Goal: Task Accomplishment & Management: Use online tool/utility

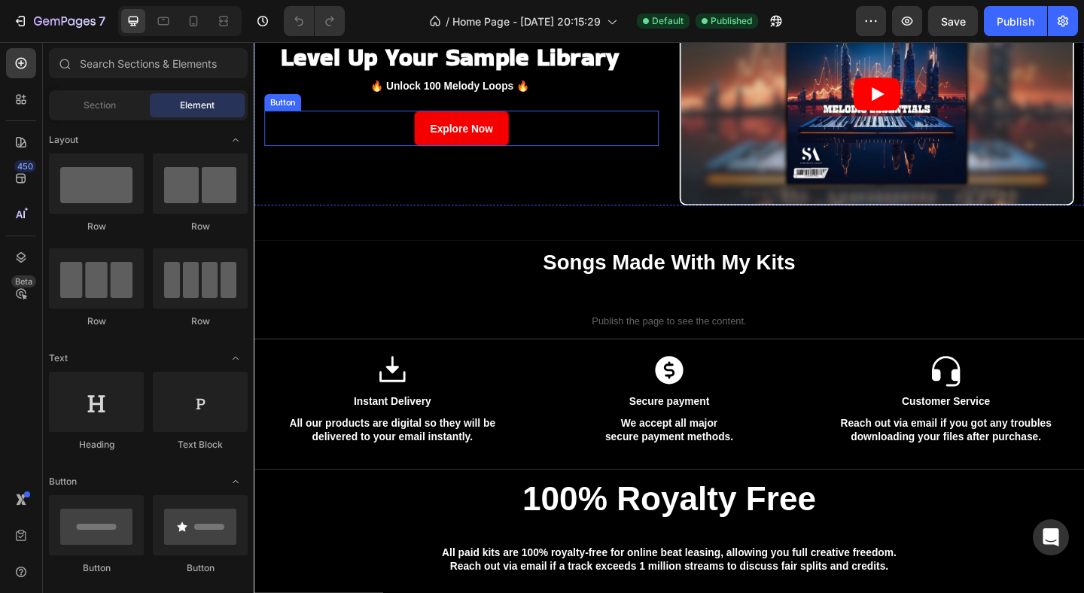
scroll to position [135, 0]
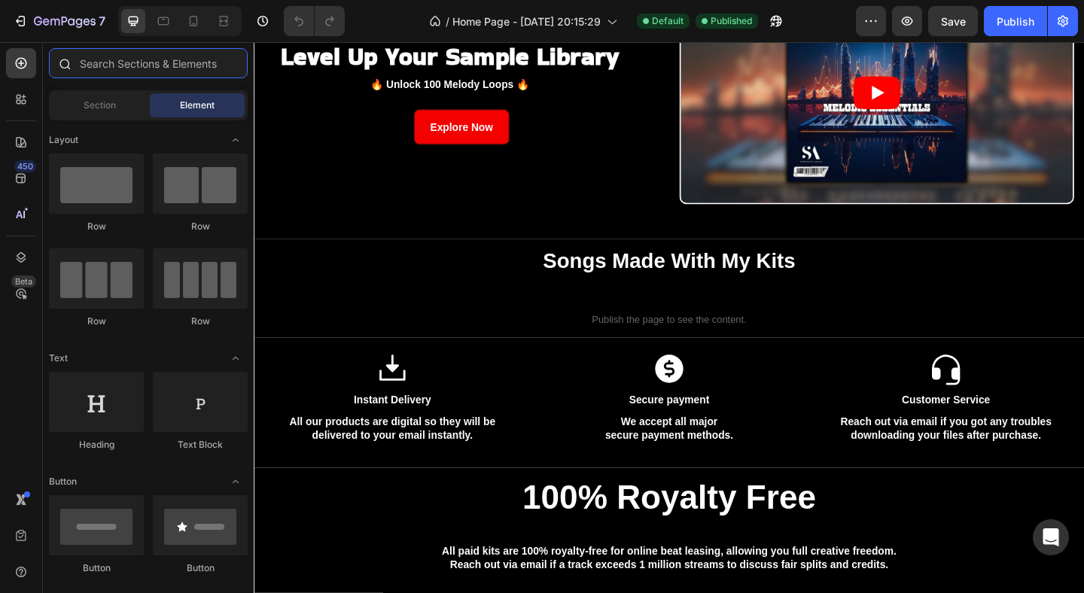
click at [96, 61] on input "text" at bounding box center [148, 63] width 199 height 30
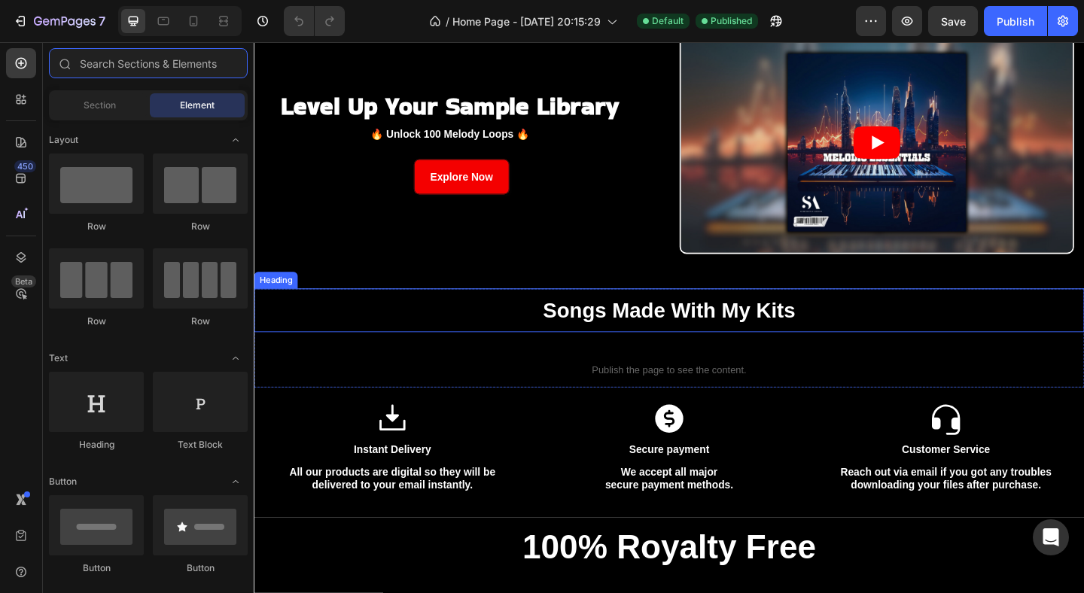
scroll to position [80, 0]
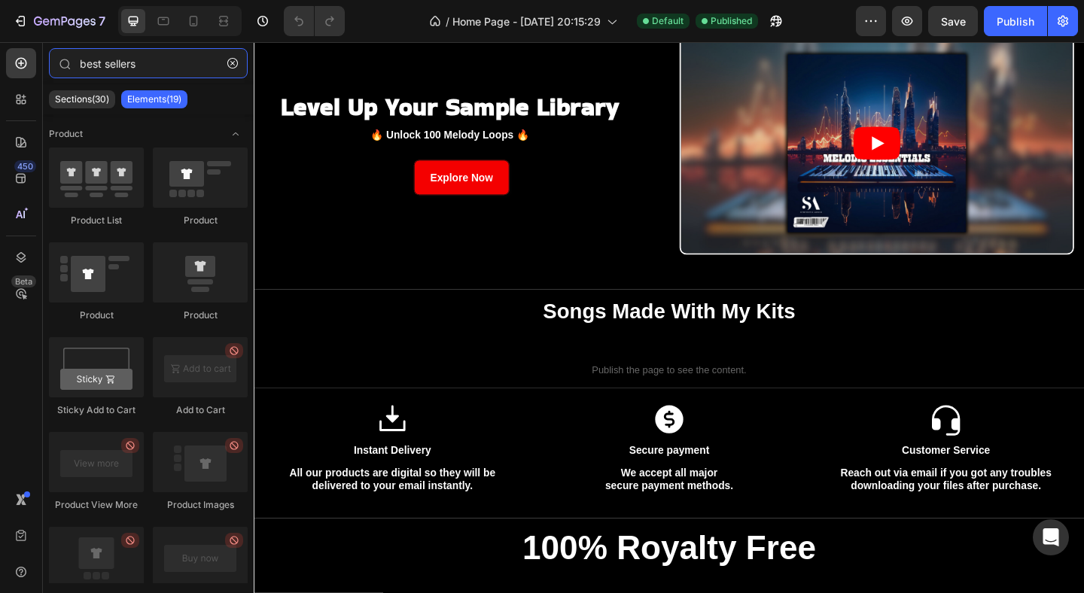
type input "best sellers"
click at [90, 94] on p "Sections(30)" at bounding box center [82, 99] width 54 height 12
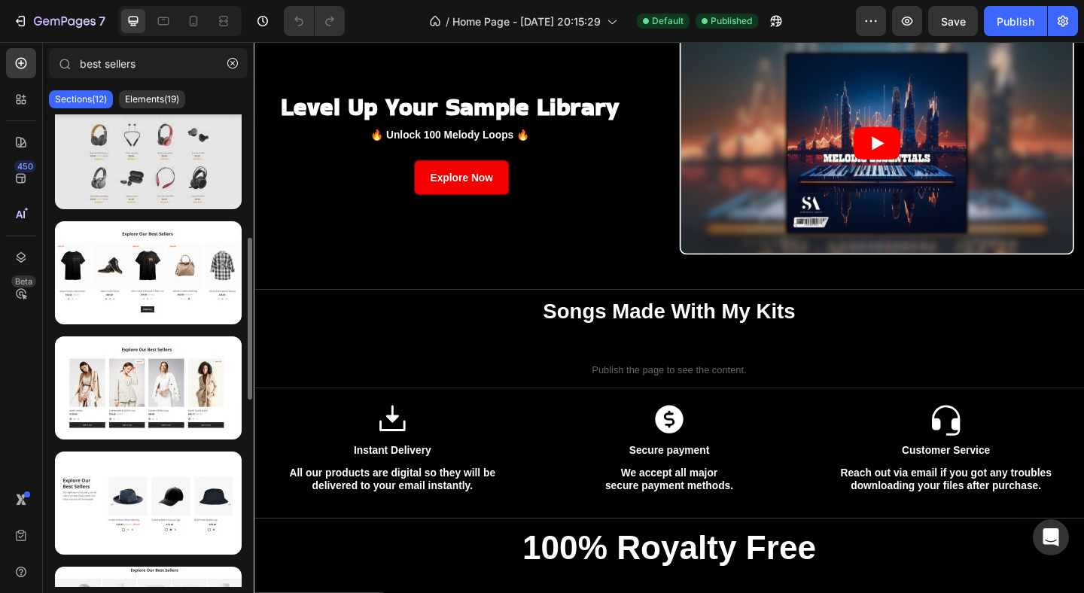
scroll to position [368, 0]
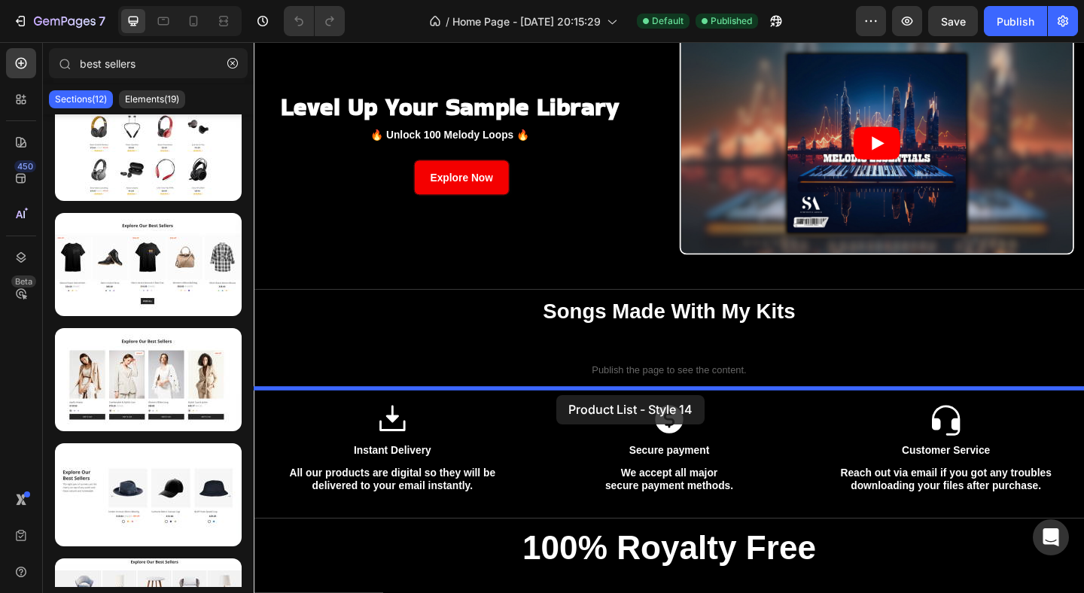
drag, startPoint x: 398, startPoint y: 411, endPoint x: 583, endPoint y: 426, distance: 185.1
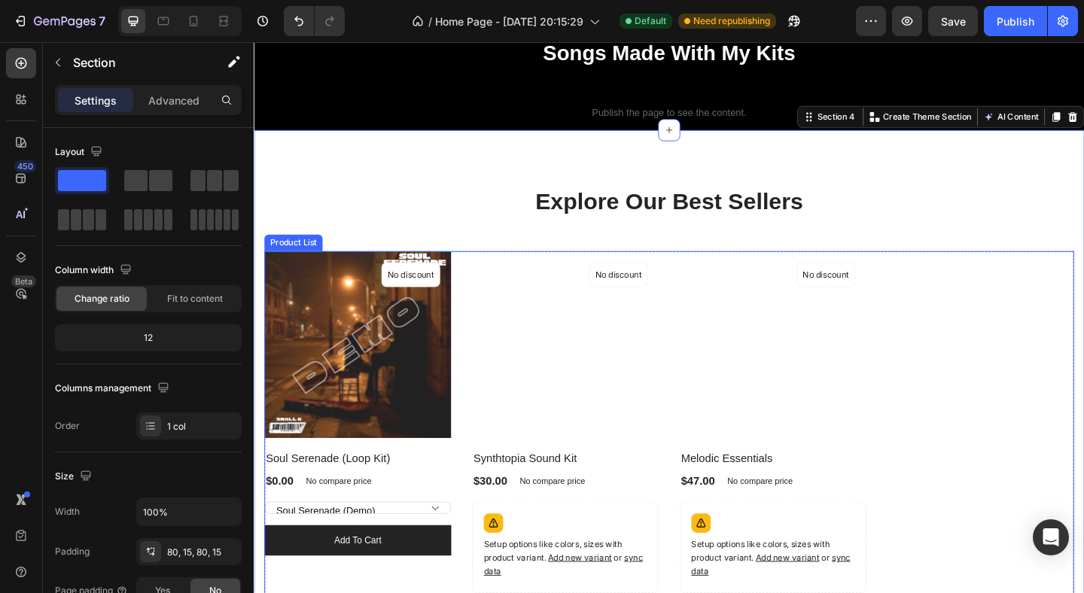
scroll to position [300, 0]
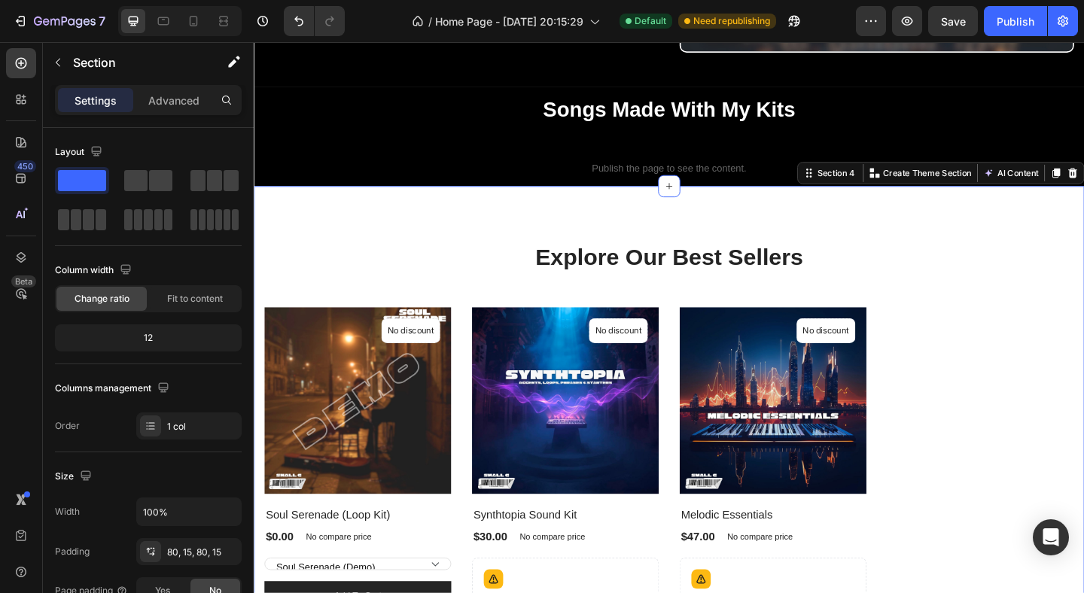
click at [959, 236] on div "Explore Our Best Sellers Heading Row (P) Images No discount Not be displayed wh…" at bounding box center [705, 503] width 903 height 608
click at [166, 101] on p "Advanced" at bounding box center [173, 101] width 51 height 16
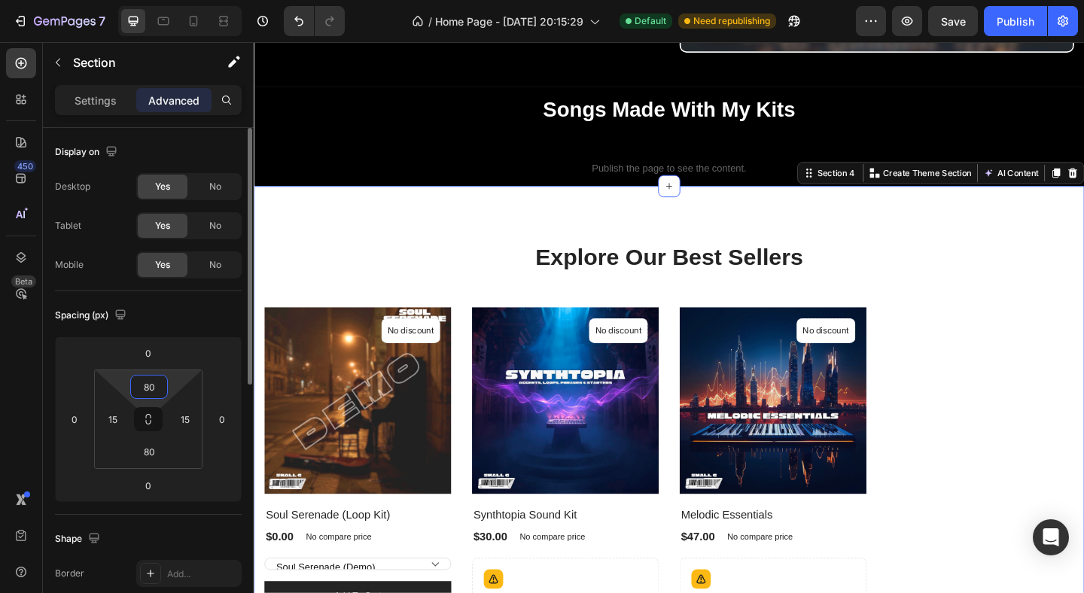
click at [146, 390] on input "80" at bounding box center [149, 387] width 30 height 23
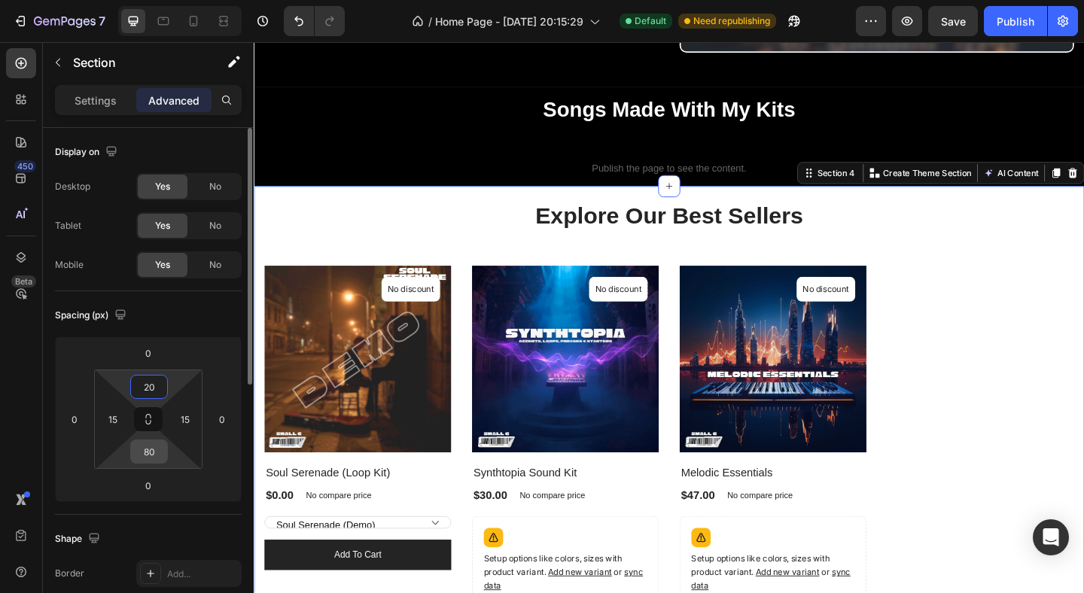
type input "20"
click at [151, 449] on input "80" at bounding box center [149, 451] width 30 height 23
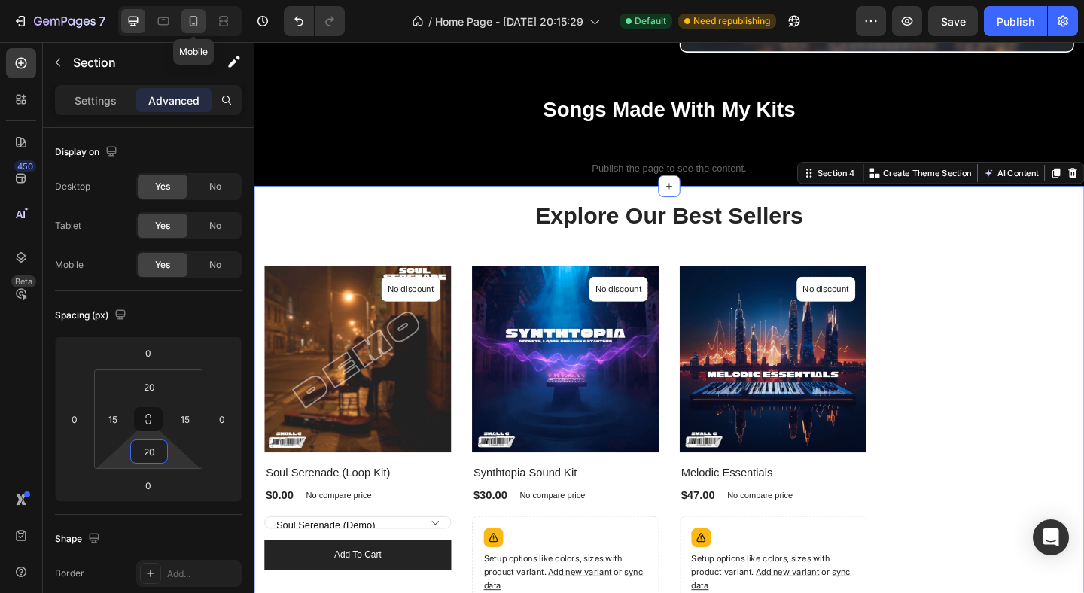
type input "20"
click at [194, 32] on div at bounding box center [193, 21] width 24 height 24
type input "70"
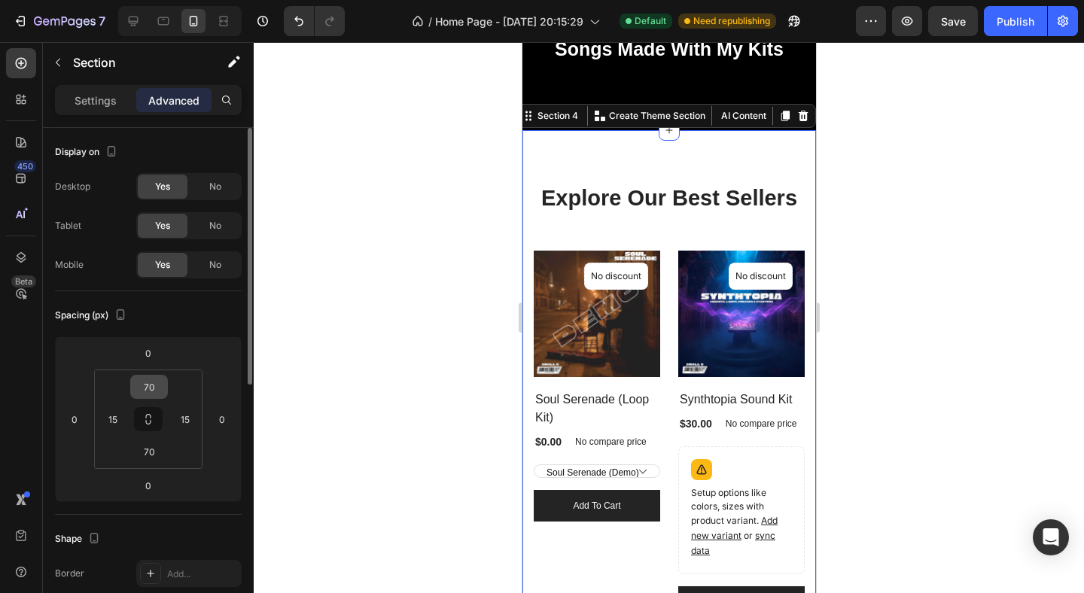
scroll to position [522, 0]
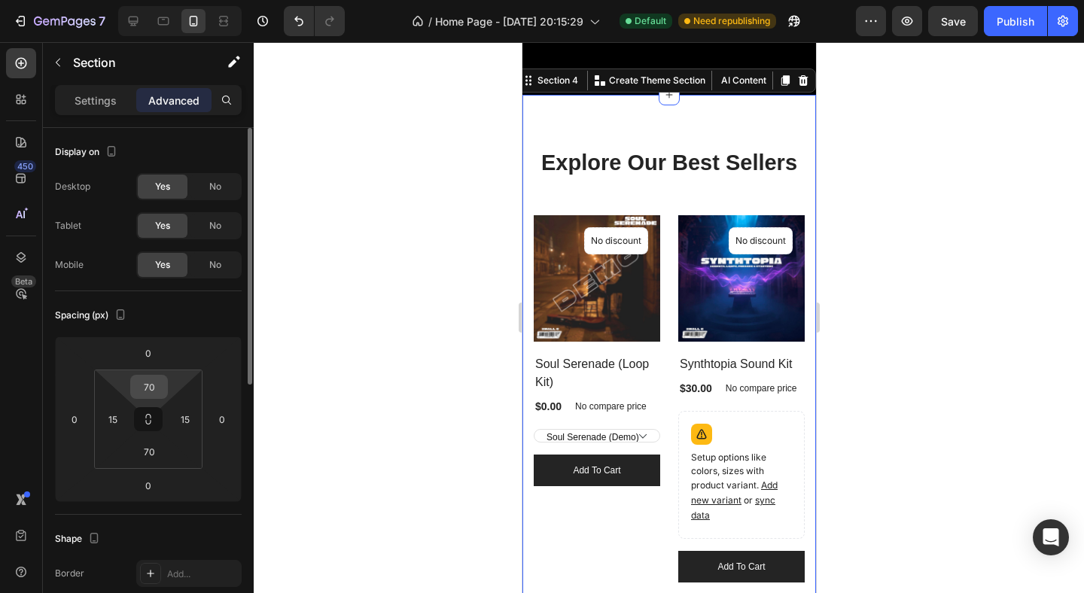
click at [150, 385] on input "70" at bounding box center [149, 387] width 30 height 23
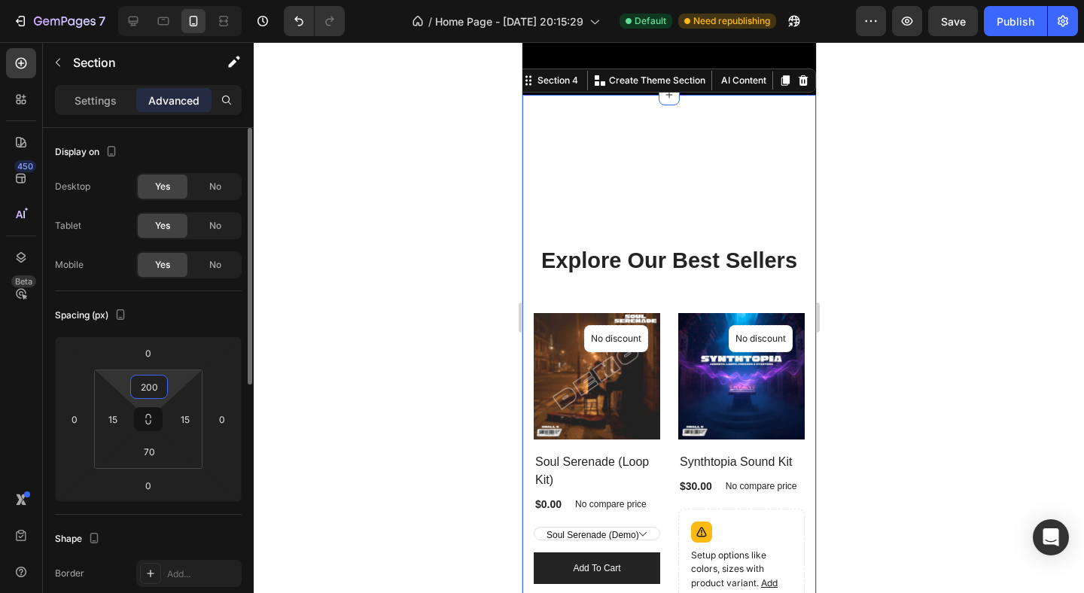
click at [154, 386] on input "200" at bounding box center [149, 387] width 30 height 23
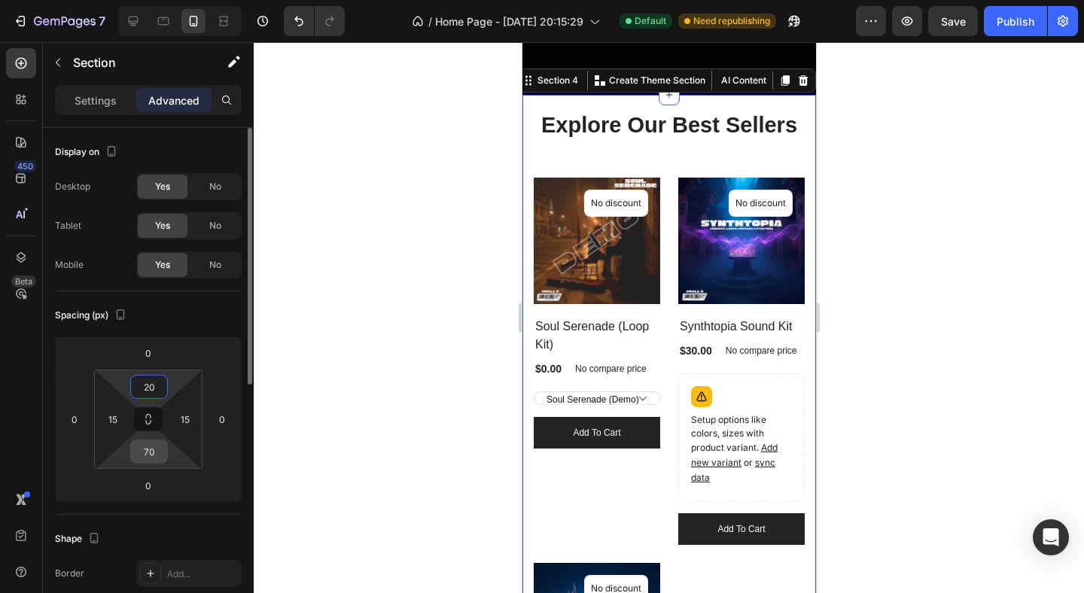
type input "20"
click at [152, 445] on input "70" at bounding box center [149, 451] width 30 height 23
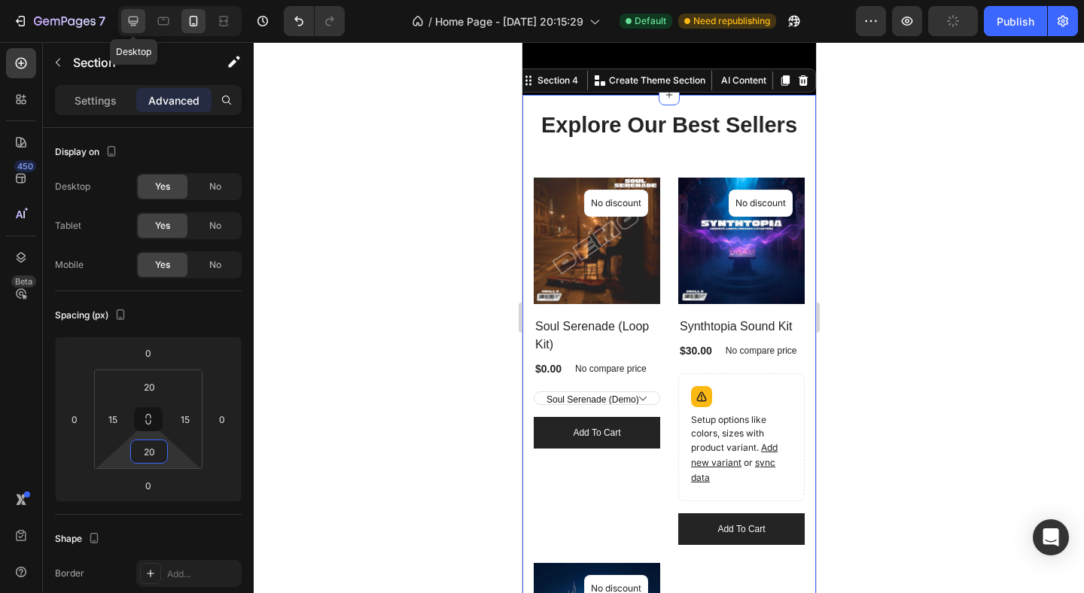
type input "20"
click at [124, 14] on div at bounding box center [133, 21] width 24 height 24
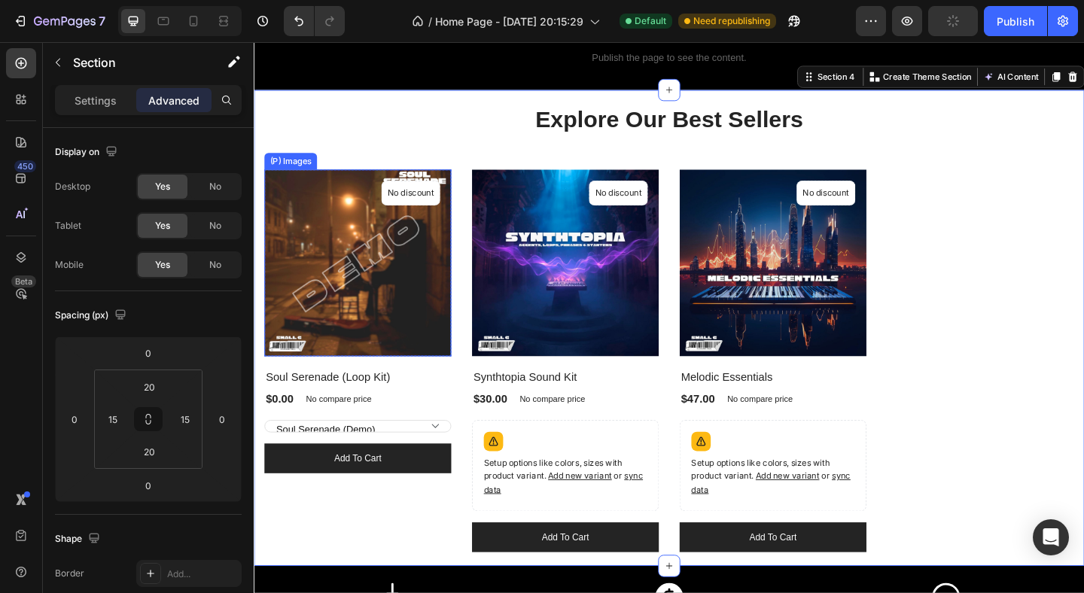
scroll to position [342, 0]
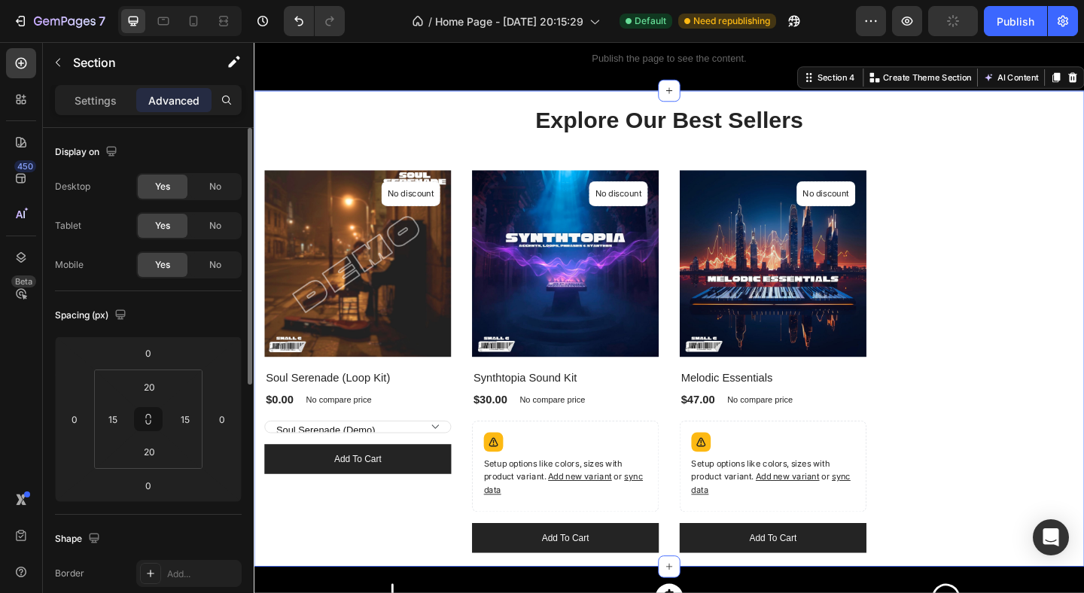
click at [128, 331] on div "Spacing (px) 0 0 0 0 20 15 20 15" at bounding box center [148, 403] width 187 height 224
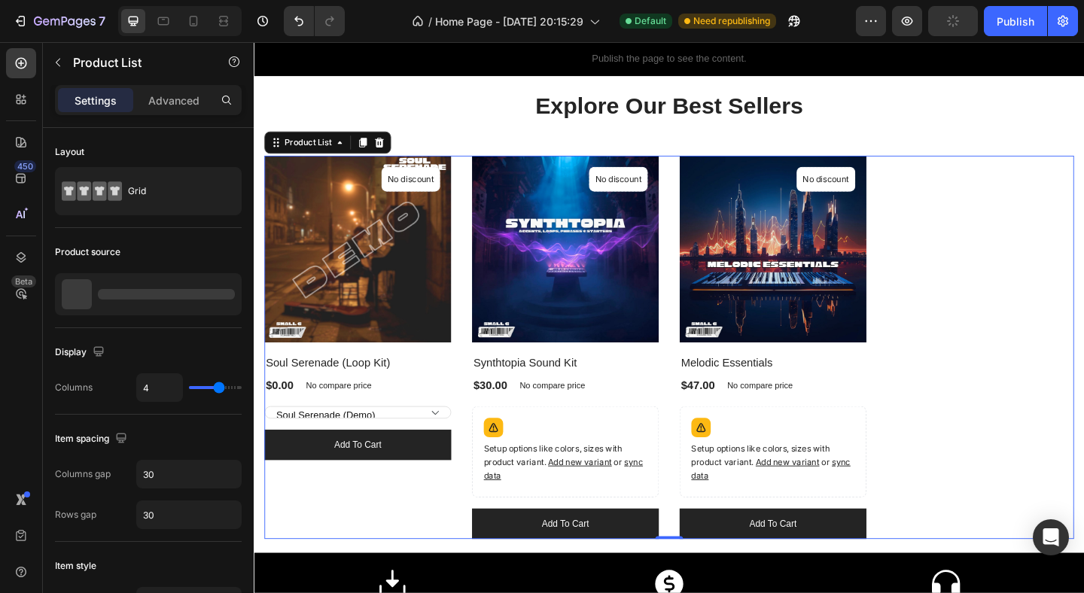
click at [1059, 277] on div "(P) Images No discount Not be displayed when published Product Badge Row Soul S…" at bounding box center [705, 374] width 881 height 417
click at [151, 393] on input "4" at bounding box center [159, 387] width 45 height 27
type input "3"
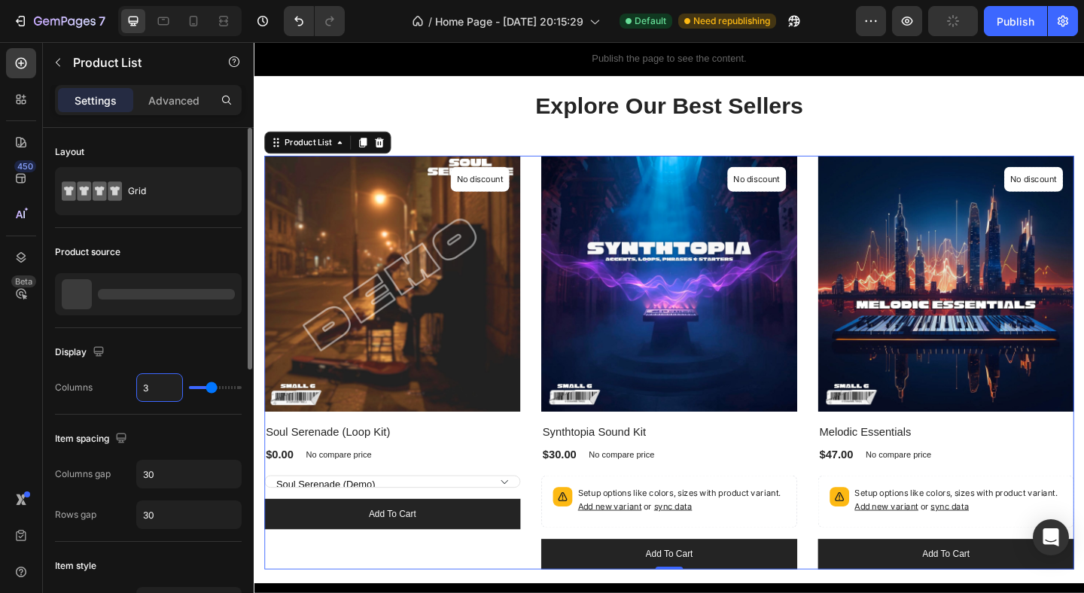
type input "3"
click at [209, 337] on div "Display Columns 3" at bounding box center [148, 371] width 187 height 87
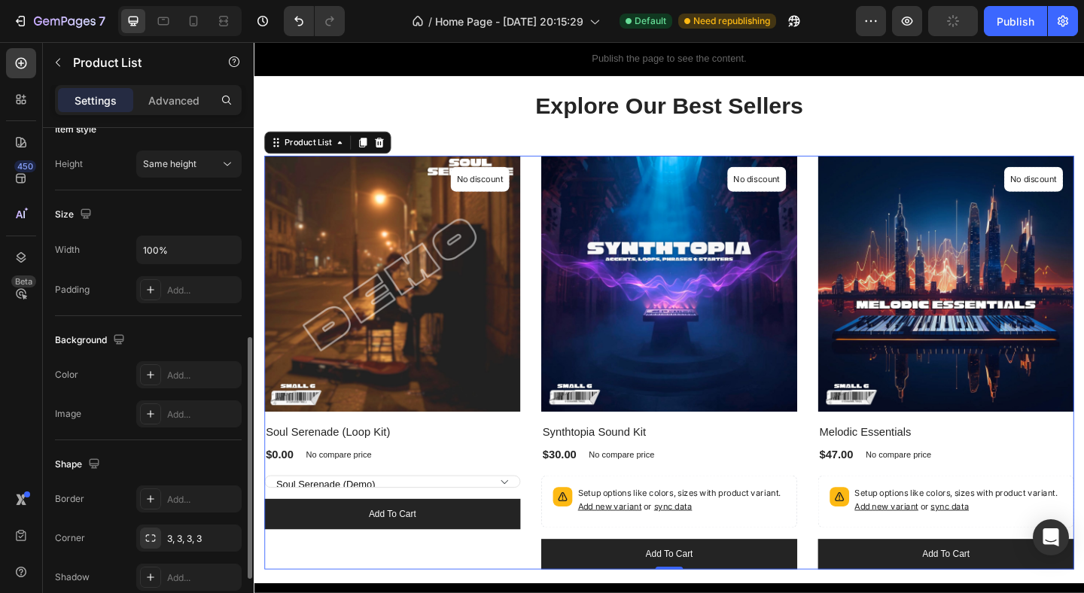
scroll to position [437, 0]
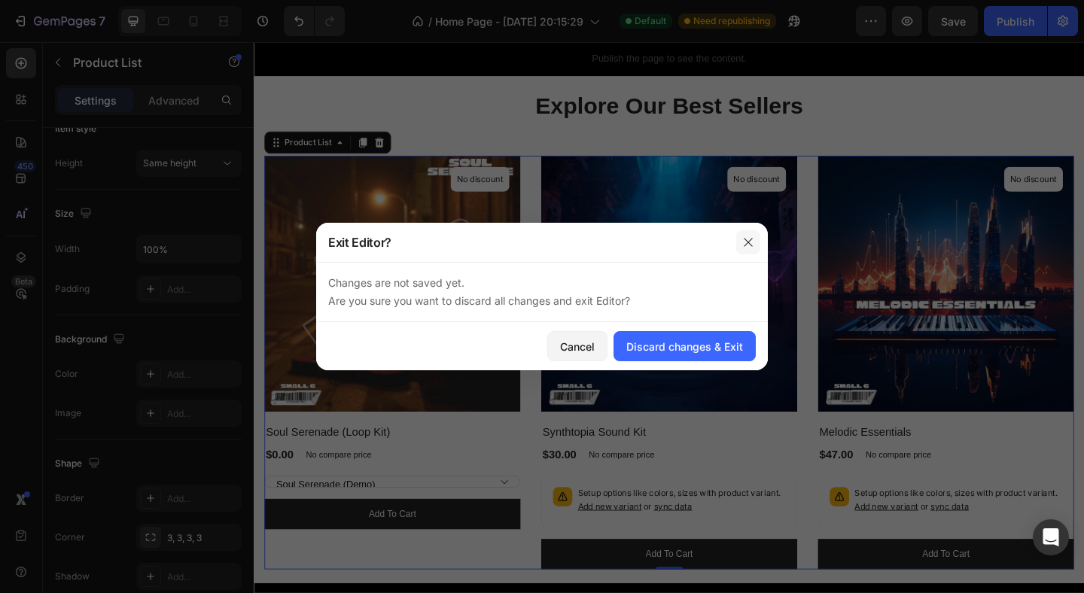
click at [744, 238] on icon "button" at bounding box center [748, 242] width 8 height 8
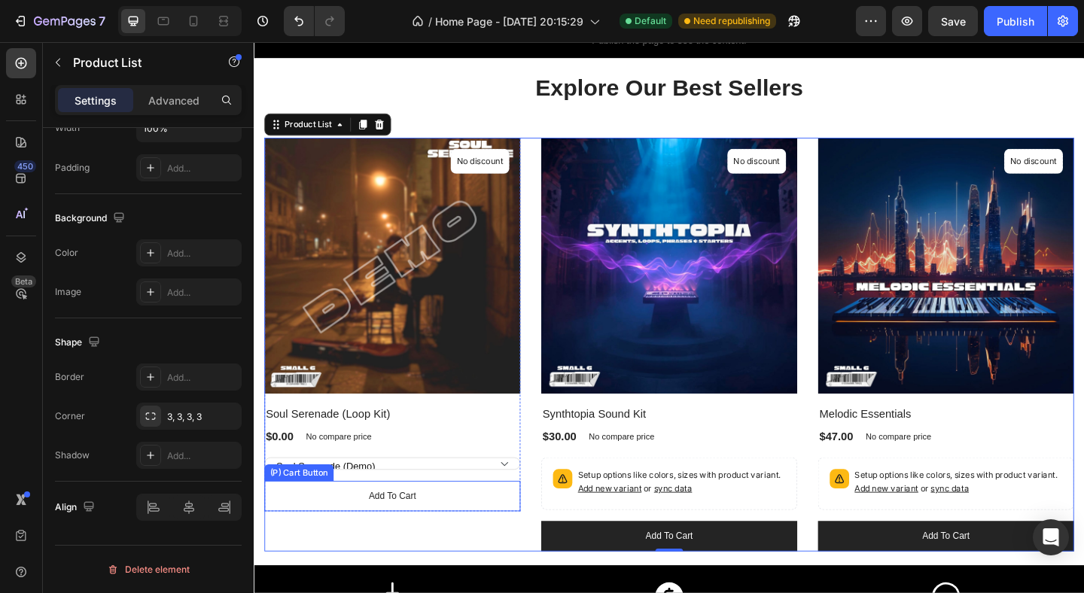
scroll to position [362, 0]
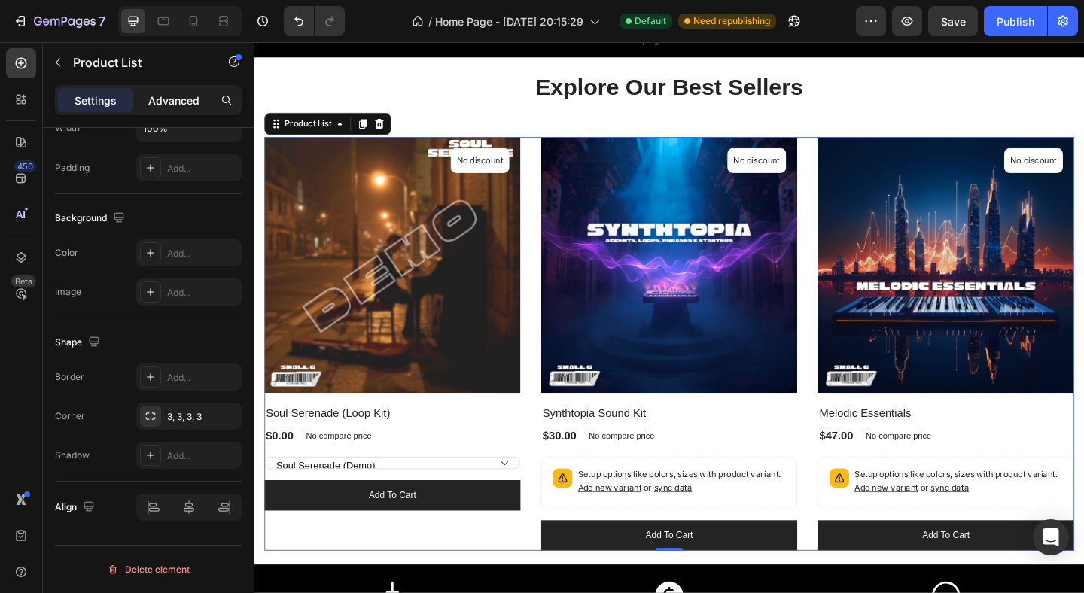
click at [178, 108] on div "Advanced" at bounding box center [173, 100] width 75 height 24
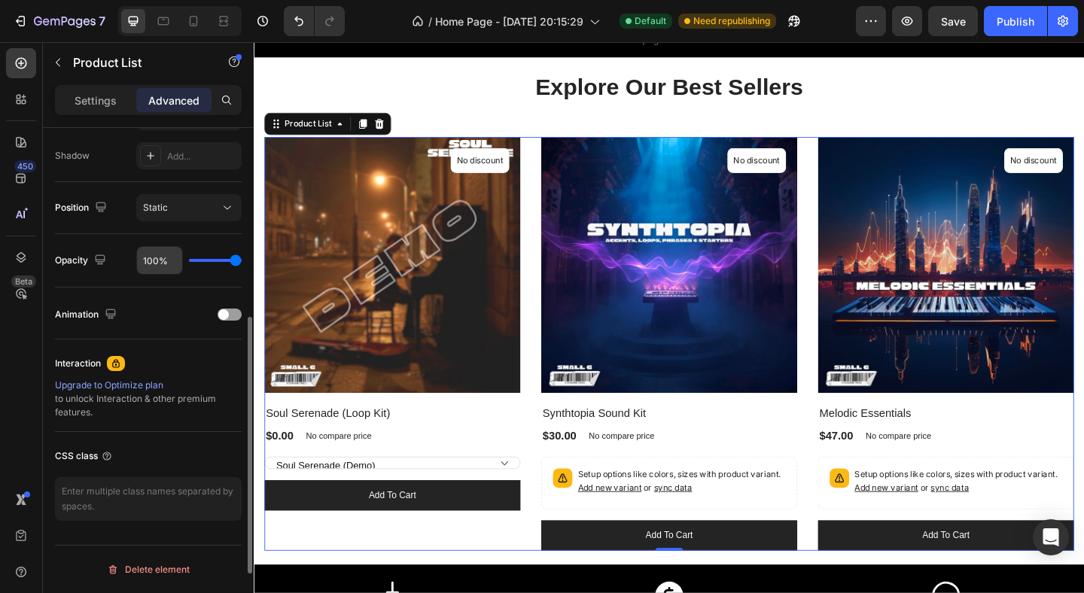
scroll to position [0, 0]
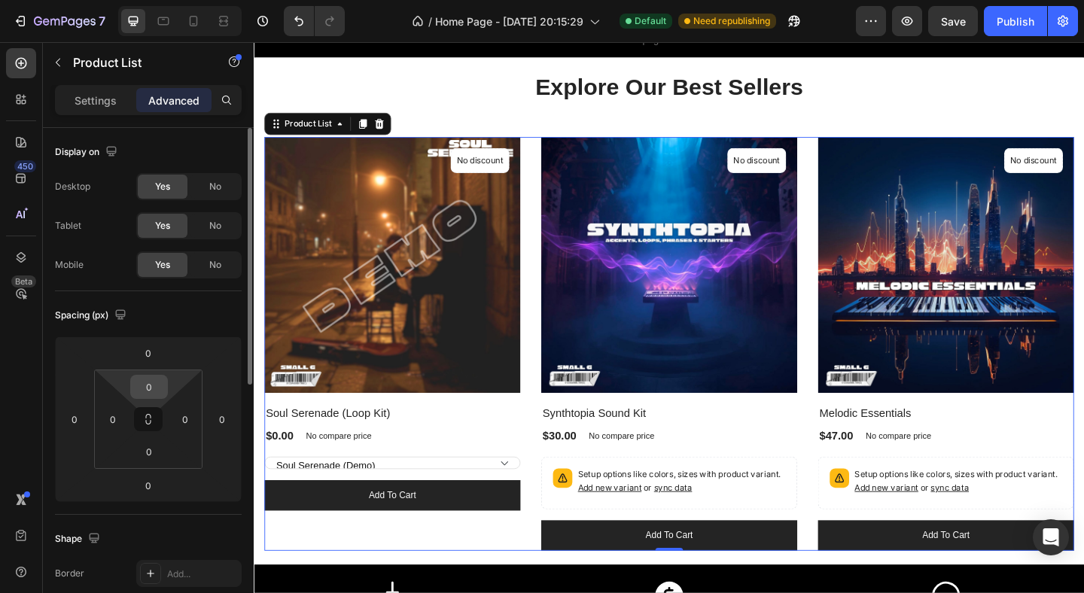
click at [151, 376] on input "0" at bounding box center [149, 387] width 30 height 23
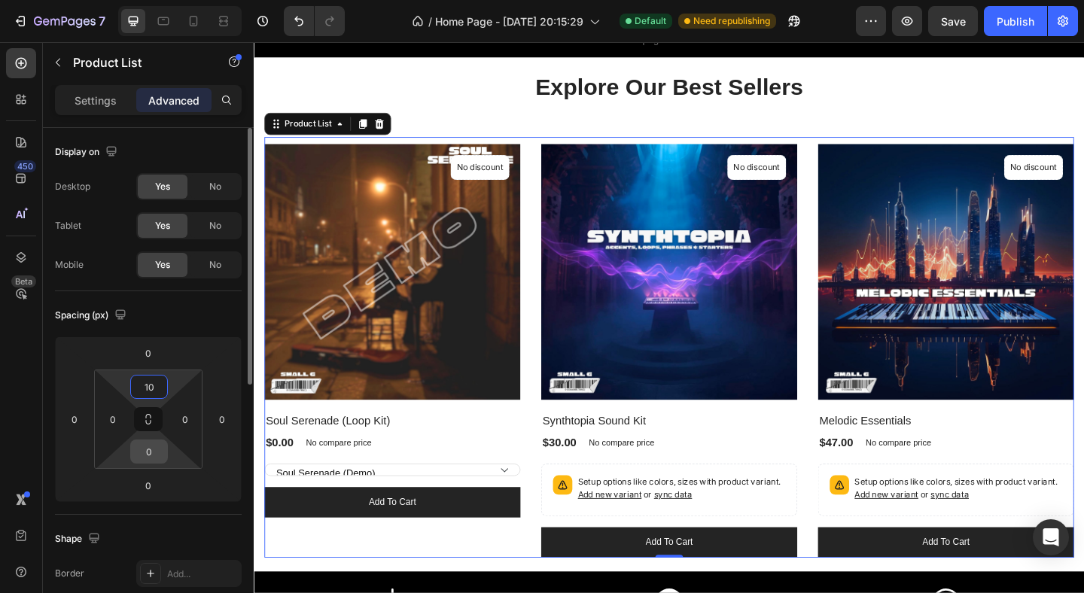
type input "10"
click at [148, 452] on input "0" at bounding box center [149, 451] width 30 height 23
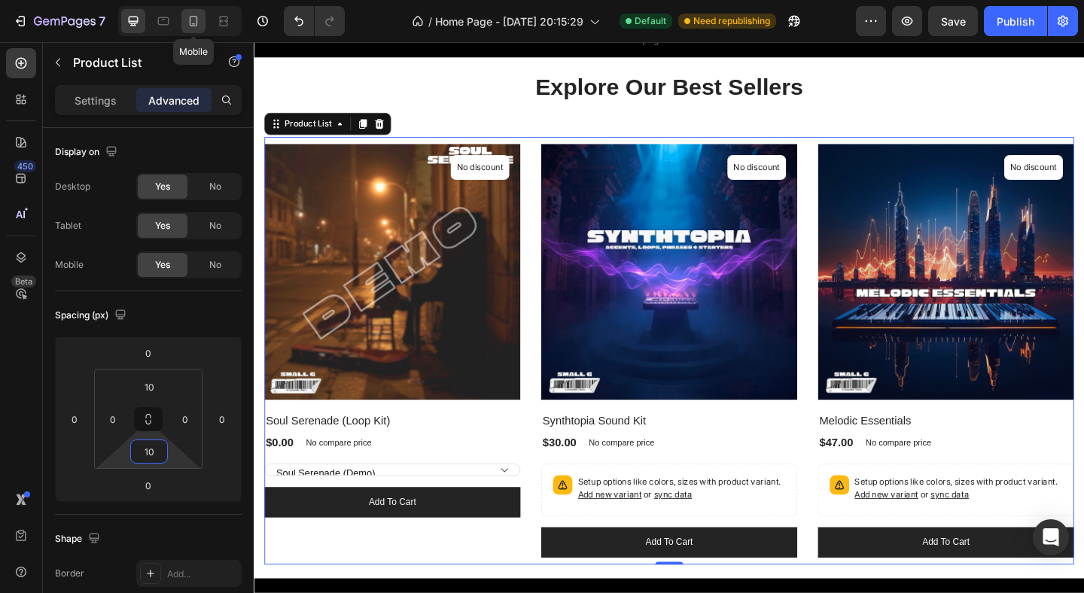
type input "10"
click at [196, 26] on icon at bounding box center [193, 21] width 15 height 15
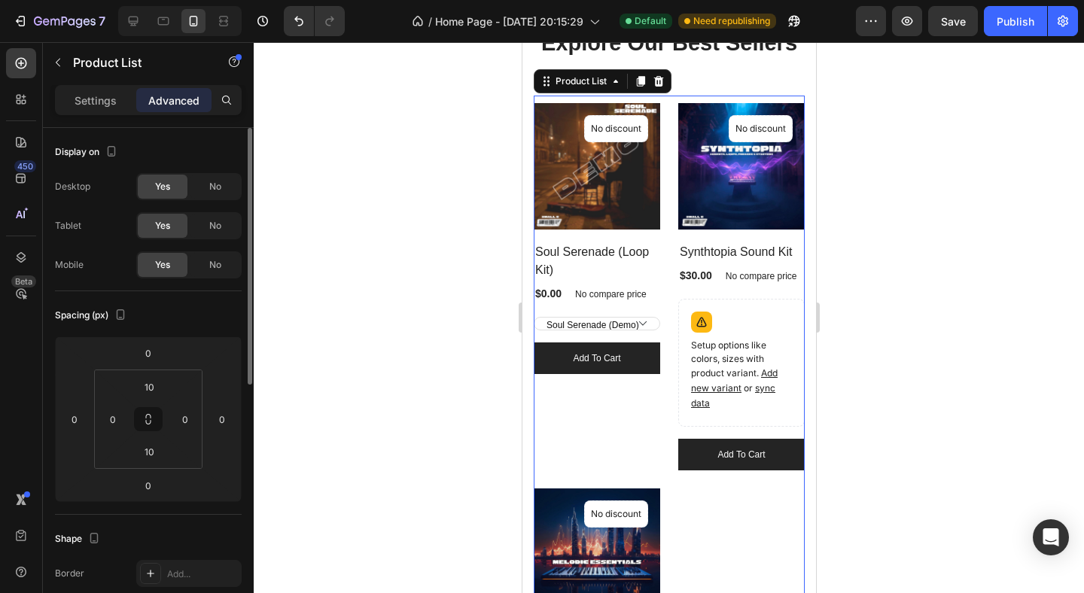
scroll to position [504, 0]
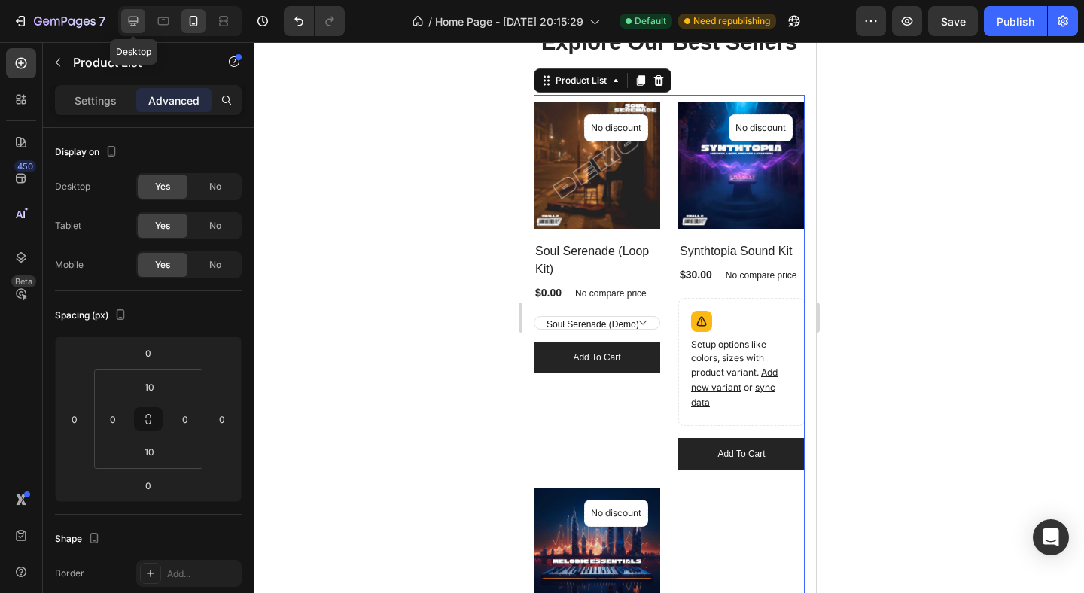
click at [132, 19] on icon at bounding box center [133, 21] width 15 height 15
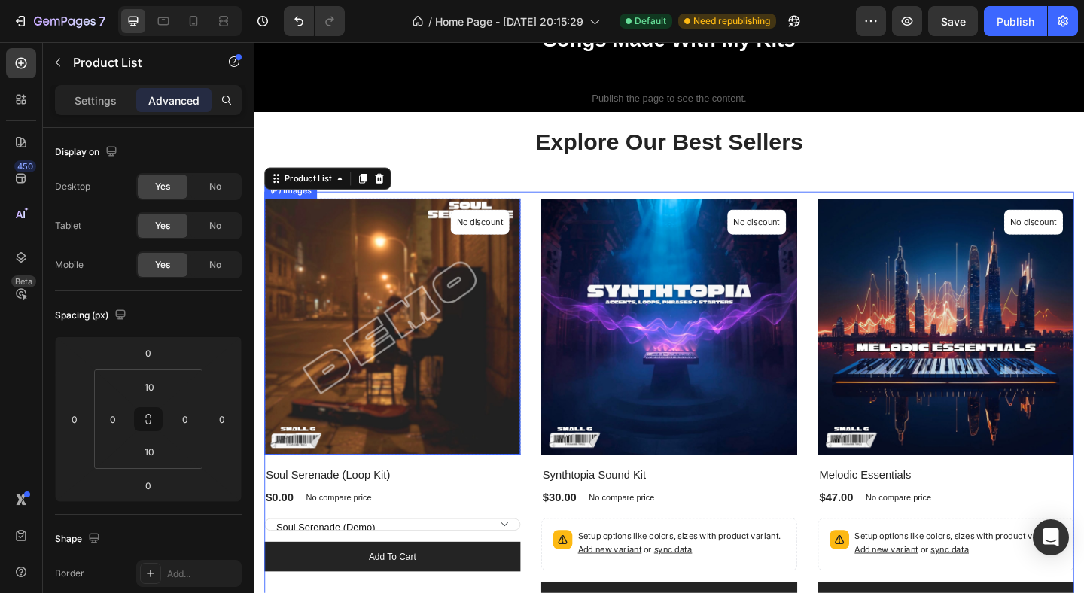
scroll to position [270, 0]
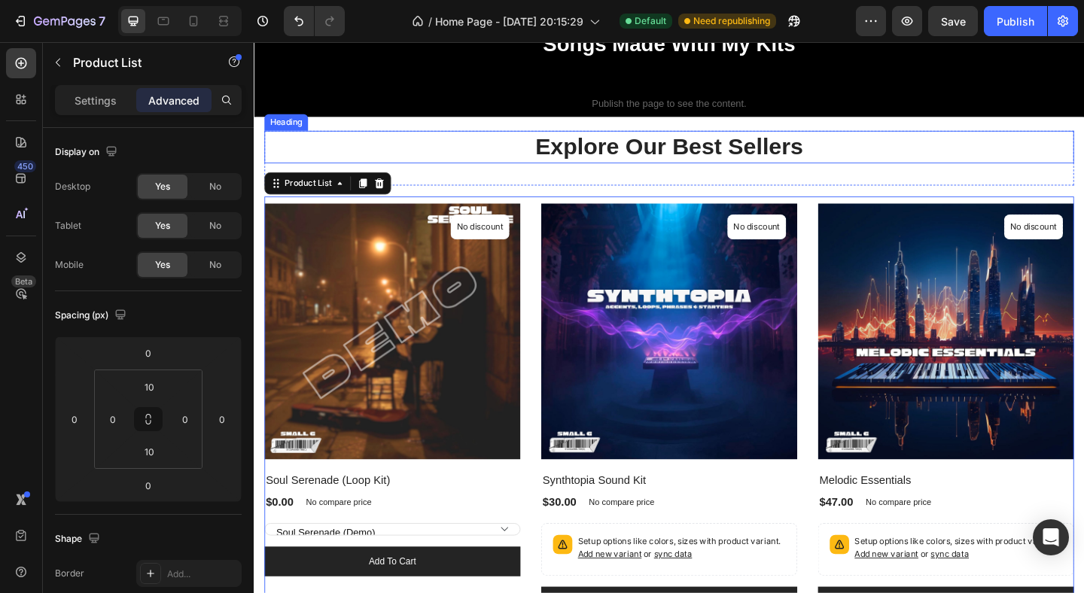
click at [612, 152] on p "Explore Our Best Sellers" at bounding box center [706, 156] width 878 height 32
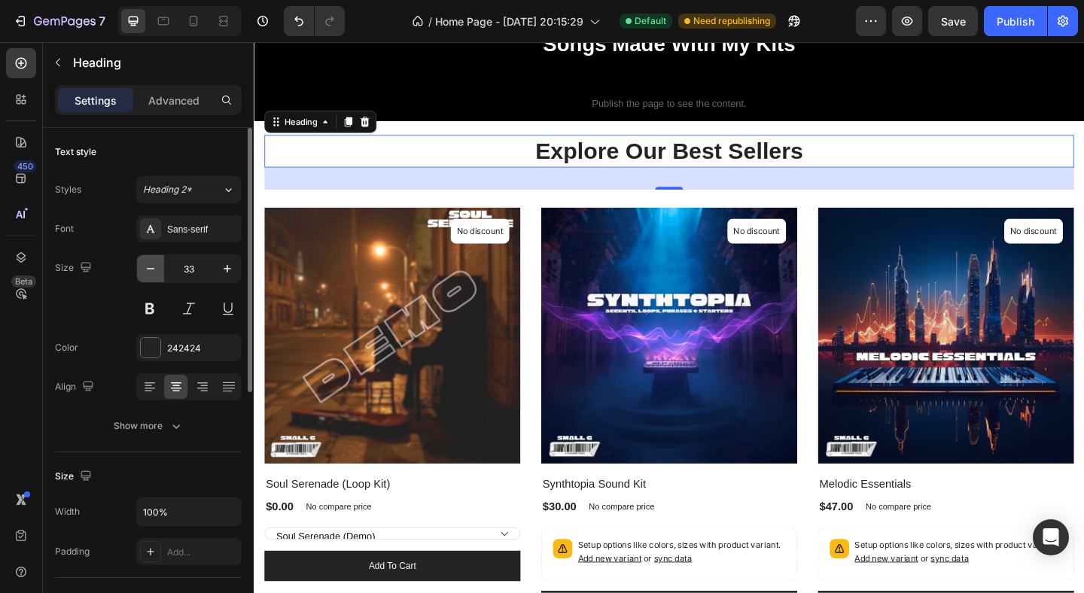
click at [146, 268] on icon "button" at bounding box center [150, 268] width 15 height 15
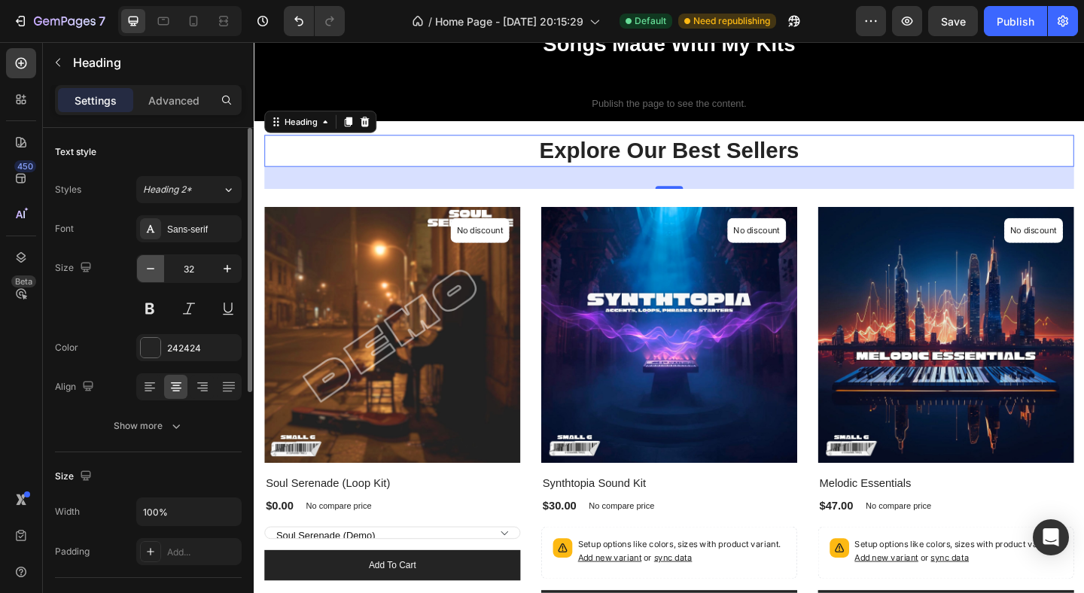
click at [146, 268] on icon "button" at bounding box center [150, 268] width 15 height 15
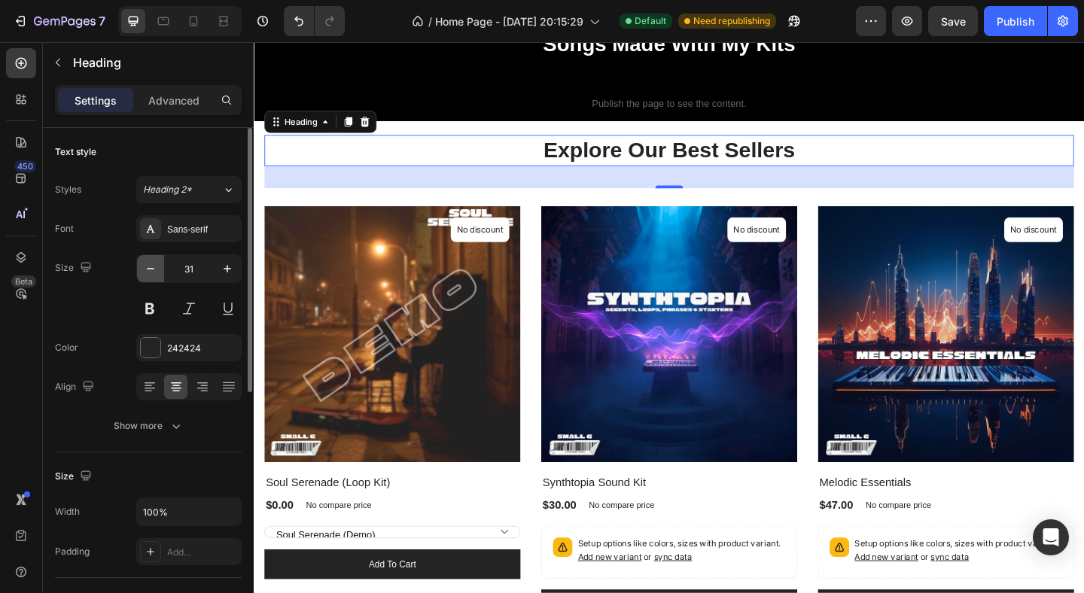
click at [149, 265] on icon "button" at bounding box center [150, 268] width 15 height 15
type input "30"
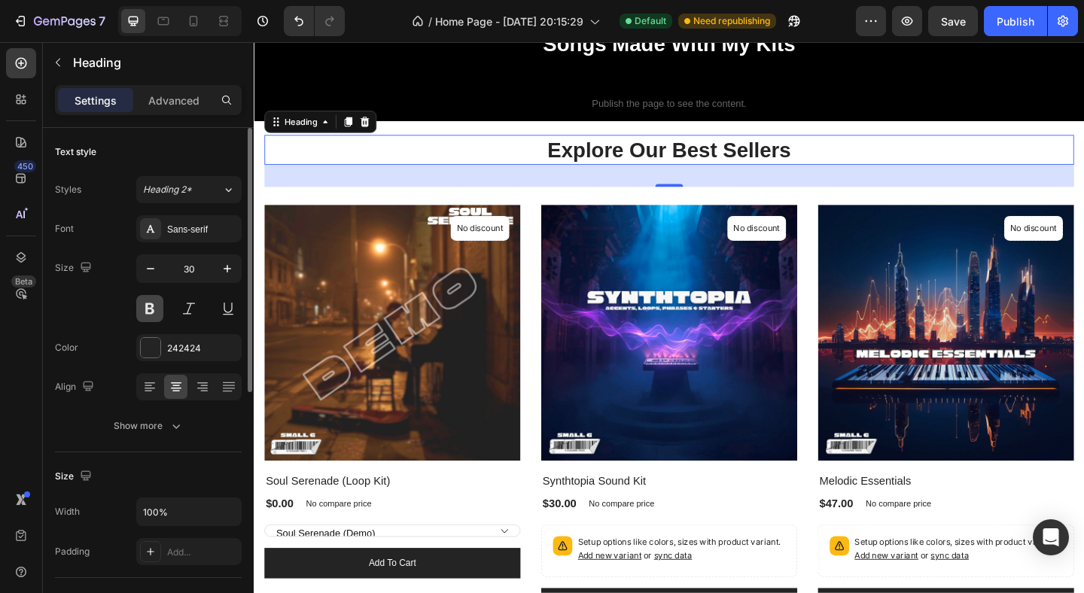
click at [149, 300] on button at bounding box center [149, 308] width 27 height 27
click at [149, 313] on button at bounding box center [149, 308] width 27 height 27
click at [152, 344] on div at bounding box center [151, 348] width 20 height 20
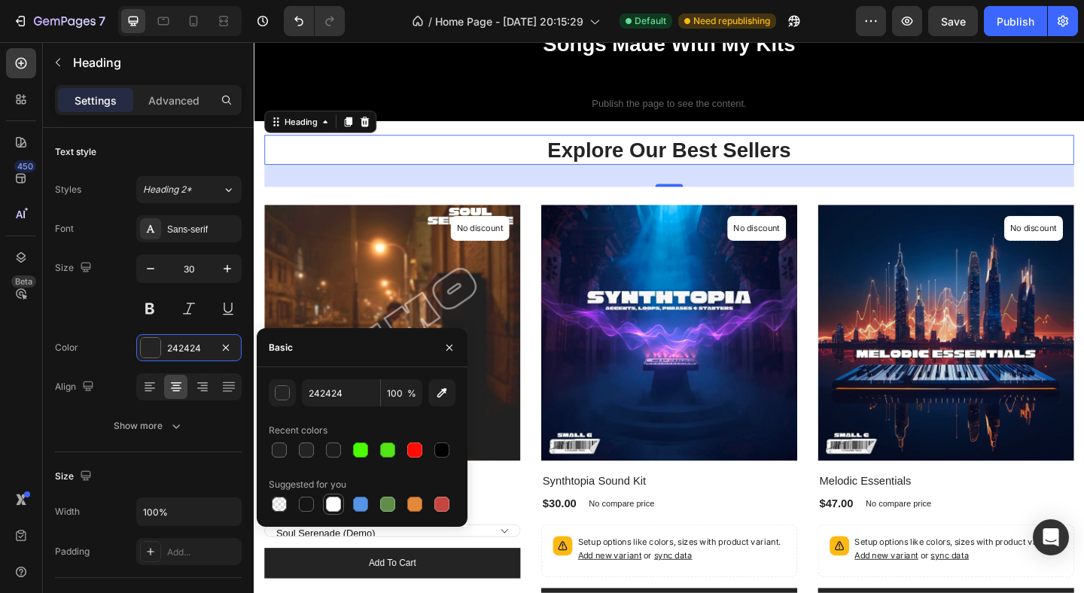
click at [339, 506] on div at bounding box center [333, 504] width 15 height 15
type input "FFFFFF"
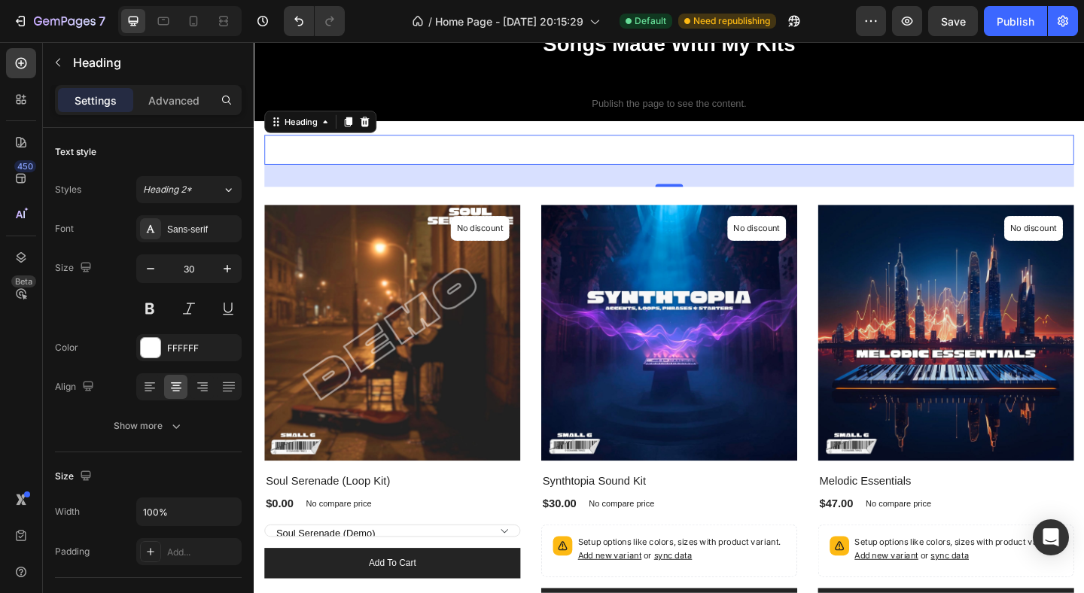
click at [629, 164] on p "Explore Our Best Sellers" at bounding box center [706, 159] width 878 height 29
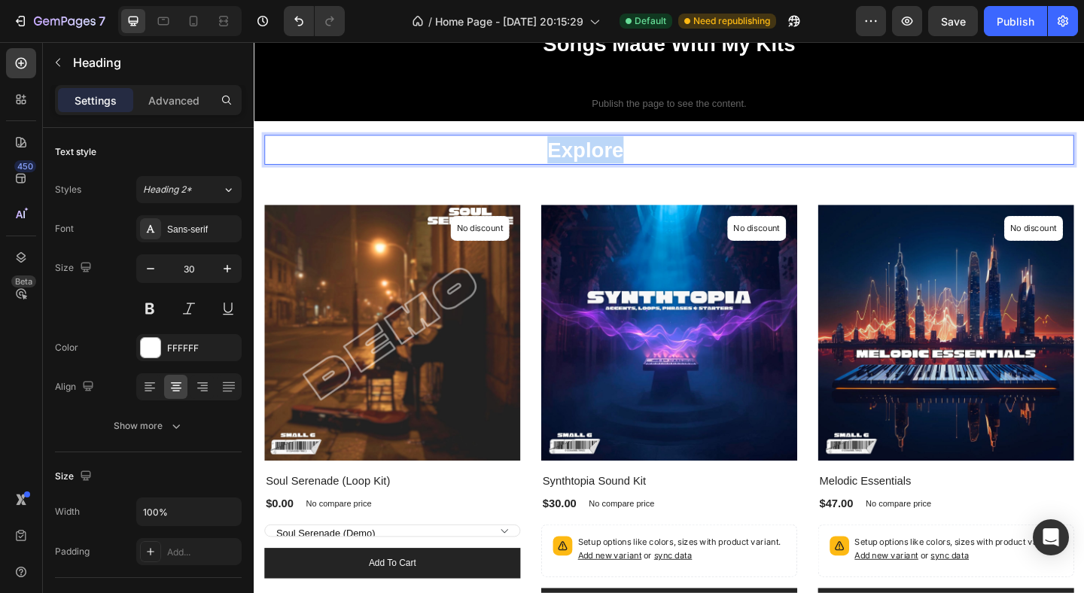
click at [629, 164] on p "Explore Our Best Sellers" at bounding box center [706, 159] width 878 height 29
click at [677, 130] on div "Explore Catalog Heading 32 Row (P) Images No discount Not be displayed when pub…" at bounding box center [705, 410] width 903 height 564
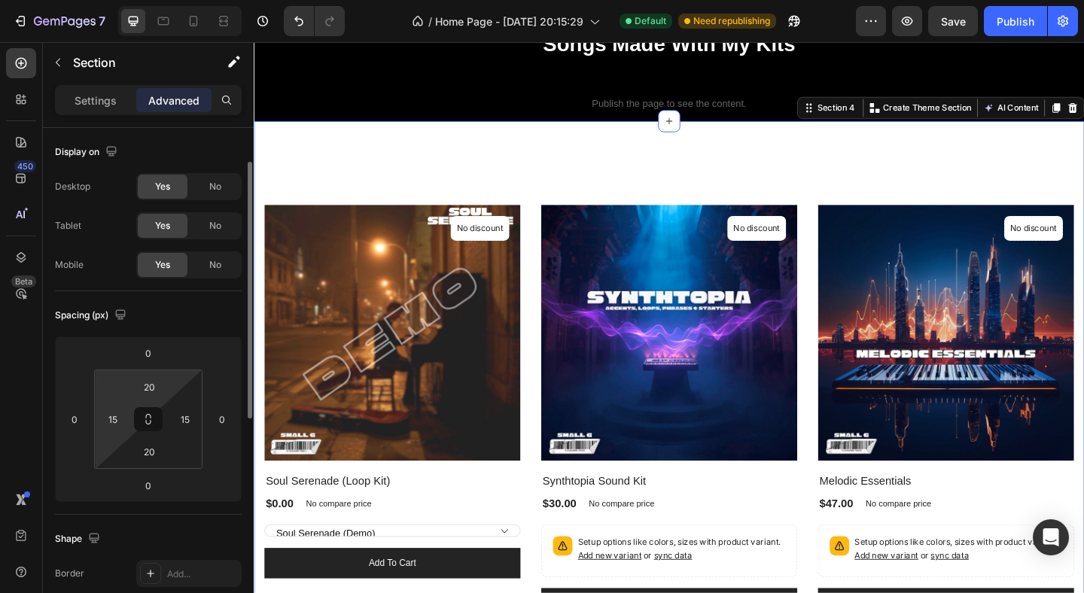
scroll to position [496, 0]
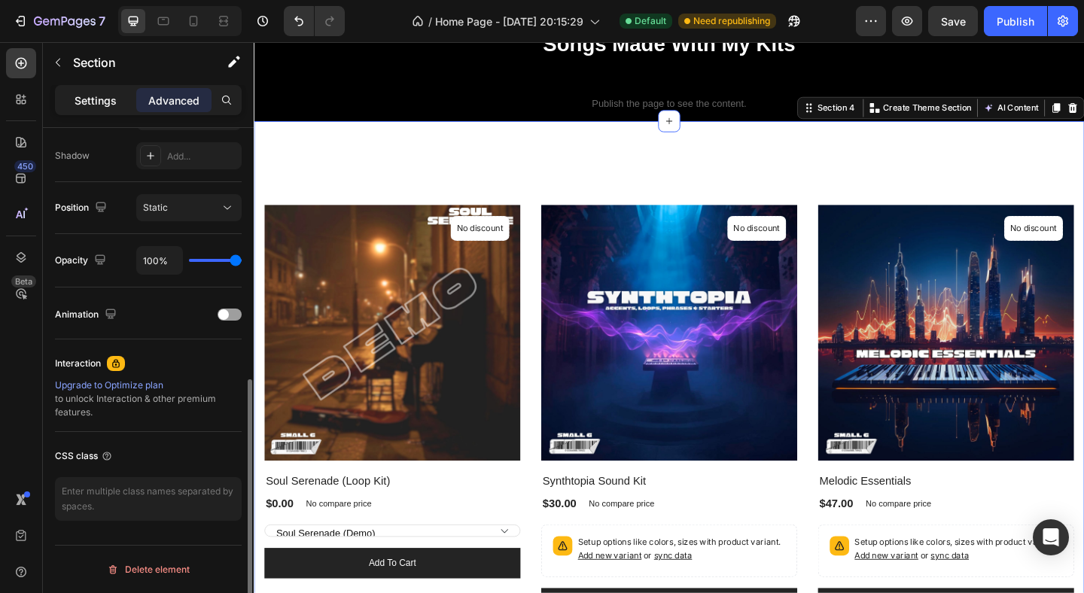
click at [98, 97] on p "Settings" at bounding box center [96, 101] width 42 height 16
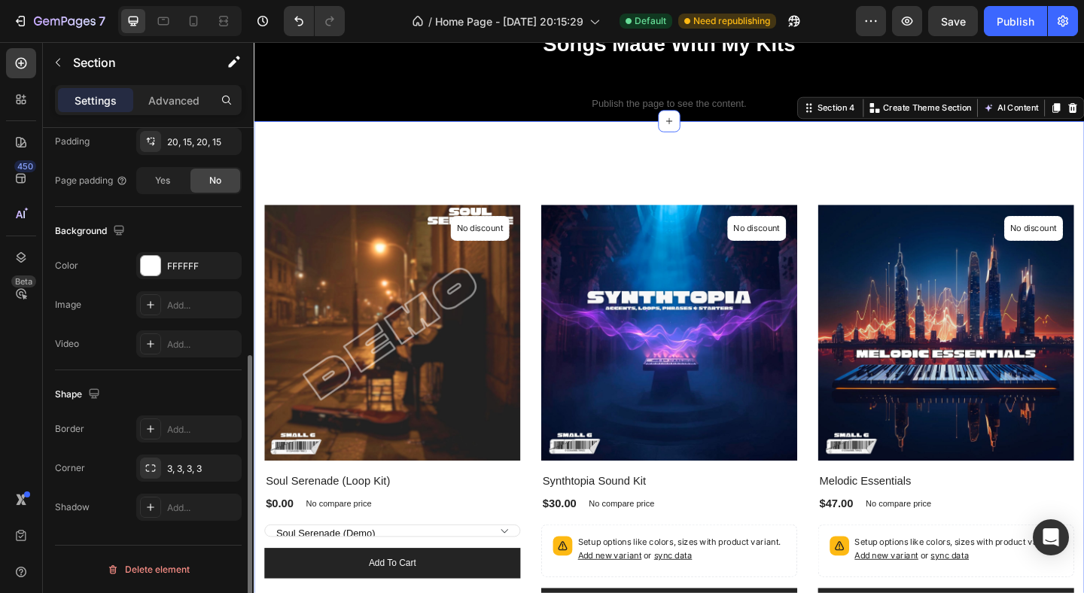
scroll to position [410, 0]
click at [153, 261] on div at bounding box center [151, 266] width 20 height 20
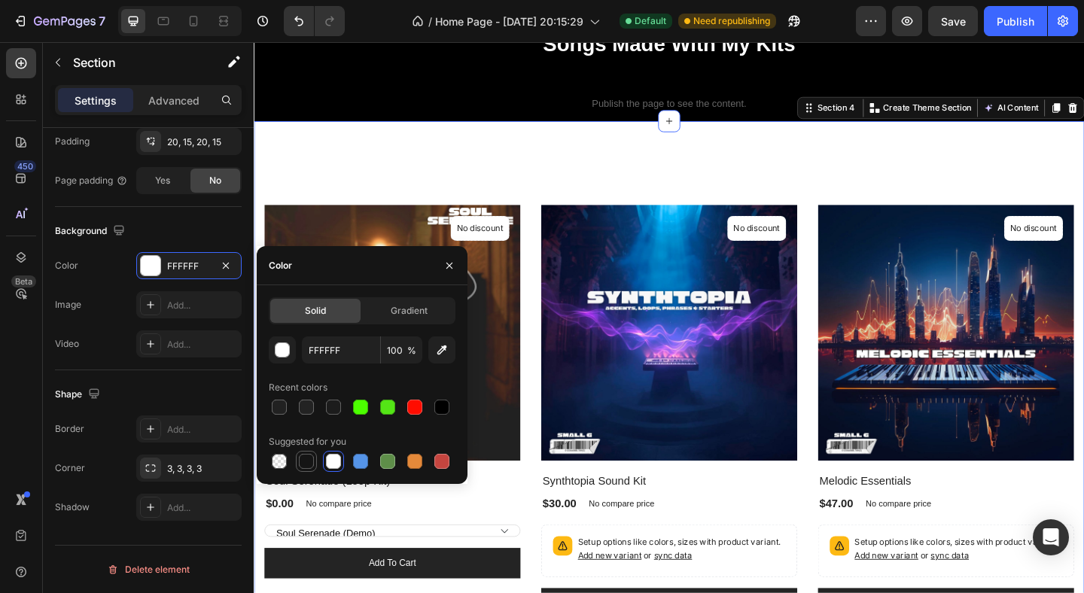
click at [306, 458] on div at bounding box center [306, 461] width 15 height 15
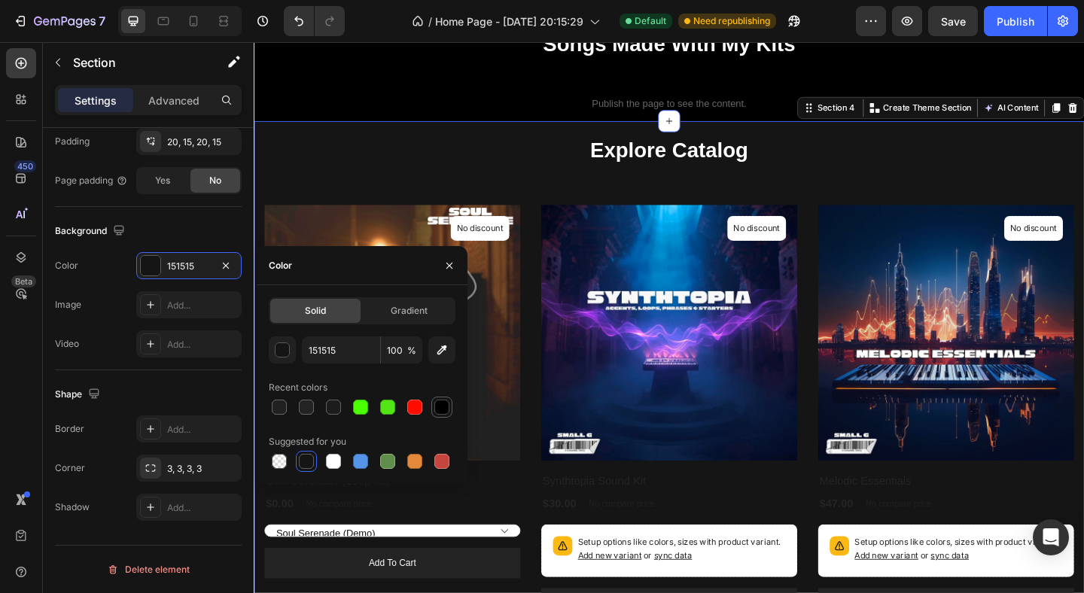
click at [443, 405] on div at bounding box center [441, 407] width 15 height 15
type input "000000"
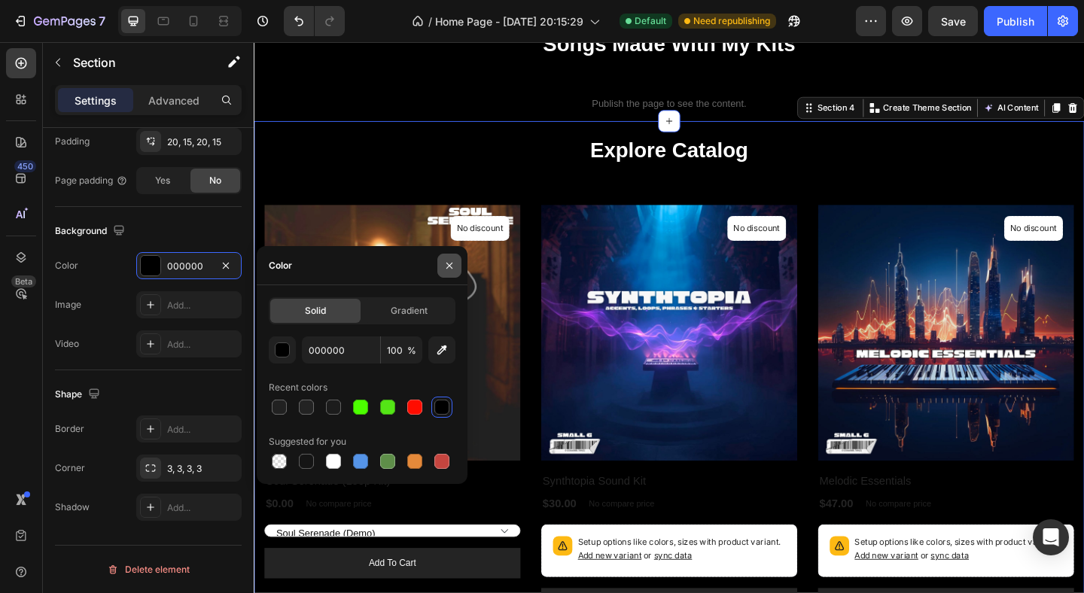
click at [452, 267] on icon "button" at bounding box center [449, 266] width 12 height 12
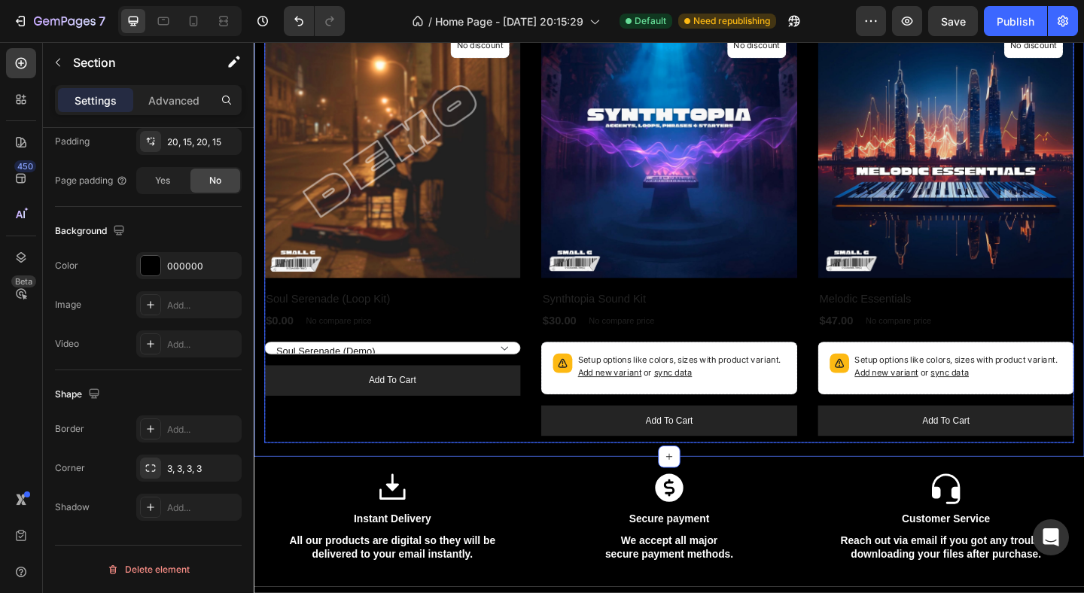
scroll to position [492, 0]
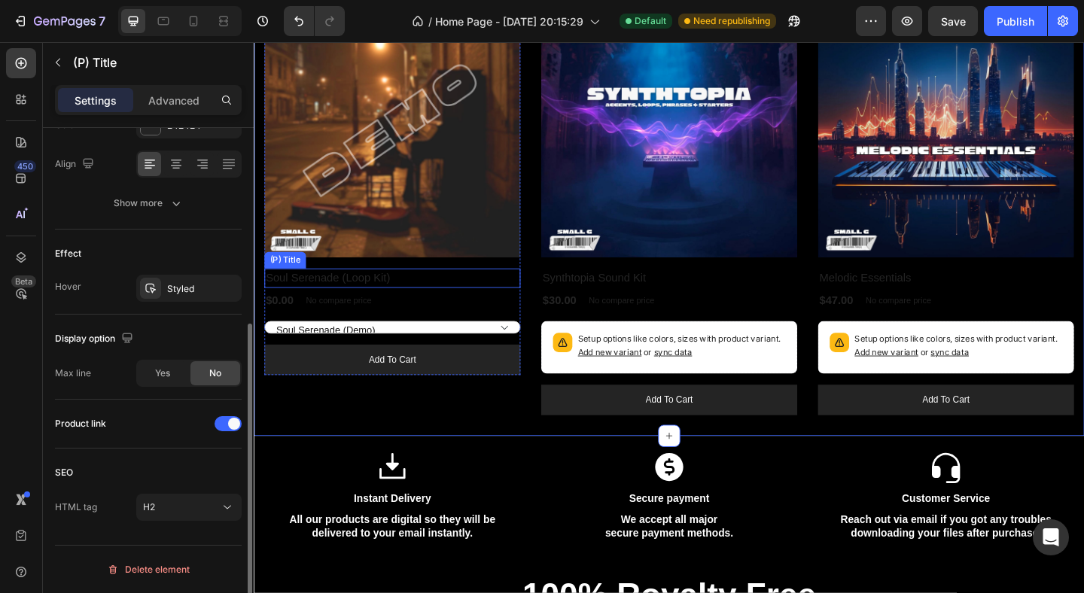
click at [477, 299] on h2 "Soul Serenade (Loop Kit)" at bounding box center [404, 298] width 279 height 21
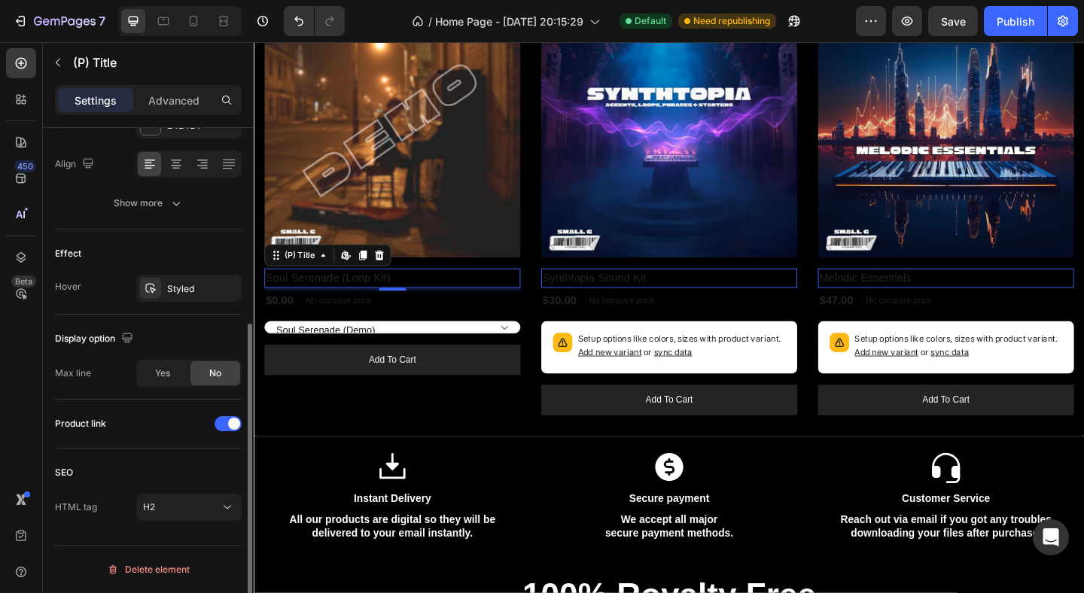
scroll to position [0, 0]
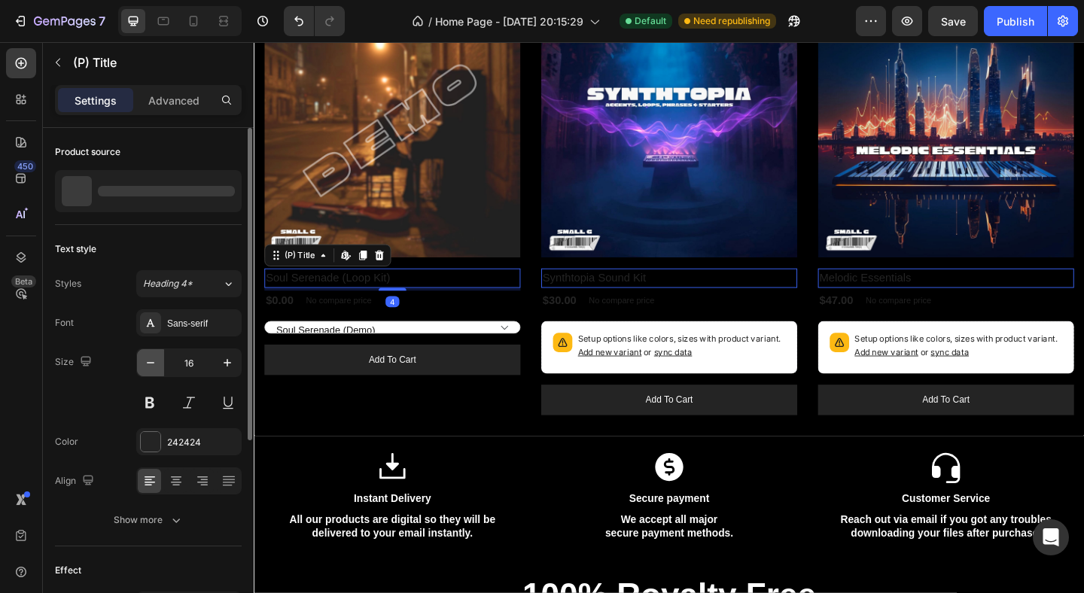
click at [148, 361] on icon "button" at bounding box center [150, 362] width 15 height 15
type input "15"
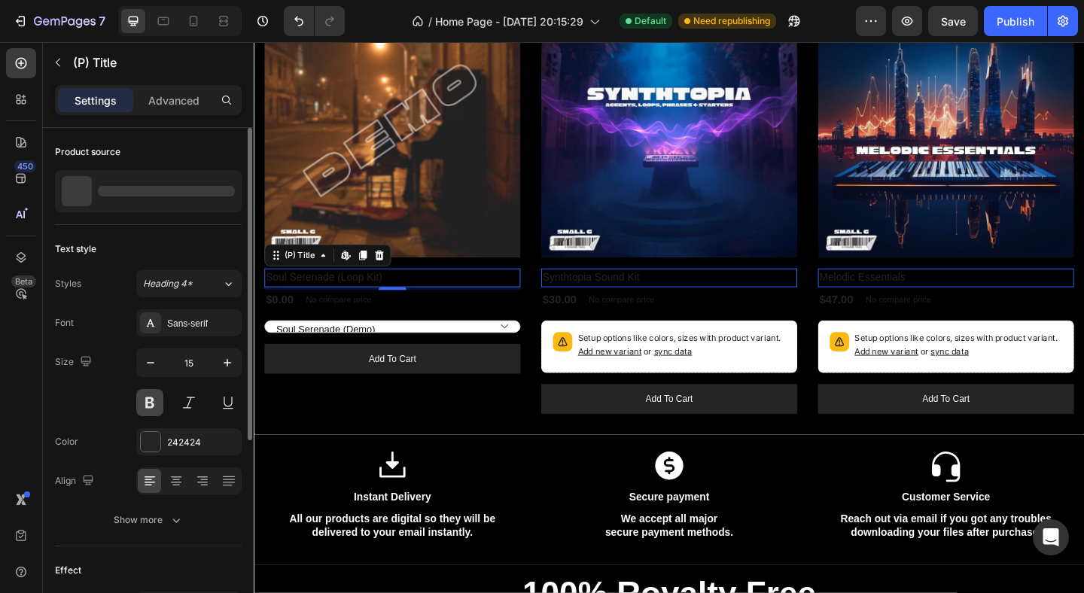
click at [148, 403] on button at bounding box center [149, 402] width 27 height 27
click at [148, 437] on div at bounding box center [151, 442] width 20 height 20
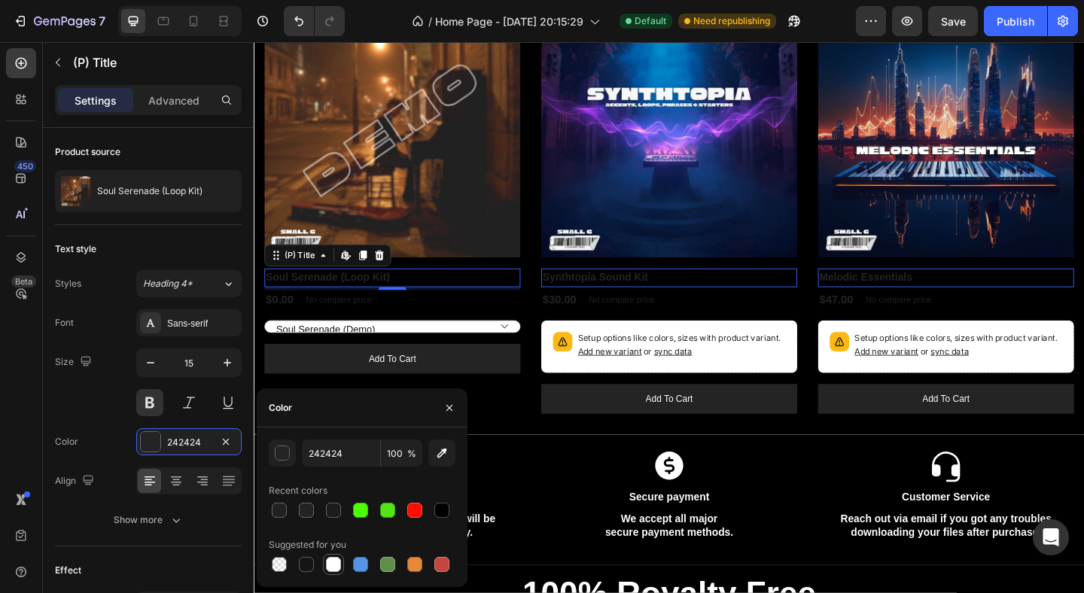
click at [337, 559] on div at bounding box center [333, 564] width 15 height 15
type input "FFFFFF"
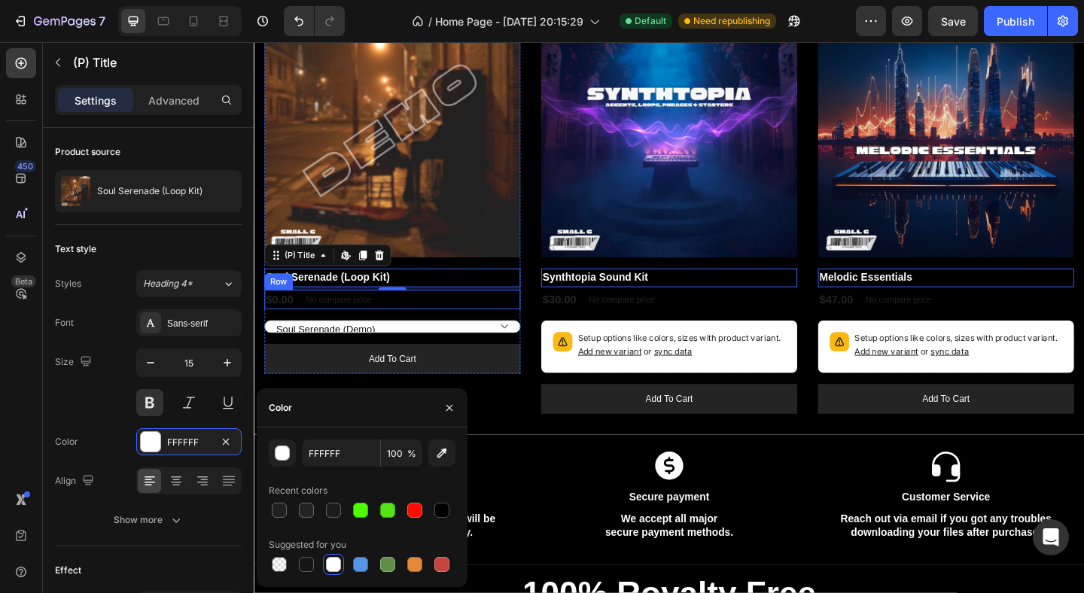
click at [417, 320] on div "$0.00 (P) Price (P) Price No compare price (P) Price Row" at bounding box center [404, 322] width 279 height 21
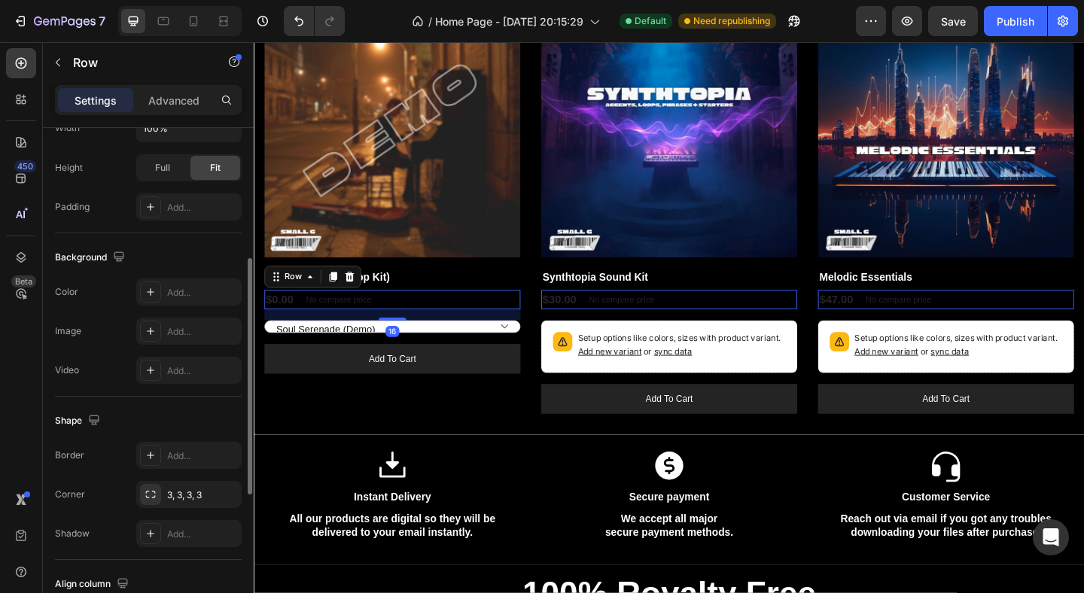
scroll to position [582, 0]
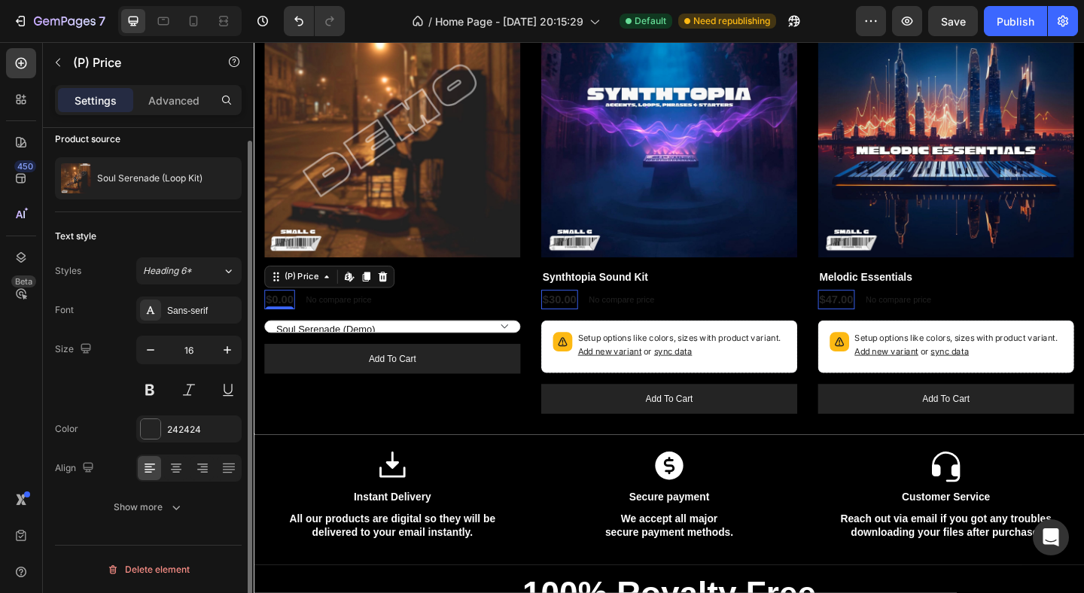
click at [290, 325] on div "$0.00" at bounding box center [281, 322] width 33 height 21
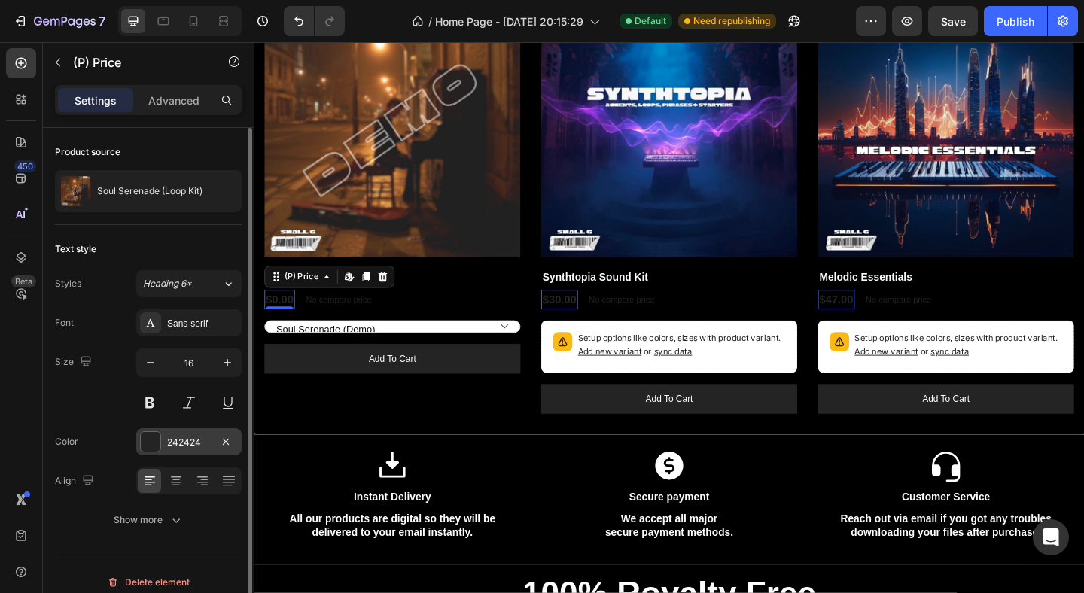
click at [147, 446] on div at bounding box center [151, 442] width 20 height 20
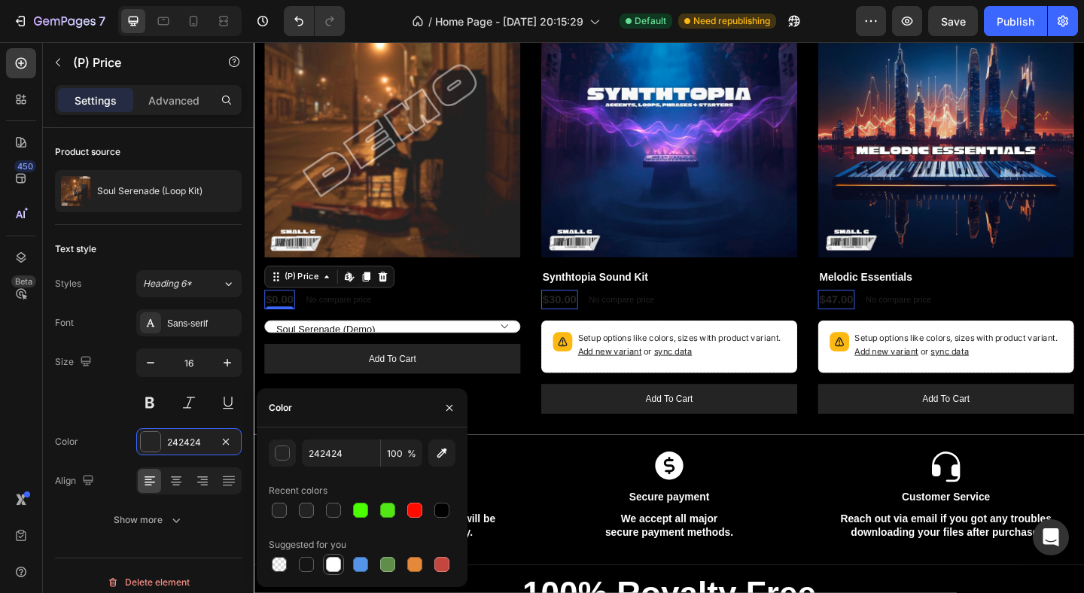
click at [331, 566] on div at bounding box center [333, 564] width 15 height 15
type input "FFFFFF"
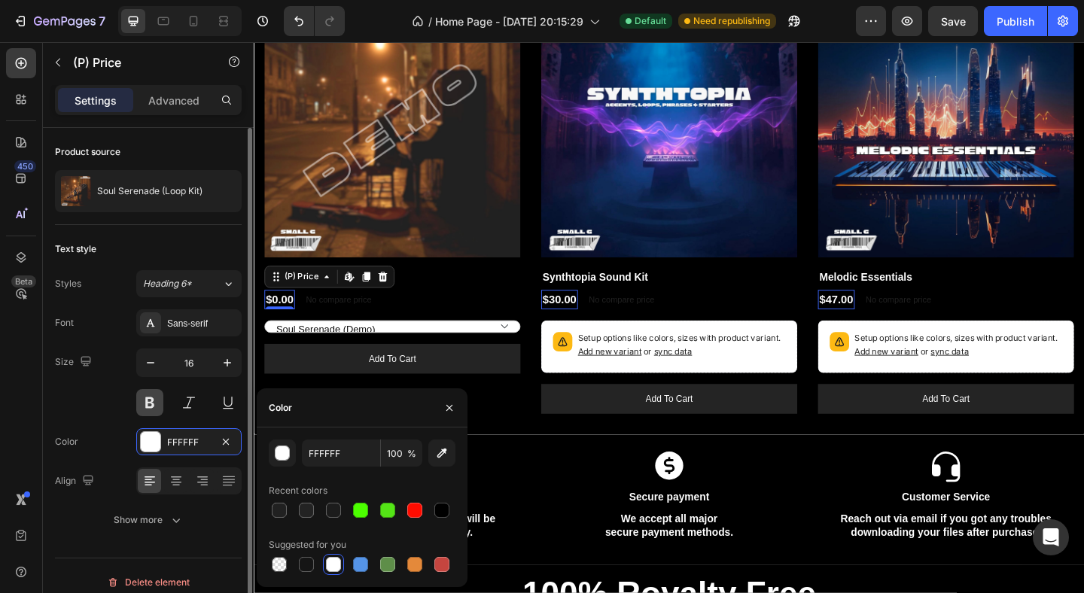
click at [150, 401] on button at bounding box center [149, 402] width 27 height 27
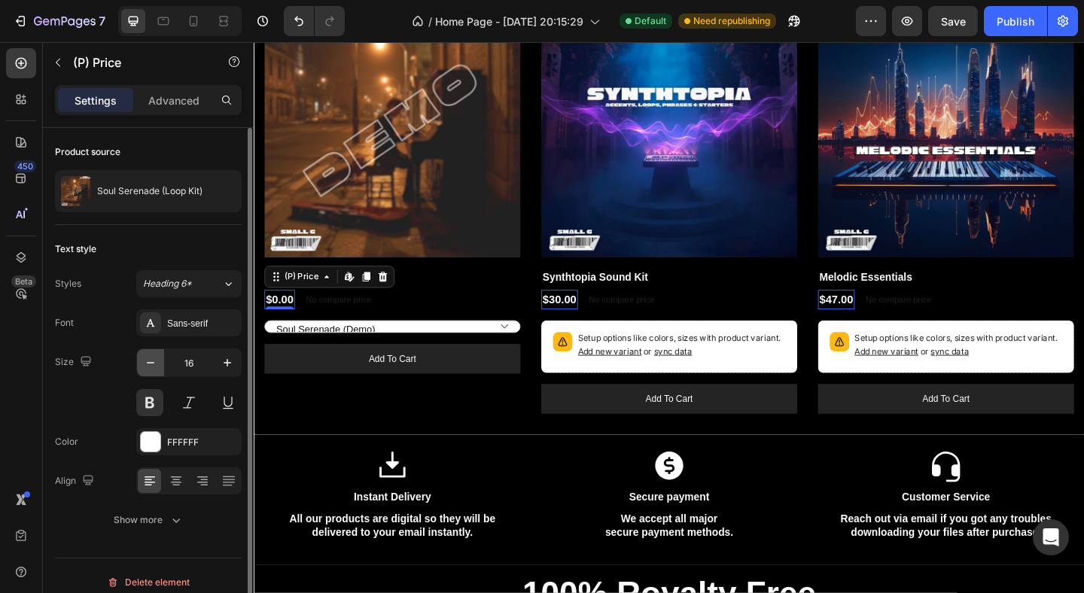
click at [151, 364] on icon "button" at bounding box center [150, 362] width 15 height 15
type input "15"
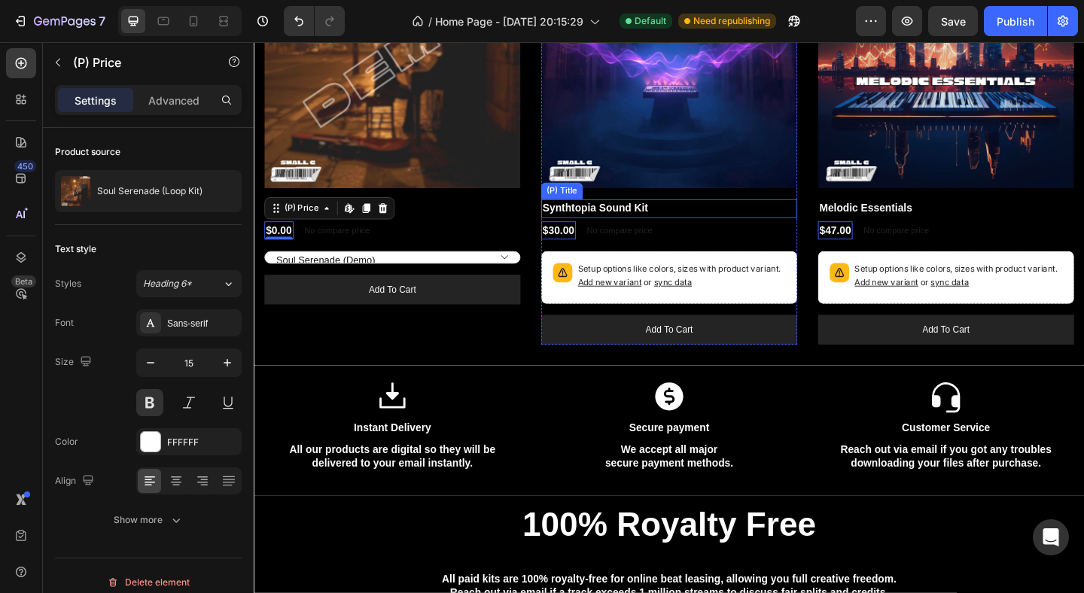
scroll to position [568, 0]
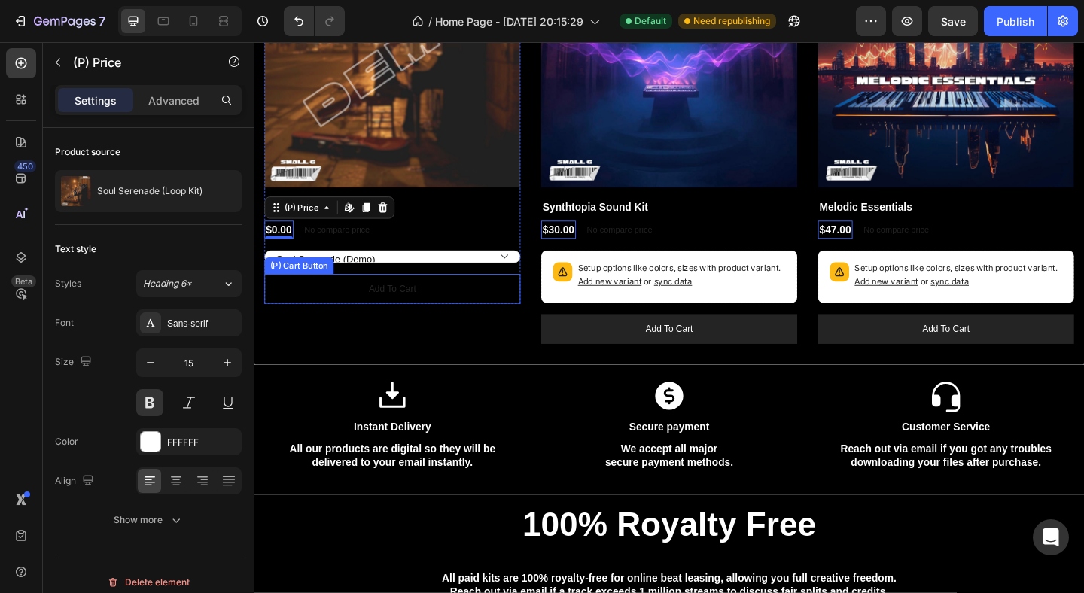
click at [536, 302] on button "Add to cart" at bounding box center [404, 310] width 279 height 33
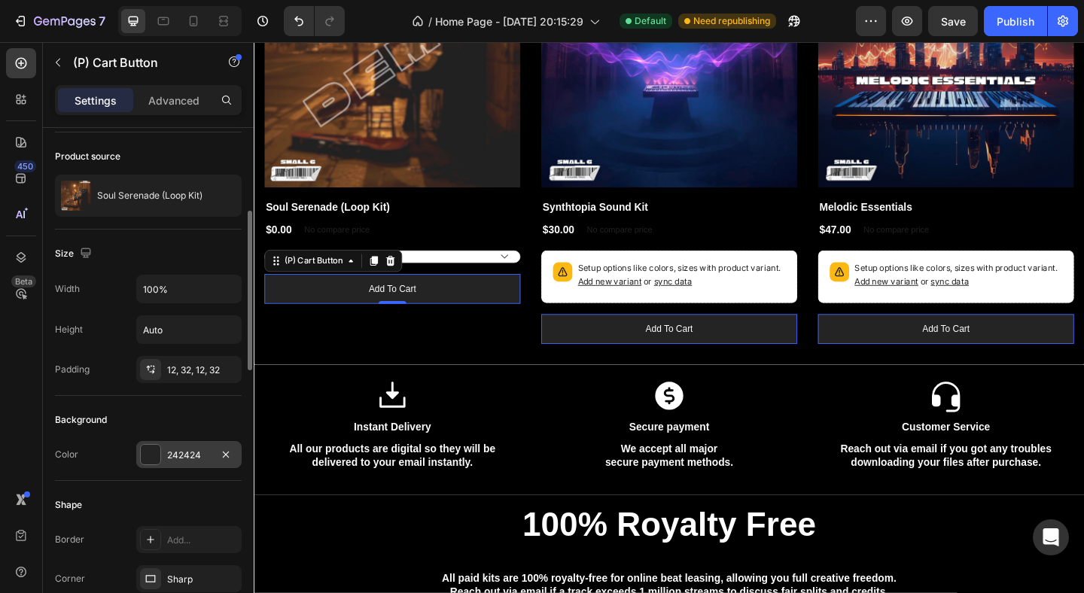
scroll to position [141, 0]
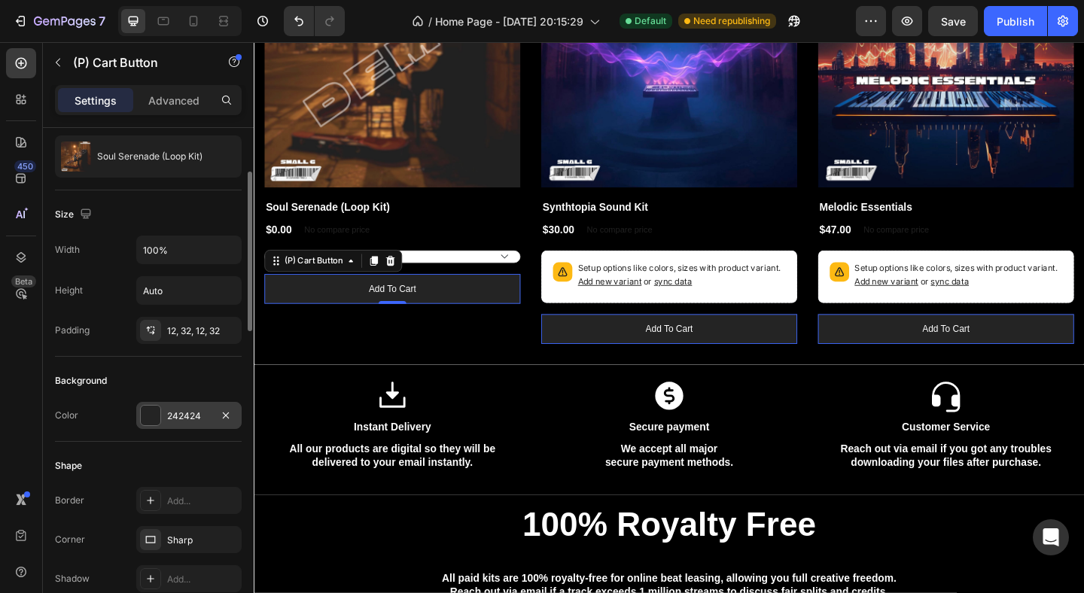
click at [145, 420] on div at bounding box center [151, 416] width 20 height 20
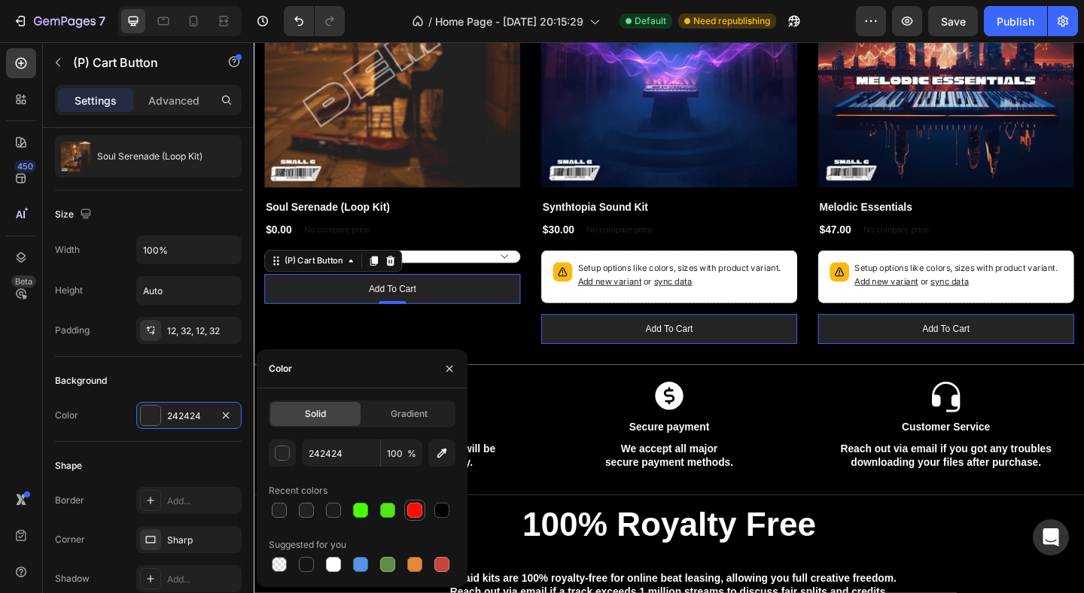
click at [413, 506] on div at bounding box center [414, 510] width 15 height 15
type input "FF0C00"
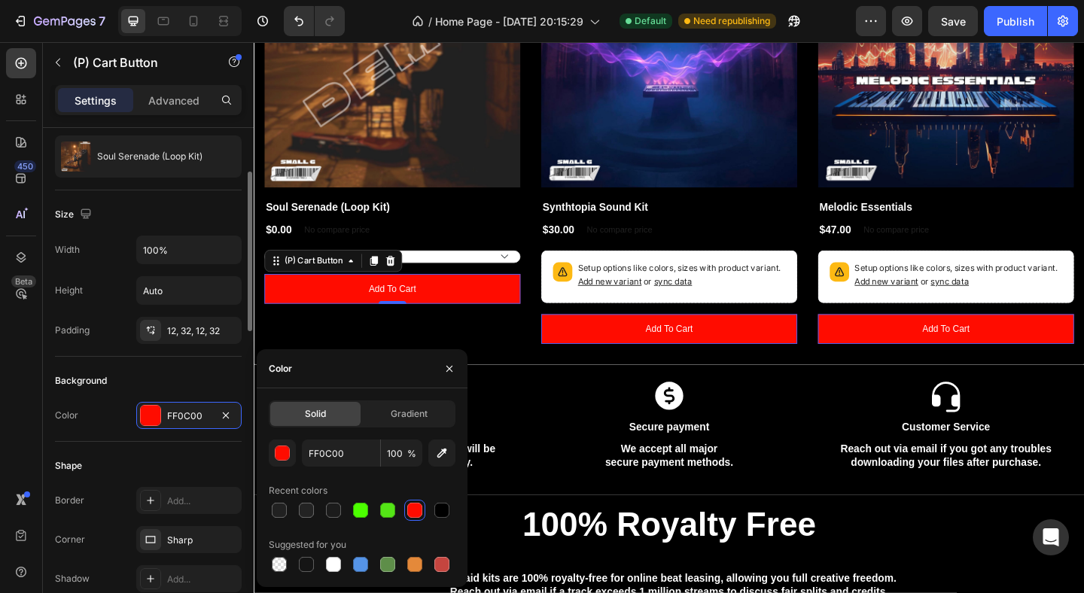
click at [182, 475] on div "Shape" at bounding box center [148, 466] width 187 height 24
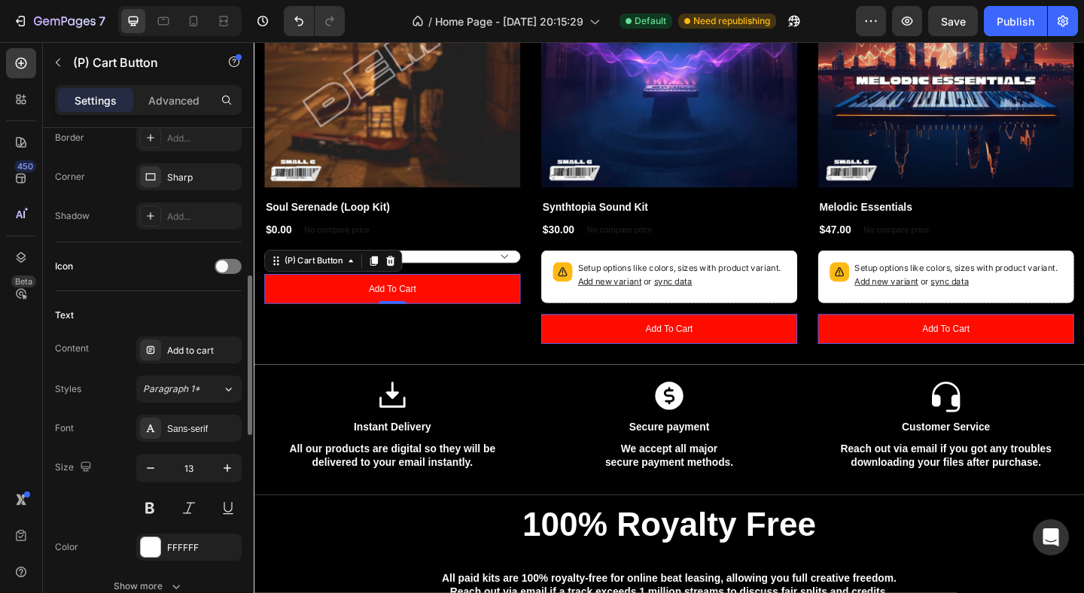
scroll to position [504, 0]
click at [230, 468] on icon "button" at bounding box center [227, 467] width 15 height 15
type input "15"
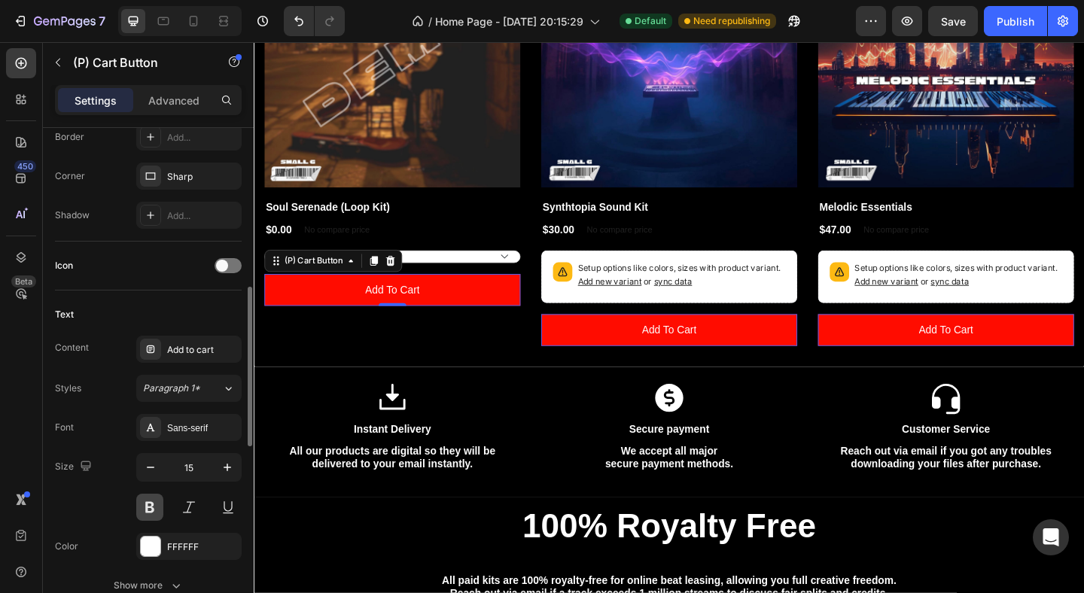
click at [150, 509] on button at bounding box center [149, 507] width 27 height 27
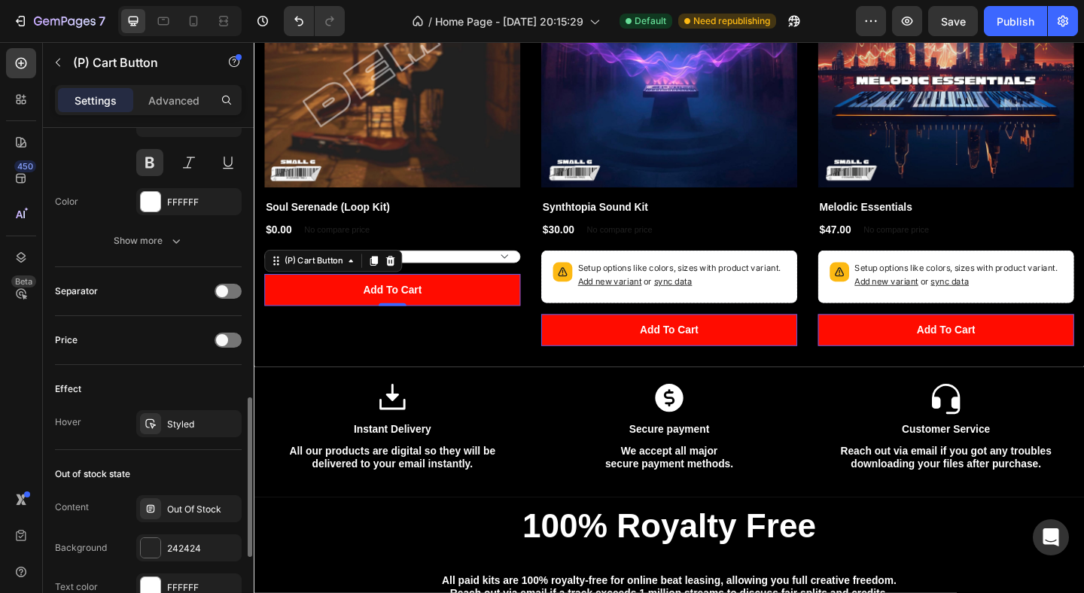
scroll to position [851, 0]
click at [156, 420] on icon at bounding box center [151, 422] width 12 height 12
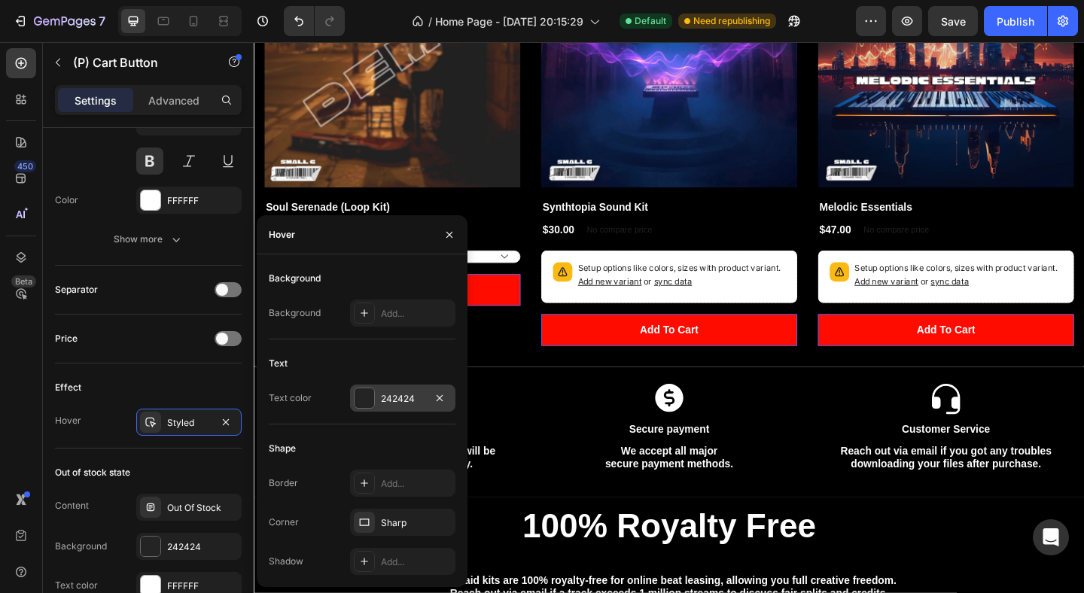
click at [367, 396] on div at bounding box center [365, 398] width 20 height 20
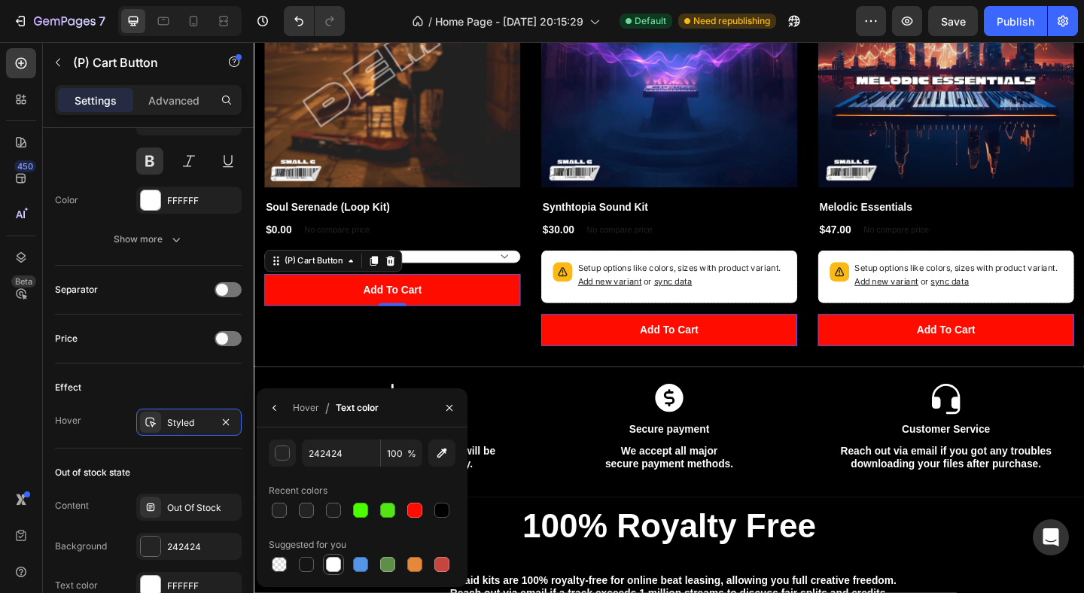
click at [334, 557] on div at bounding box center [333, 564] width 15 height 15
click at [177, 427] on div "Styled" at bounding box center [189, 423] width 44 height 14
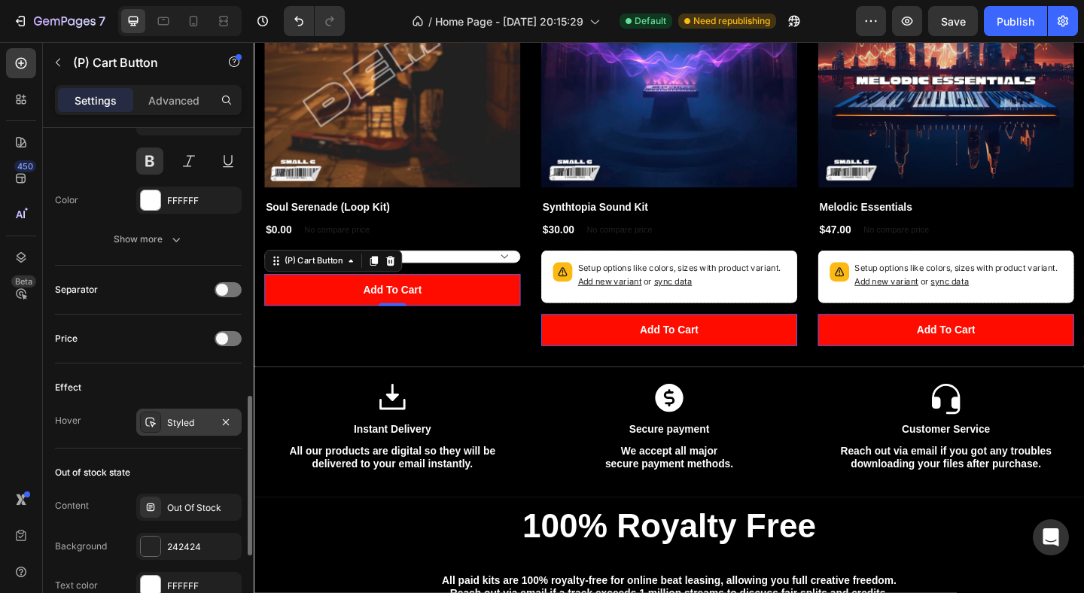
click at [177, 427] on div "Styled" at bounding box center [189, 423] width 44 height 14
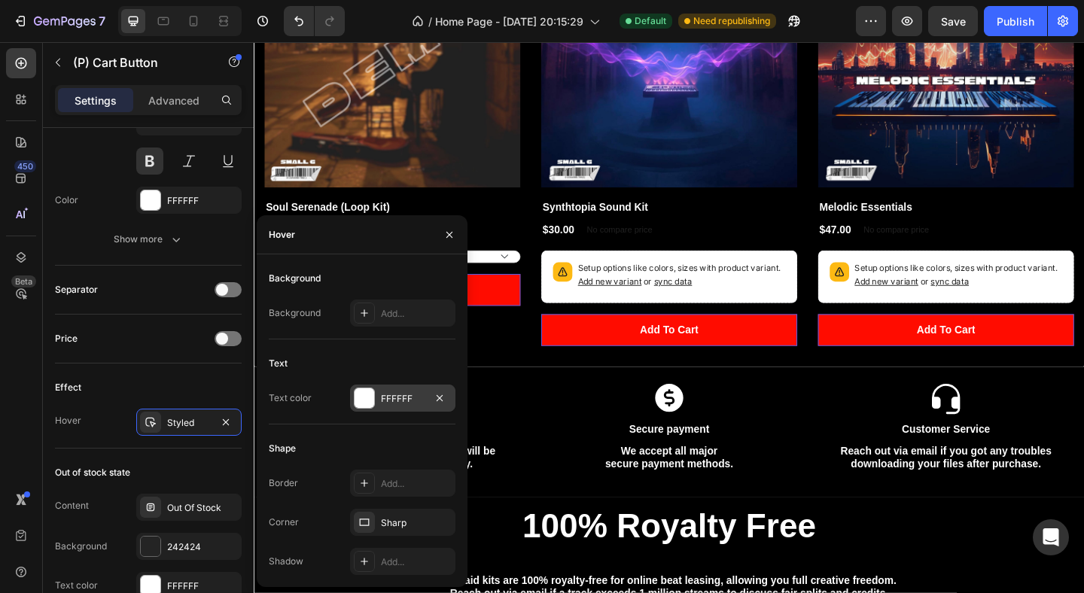
click at [362, 399] on div at bounding box center [365, 398] width 20 height 20
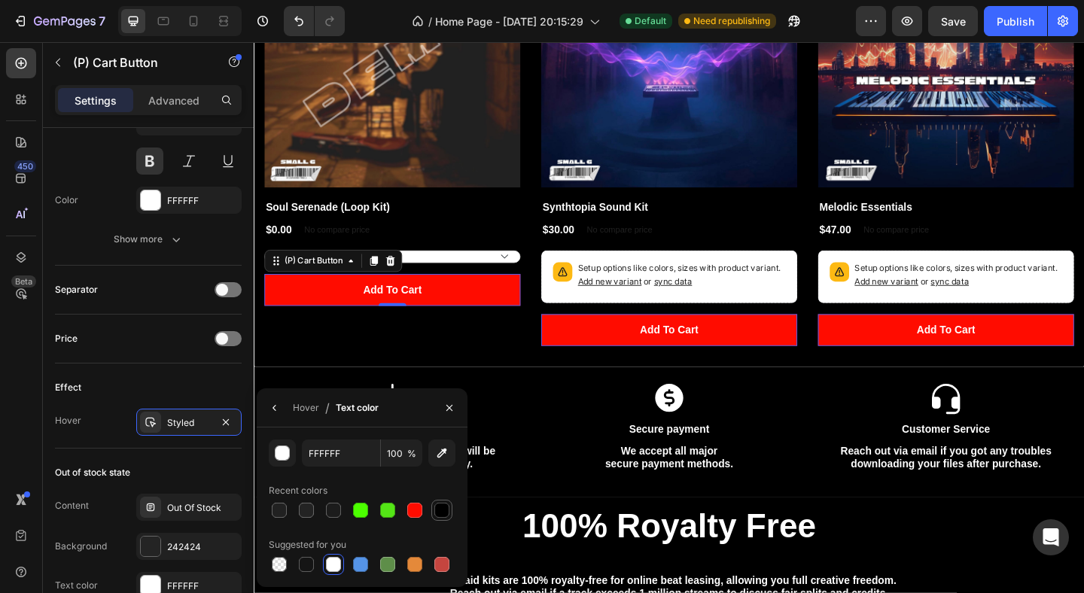
click at [438, 509] on div at bounding box center [441, 510] width 15 height 15
type input "000000"
click at [460, 397] on div at bounding box center [449, 407] width 36 height 38
click at [450, 411] on icon "button" at bounding box center [449, 408] width 12 height 12
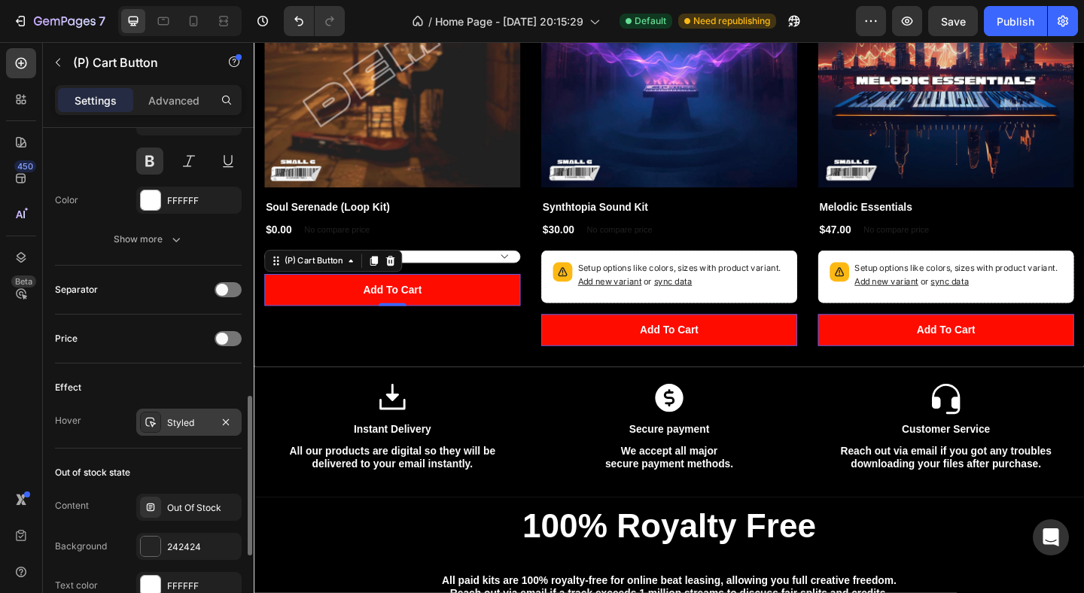
click at [211, 417] on div "Styled" at bounding box center [188, 422] width 105 height 27
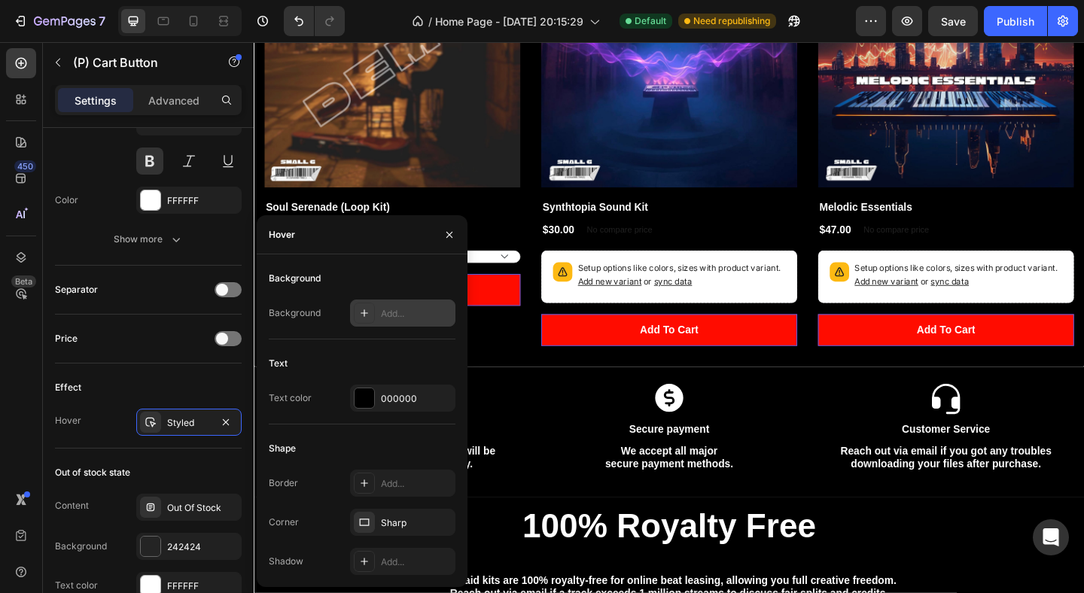
click at [364, 320] on div at bounding box center [364, 313] width 21 height 21
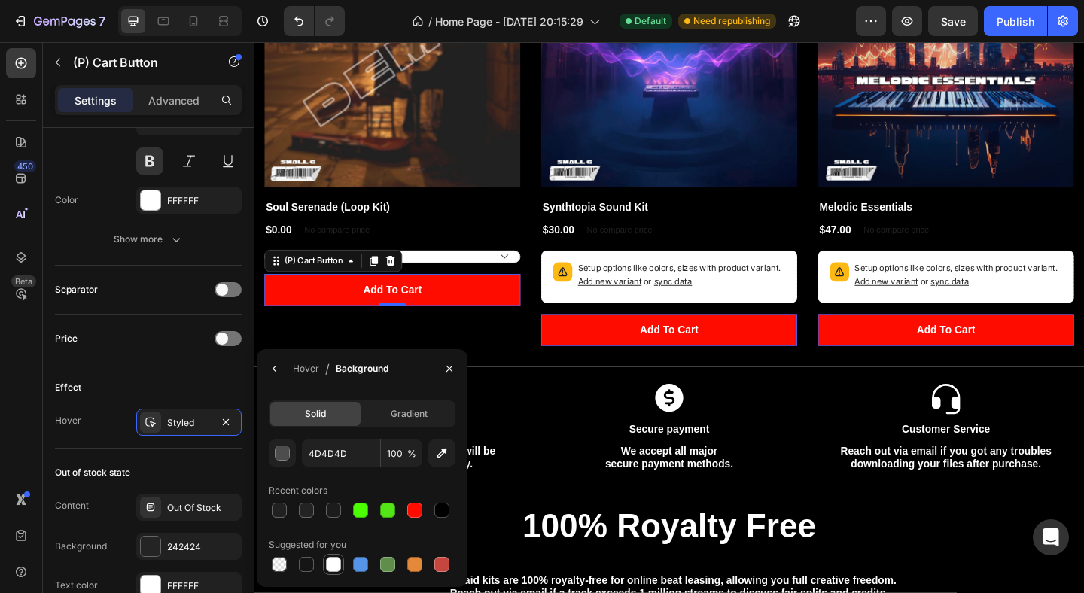
click at [330, 565] on div at bounding box center [333, 564] width 15 height 15
type input "FFFFFF"
click at [448, 374] on icon "button" at bounding box center [449, 369] width 12 height 12
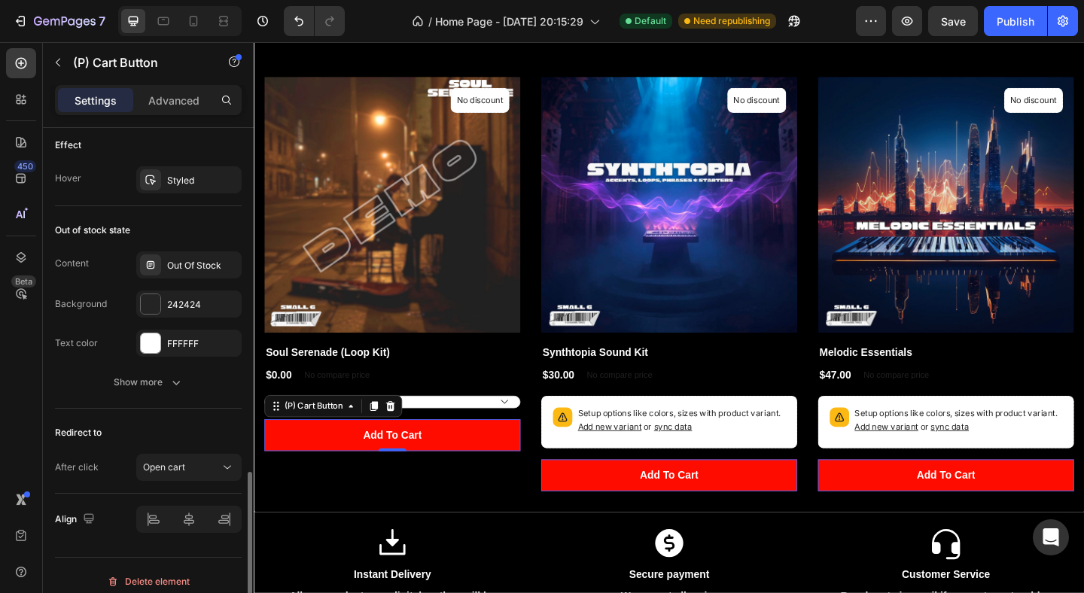
scroll to position [1105, 0]
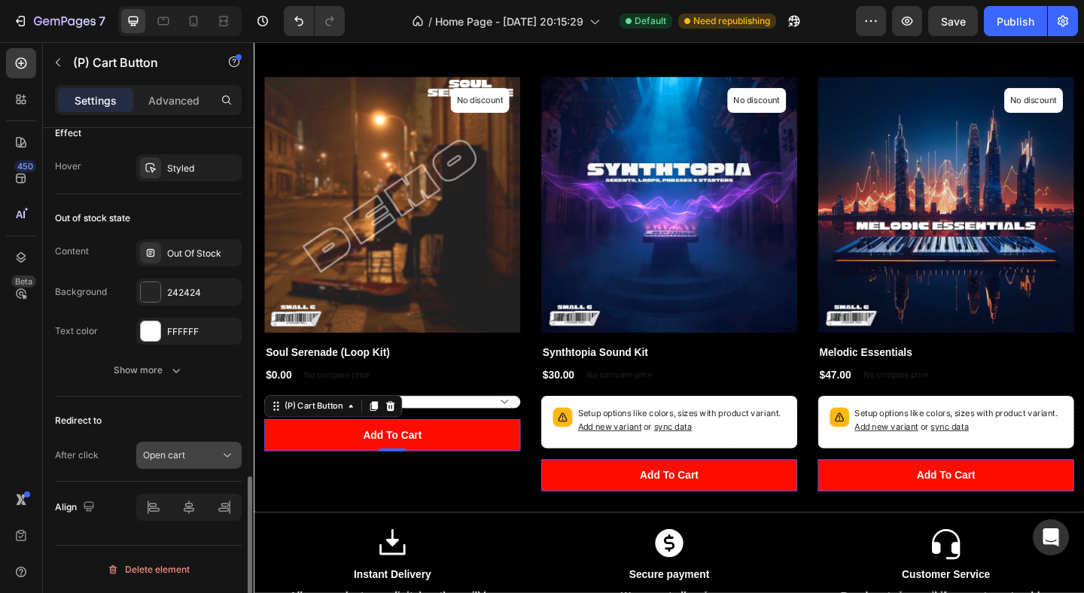
click at [217, 457] on div "Open cart" at bounding box center [181, 456] width 77 height 14
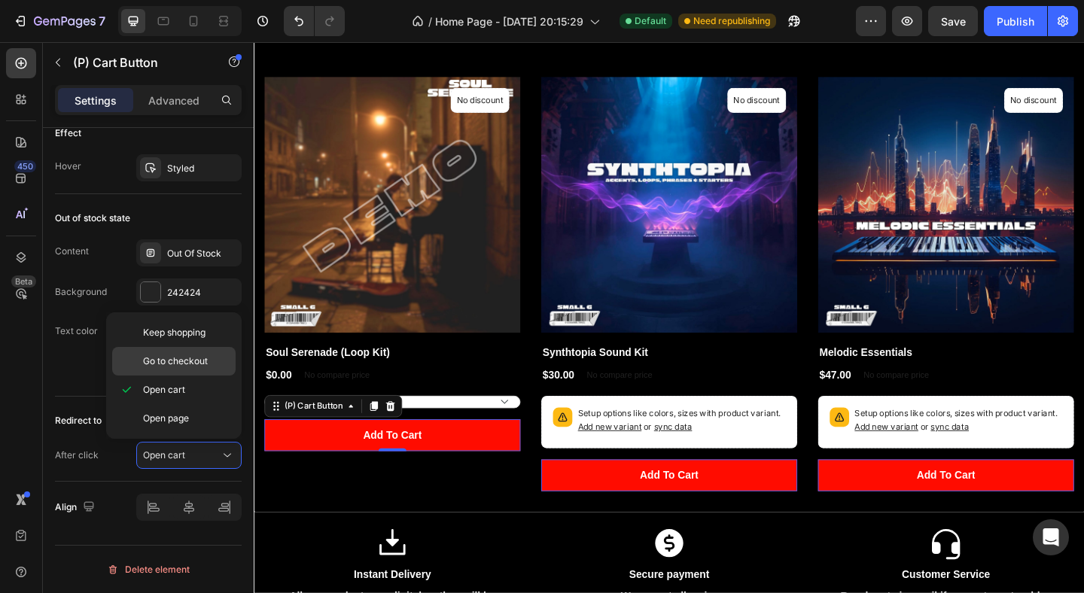
click at [199, 363] on span "Go to checkout" at bounding box center [175, 362] width 65 height 14
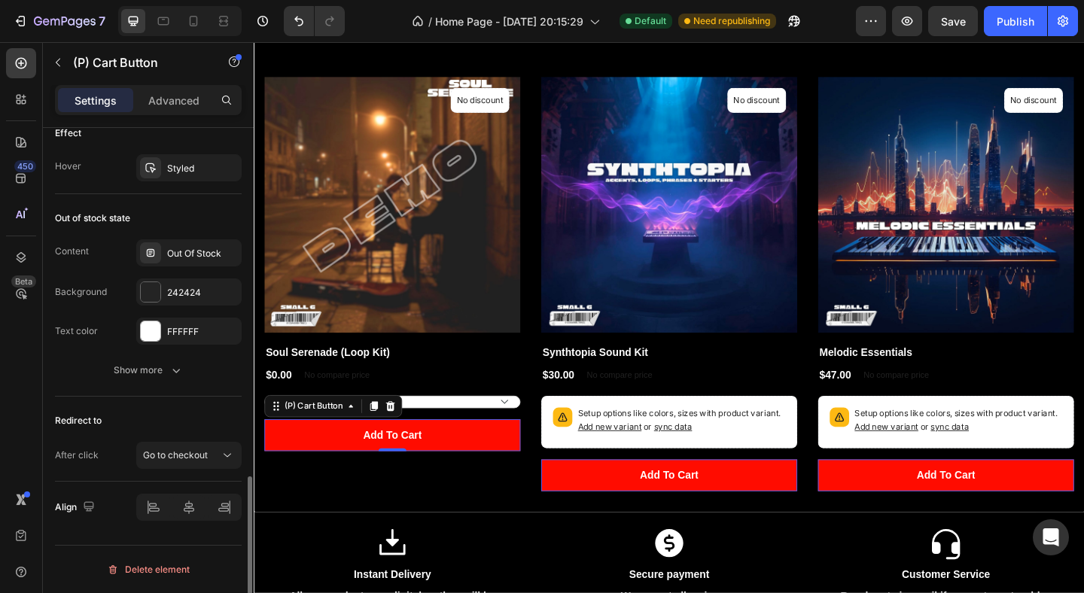
click at [212, 425] on div "Redirect to" at bounding box center [148, 421] width 187 height 24
click at [360, 540] on div "Explore Catalog Heading Row (P) Images No discount Not be displayed when publis…" at bounding box center [705, 271] width 903 height 565
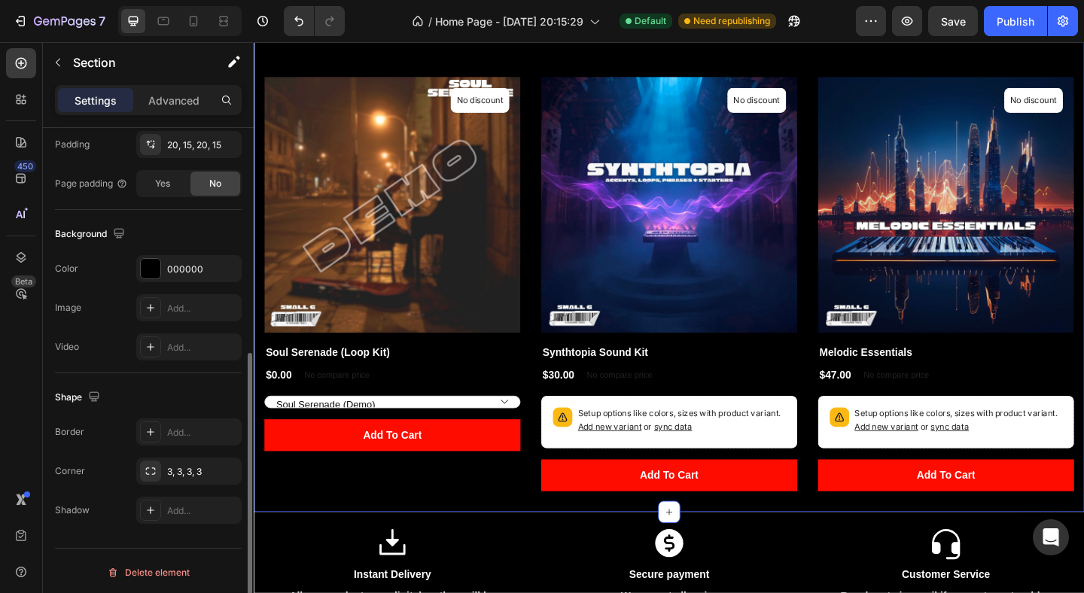
scroll to position [410, 0]
click at [232, 469] on button "button" at bounding box center [226, 468] width 18 height 18
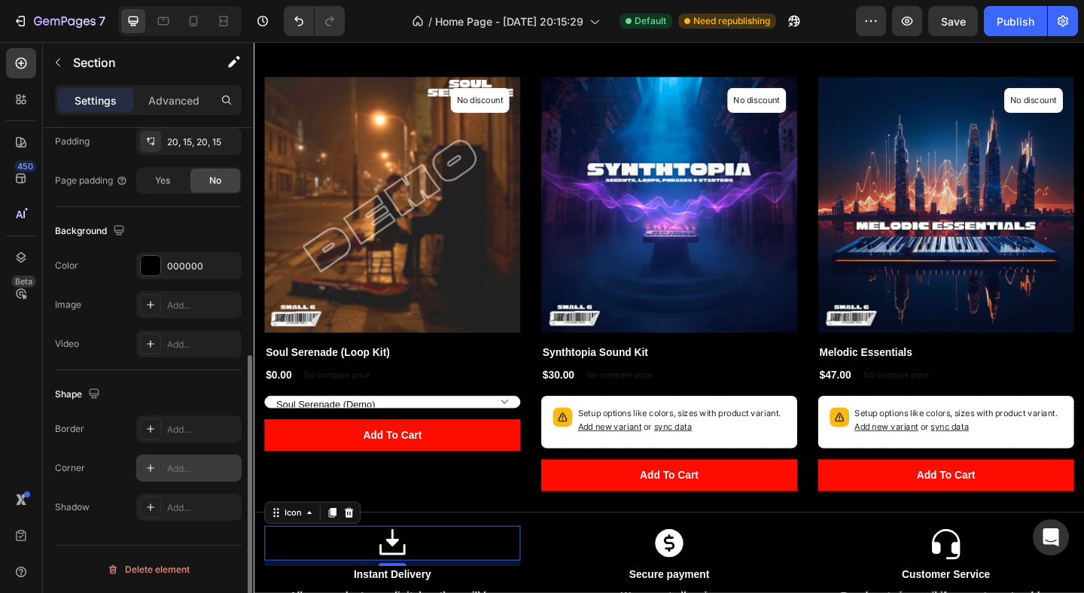
click at [484, 569] on div "Icon 0" at bounding box center [404, 587] width 279 height 38
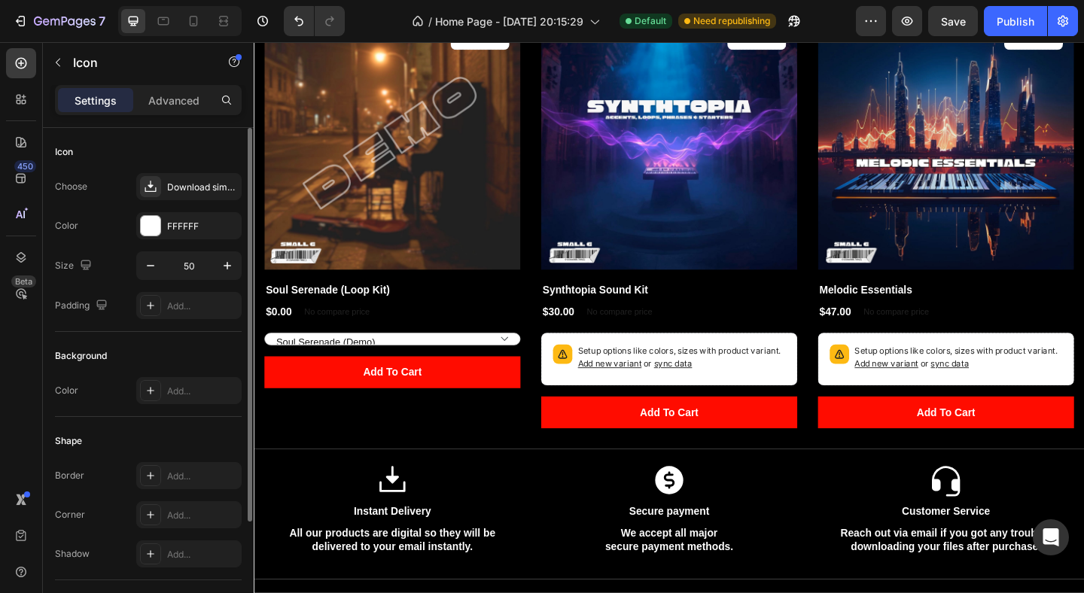
scroll to position [579, 0]
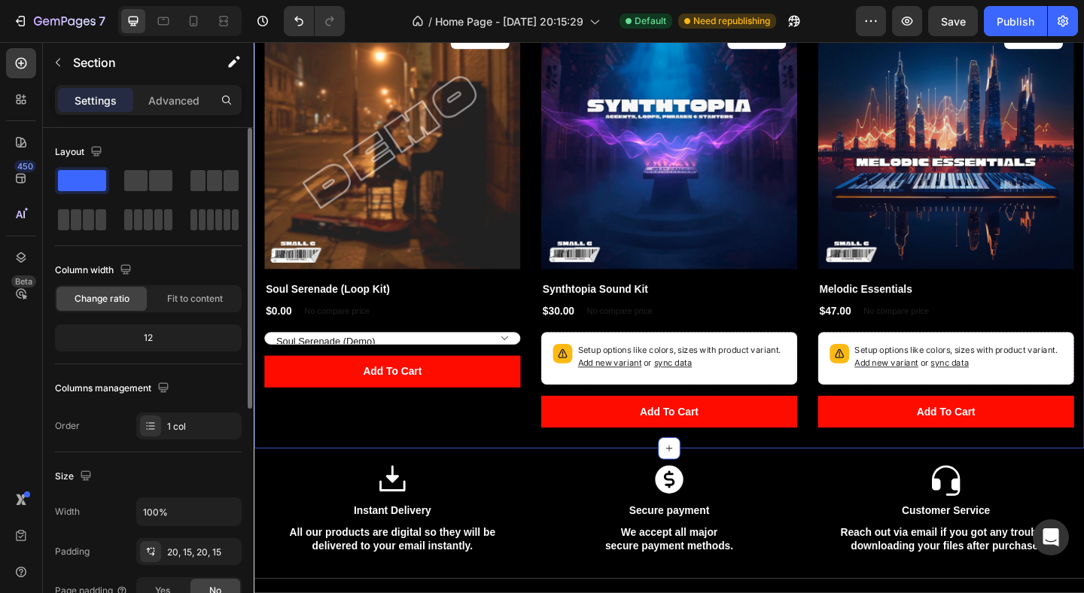
click at [483, 482] on div "Explore Catalog Heading Row (P) Images No discount Not be displayed when publis…" at bounding box center [705, 201] width 903 height 565
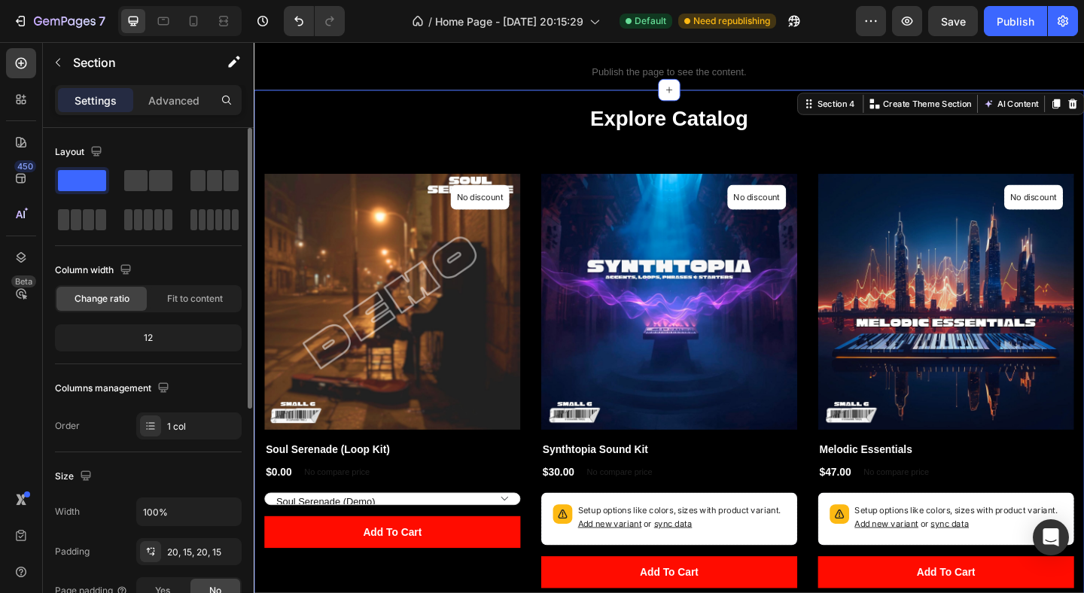
scroll to position [409, 0]
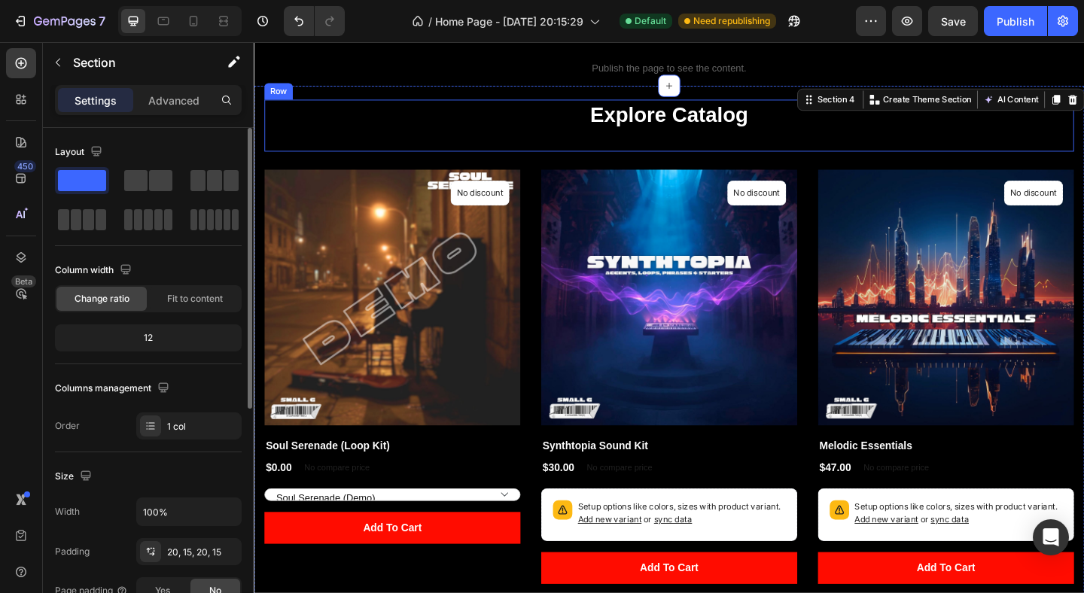
click at [681, 154] on div "Explore Catalog Heading" at bounding box center [705, 133] width 881 height 56
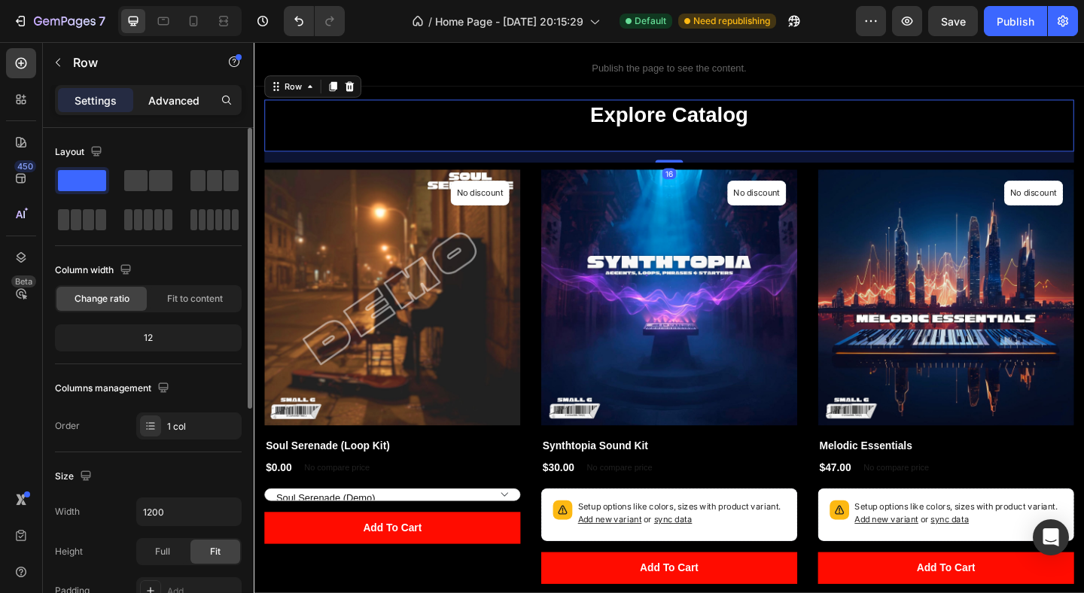
click at [162, 108] on div "Advanced" at bounding box center [173, 100] width 75 height 24
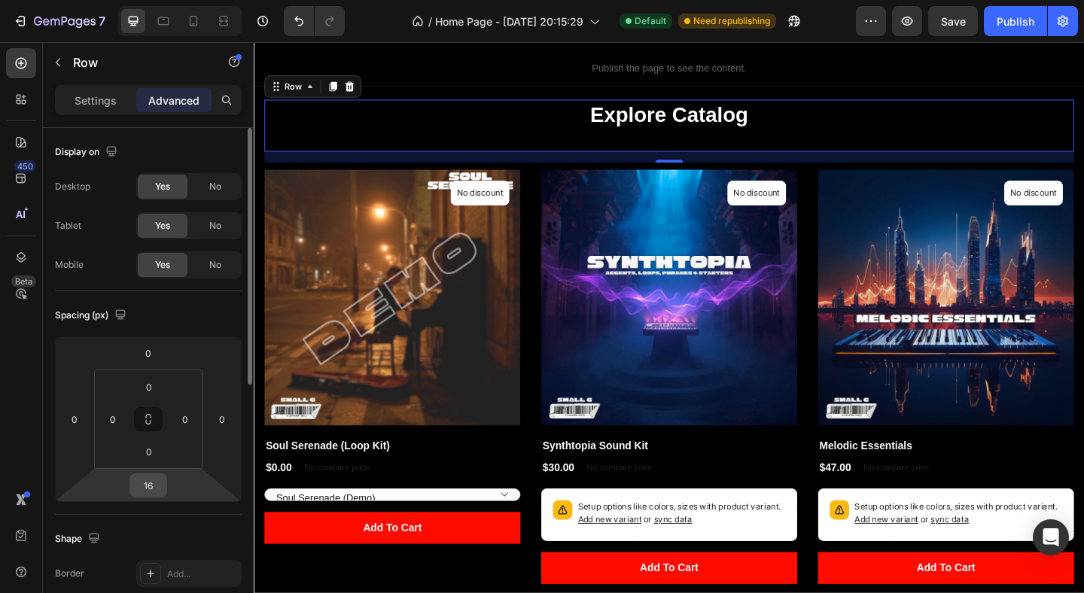
click at [155, 483] on input "16" at bounding box center [148, 485] width 30 height 23
type input "0"
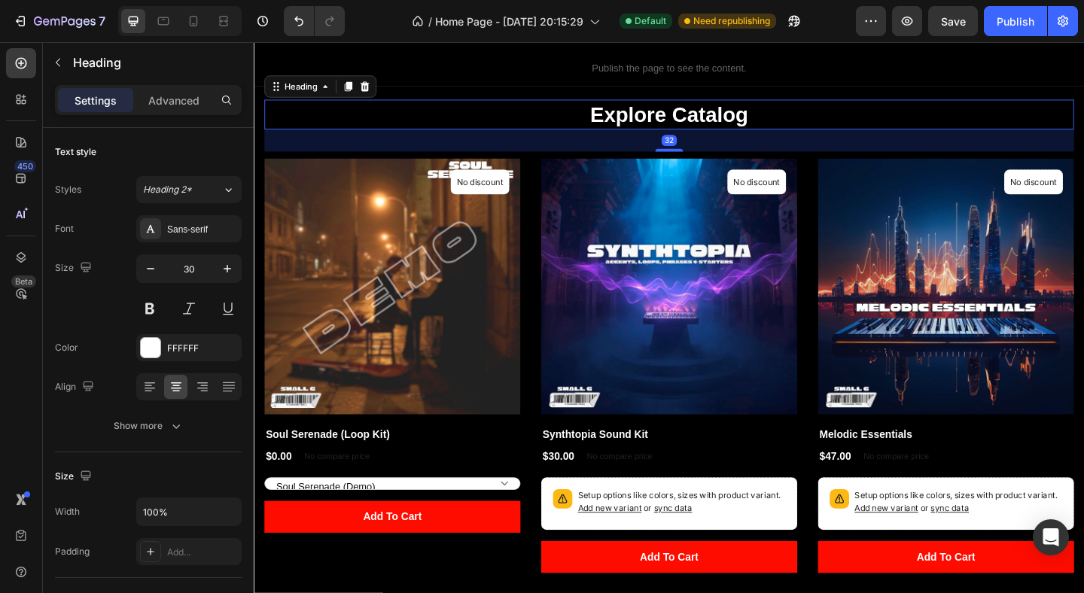
click at [660, 114] on p "Explore Catalog" at bounding box center [706, 120] width 878 height 29
click at [657, 156] on div "32" at bounding box center [705, 149] width 881 height 24
click at [174, 107] on p "Advanced" at bounding box center [173, 101] width 51 height 16
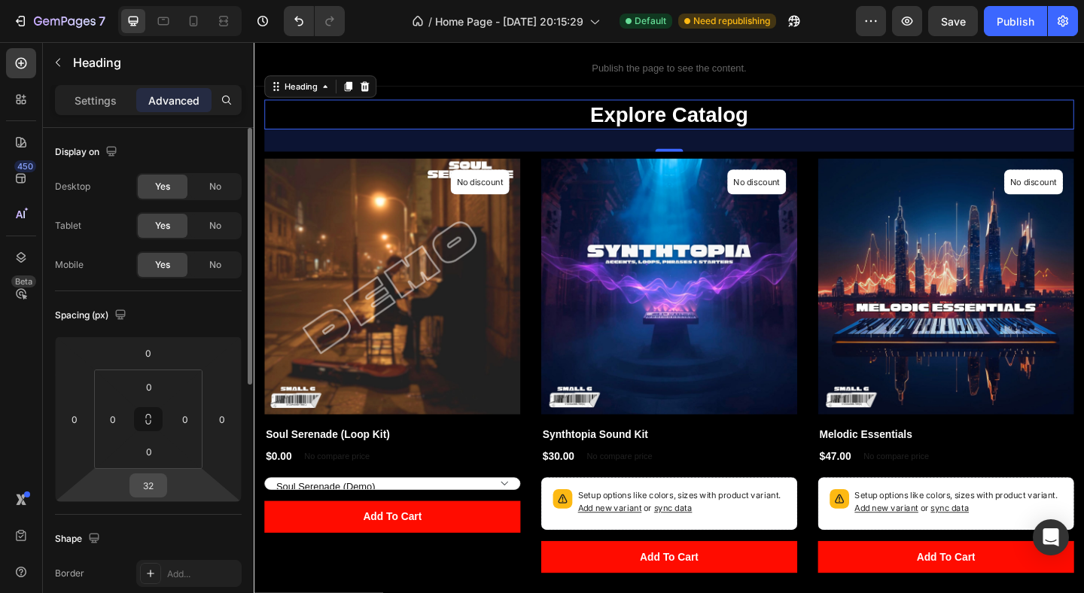
click at [151, 480] on input "32" at bounding box center [148, 485] width 30 height 23
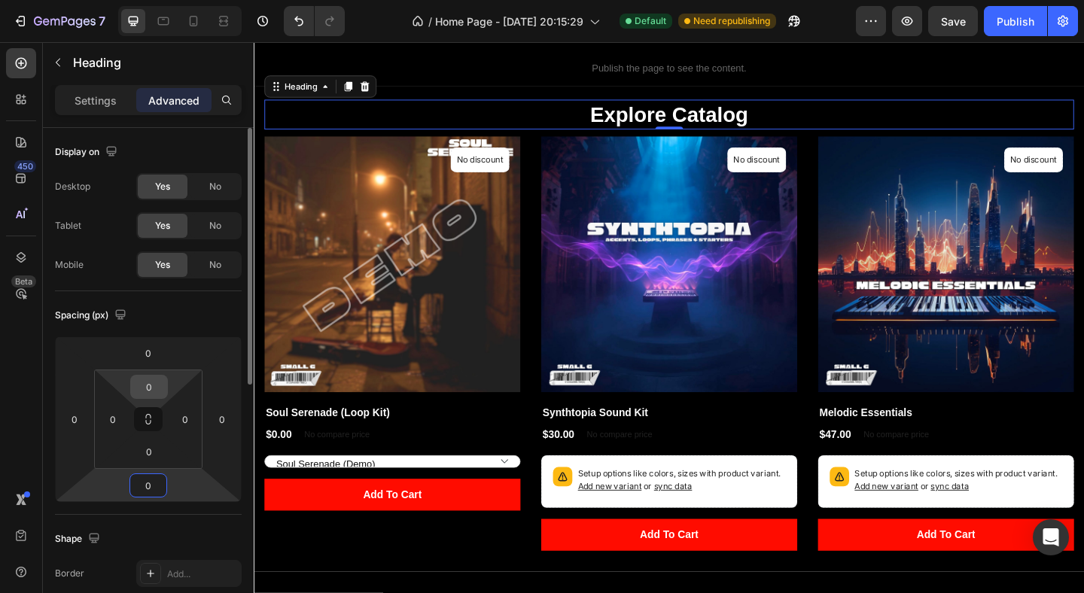
type input "0"
click at [152, 393] on input "0" at bounding box center [149, 387] width 30 height 23
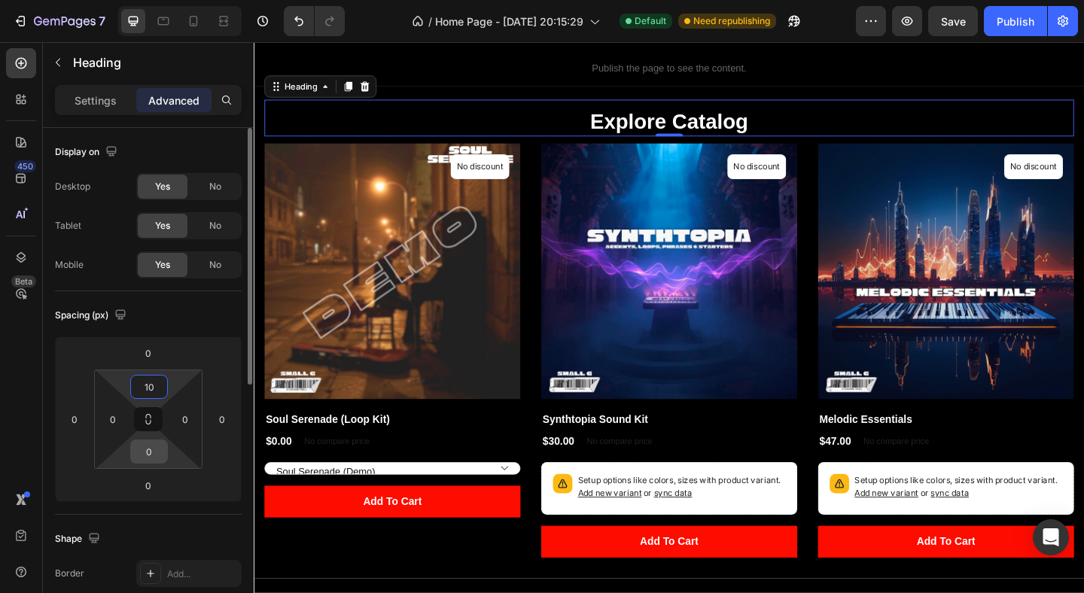
type input "10"
click at [150, 448] on input "0" at bounding box center [149, 451] width 30 height 23
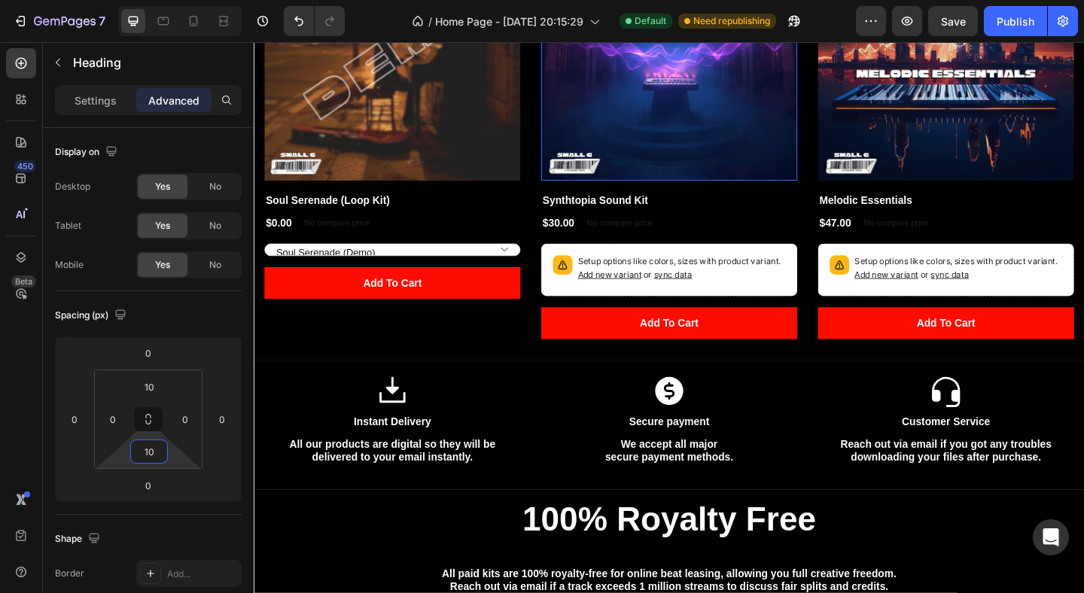
scroll to position [651, 0]
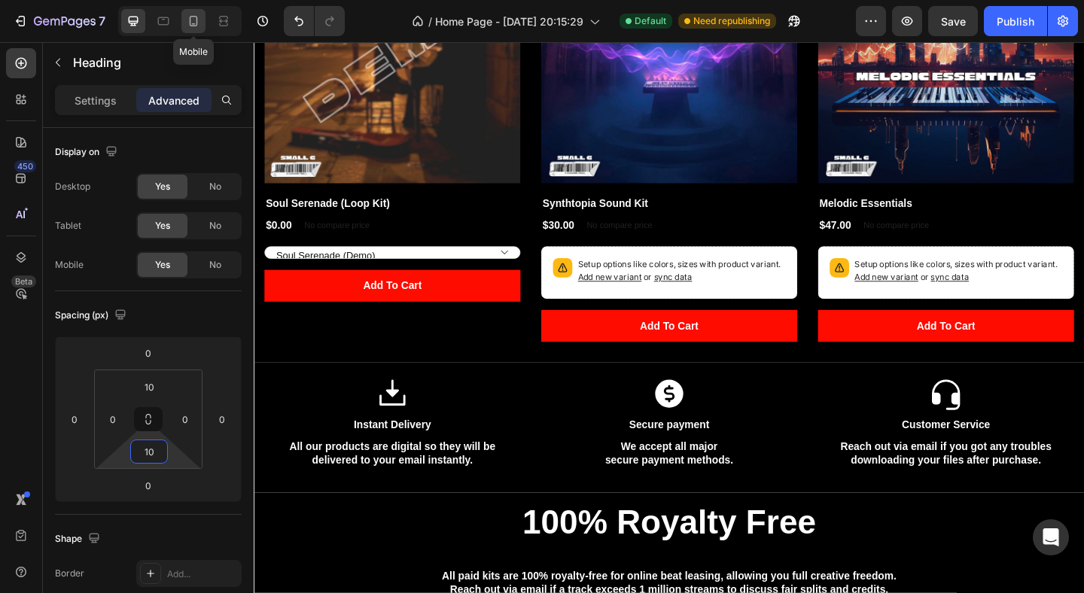
type input "10"
click at [190, 20] on icon at bounding box center [194, 21] width 8 height 11
type input "32"
type input "0"
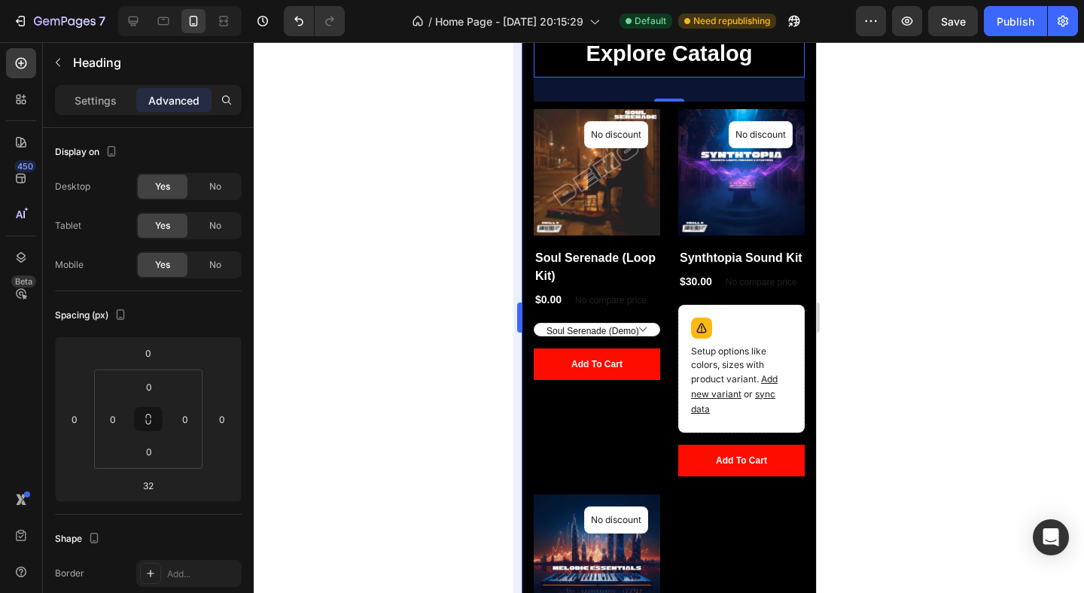
scroll to position [543, 0]
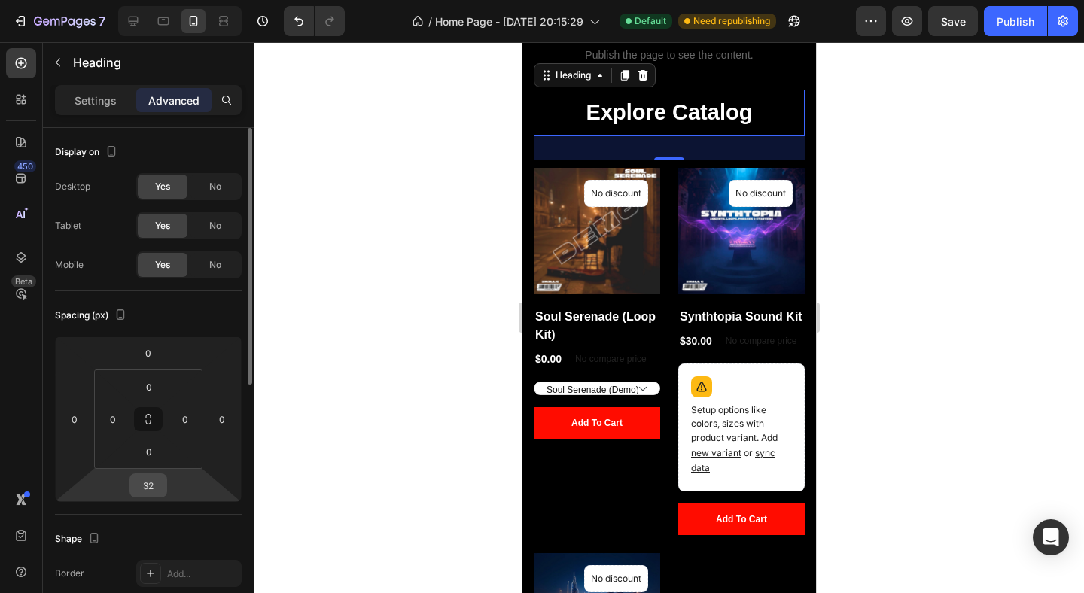
click at [146, 485] on input "32" at bounding box center [148, 485] width 30 height 23
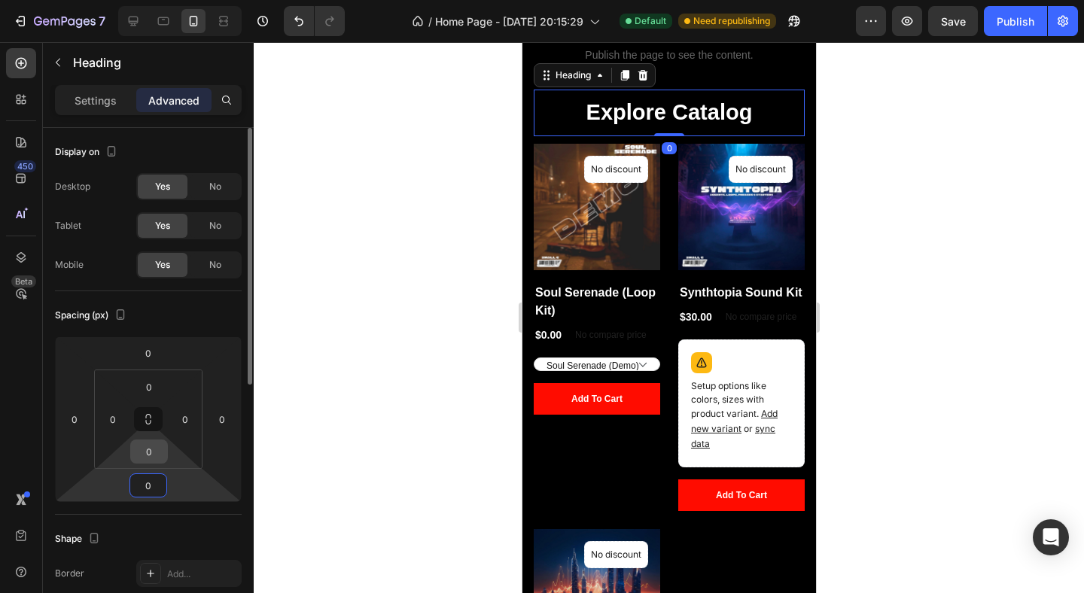
type input "0"
click at [150, 456] on input "0" at bounding box center [149, 451] width 30 height 23
type input "10"
click at [150, 379] on input "0" at bounding box center [149, 387] width 30 height 23
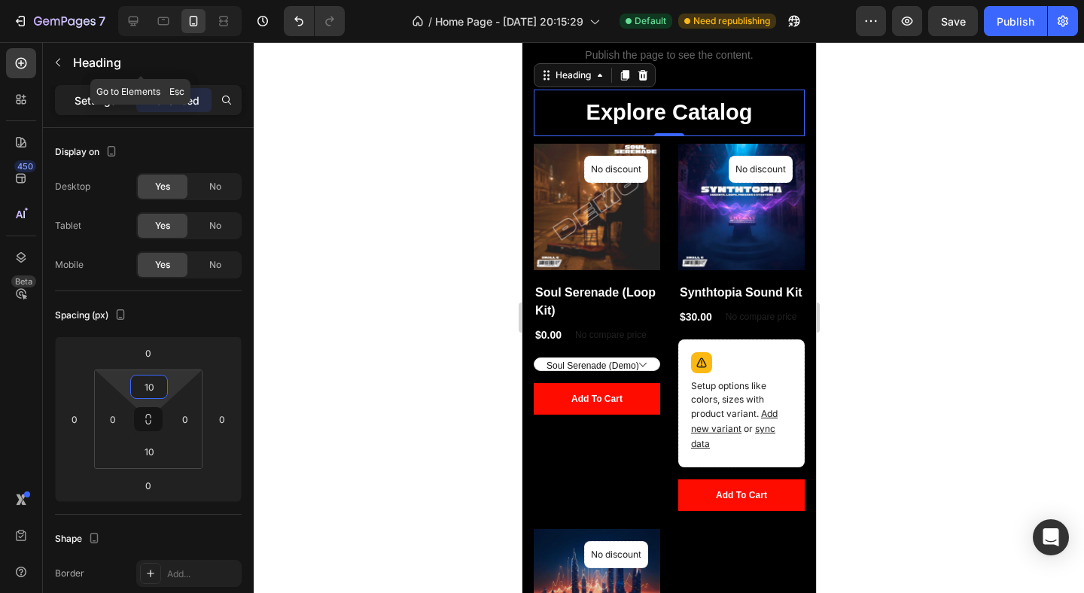
type input "10"
click at [90, 98] on p "Settings" at bounding box center [96, 101] width 42 height 16
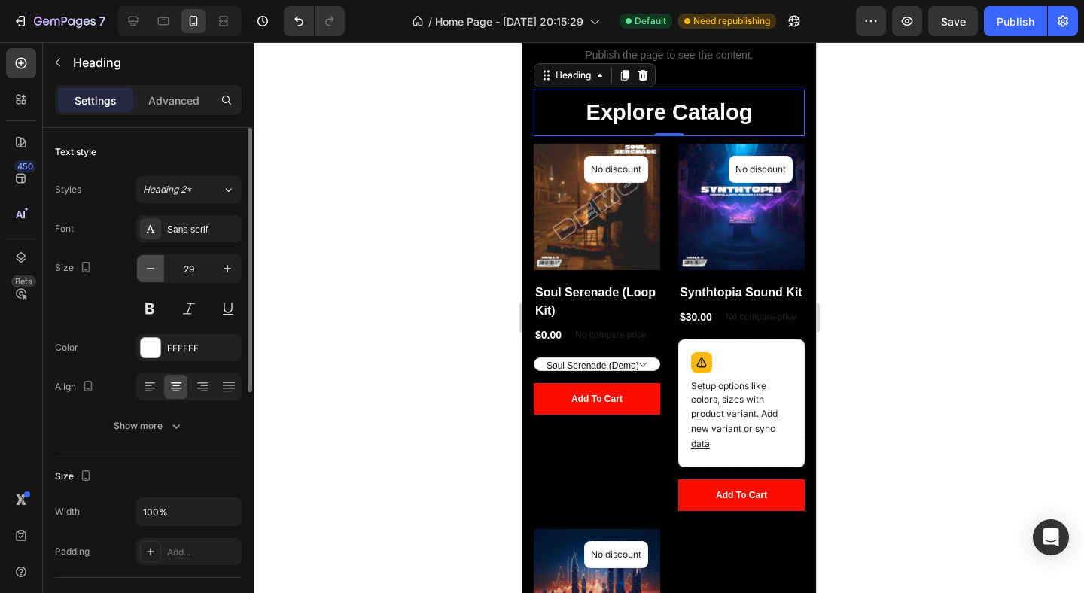
click at [146, 275] on icon "button" at bounding box center [150, 268] width 15 height 15
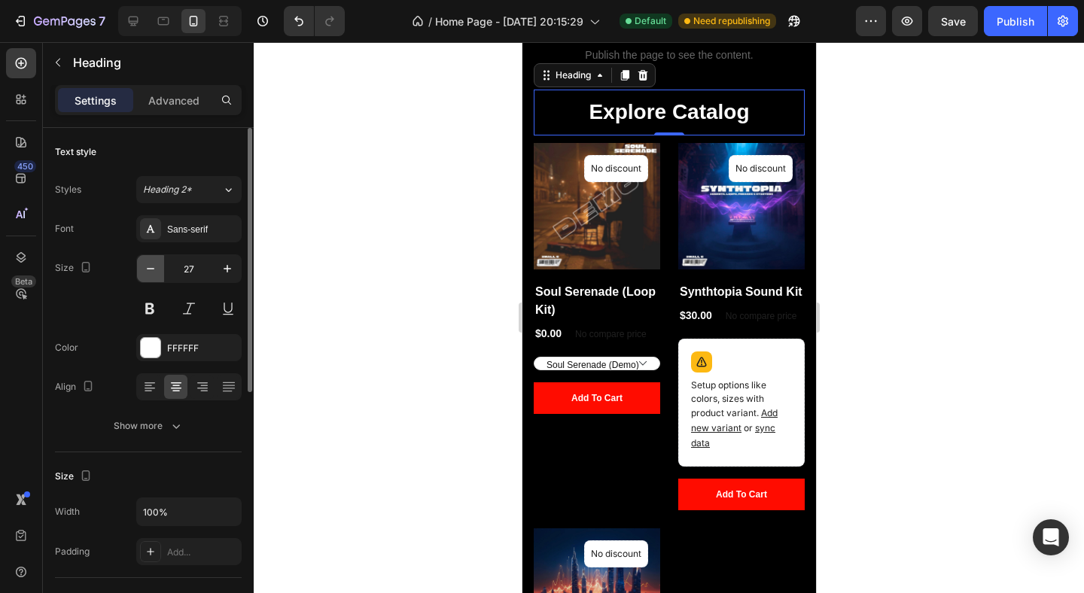
click at [146, 275] on icon "button" at bounding box center [150, 268] width 15 height 15
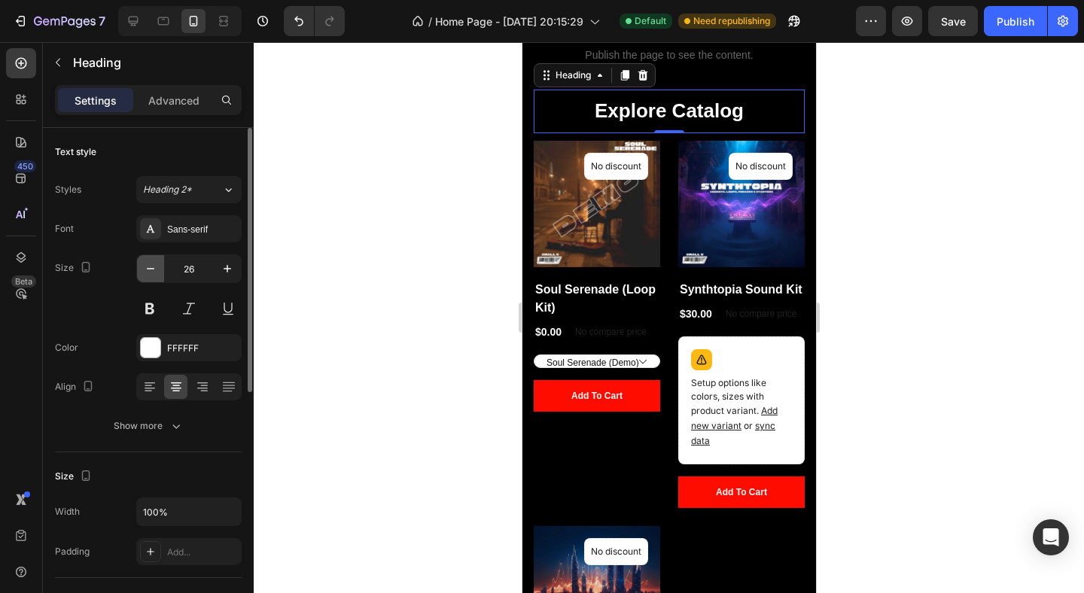
click at [146, 275] on icon "button" at bounding box center [150, 268] width 15 height 15
type input "25"
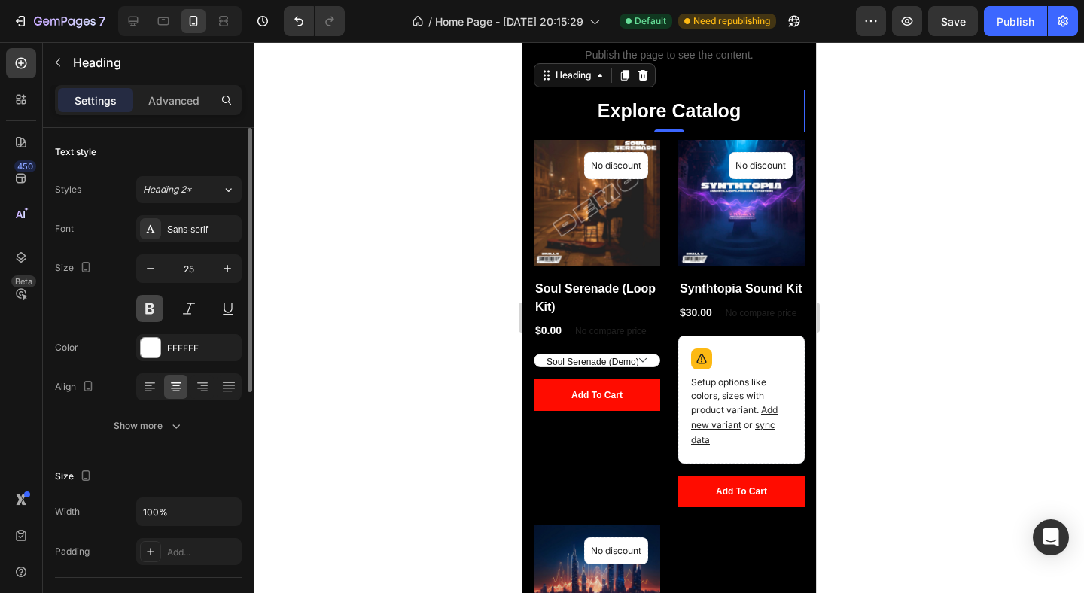
click at [152, 314] on button at bounding box center [149, 308] width 27 height 27
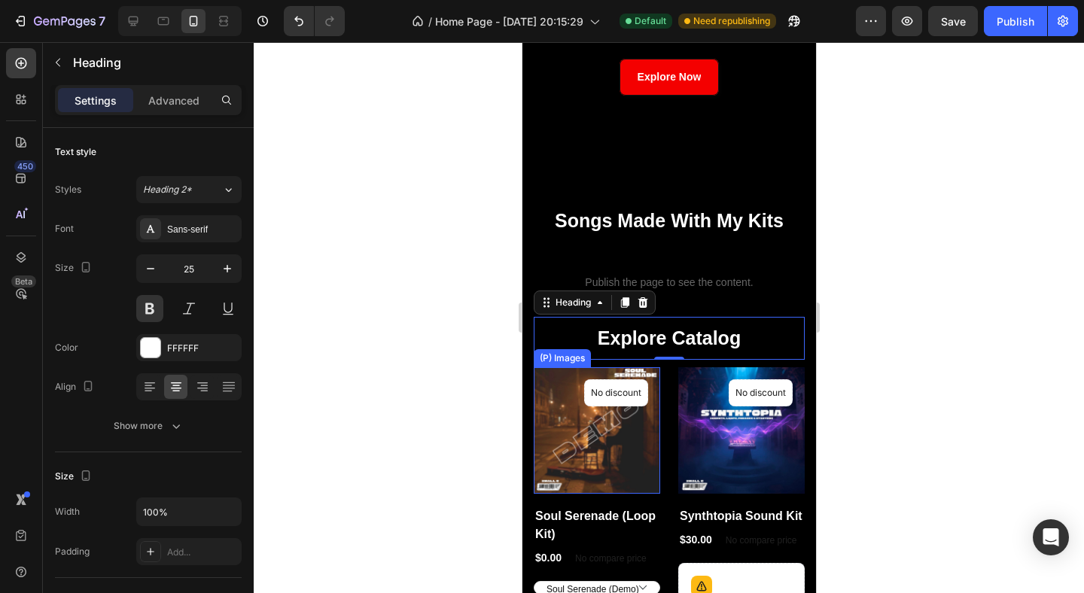
scroll to position [310, 0]
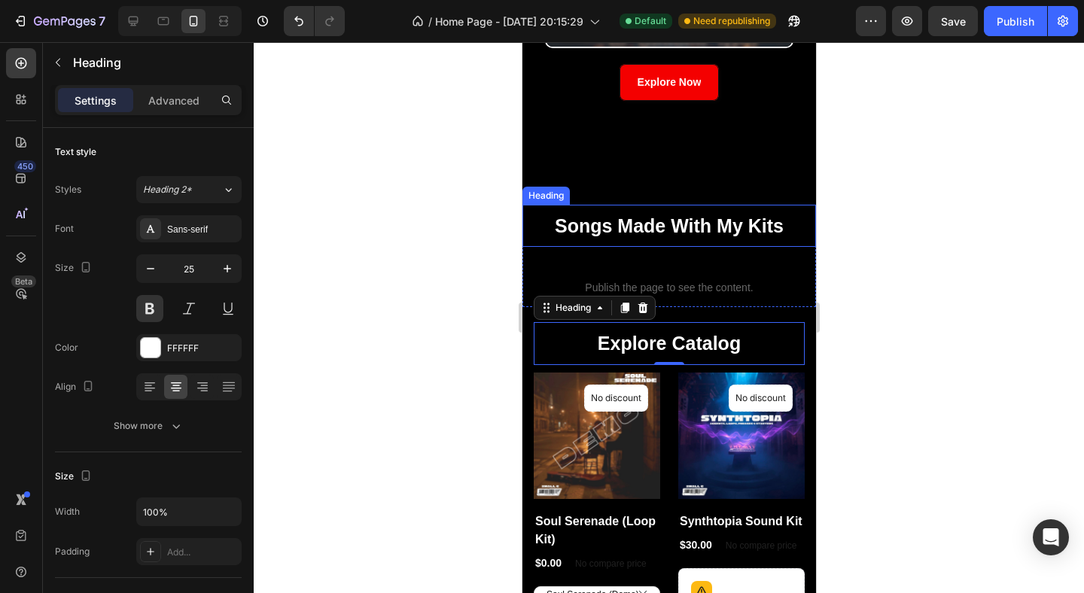
click at [665, 224] on h2 "Songs Made With My Kits" at bounding box center [669, 226] width 232 height 28
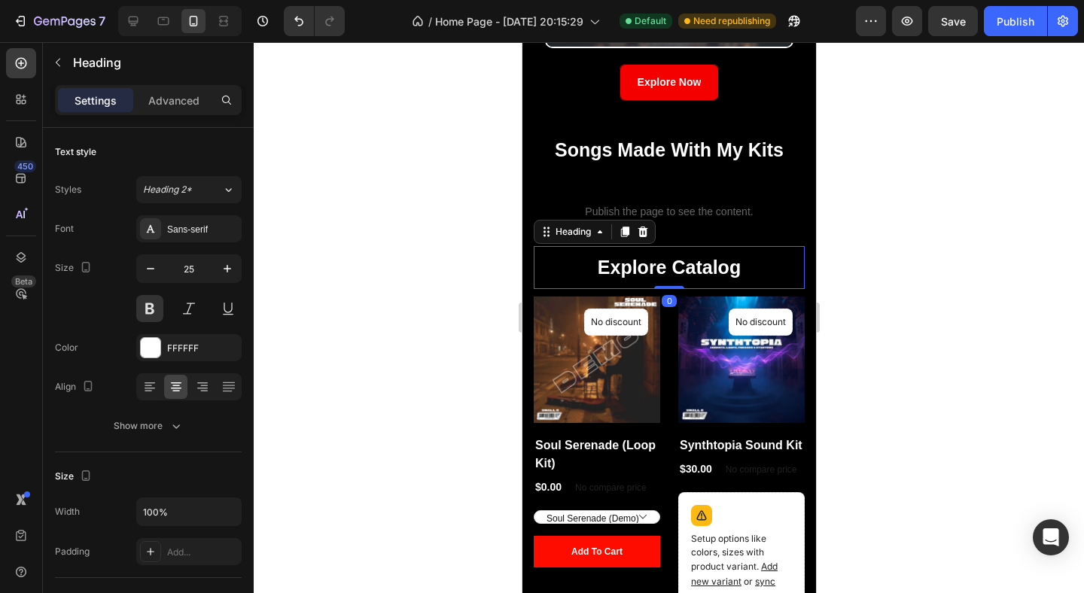
click at [720, 255] on p "Explore Catalog" at bounding box center [669, 267] width 268 height 25
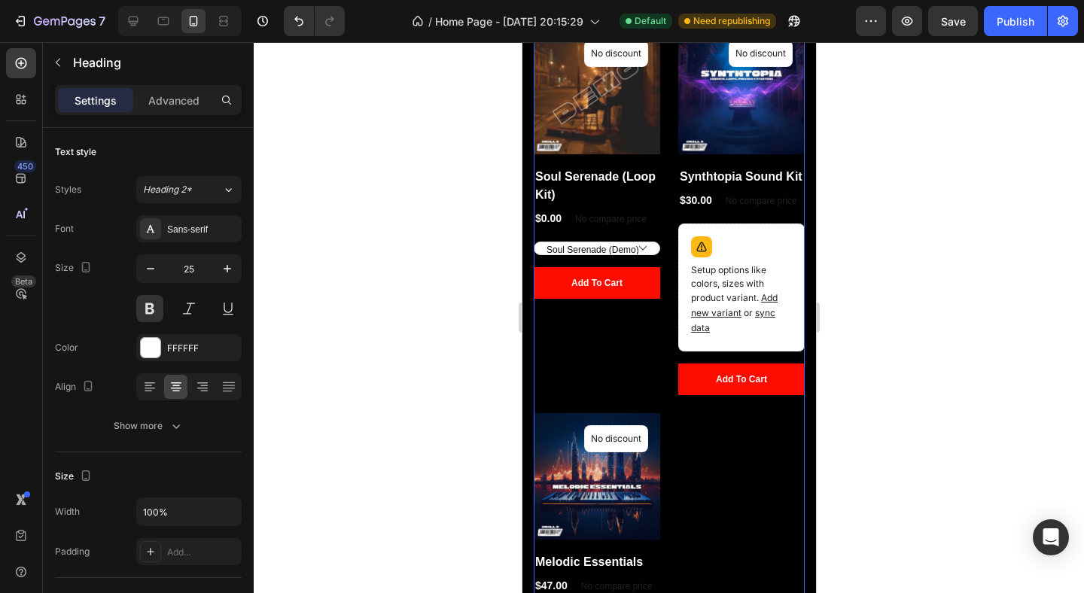
scroll to position [594, 0]
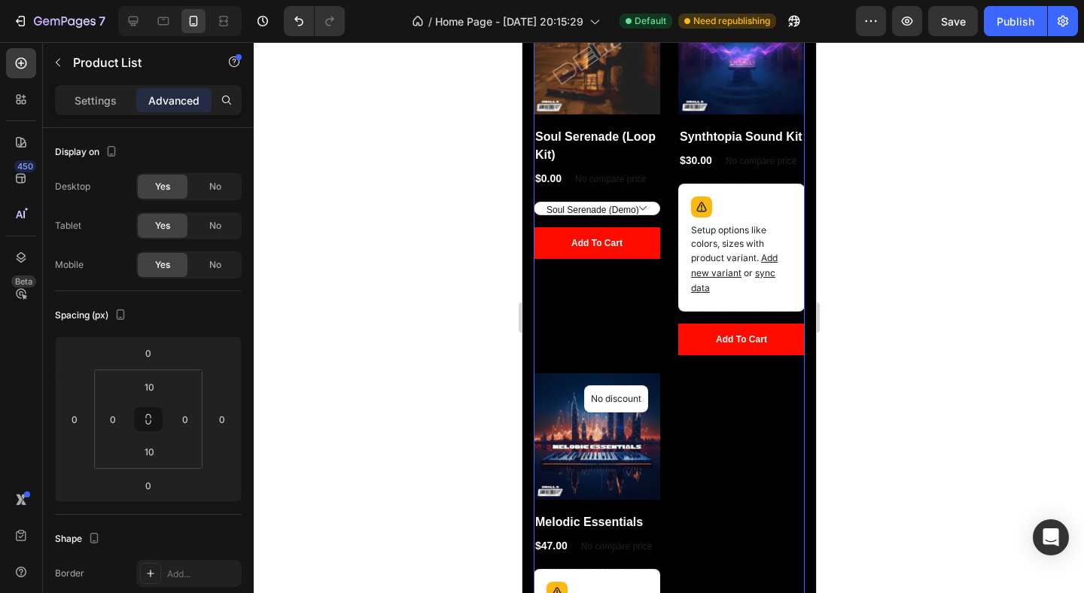
click at [748, 488] on div "(P) Images No discount Not be displayed when published Product Badge Row Soul S…" at bounding box center [668, 364] width 271 height 753
click at [93, 104] on p "Settings" at bounding box center [96, 101] width 42 height 16
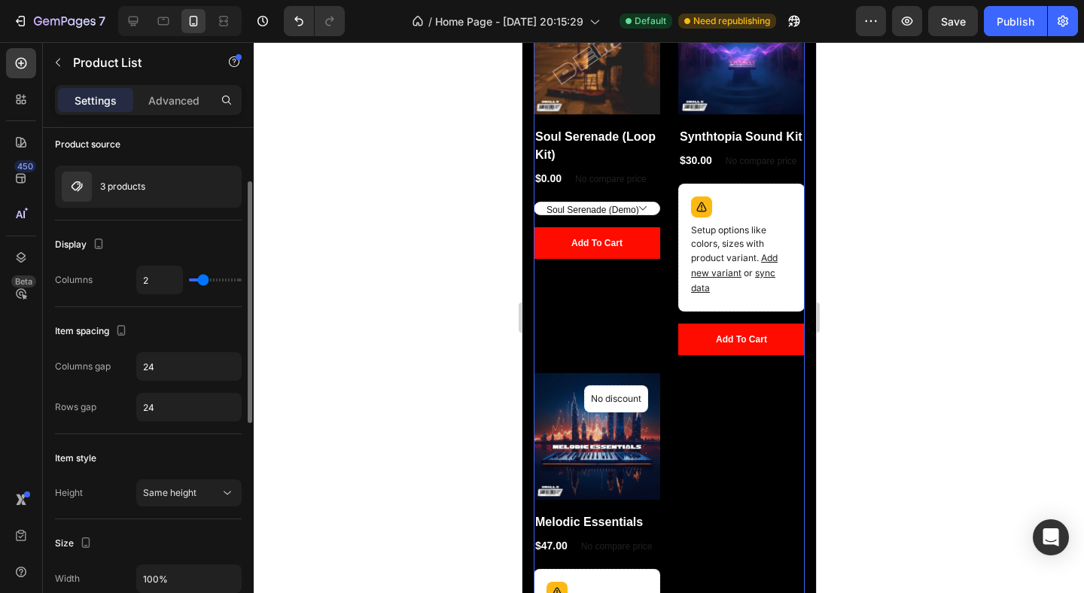
scroll to position [109, 0]
click at [153, 187] on div "3 products" at bounding box center [148, 185] width 187 height 42
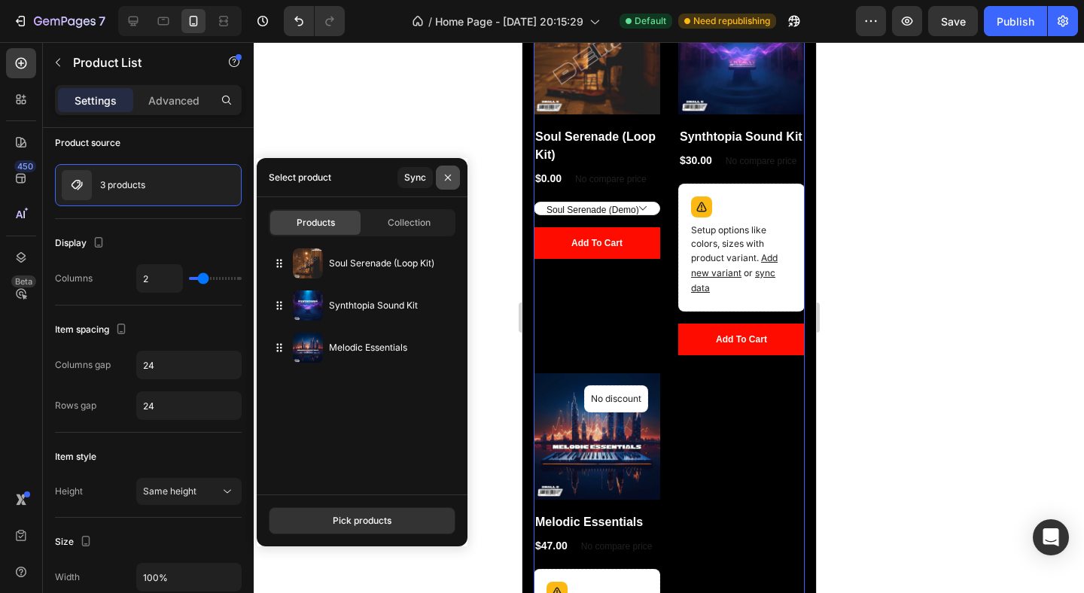
click at [447, 178] on icon "button" at bounding box center [448, 178] width 12 height 12
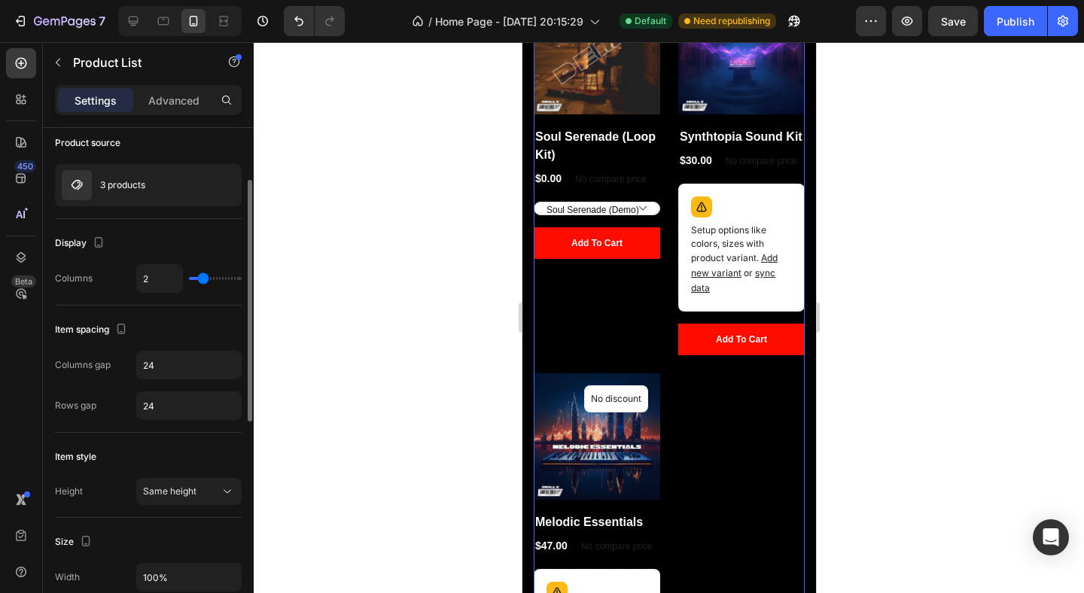
click at [196, 281] on div "2" at bounding box center [188, 278] width 105 height 29
type input "1"
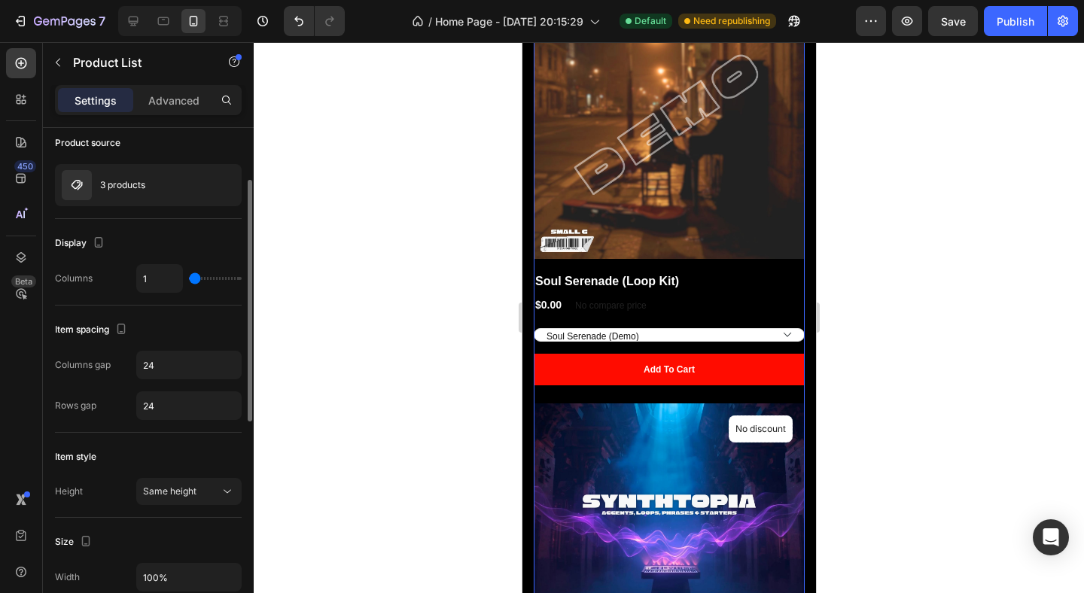
drag, startPoint x: 206, startPoint y: 278, endPoint x: 193, endPoint y: 279, distance: 12.9
type input "1"
click at [193, 279] on input "range" at bounding box center [215, 278] width 53 height 3
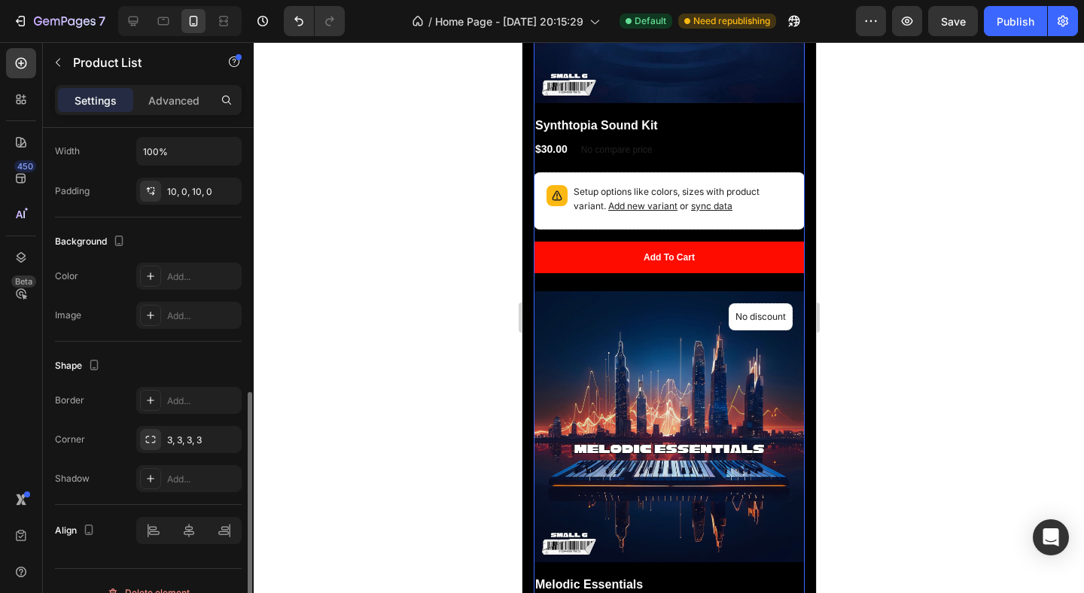
scroll to position [548, 0]
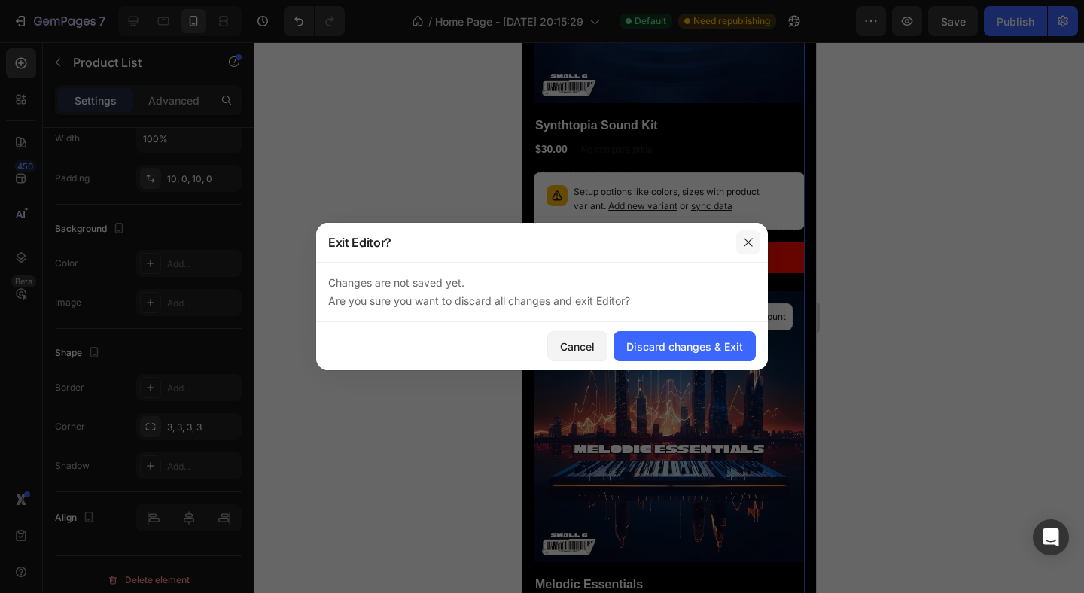
click at [740, 240] on button "button" at bounding box center [748, 242] width 24 height 24
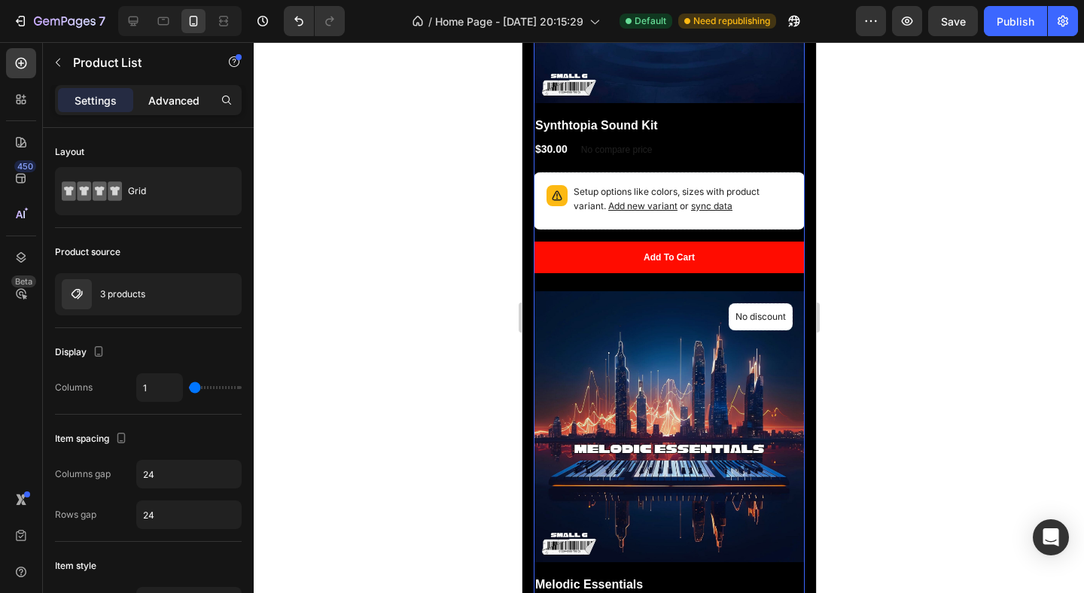
click at [184, 102] on p "Advanced" at bounding box center [173, 101] width 51 height 16
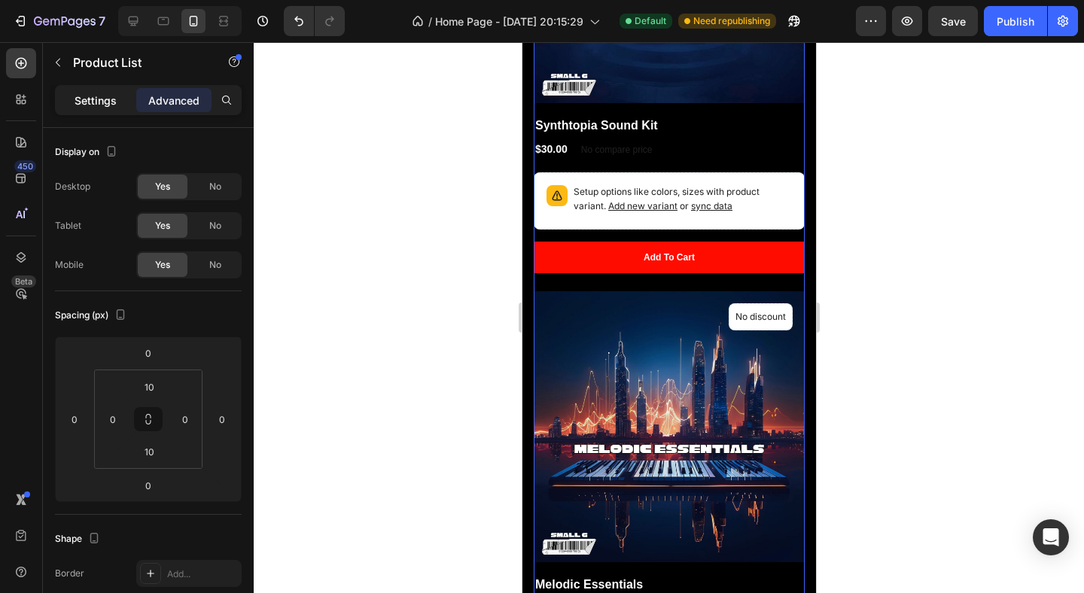
click at [112, 94] on p "Settings" at bounding box center [96, 101] width 42 height 16
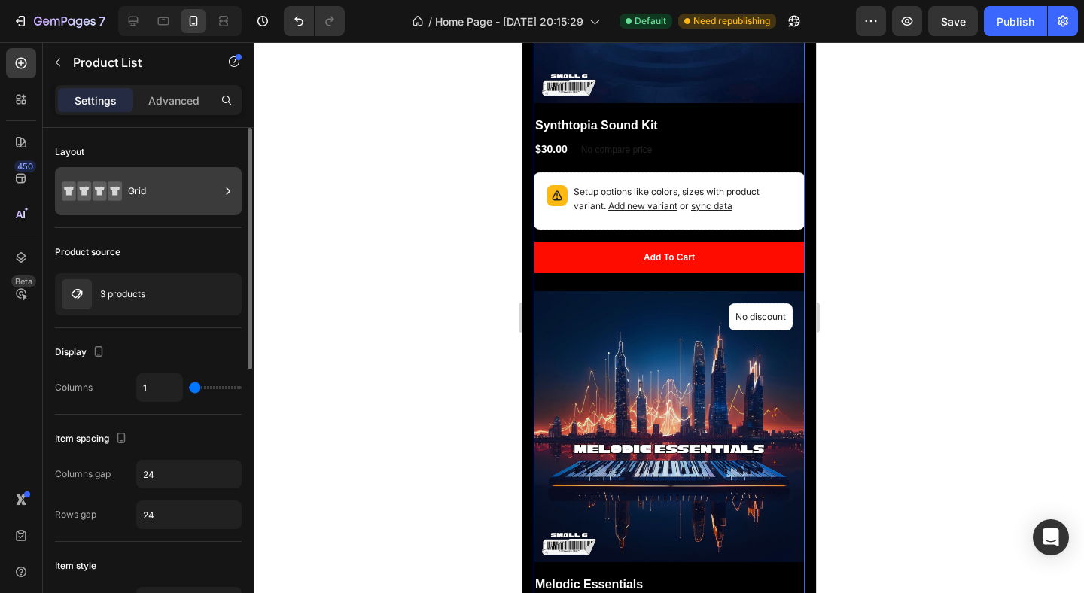
click at [197, 195] on div "Grid" at bounding box center [174, 191] width 92 height 35
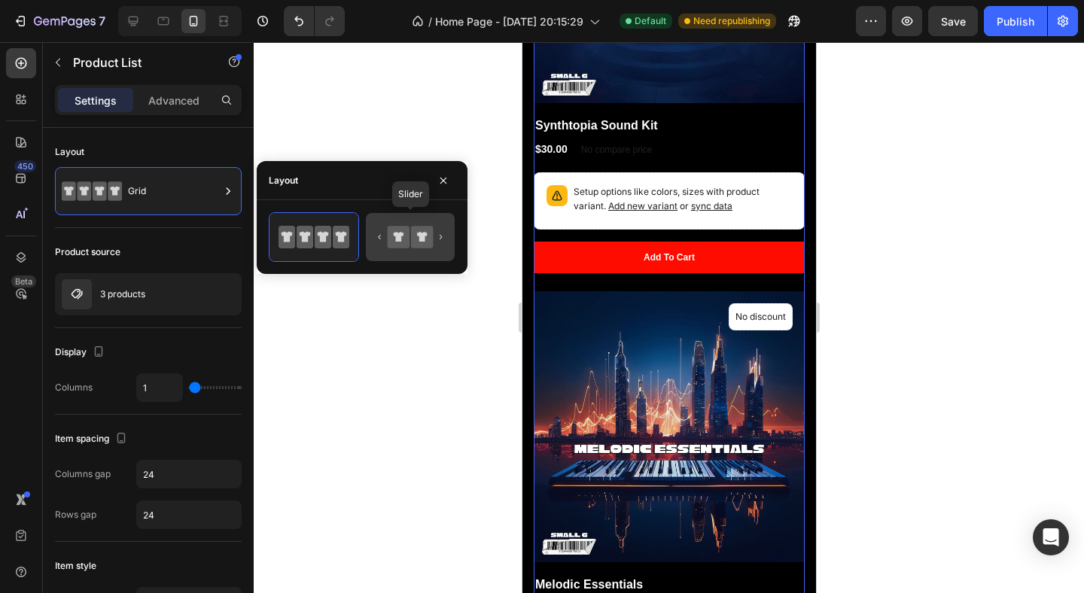
click at [410, 242] on icon at bounding box center [410, 237] width 71 height 30
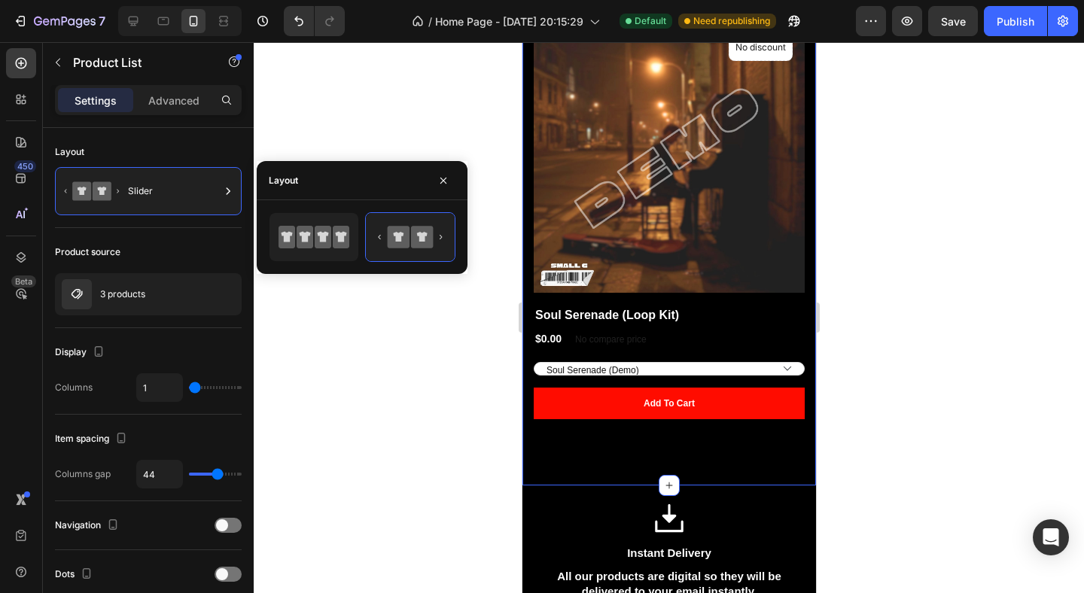
scroll to position [561, 0]
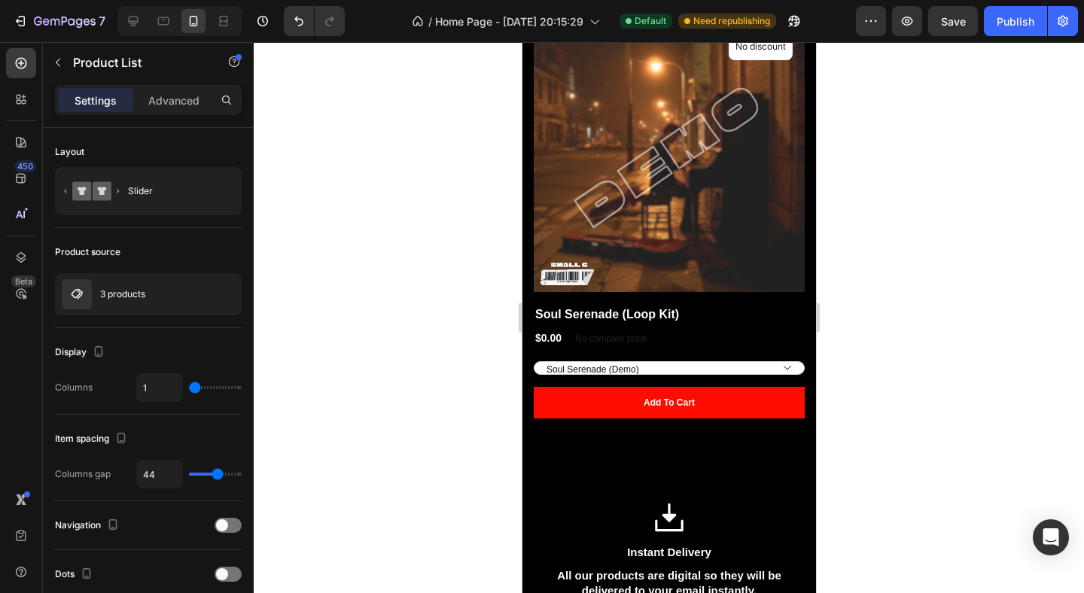
click at [714, 459] on div "(P) Images No discount Not be displayed when published Product Badge Row Soul S…" at bounding box center [668, 241] width 271 height 441
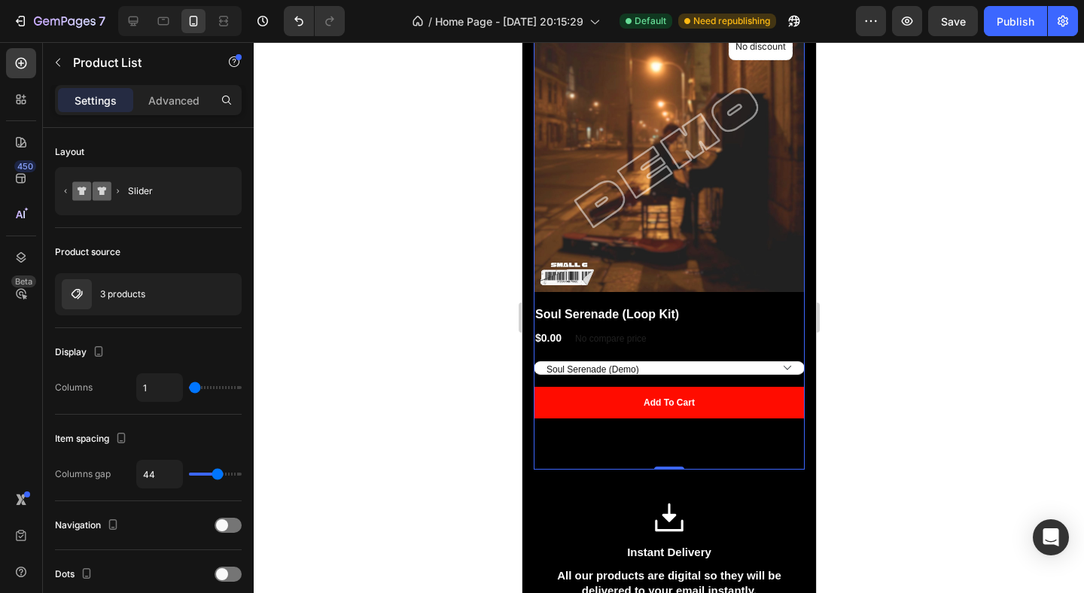
click at [730, 424] on div "(P) Images No discount Not be displayed when published Product Badge Row Soul S…" at bounding box center [668, 241] width 271 height 441
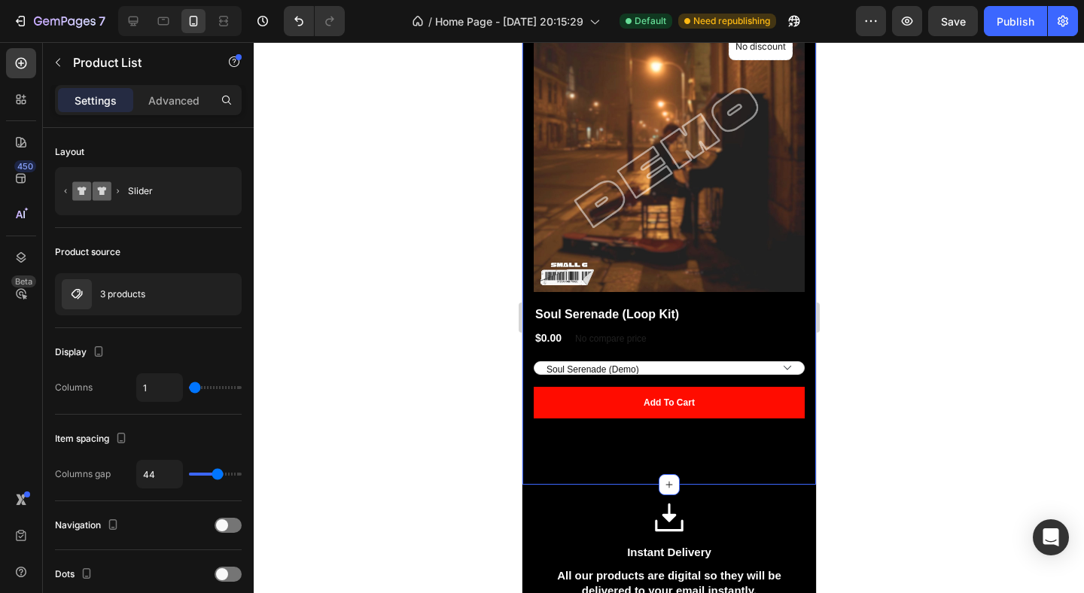
click at [734, 482] on div "Explore Catalog Heading Row (P) Images No discount Not be displayed when publis…" at bounding box center [669, 220] width 294 height 529
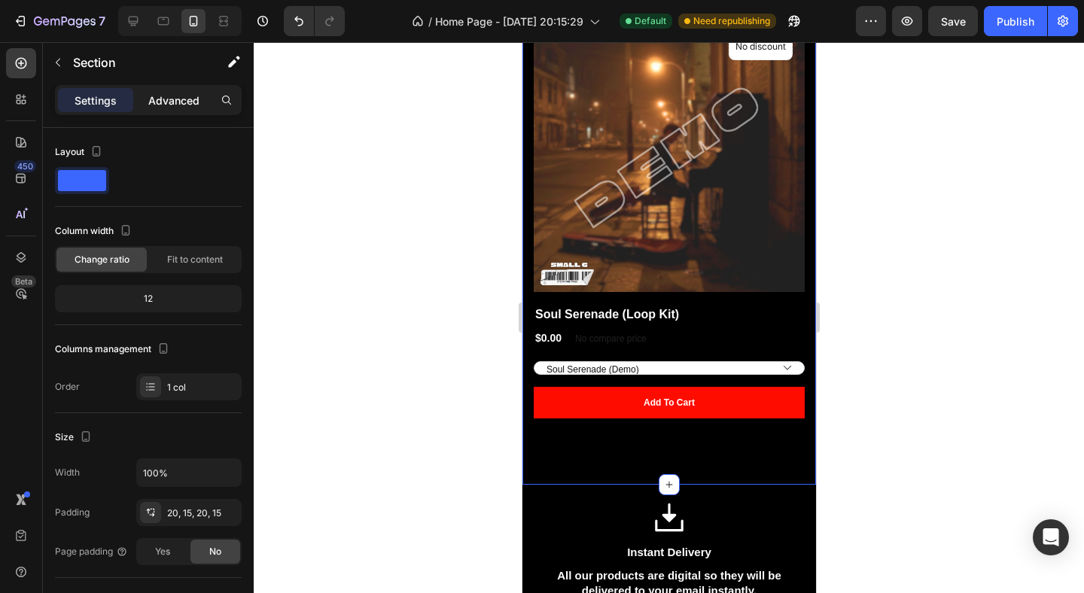
click at [175, 102] on p "Advanced" at bounding box center [173, 101] width 51 height 16
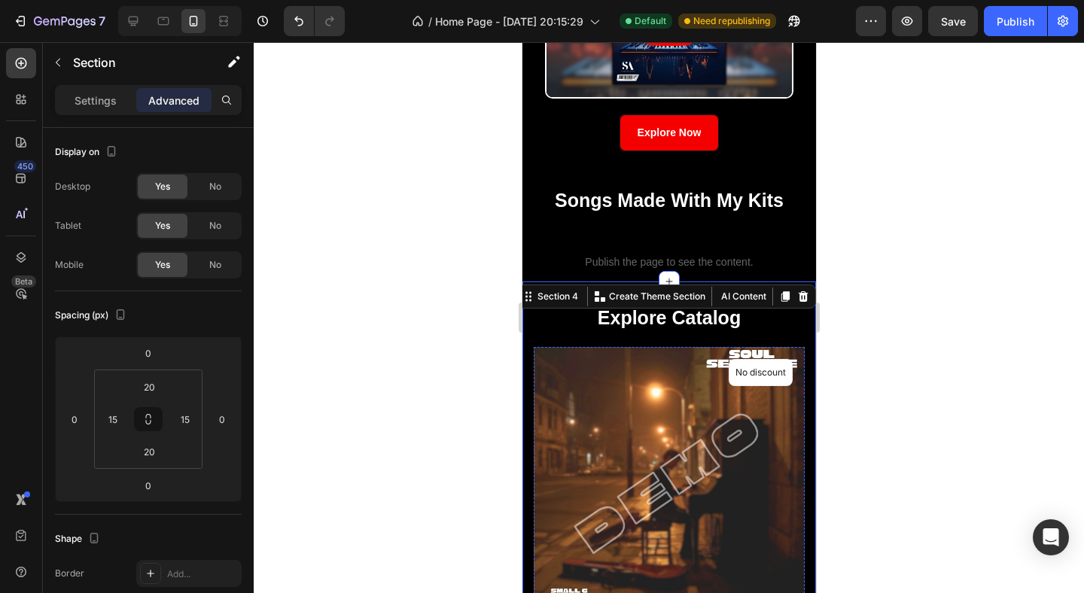
scroll to position [259, 0]
click at [932, 340] on div at bounding box center [669, 317] width 830 height 551
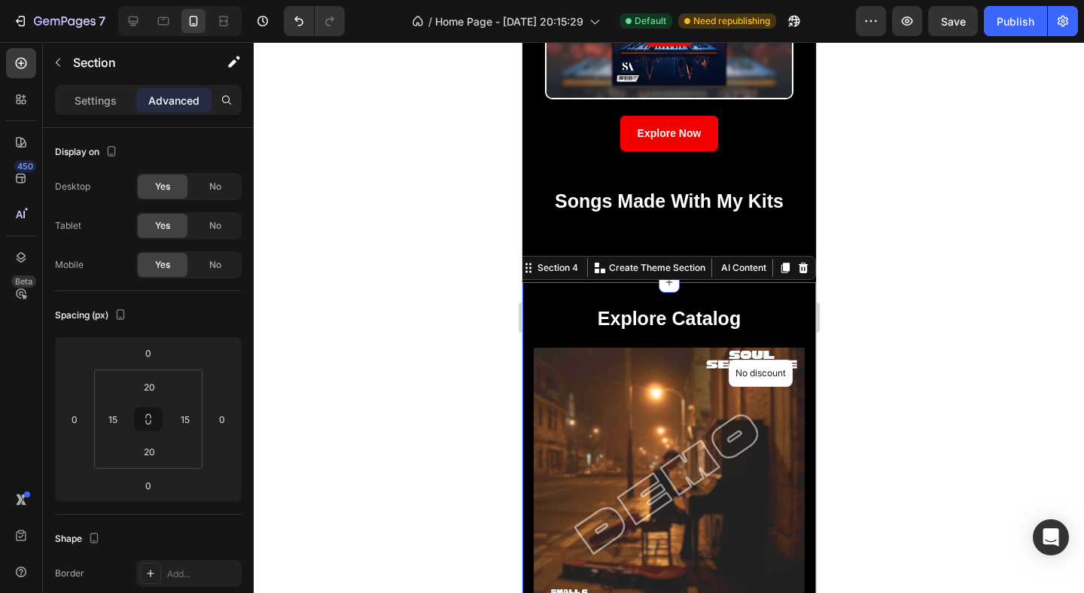
click at [764, 282] on div "Explore Catalog Heading Row (P) Images No discount Not be displayed when publis…" at bounding box center [669, 546] width 294 height 529
click at [158, 385] on input "20" at bounding box center [149, 387] width 30 height 23
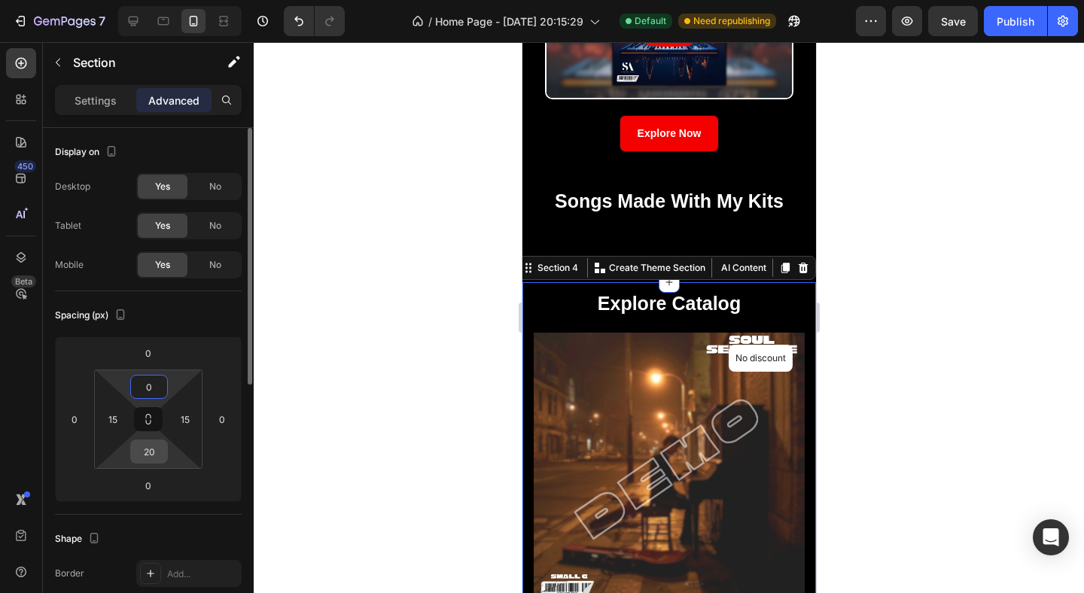
type input "0"
click at [151, 449] on input "20" at bounding box center [149, 451] width 30 height 23
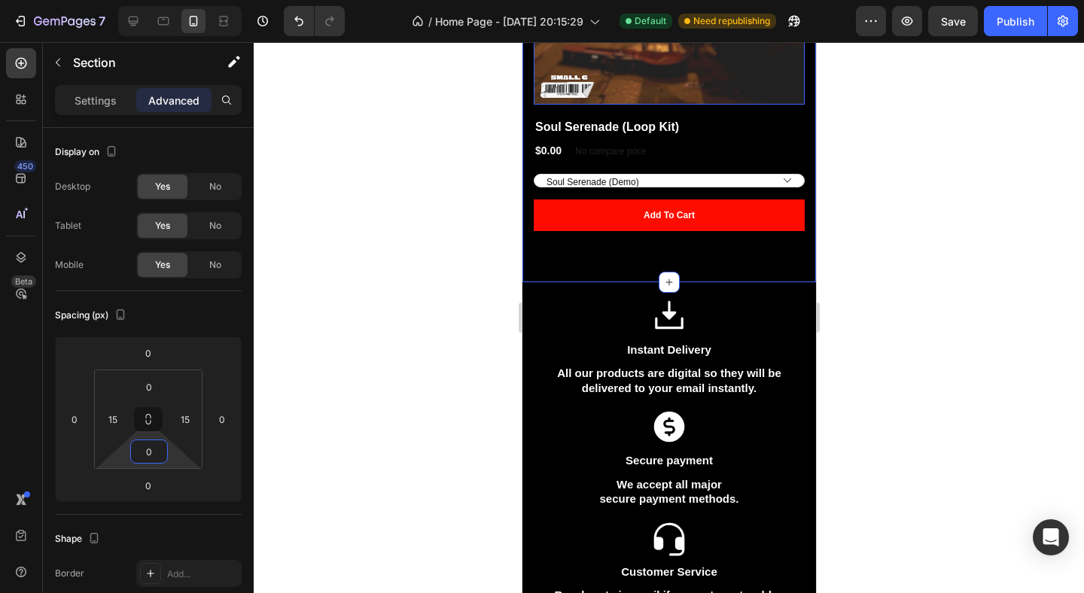
scroll to position [727, 0]
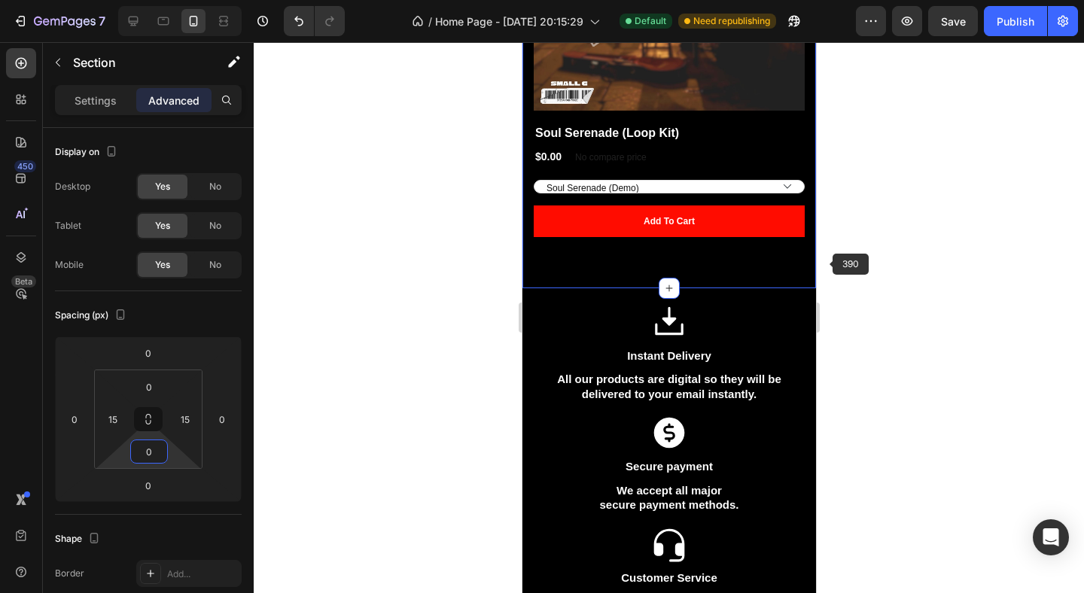
type input "0"
click at [1052, 238] on div at bounding box center [669, 317] width 830 height 551
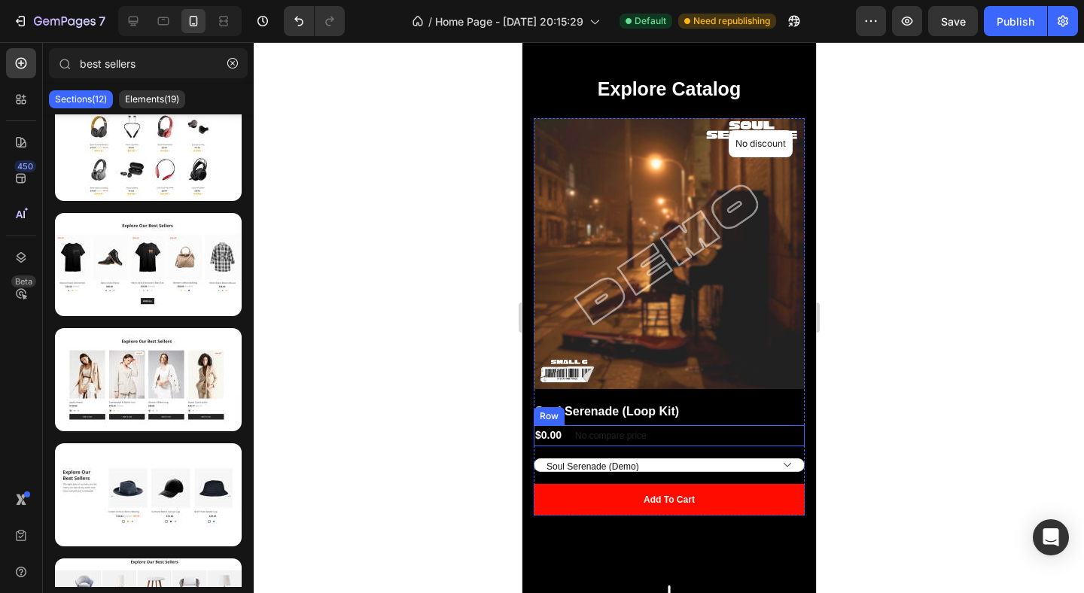
scroll to position [503, 0]
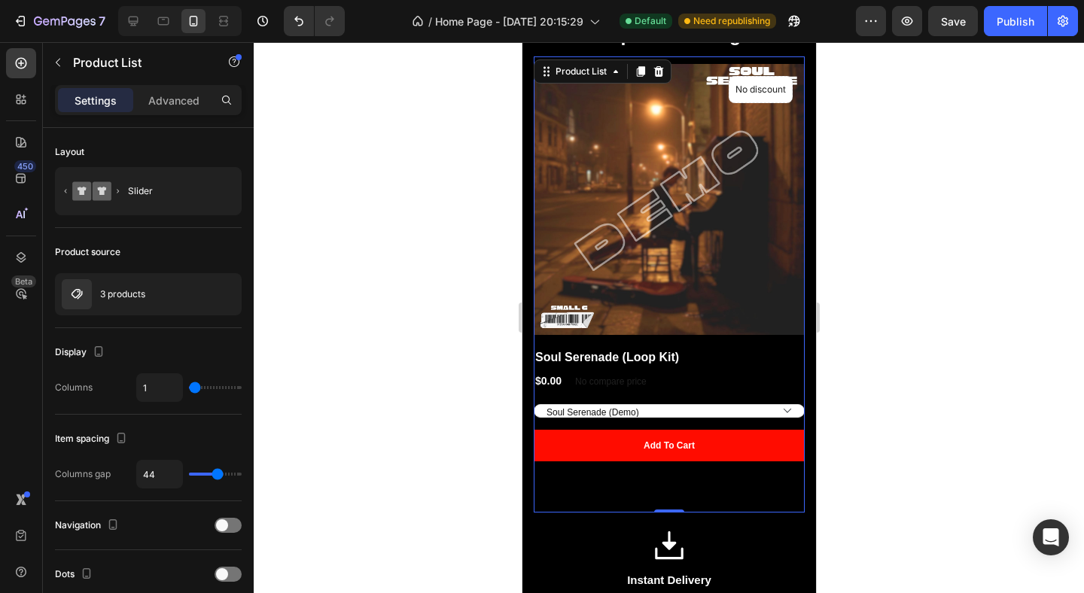
click at [781, 491] on div "(P) Images No discount Not be displayed when published Product Badge Row Soul S…" at bounding box center [668, 284] width 271 height 441
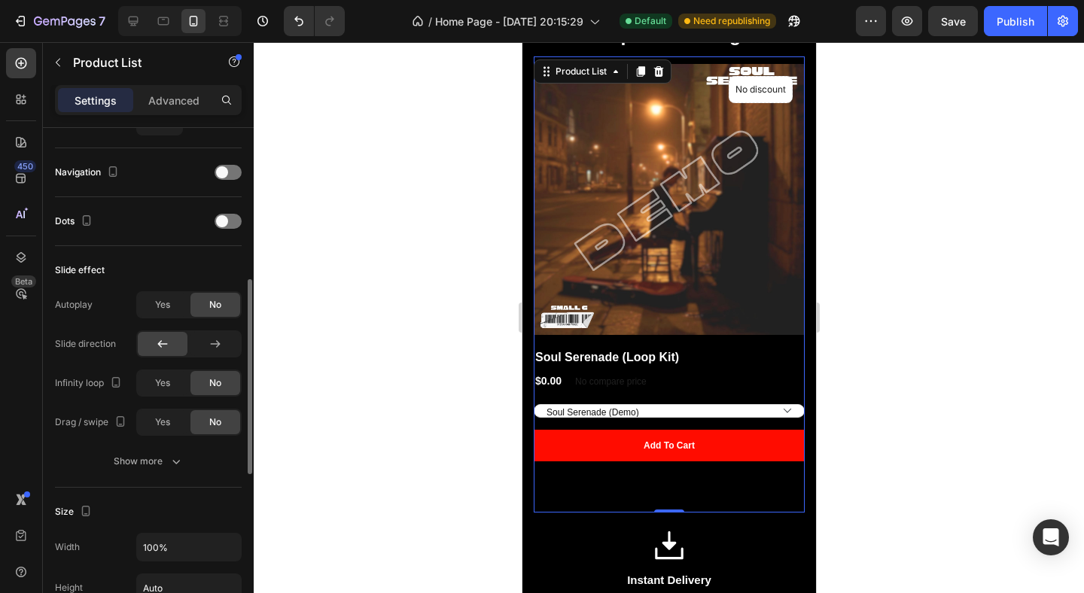
scroll to position [375, 0]
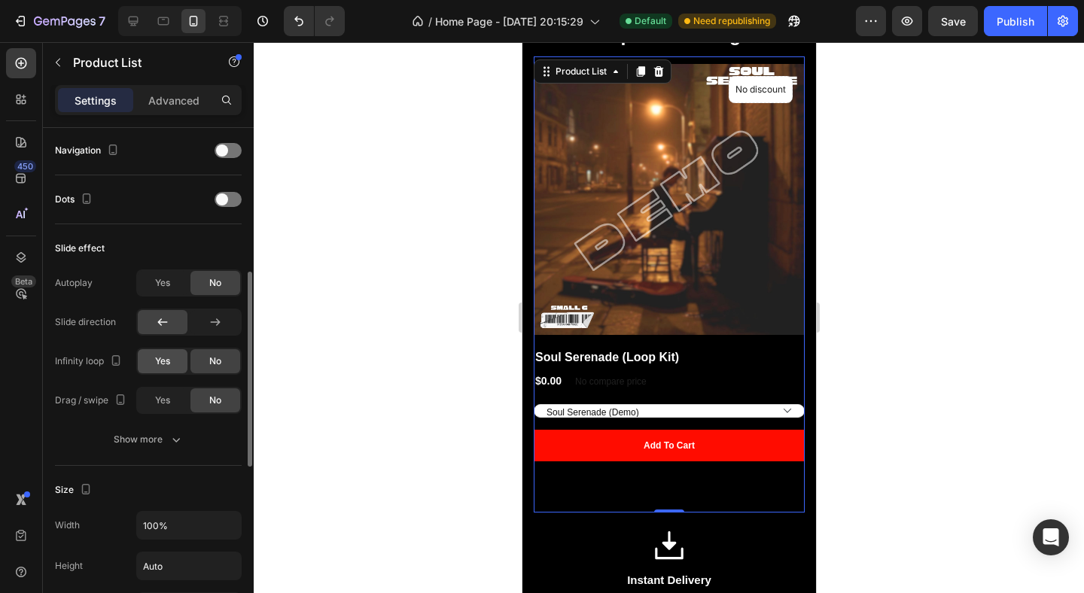
click at [166, 364] on span "Yes" at bounding box center [162, 362] width 15 height 14
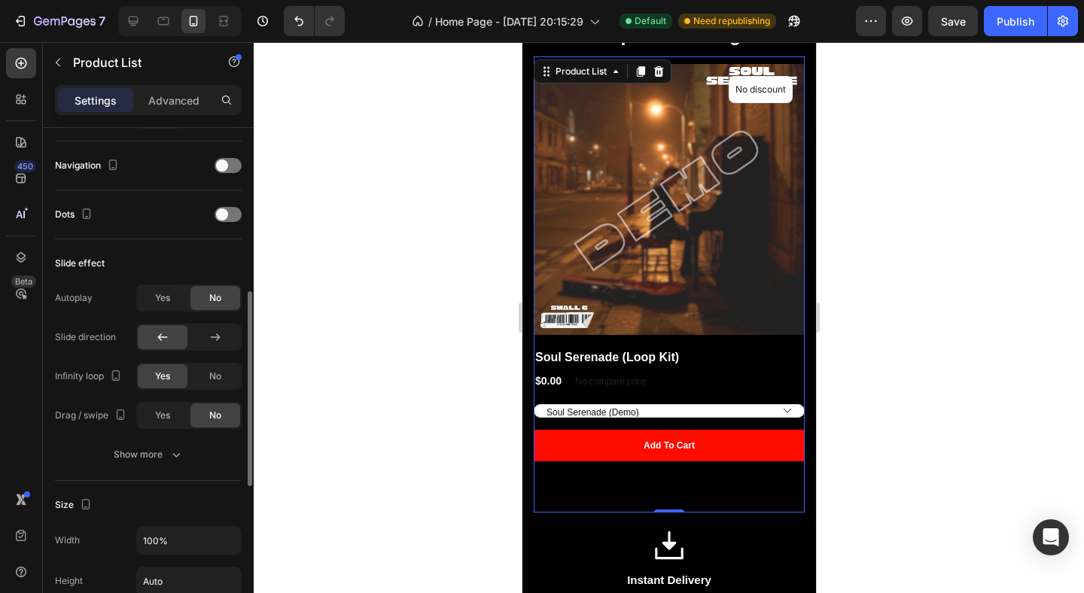
scroll to position [356, 0]
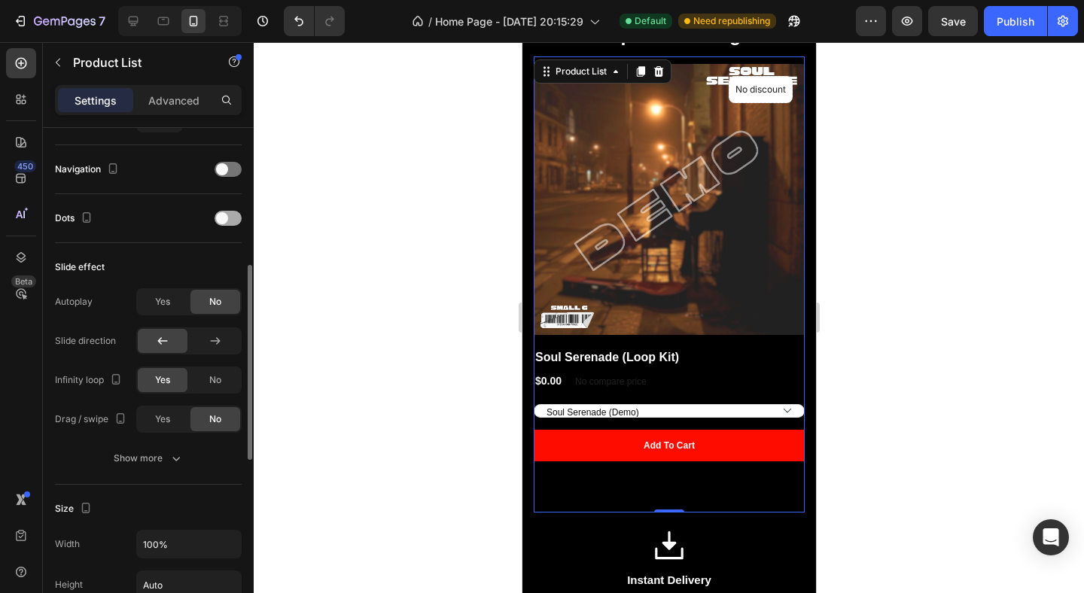
click at [224, 216] on span at bounding box center [222, 218] width 12 height 12
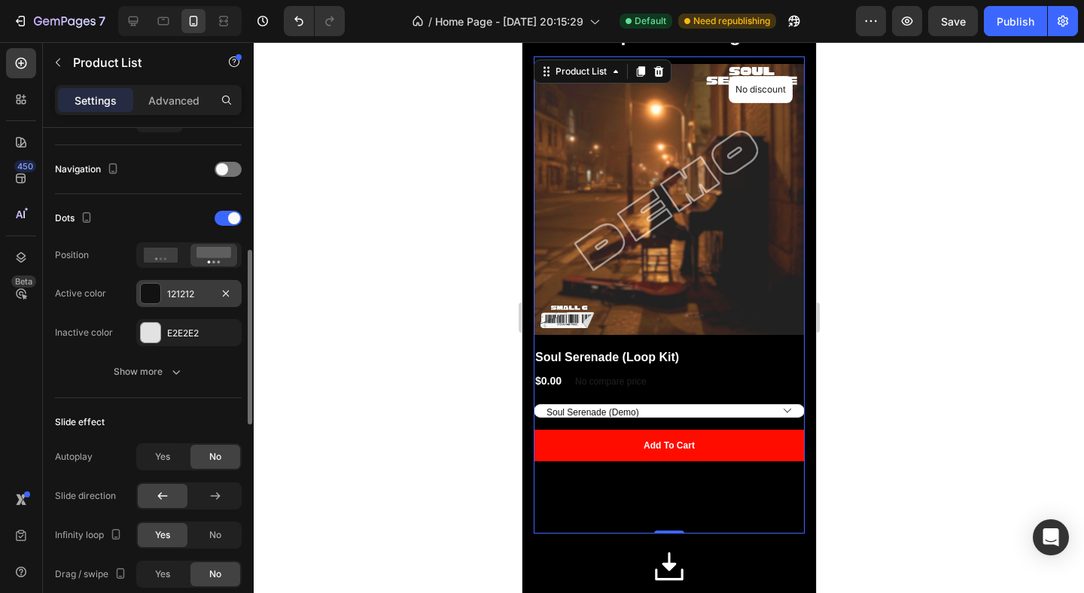
click at [151, 292] on div at bounding box center [151, 294] width 20 height 20
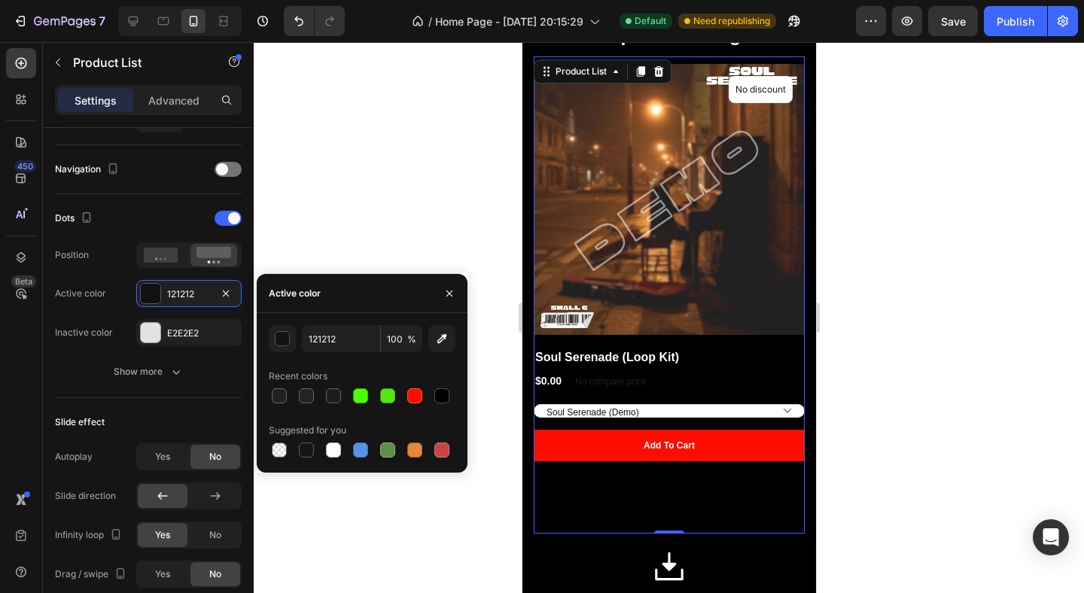
click at [346, 452] on div at bounding box center [362, 450] width 187 height 21
click at [337, 450] on div at bounding box center [333, 450] width 15 height 15
type input "FFFFFF"
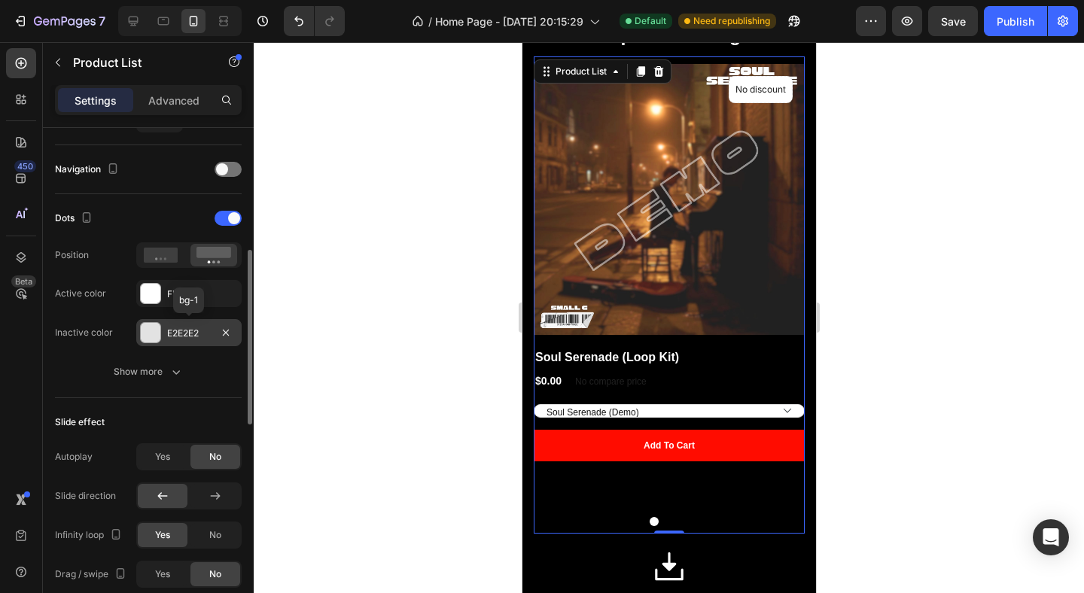
click at [151, 337] on div at bounding box center [151, 333] width 20 height 20
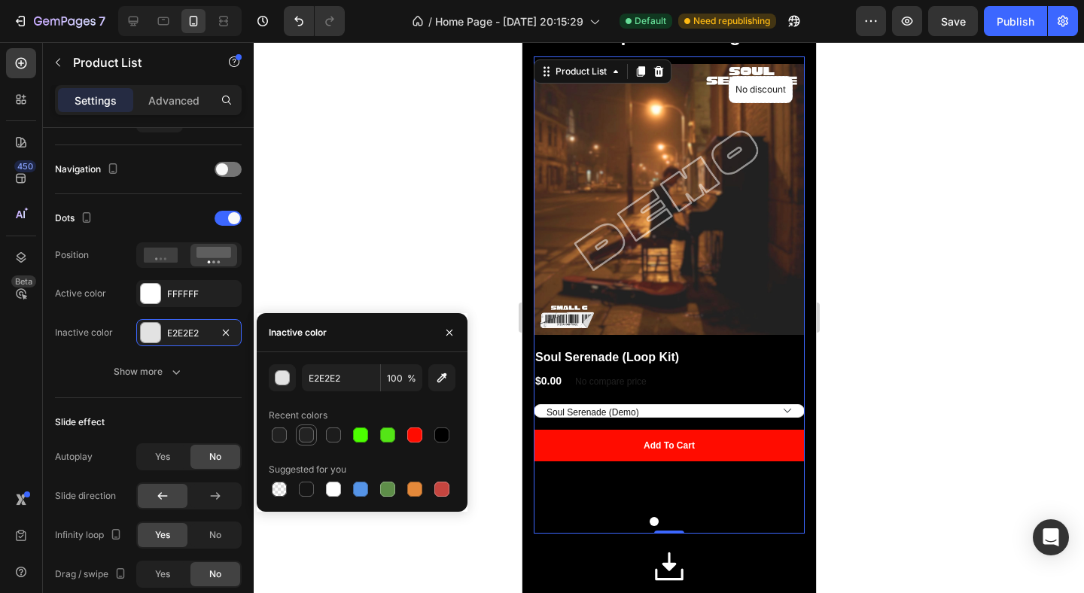
click at [304, 440] on div at bounding box center [306, 435] width 15 height 15
click at [328, 486] on div at bounding box center [333, 489] width 15 height 15
click at [307, 440] on div at bounding box center [306, 435] width 15 height 15
click at [287, 391] on button "button" at bounding box center [282, 377] width 27 height 27
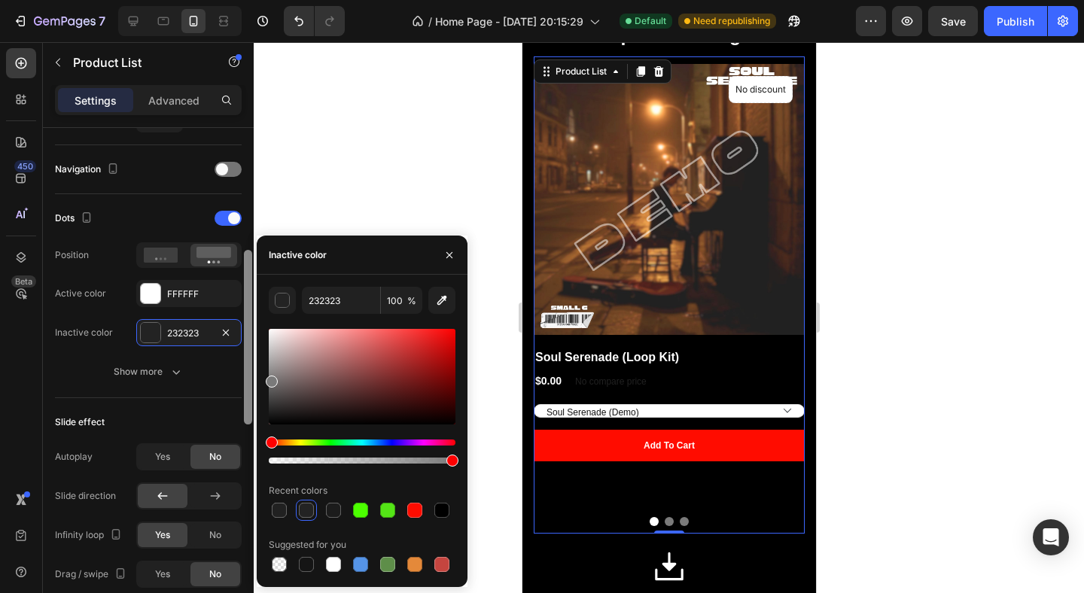
drag, startPoint x: 274, startPoint y: 364, endPoint x: 246, endPoint y: 379, distance: 31.3
click at [246, 379] on div "450 Beta best sellers Sections(12) Elements(19) Product Product List Product Pr…" at bounding box center [127, 317] width 254 height 551
type input "7A7A7A"
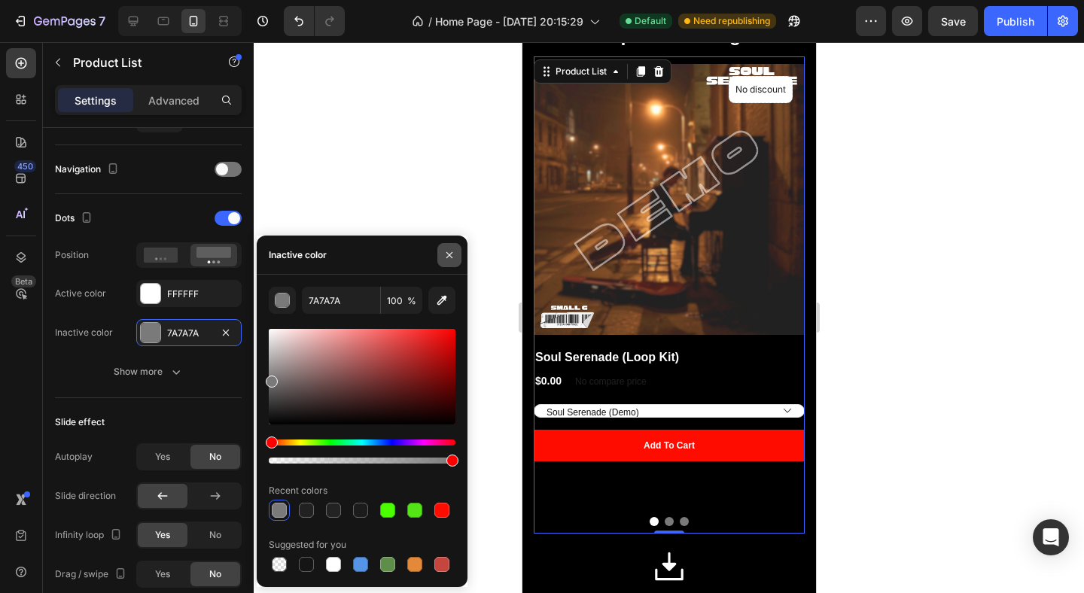
click at [452, 252] on icon "button" at bounding box center [449, 255] width 12 height 12
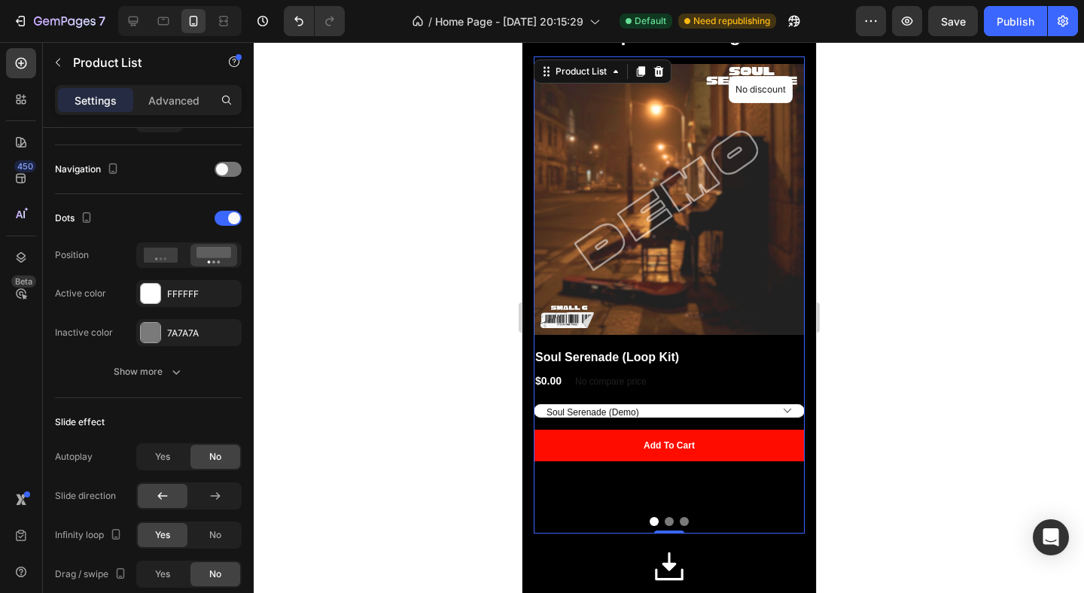
click at [905, 388] on div at bounding box center [669, 317] width 830 height 551
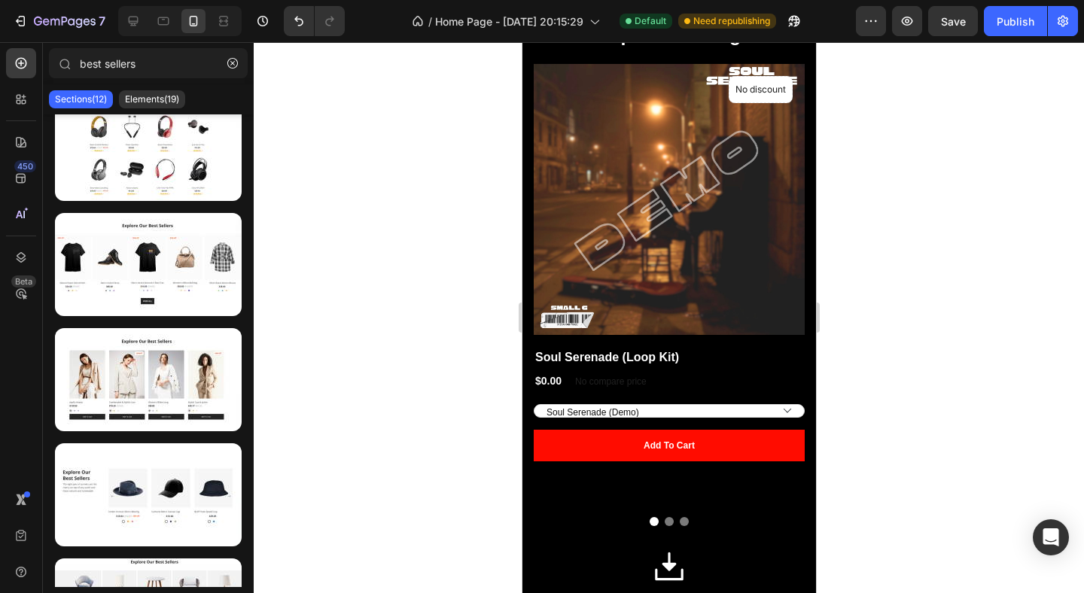
click at [905, 388] on div at bounding box center [669, 317] width 830 height 551
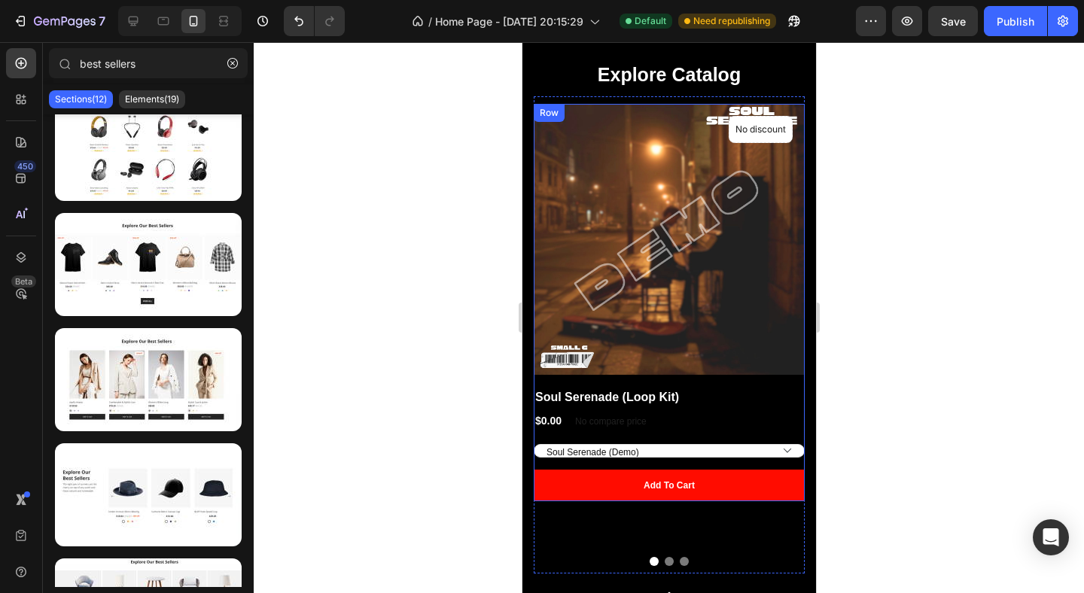
scroll to position [462, 0]
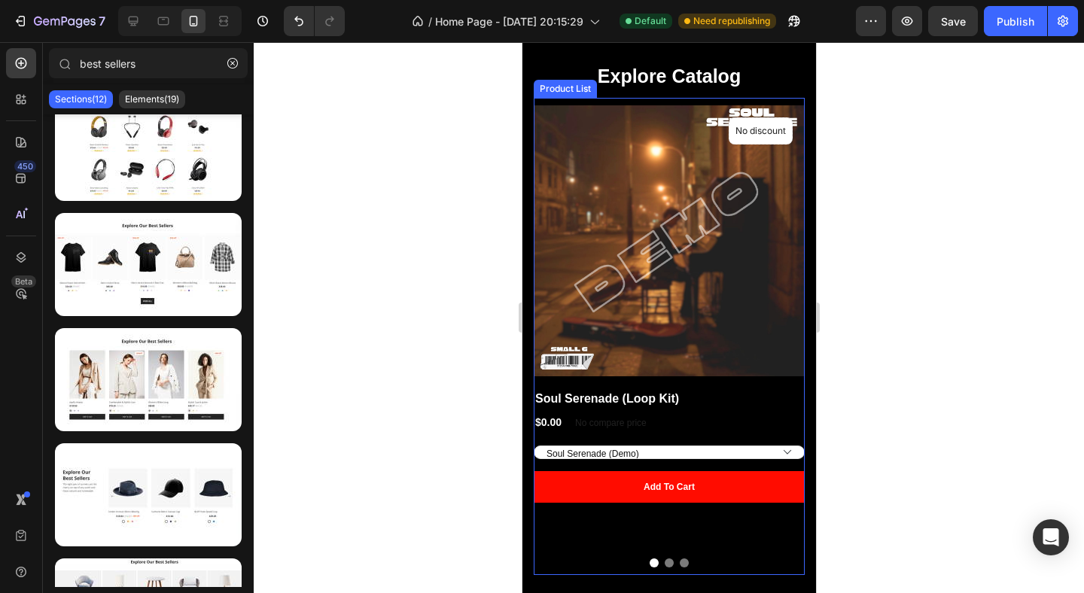
click at [787, 564] on div at bounding box center [668, 563] width 271 height 9
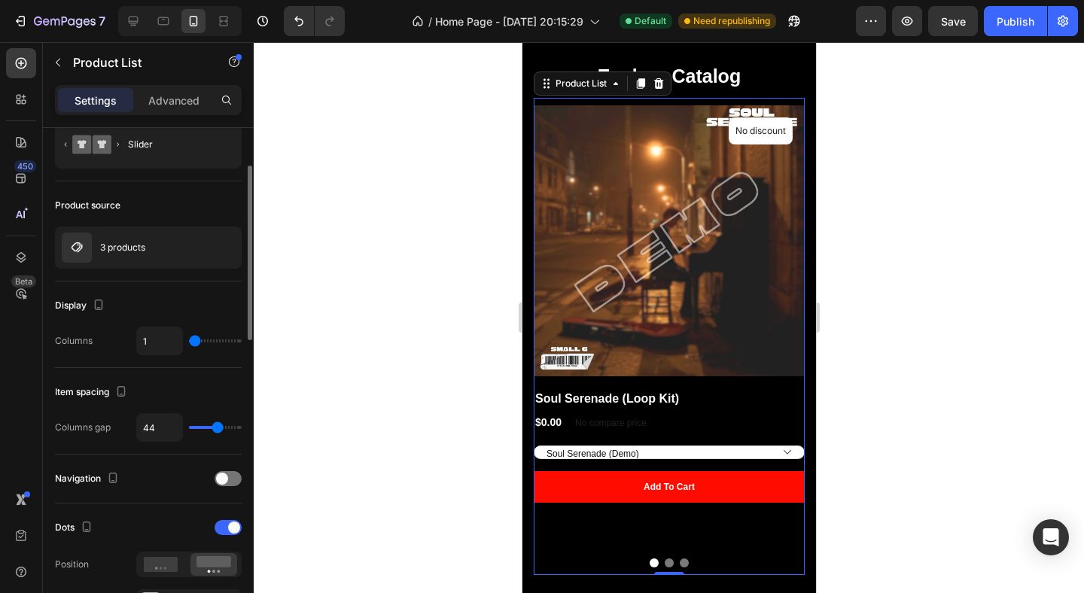
scroll to position [78, 0]
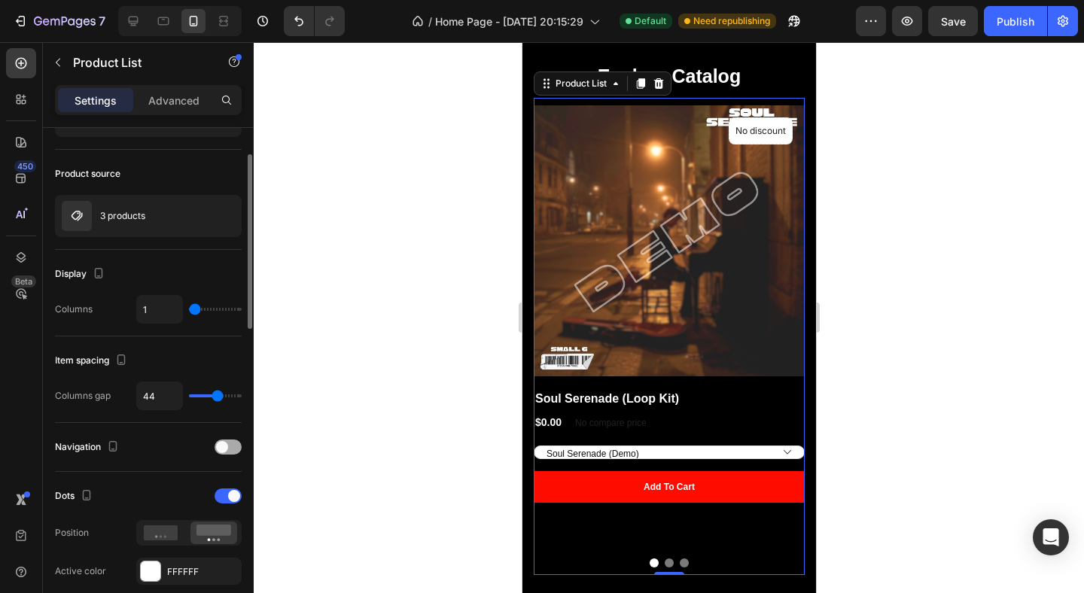
click at [231, 450] on div at bounding box center [228, 447] width 27 height 15
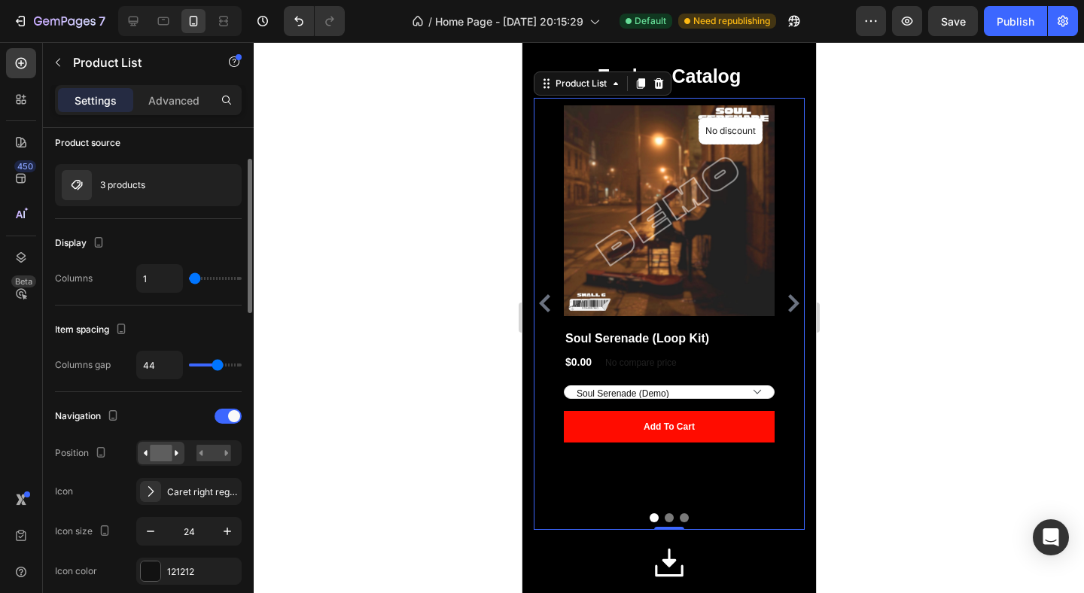
scroll to position [118, 0]
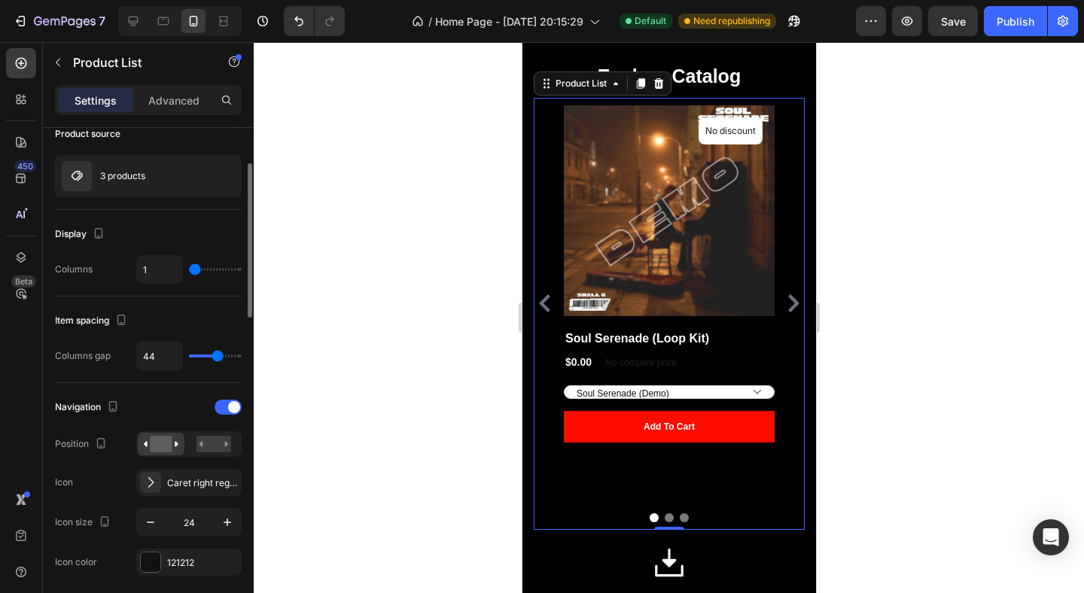
type input "39"
type input "46"
type input "57"
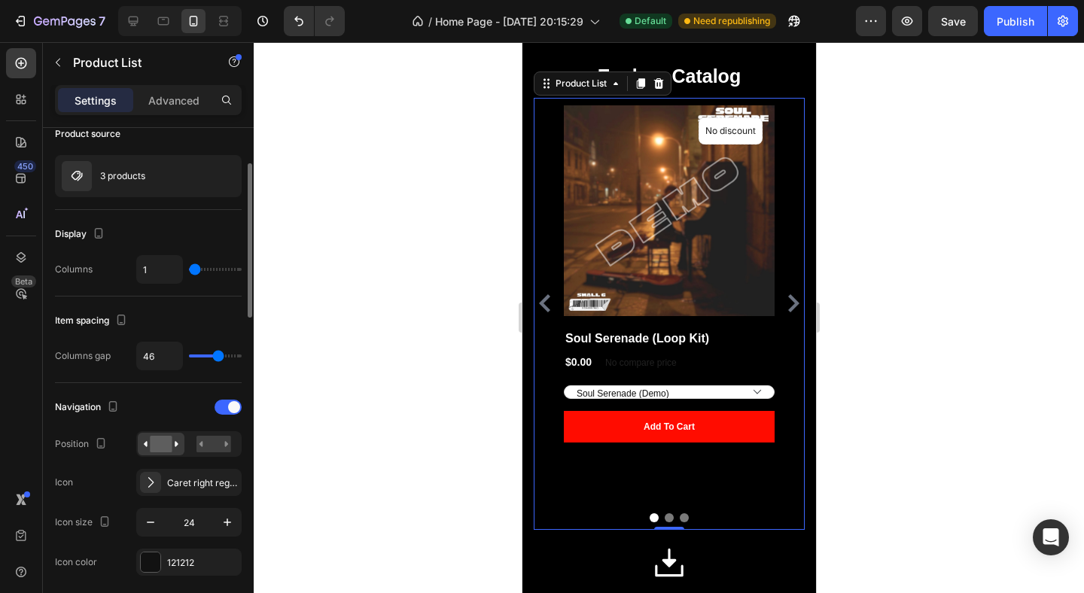
type input "57"
type input "60"
type input "61"
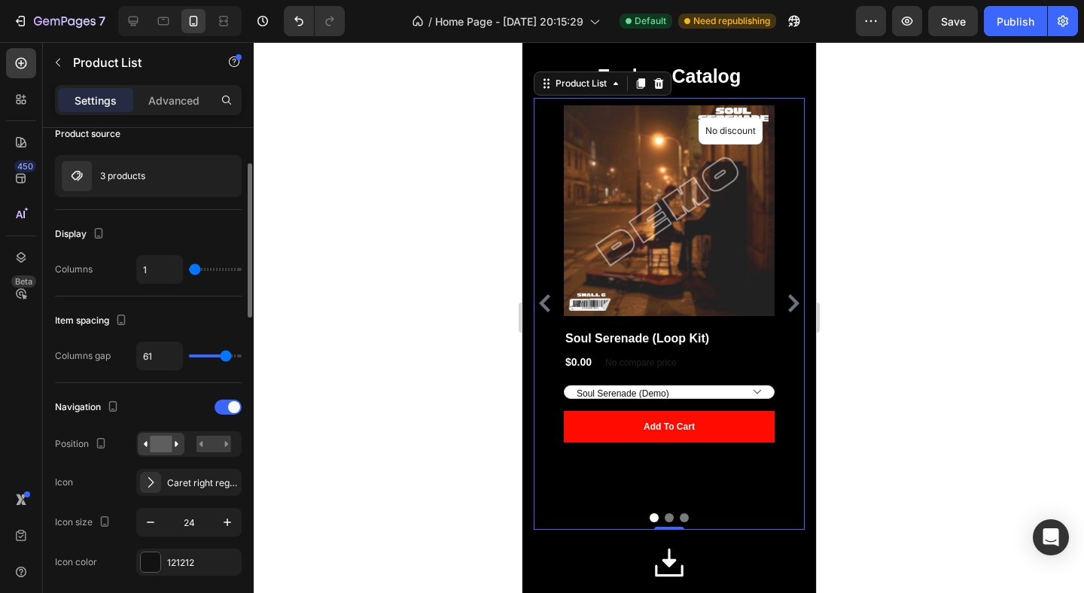
type input "64"
type input "65"
type input "68"
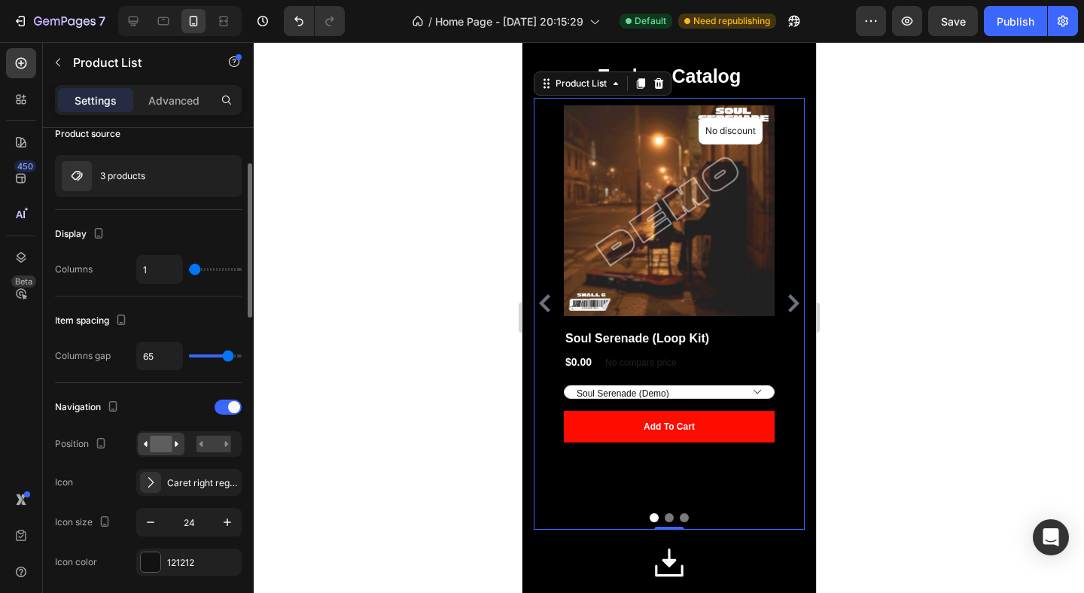
type input "68"
type input "70"
type input "71"
type input "70"
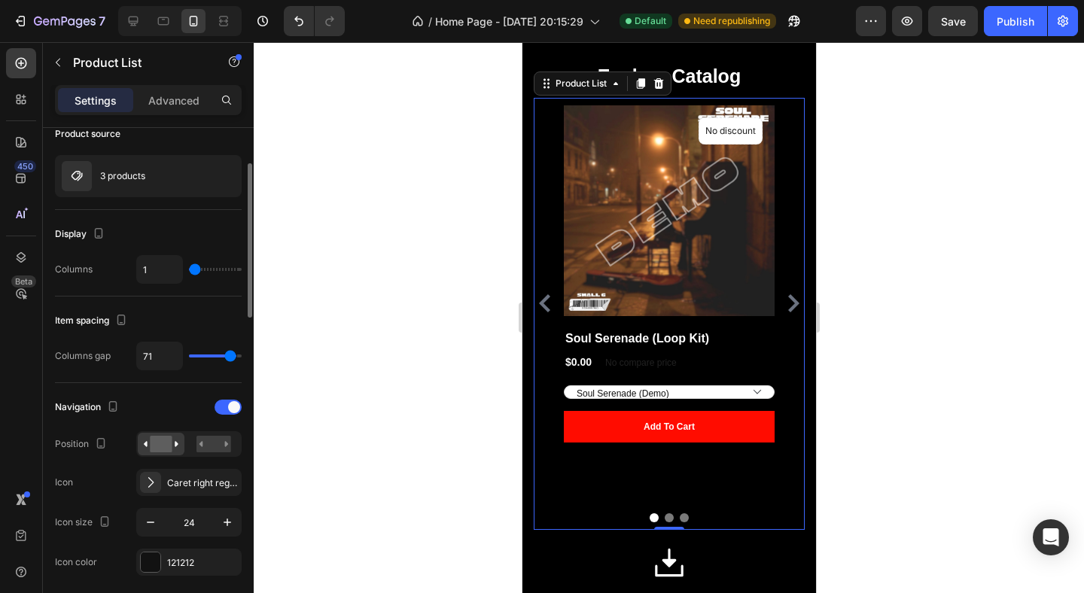
drag, startPoint x: 215, startPoint y: 356, endPoint x: 229, endPoint y: 356, distance: 14.3
click at [230, 356] on input "range" at bounding box center [215, 356] width 53 height 3
type input "47"
type input "36"
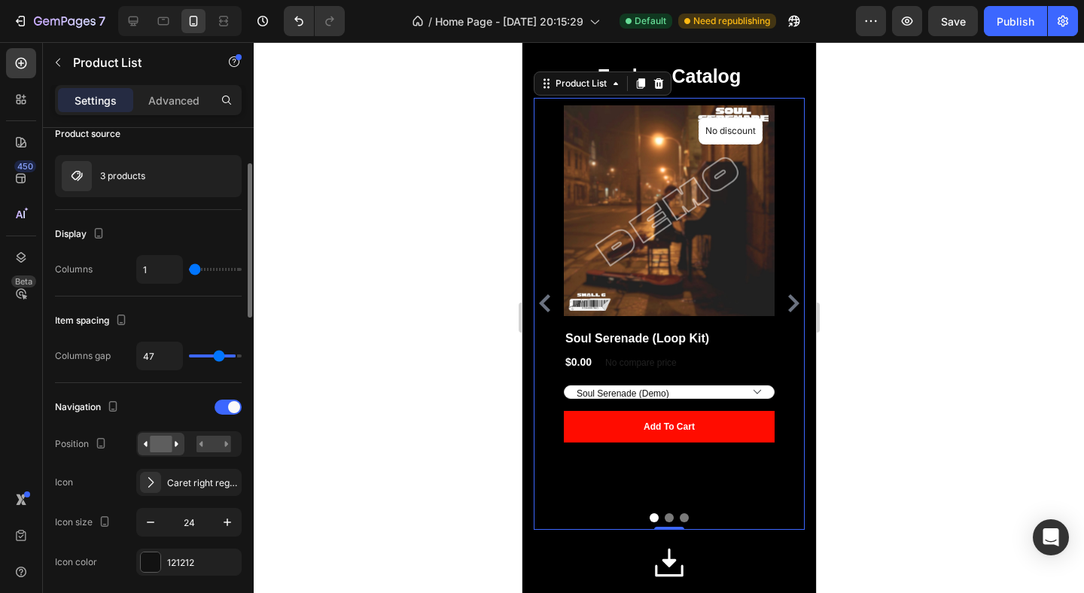
type input "36"
type input "32"
type input "31"
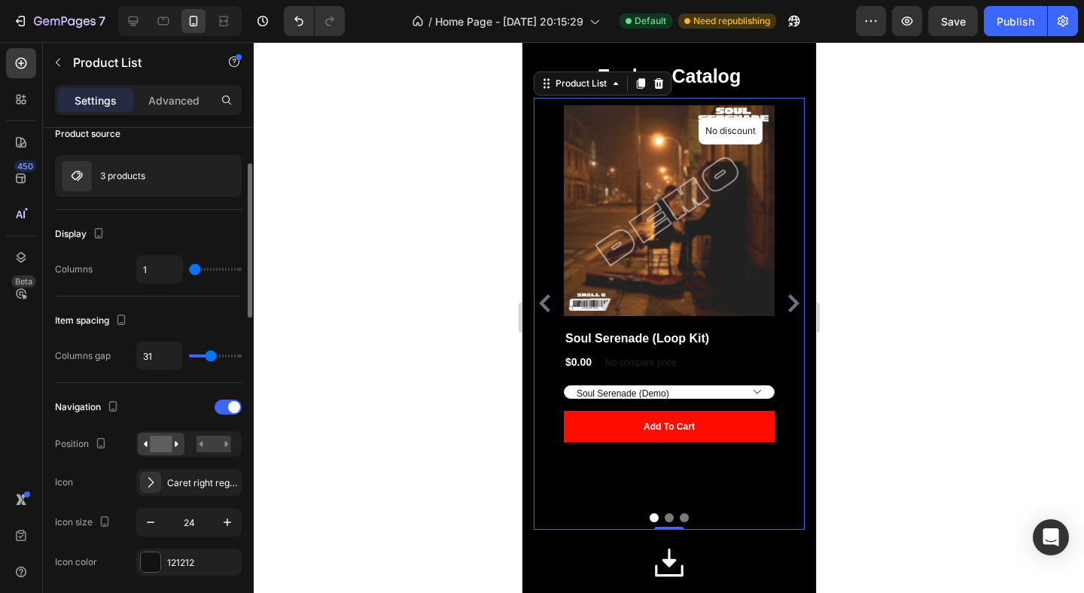
type input "38"
type input "42"
type input "43"
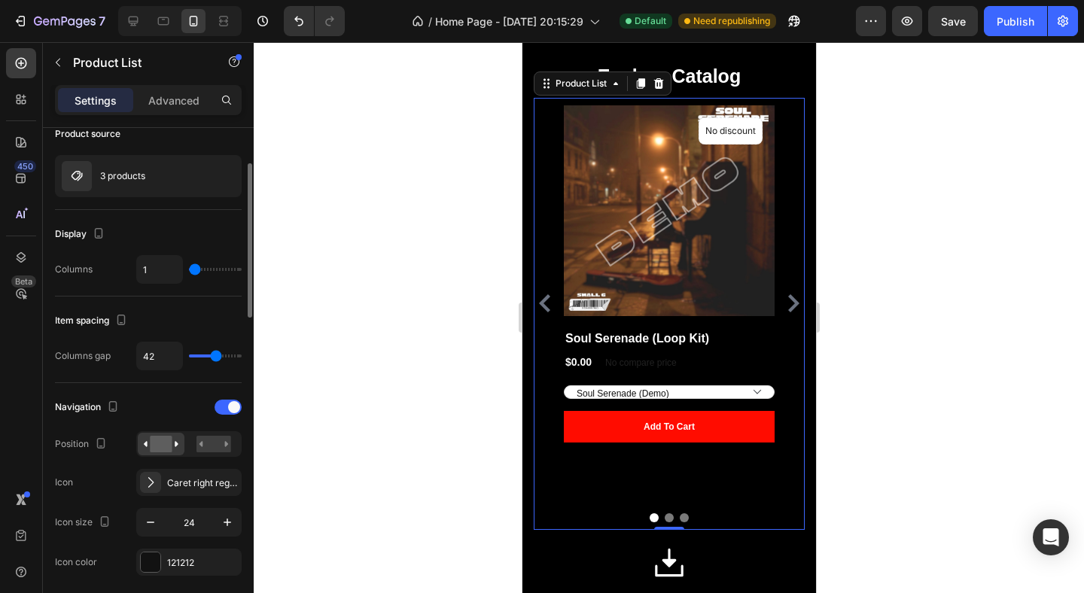
type input "43"
type input "44"
type input "45"
drag, startPoint x: 229, startPoint y: 356, endPoint x: 218, endPoint y: 358, distance: 11.4
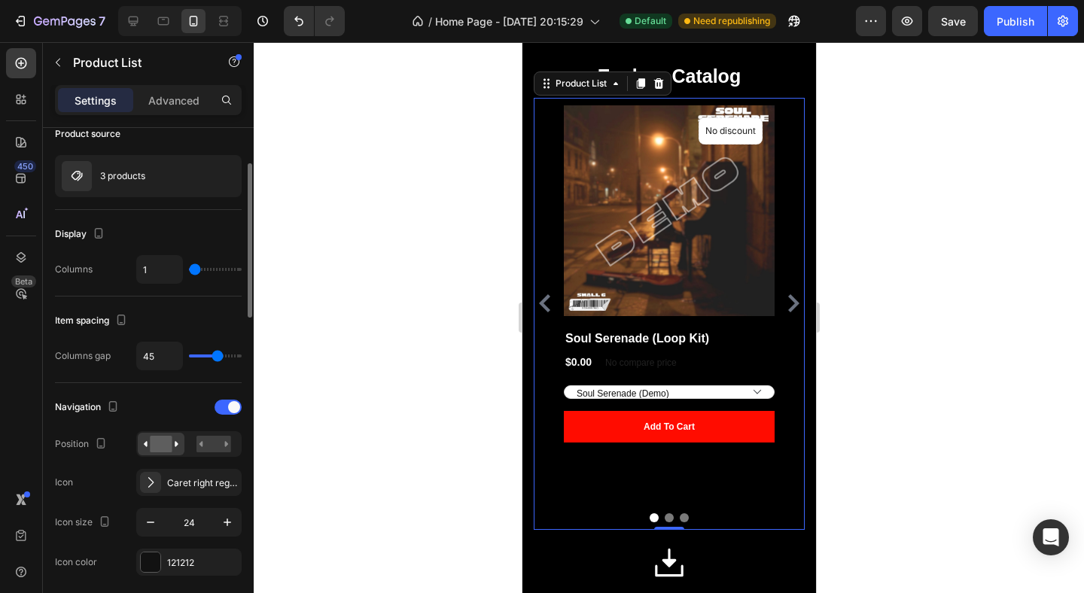
type input "45"
click at [218, 358] on input "range" at bounding box center [215, 356] width 53 height 3
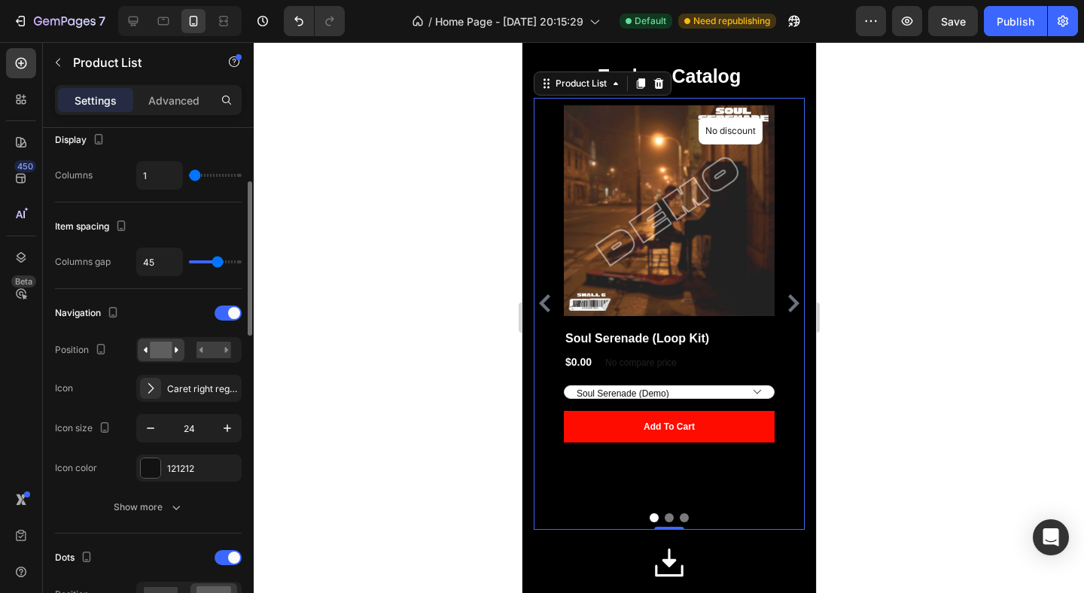
scroll to position [227, 0]
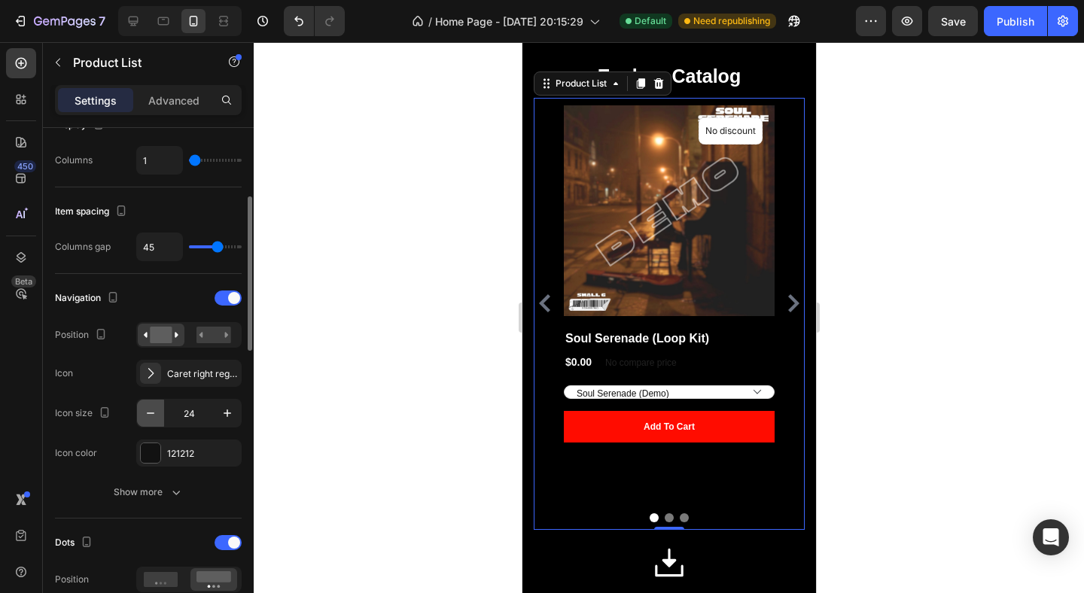
click at [148, 418] on icon "button" at bounding box center [150, 413] width 15 height 15
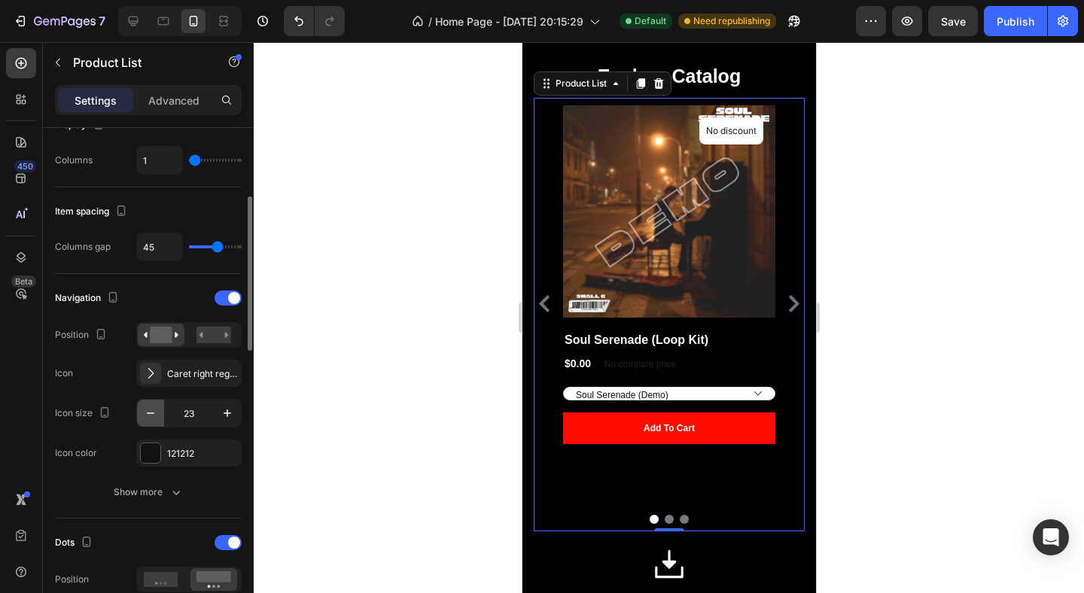
click at [148, 418] on icon "button" at bounding box center [150, 413] width 15 height 15
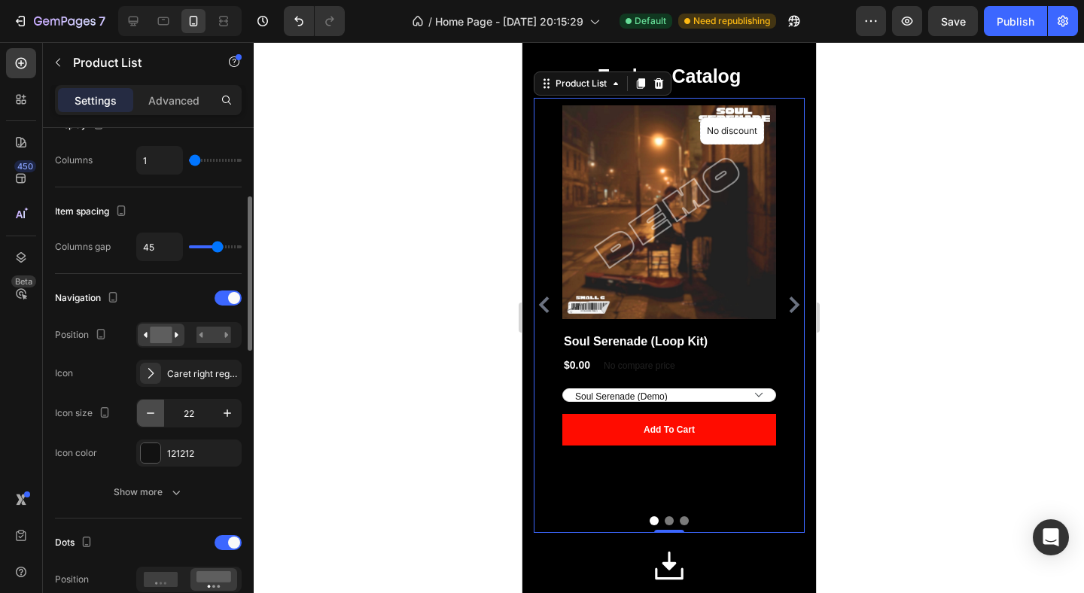
click at [148, 418] on icon "button" at bounding box center [150, 413] width 15 height 15
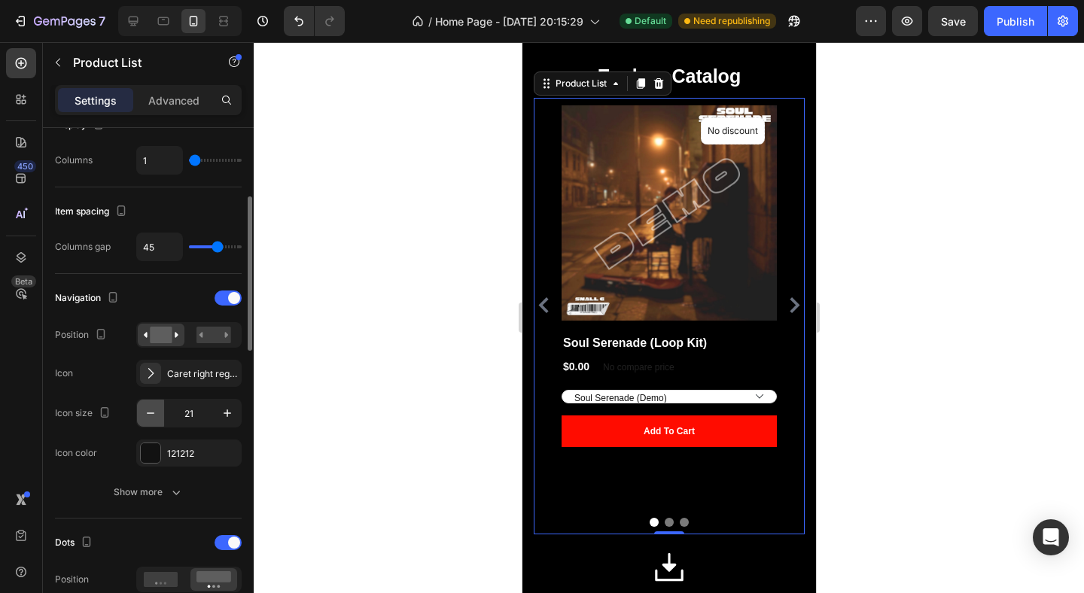
click at [148, 418] on icon "button" at bounding box center [150, 413] width 15 height 15
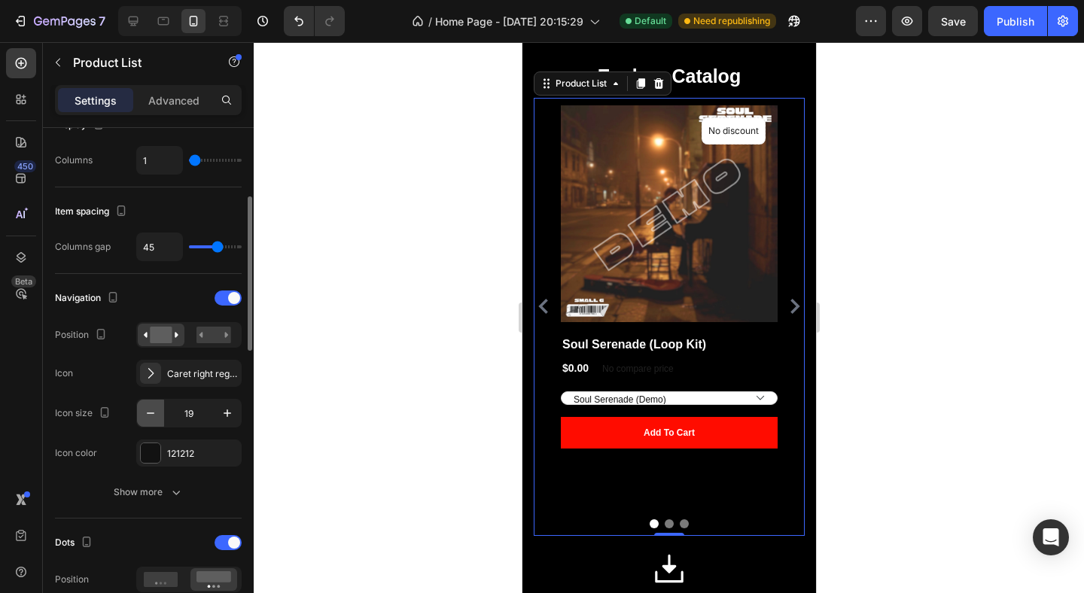
click at [148, 418] on icon "button" at bounding box center [150, 413] width 15 height 15
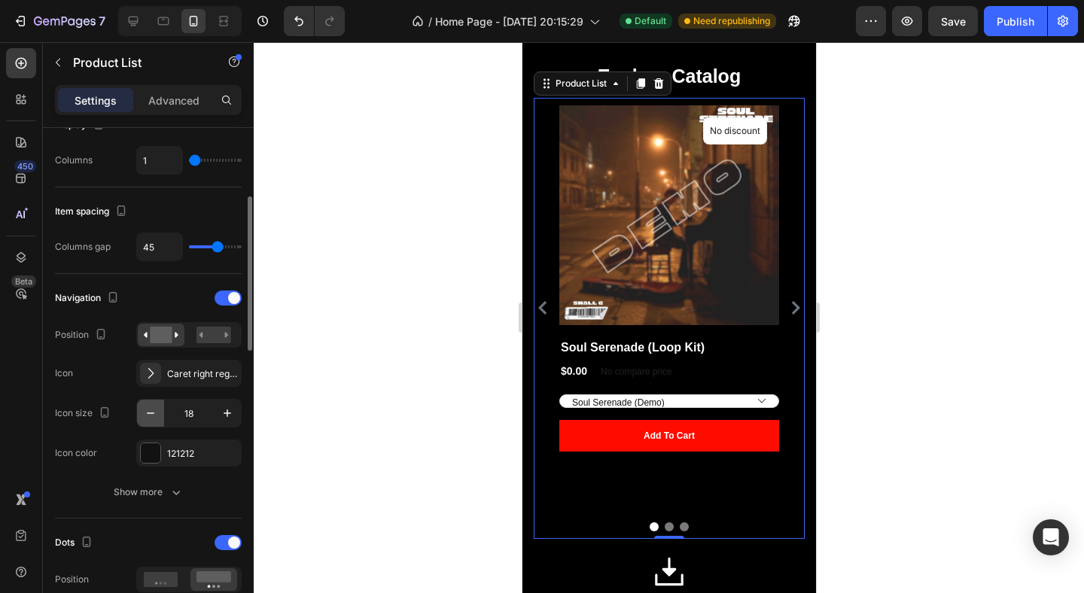
click at [148, 418] on icon "button" at bounding box center [150, 413] width 15 height 15
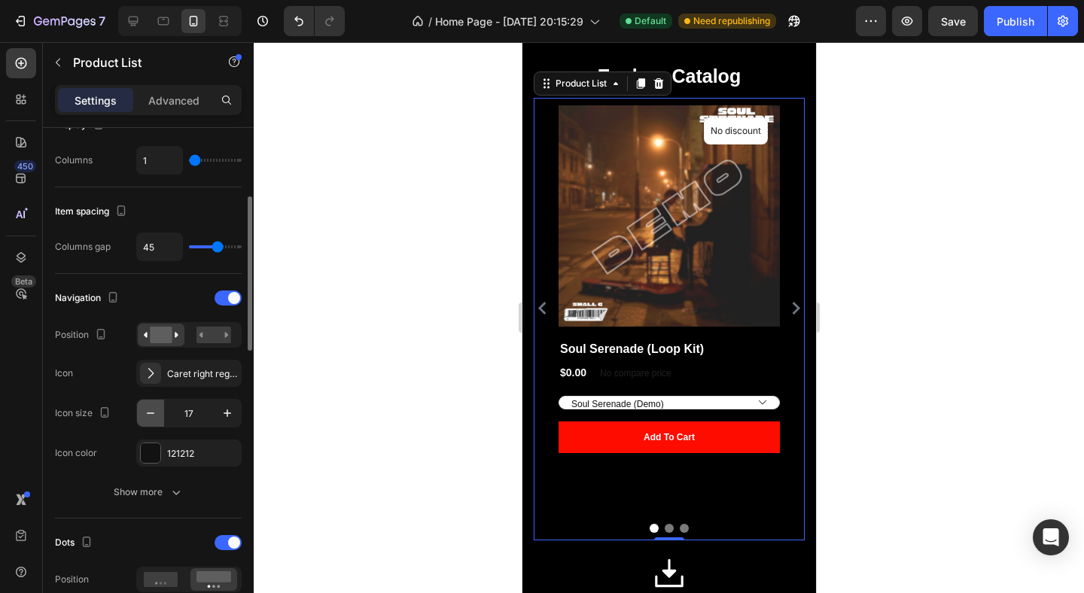
click at [148, 418] on icon "button" at bounding box center [150, 413] width 15 height 15
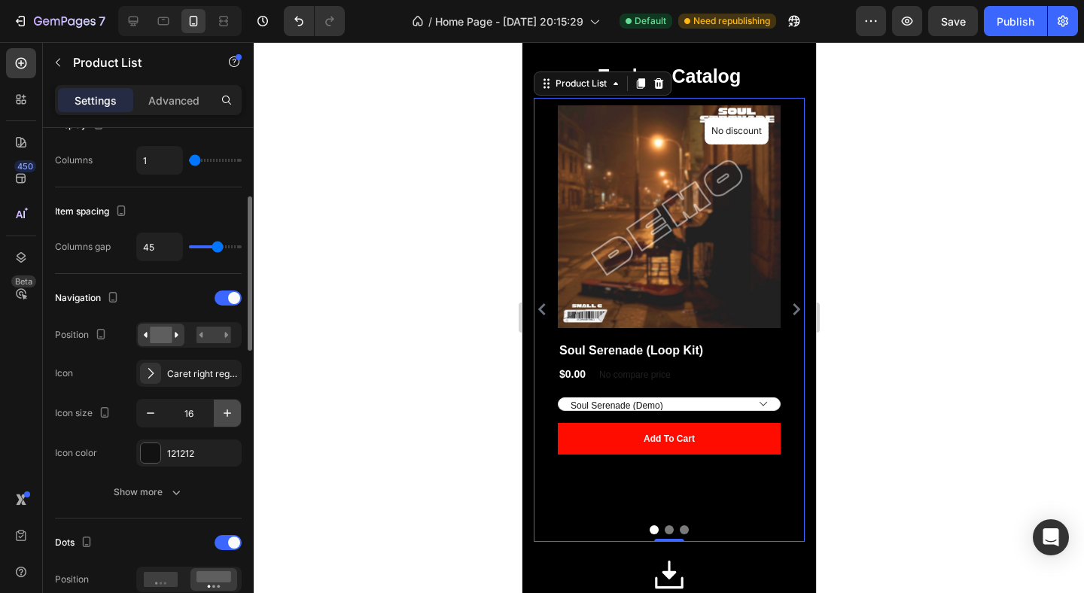
click at [229, 414] on icon "button" at bounding box center [227, 413] width 15 height 15
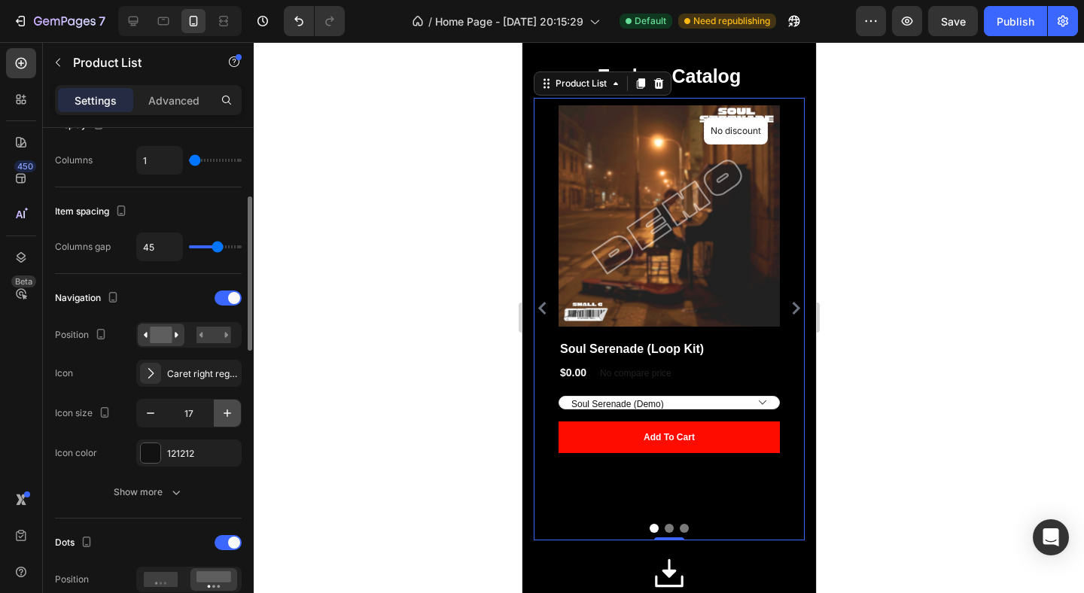
click at [229, 414] on icon "button" at bounding box center [227, 413] width 15 height 15
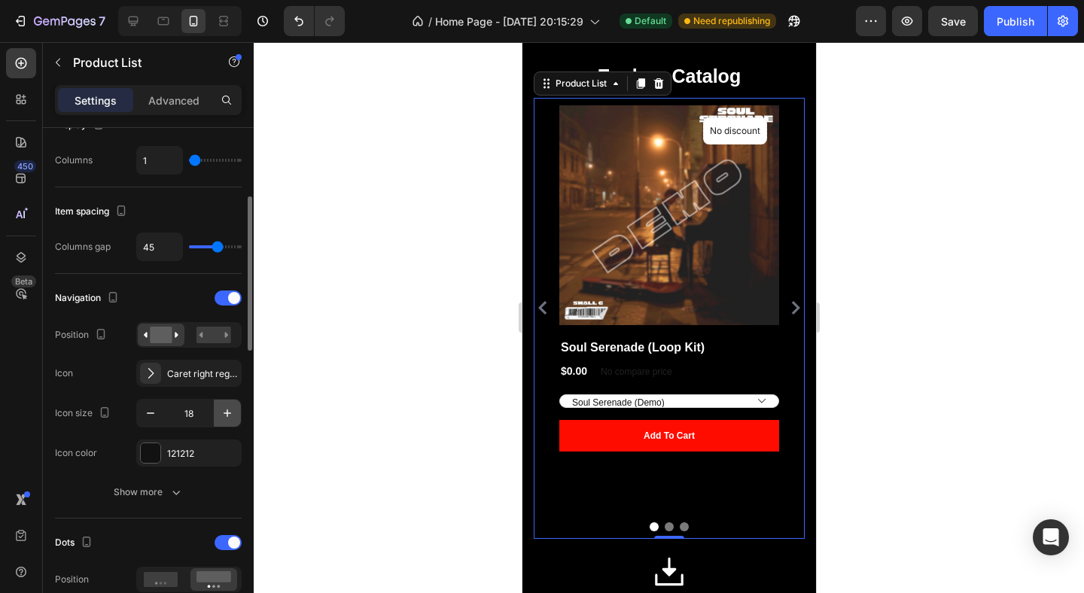
click at [229, 414] on icon "button" at bounding box center [227, 413] width 15 height 15
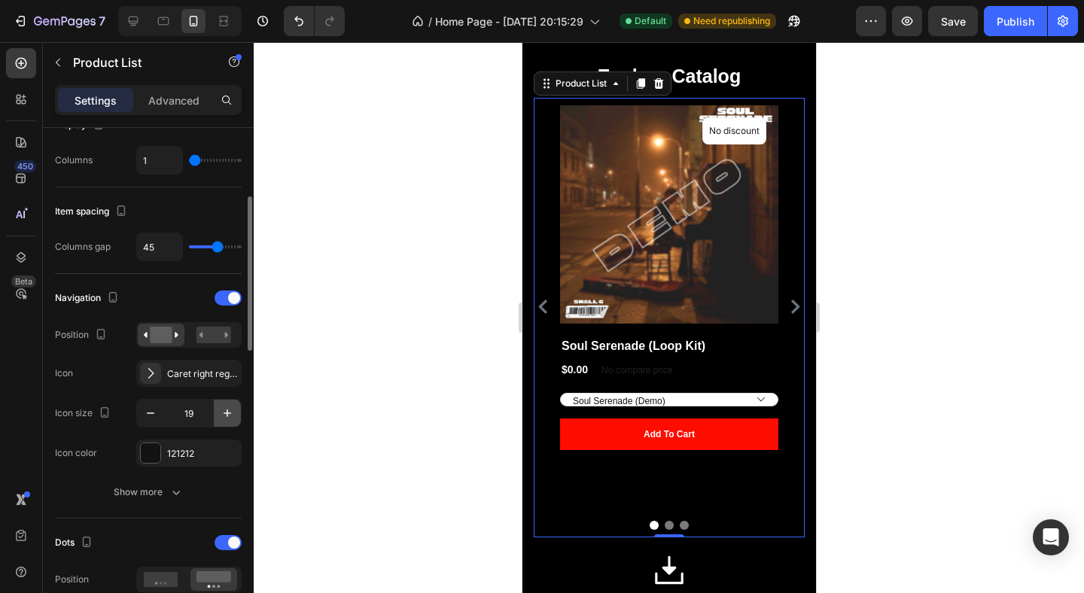
click at [229, 414] on icon "button" at bounding box center [227, 413] width 15 height 15
type input "20"
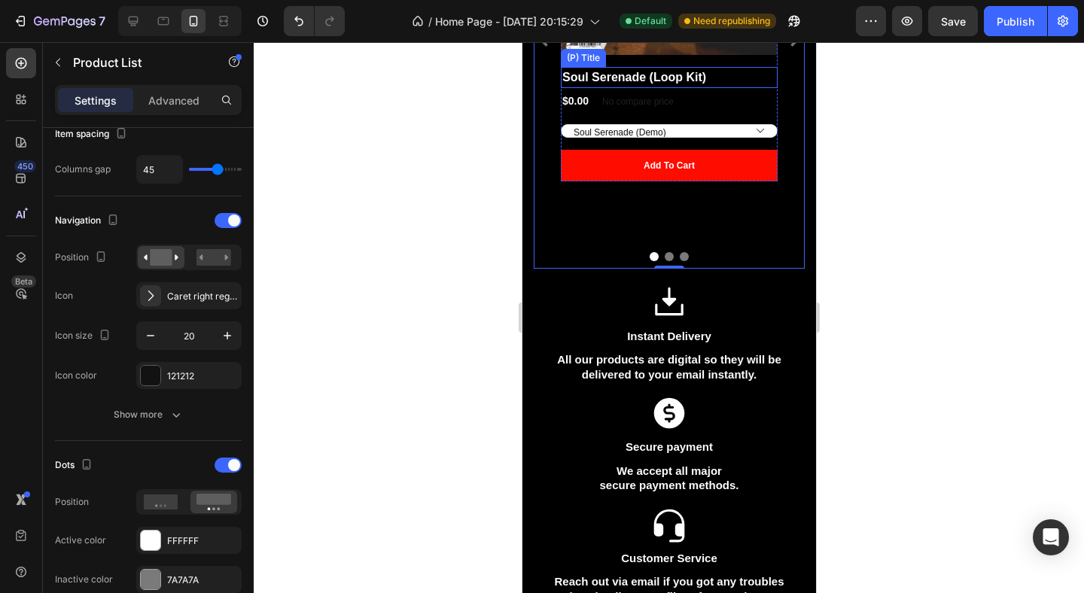
scroll to position [738, 0]
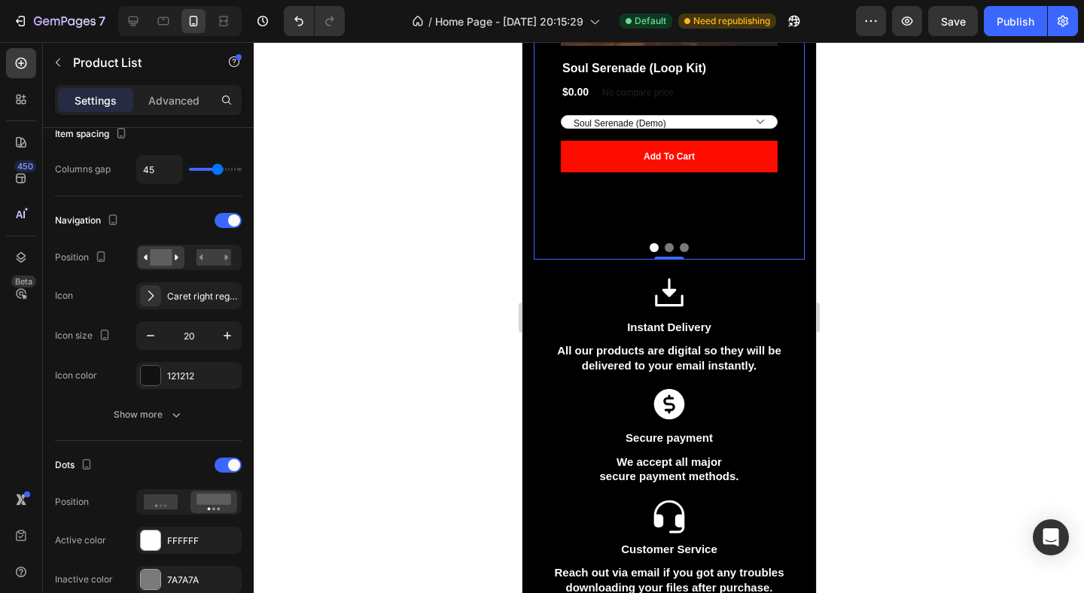
click at [873, 252] on div at bounding box center [669, 317] width 830 height 551
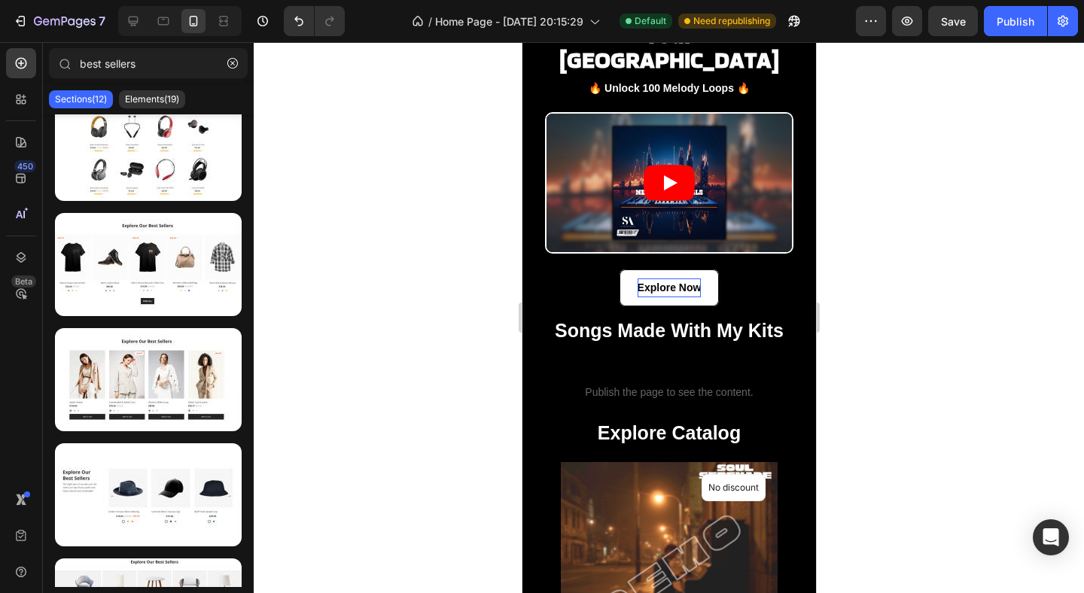
scroll to position [95, 0]
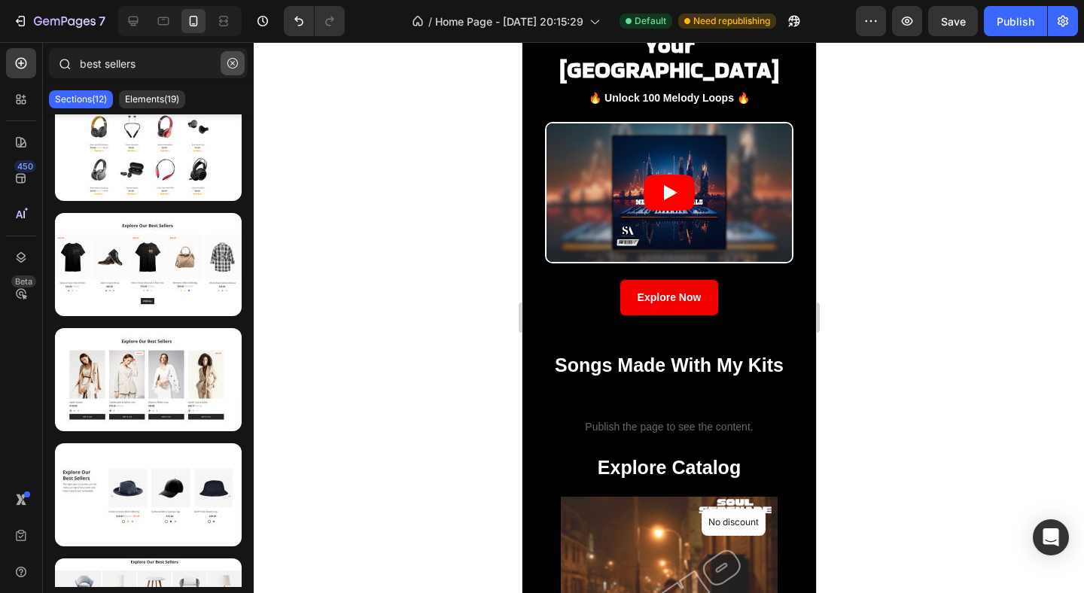
click at [235, 62] on icon "button" at bounding box center [232, 63] width 11 height 11
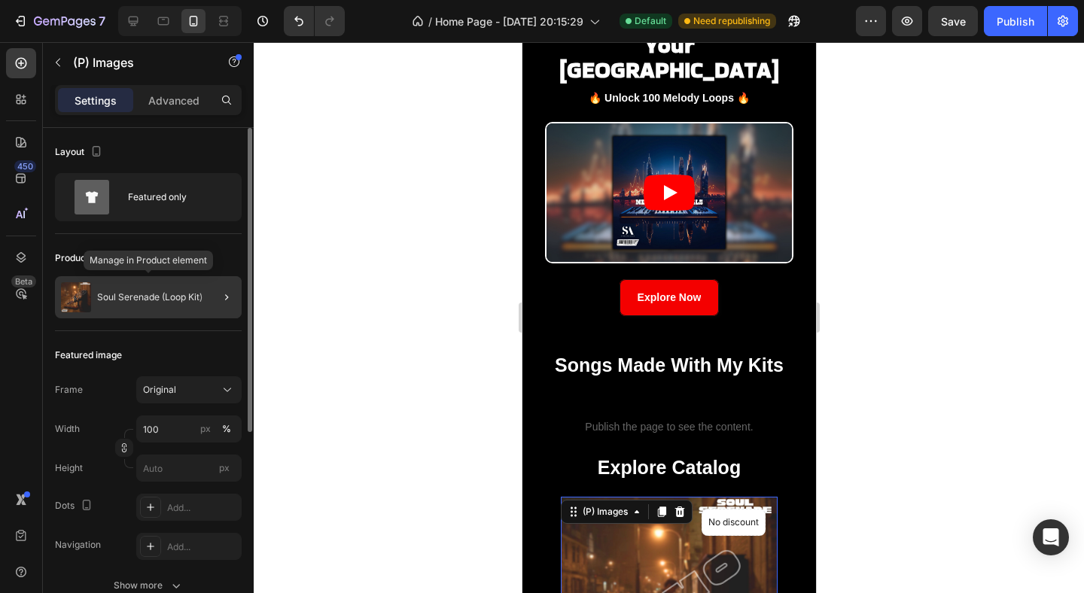
click at [136, 302] on p "Soul Serenade (Loop Kit)" at bounding box center [149, 297] width 105 height 11
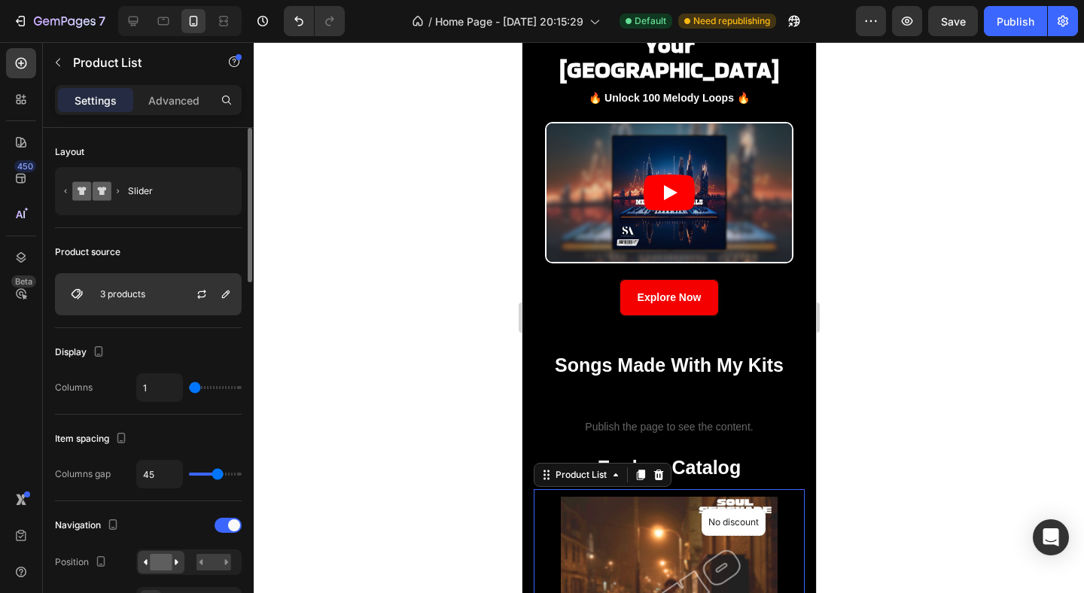
click at [159, 298] on div "3 products" at bounding box center [148, 294] width 187 height 42
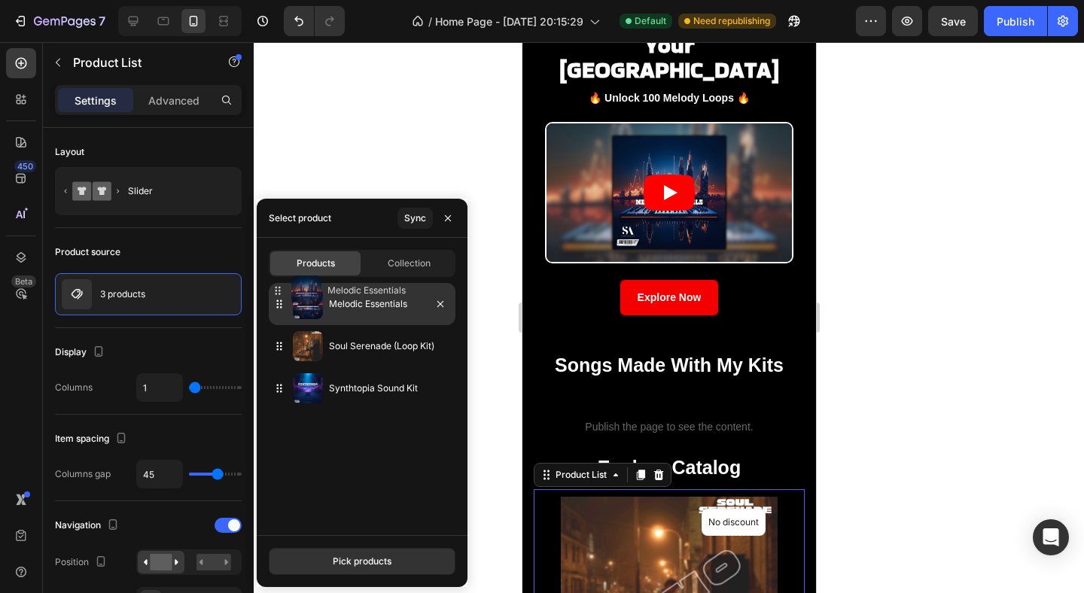
drag, startPoint x: 277, startPoint y: 387, endPoint x: 276, endPoint y: 289, distance: 97.9
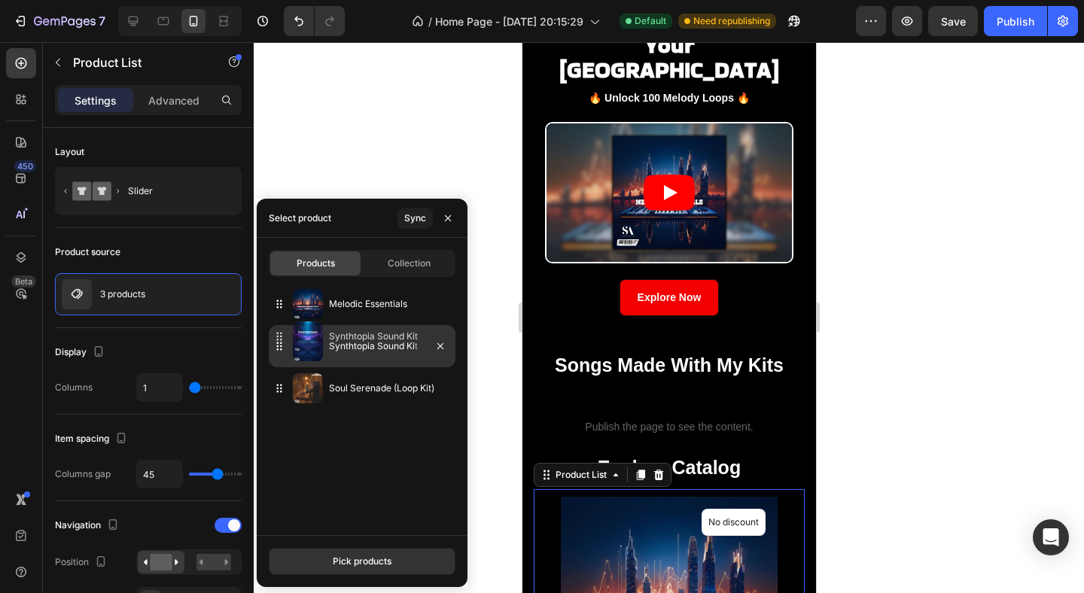
drag, startPoint x: 274, startPoint y: 385, endPoint x: 273, endPoint y: 333, distance: 52.0
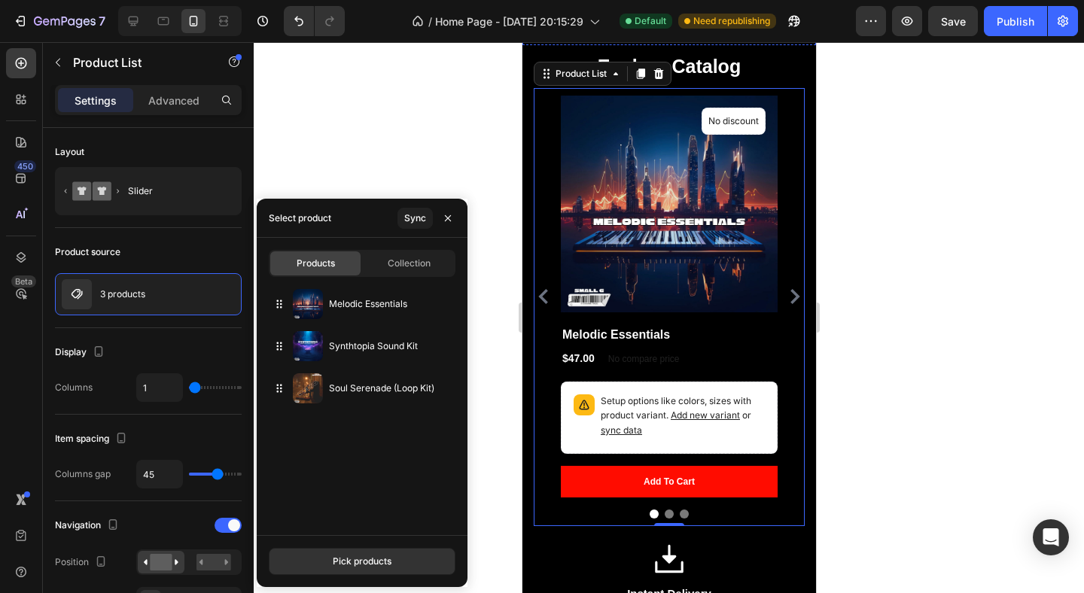
scroll to position [489, 0]
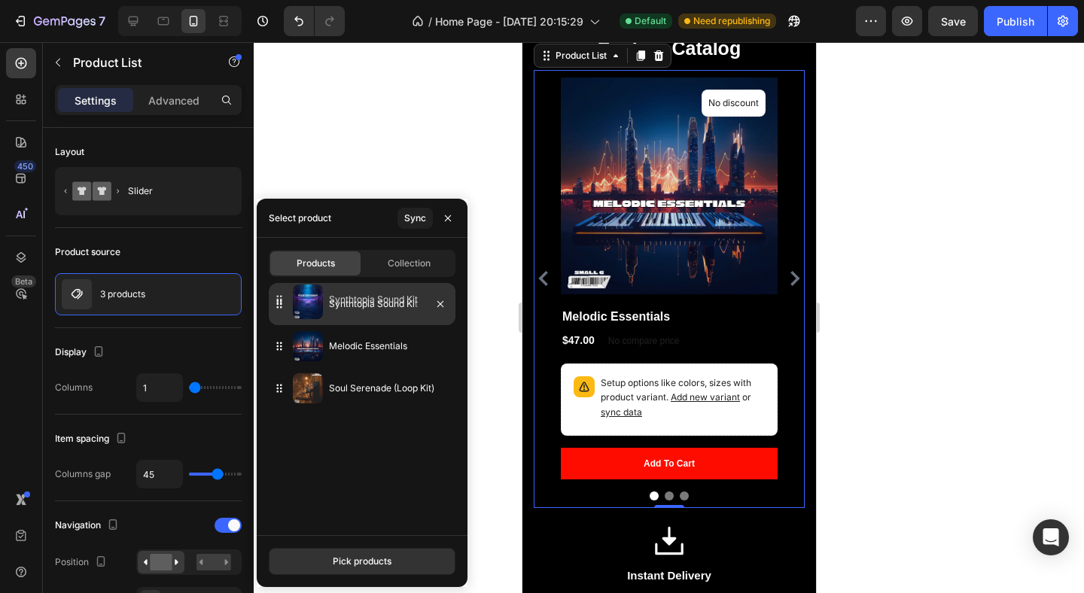
drag, startPoint x: 278, startPoint y: 346, endPoint x: 278, endPoint y: 300, distance: 45.9
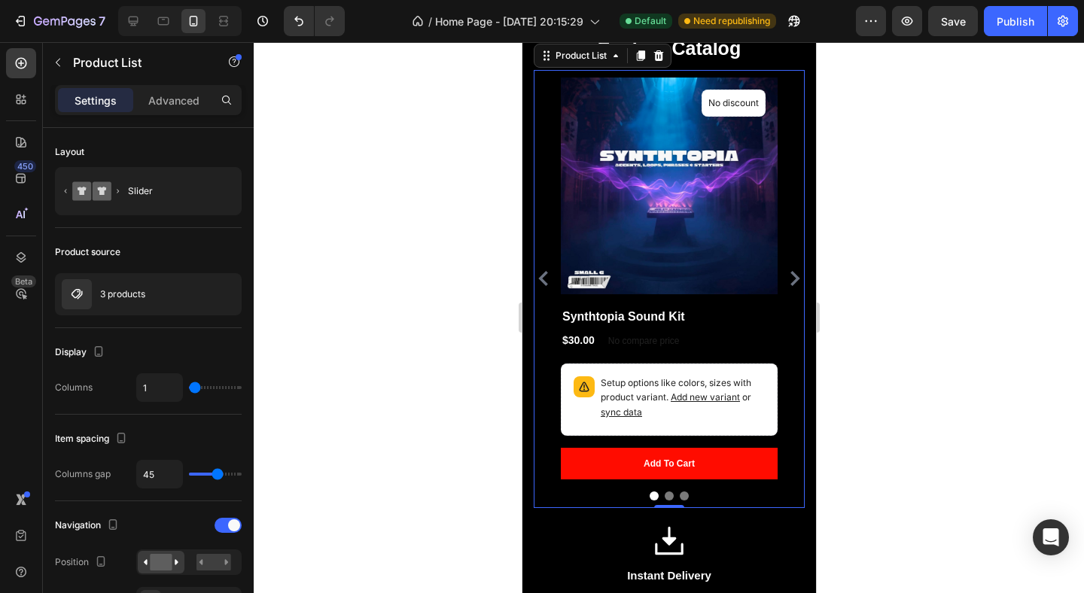
click at [412, 170] on div at bounding box center [669, 317] width 830 height 551
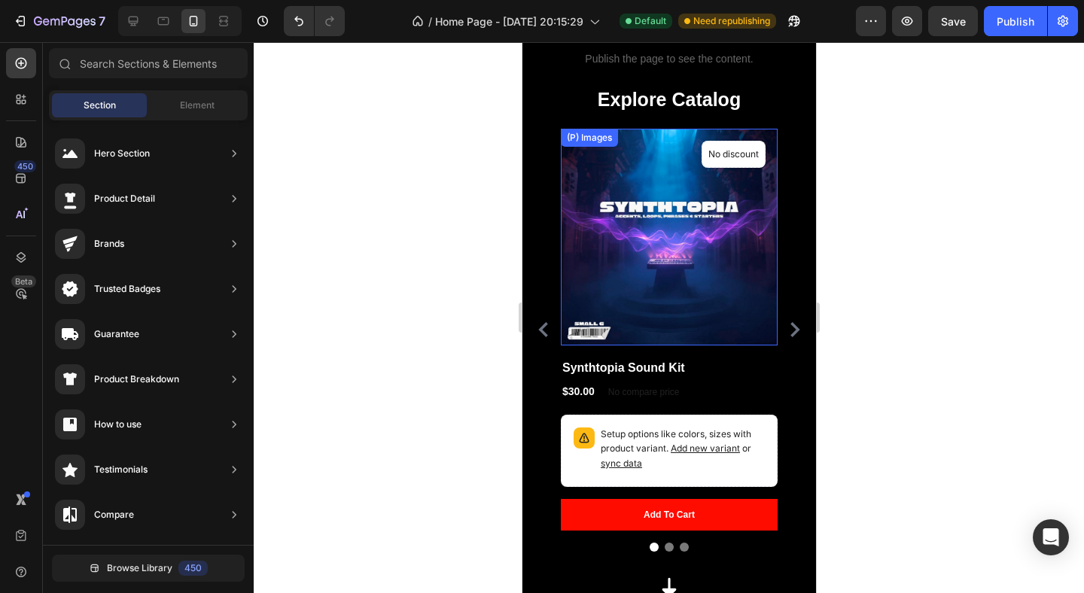
scroll to position [432, 0]
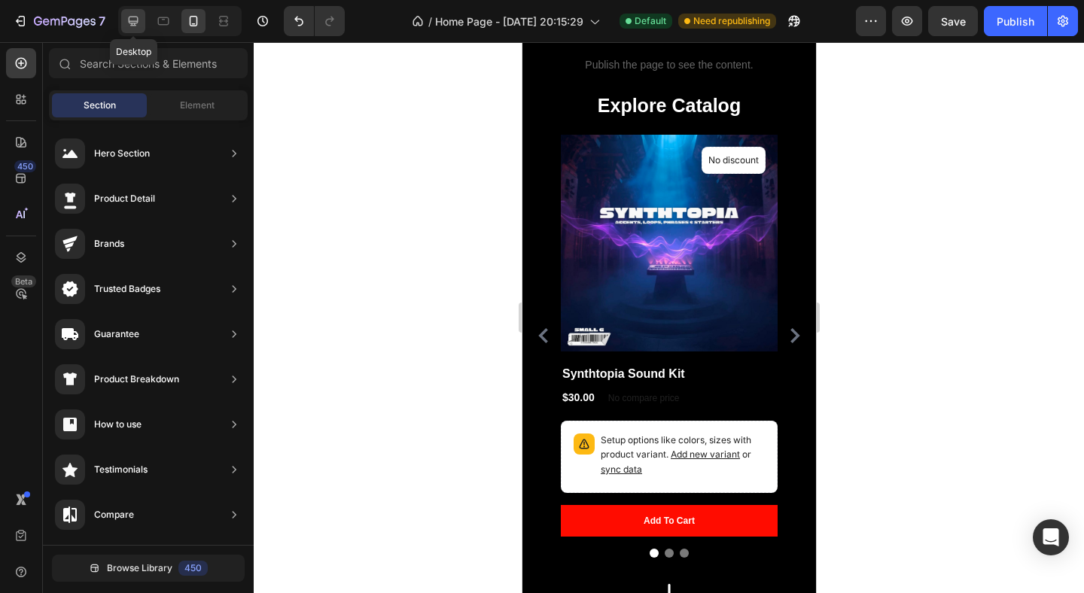
click at [139, 20] on icon at bounding box center [133, 21] width 15 height 15
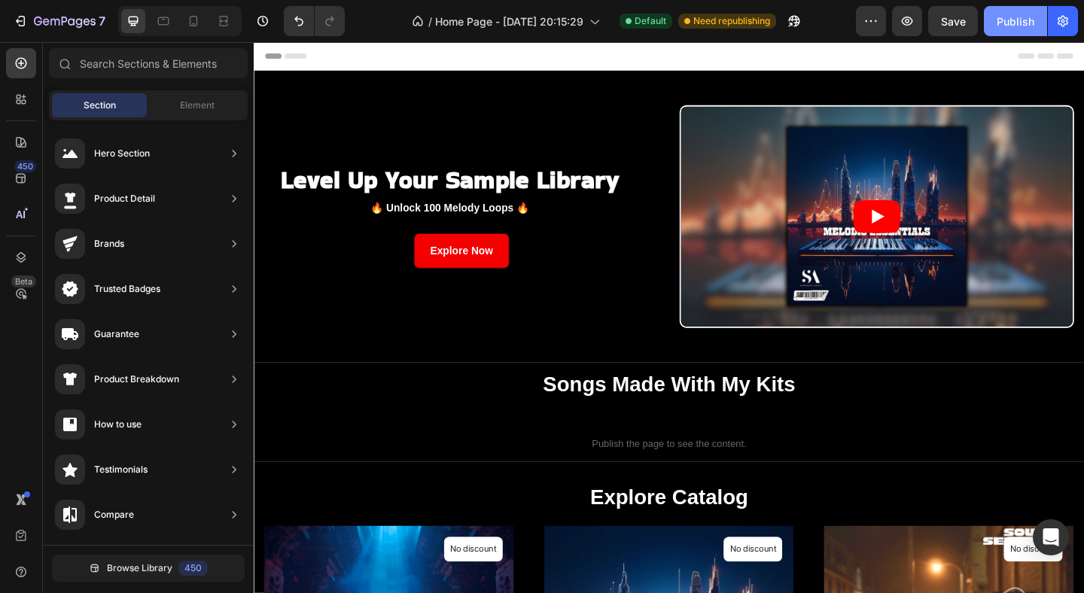
click at [1009, 25] on div "Publish" at bounding box center [1016, 22] width 38 height 16
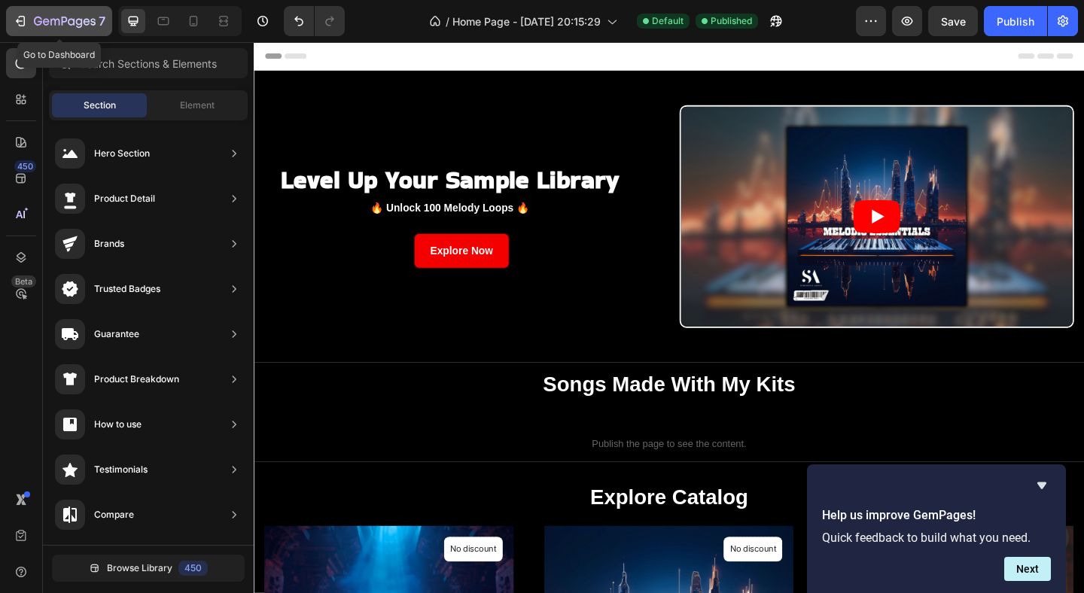
click at [98, 26] on div "7" at bounding box center [70, 21] width 72 height 18
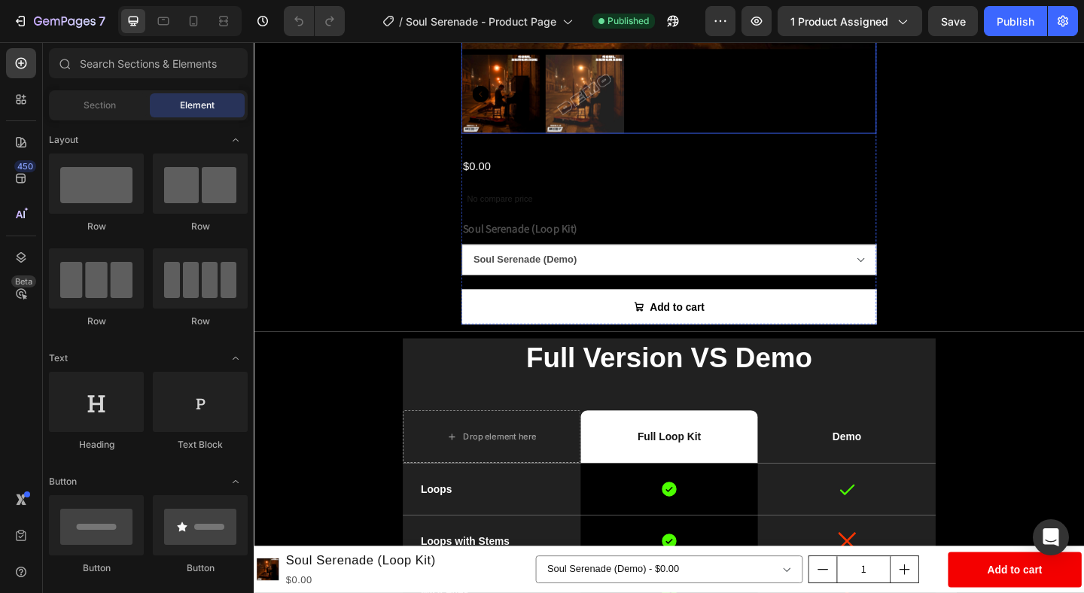
scroll to position [483, 0]
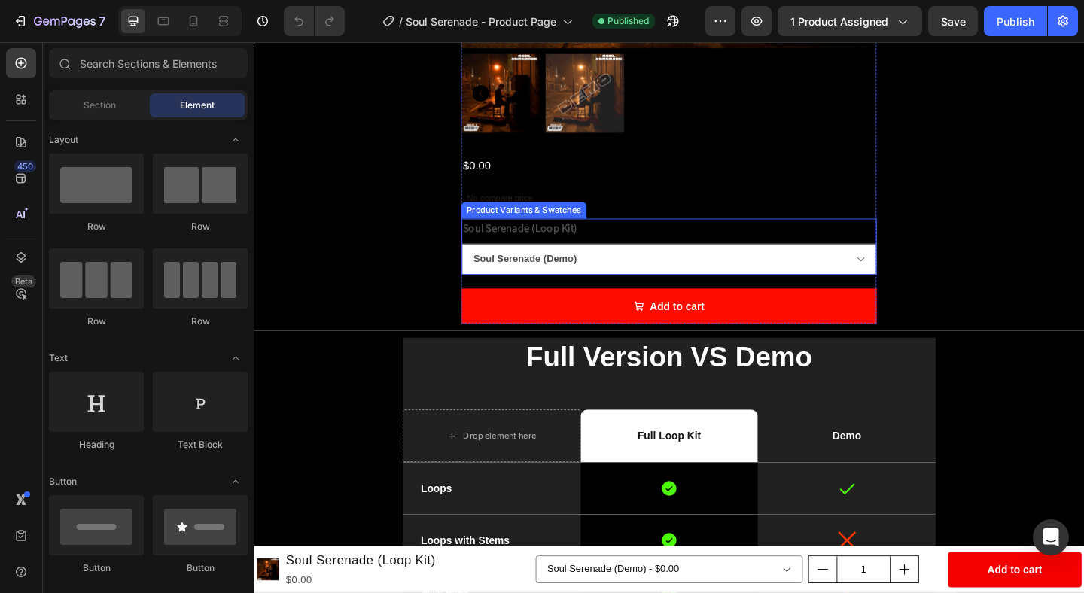
click at [638, 289] on select "Soul Serenade (Demo) Soul Serenade (Loop Kit)" at bounding box center [706, 278] width 452 height 34
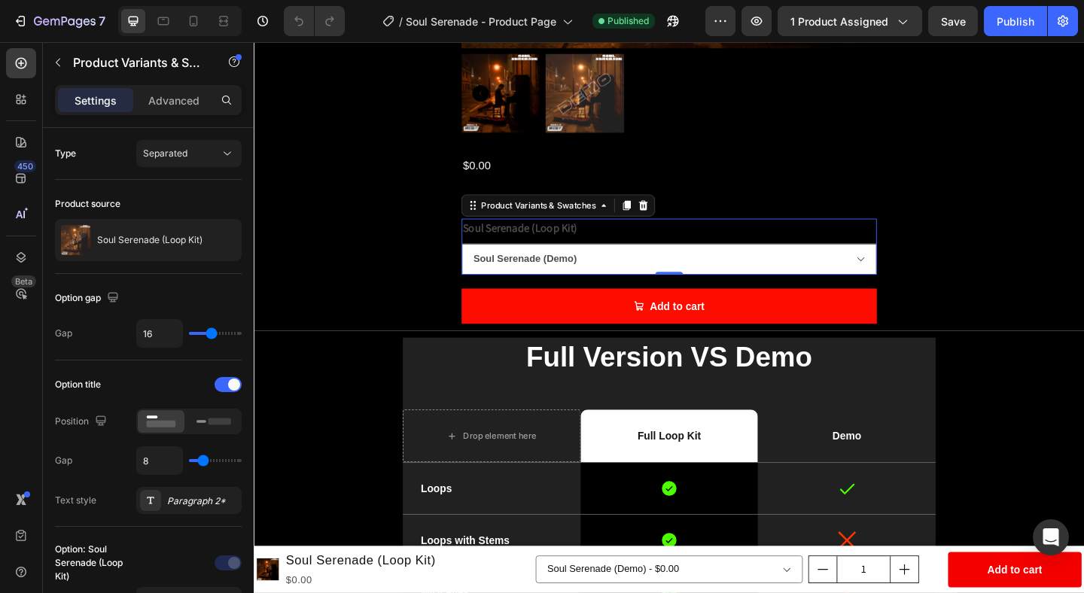
select select "Soul Serenade (Loop Kit)"
click at [480, 261] on select "Soul Serenade (Demo) Soul Serenade (Loop Kit)" at bounding box center [706, 278] width 452 height 34
select select "[CREDIT_CARD_NUMBER]"
select select "Soul Serenade (Loop Kit)"
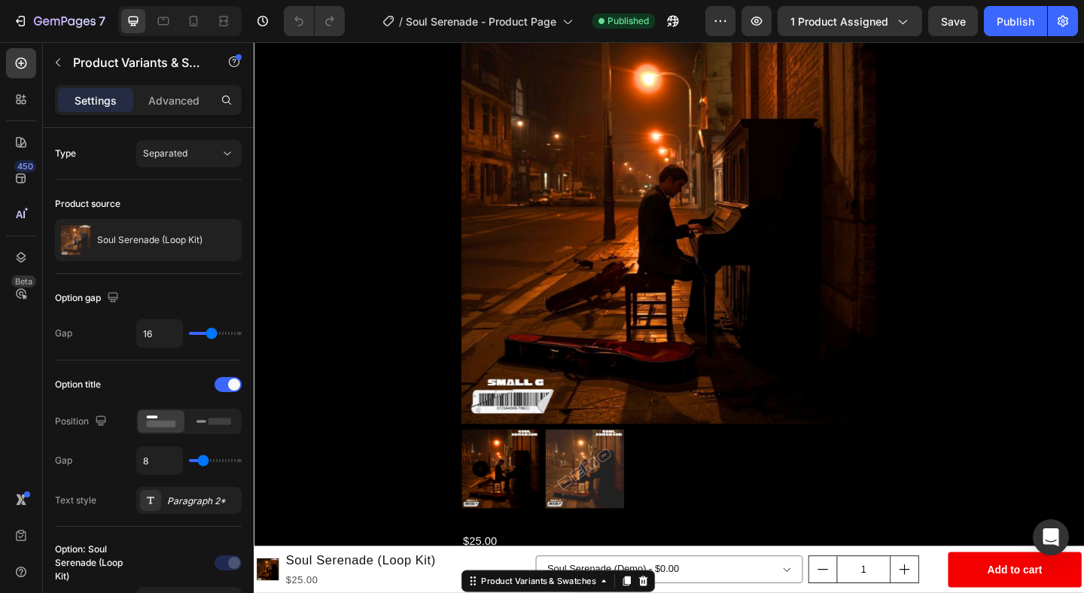
scroll to position [0, 0]
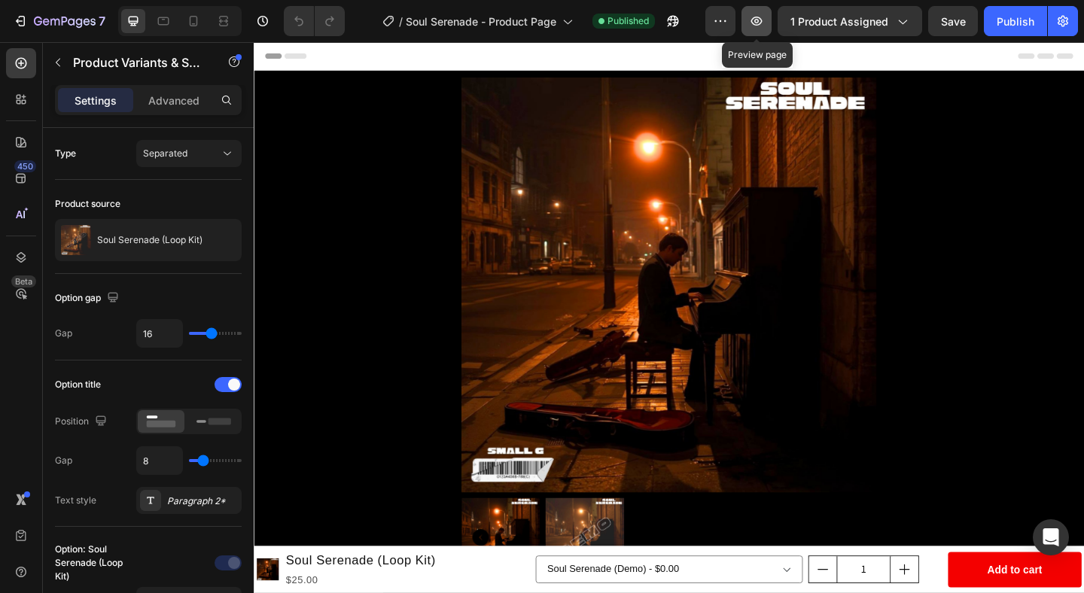
click at [746, 26] on button "button" at bounding box center [757, 21] width 30 height 30
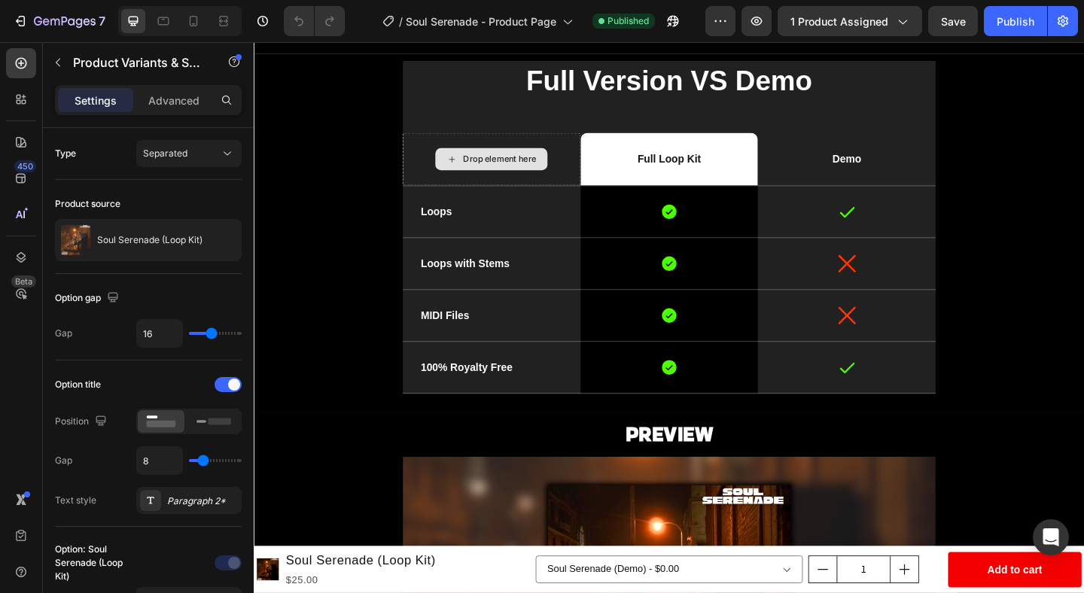
select select "Soul Serenade (Loop Kit)"
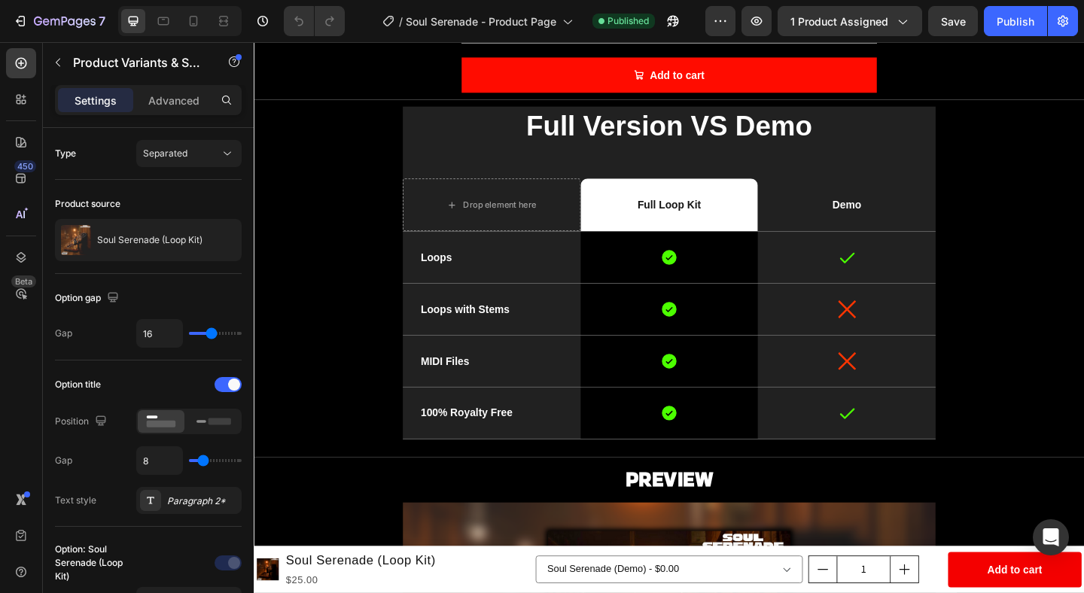
scroll to position [739, 0]
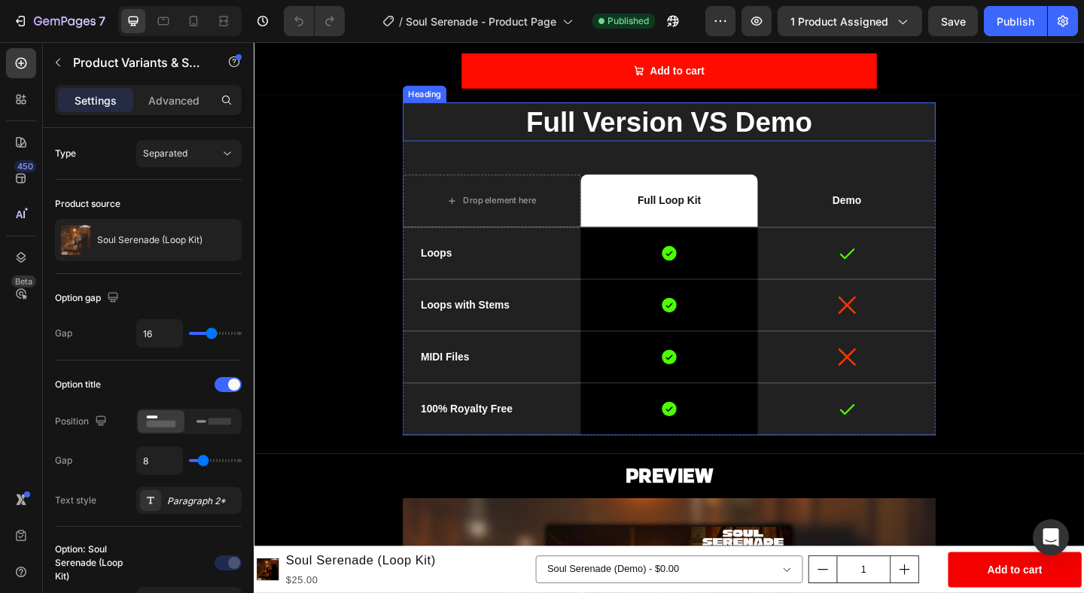
click at [679, 131] on h2 "Full Version VS Demo" at bounding box center [706, 129] width 580 height 42
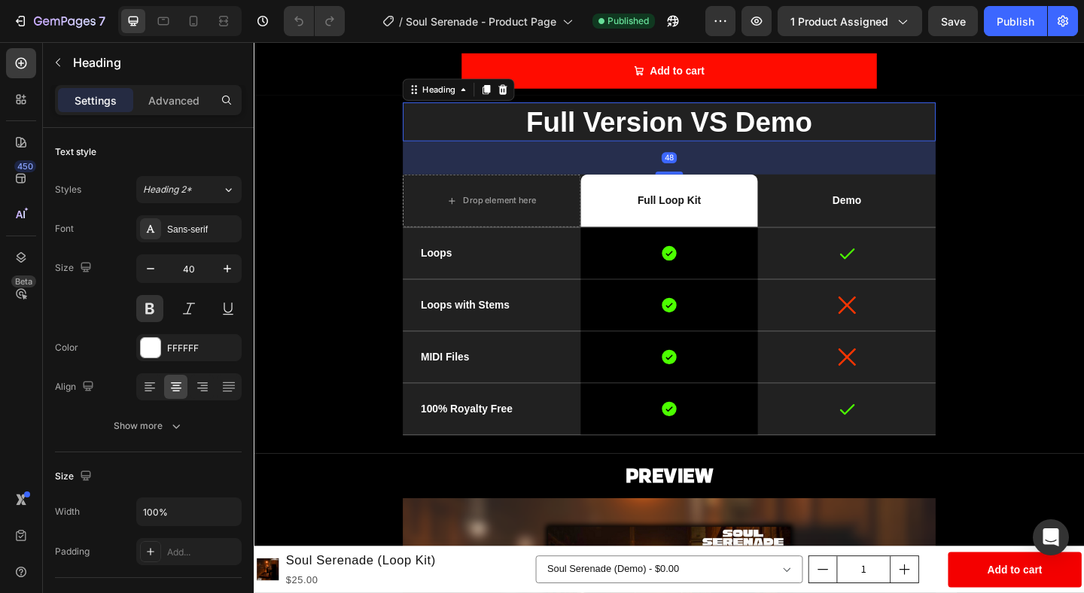
click at [679, 131] on h2 "Full Version VS Demo" at bounding box center [706, 129] width 580 height 42
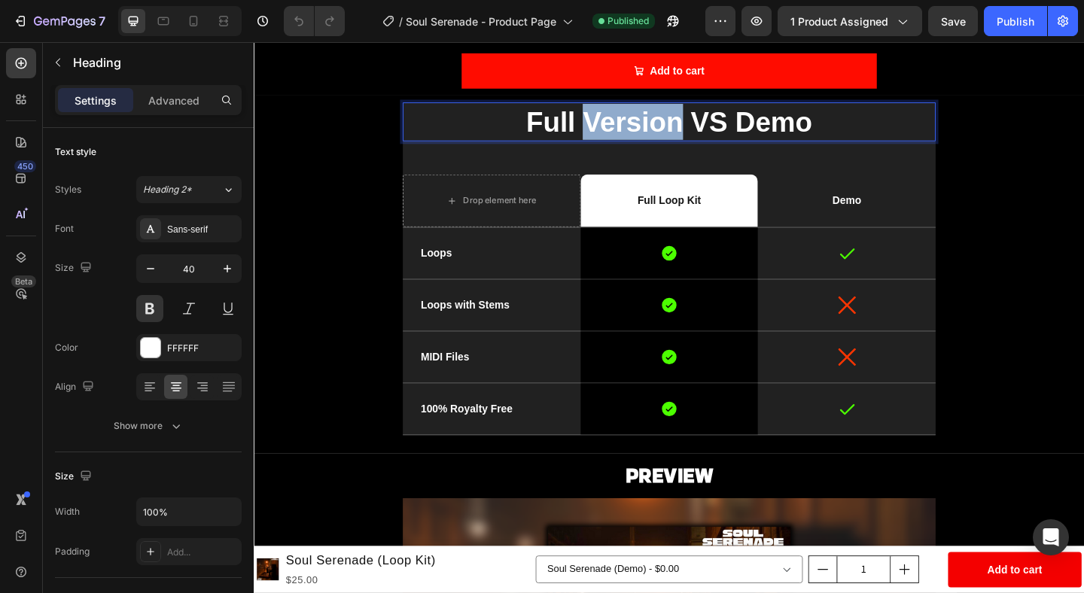
click at [679, 131] on p "Full Version VS Demo" at bounding box center [705, 128] width 577 height 39
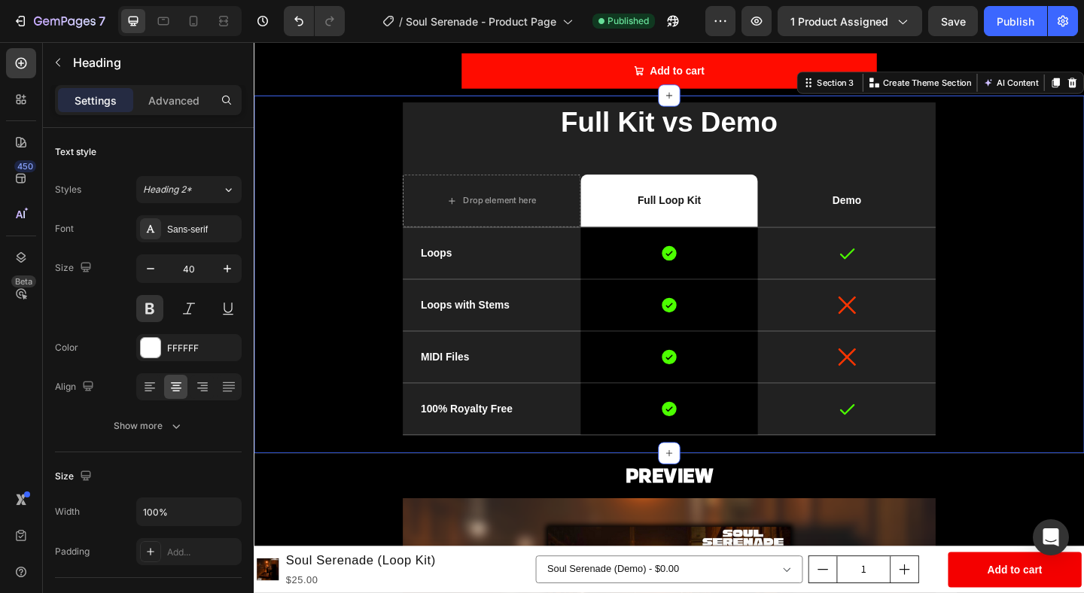
click at [1083, 200] on div "Full Kit vs Demo Heading Drop element here Full Loop Kit Text Block Row Demo Te…" at bounding box center [705, 295] width 881 height 374
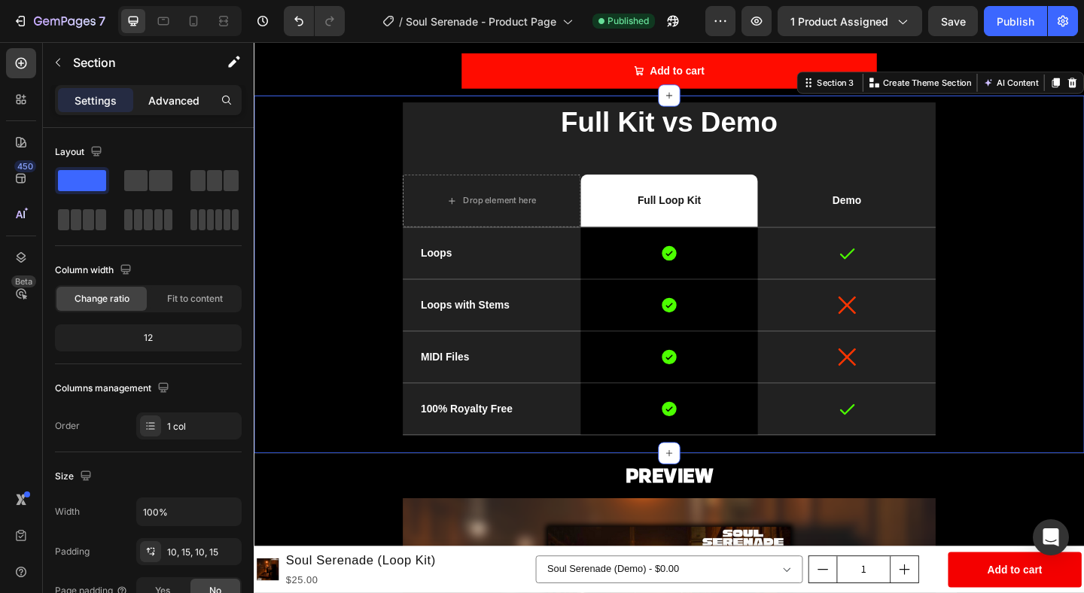
click at [178, 107] on p "Advanced" at bounding box center [173, 101] width 51 height 16
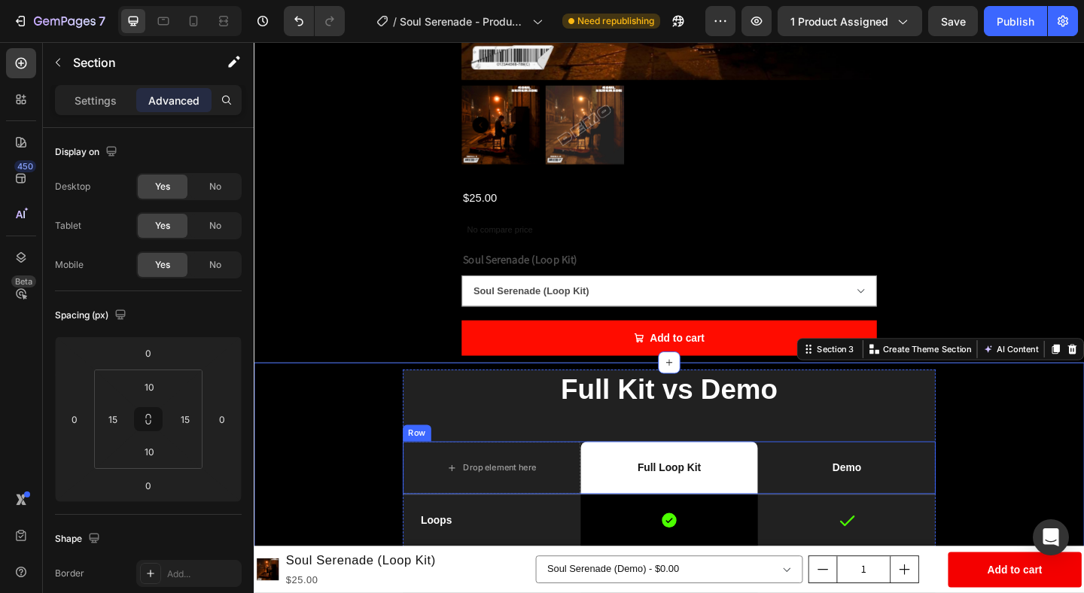
scroll to position [458, 0]
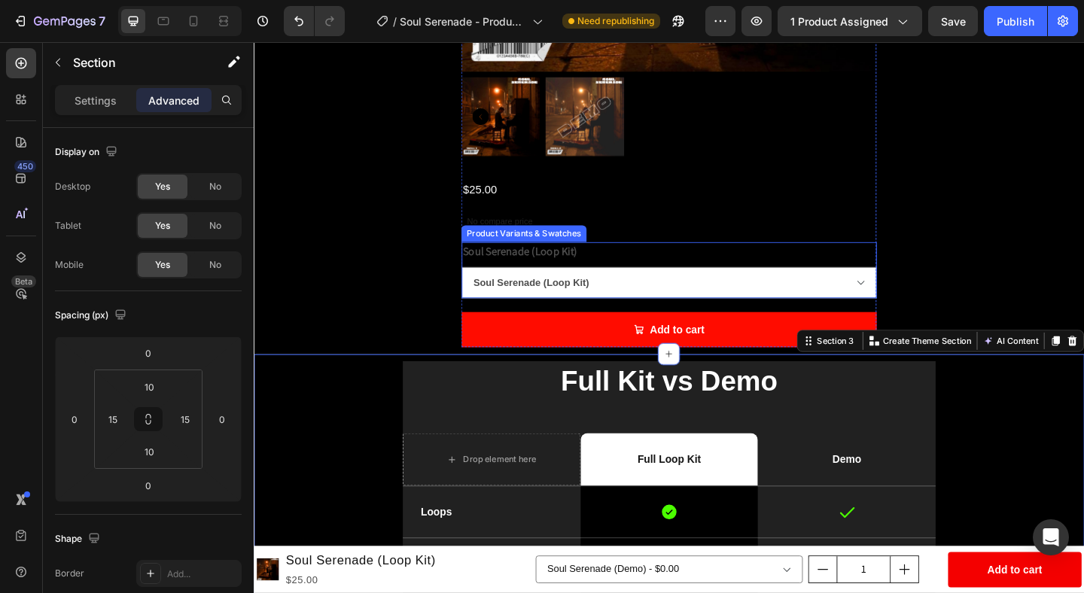
click at [582, 267] on legend "Soul Serenade (Loop Kit)" at bounding box center [543, 270] width 127 height 21
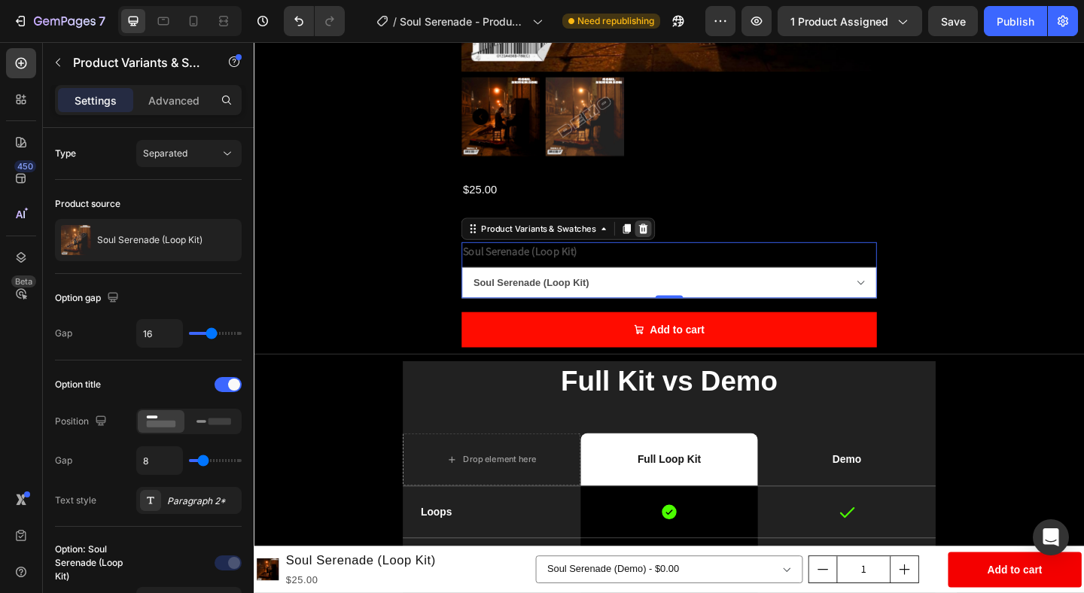
click at [680, 245] on icon at bounding box center [678, 245] width 10 height 11
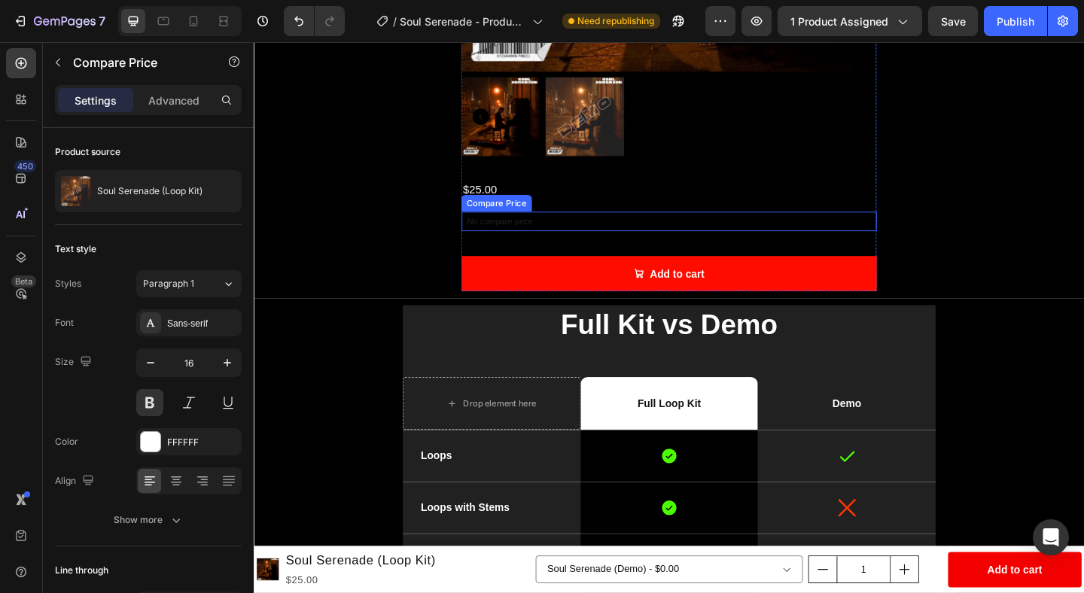
click at [574, 231] on div "No compare price" at bounding box center [706, 237] width 452 height 21
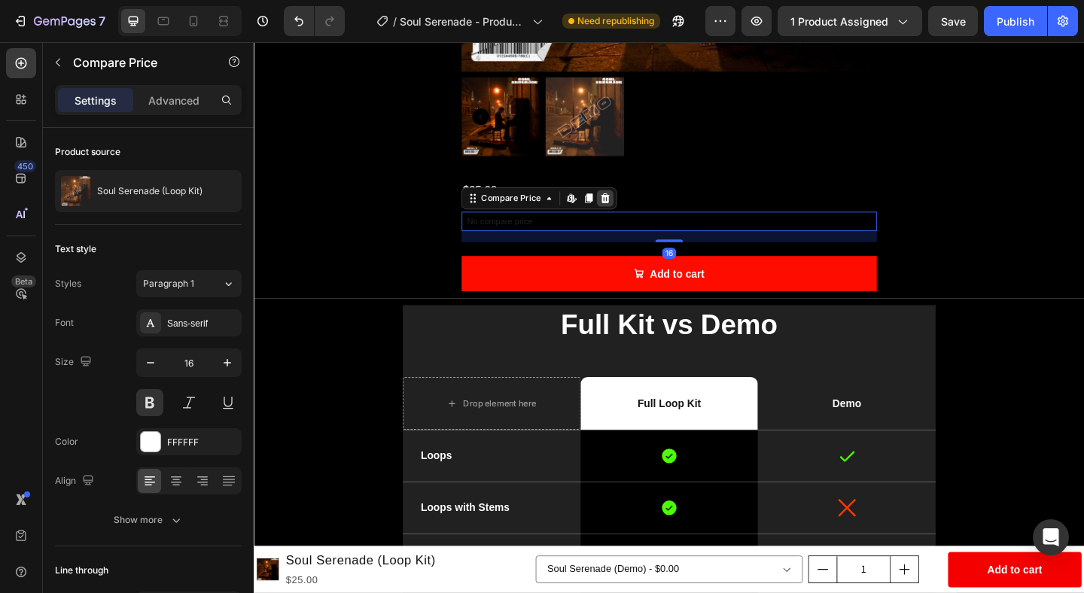
click at [633, 209] on icon at bounding box center [637, 212] width 10 height 11
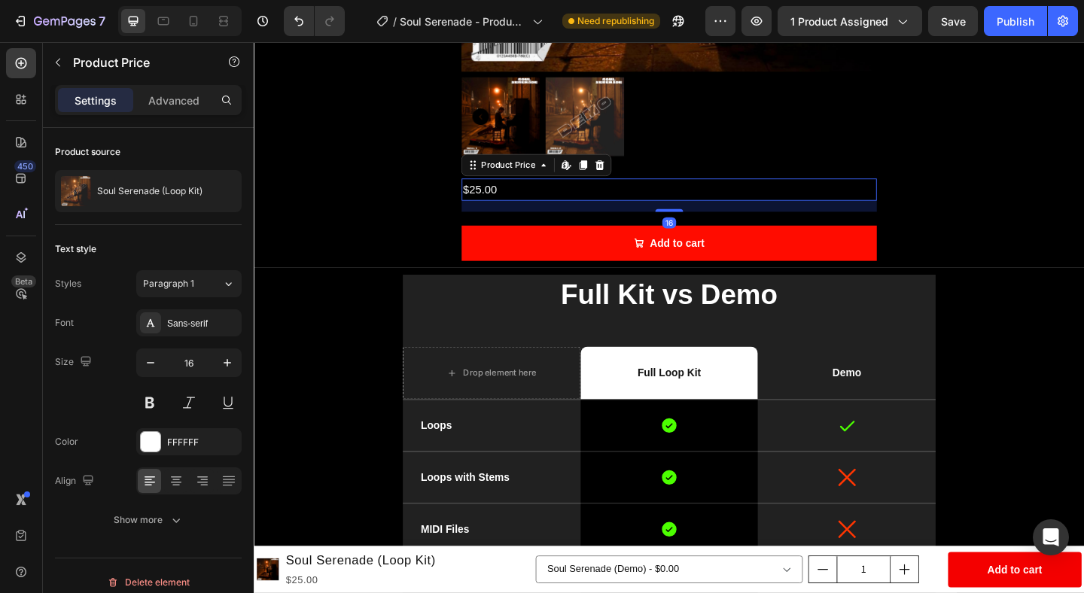
click at [656, 198] on div "$25.00" at bounding box center [706, 202] width 452 height 25
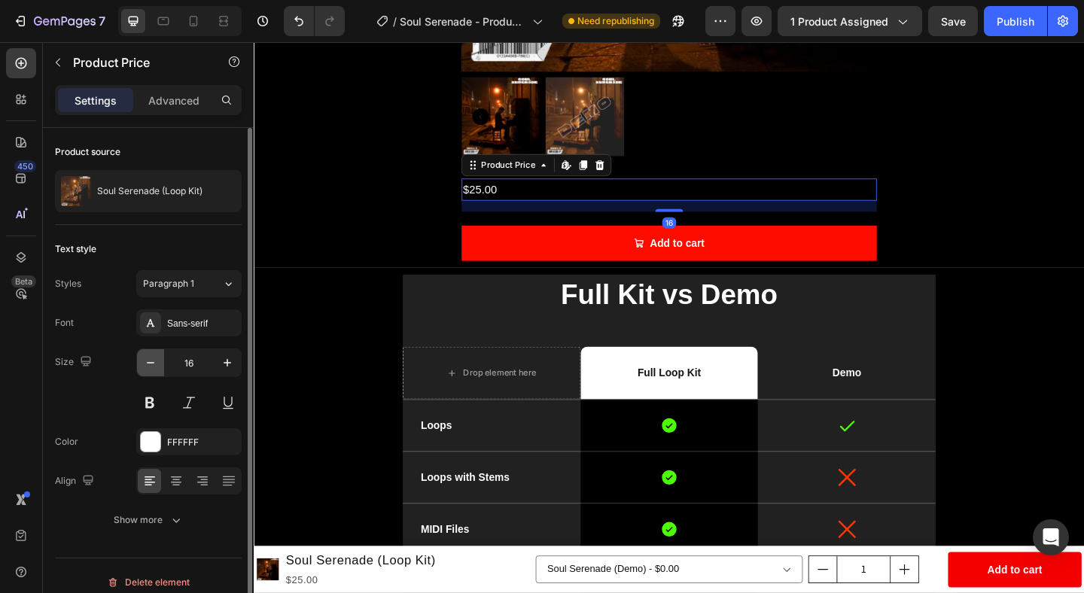
click at [149, 361] on icon "button" at bounding box center [150, 362] width 15 height 15
type input "15"
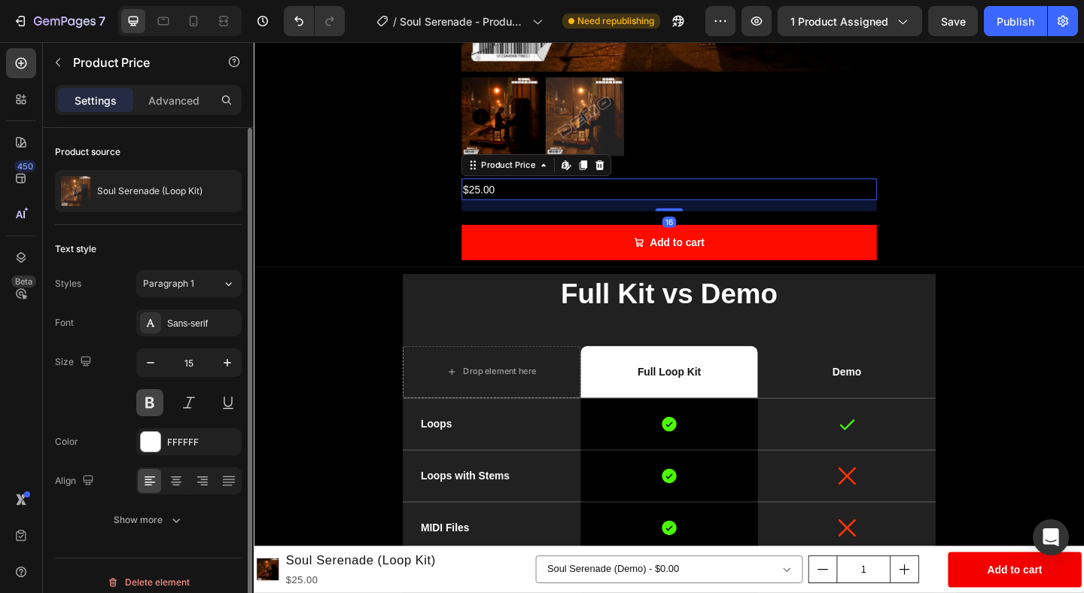
click at [146, 406] on button at bounding box center [149, 402] width 27 height 27
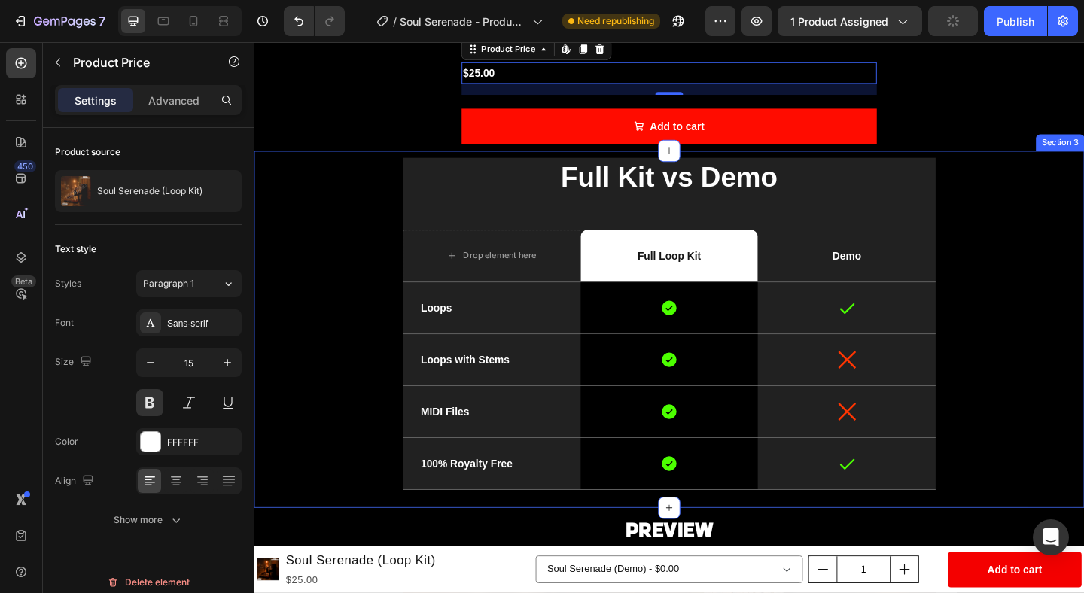
scroll to position [614, 0]
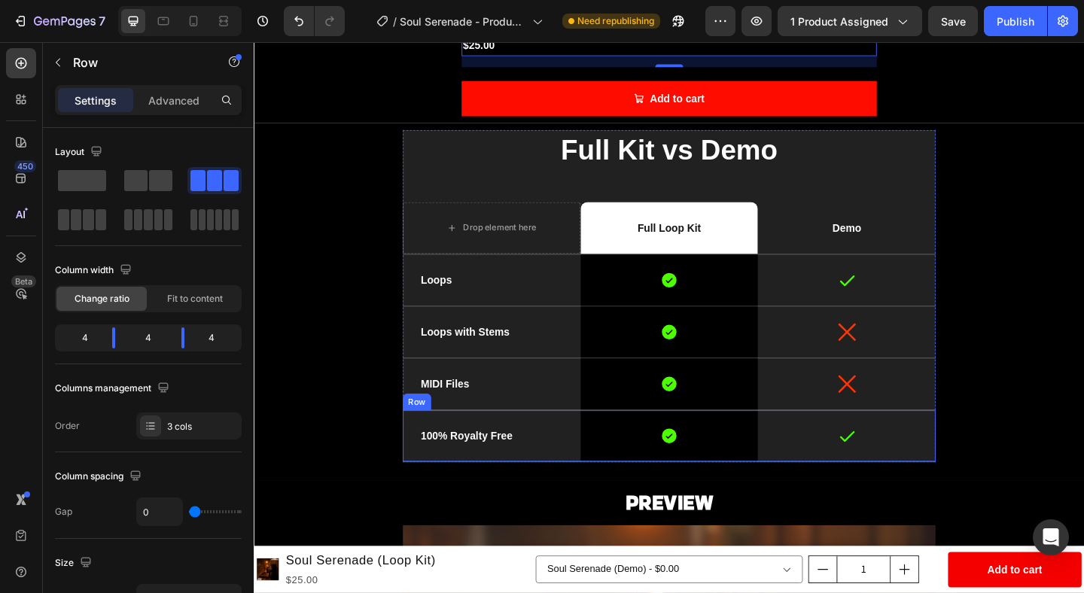
click at [961, 494] on div "Icon" at bounding box center [898, 471] width 193 height 56
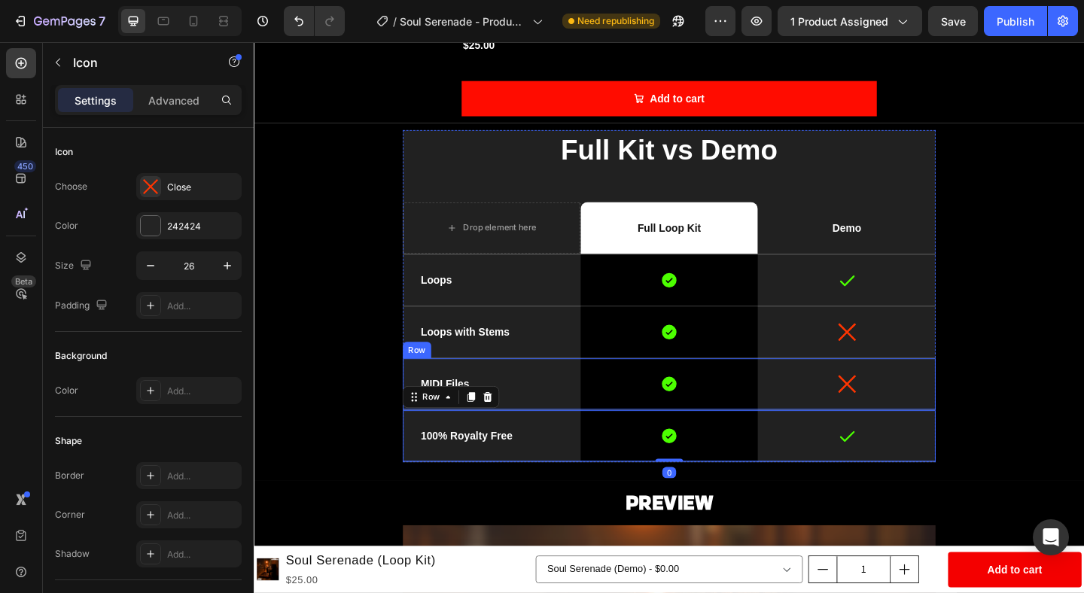
click at [971, 420] on div "Icon" at bounding box center [898, 414] width 193 height 20
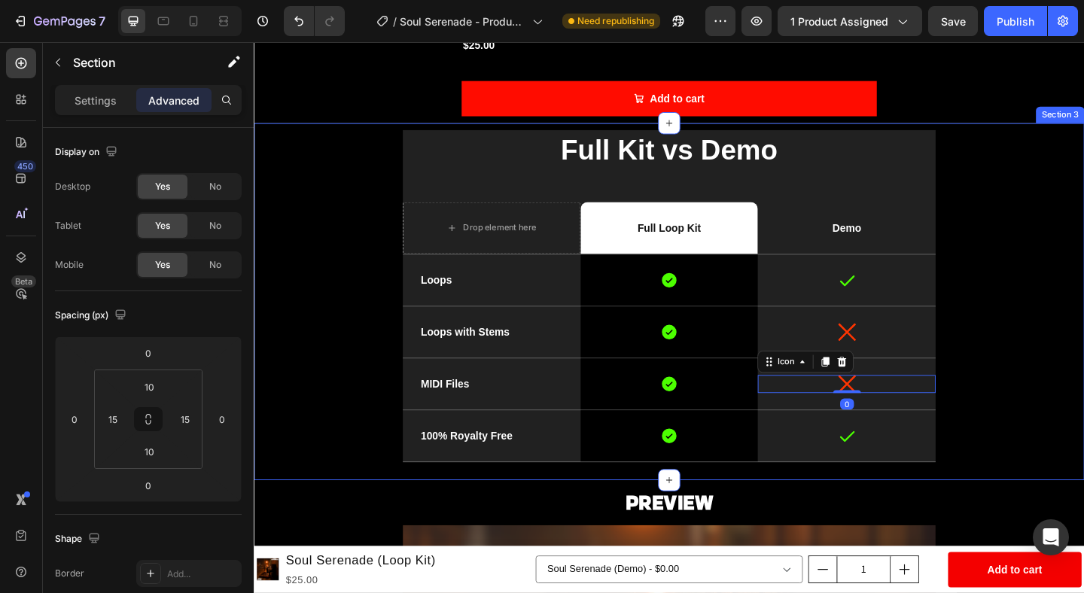
click at [1013, 442] on div "Full Kit vs Demo Heading Drop element here Full Loop Kit Text Block Row Demo Te…" at bounding box center [705, 325] width 881 height 374
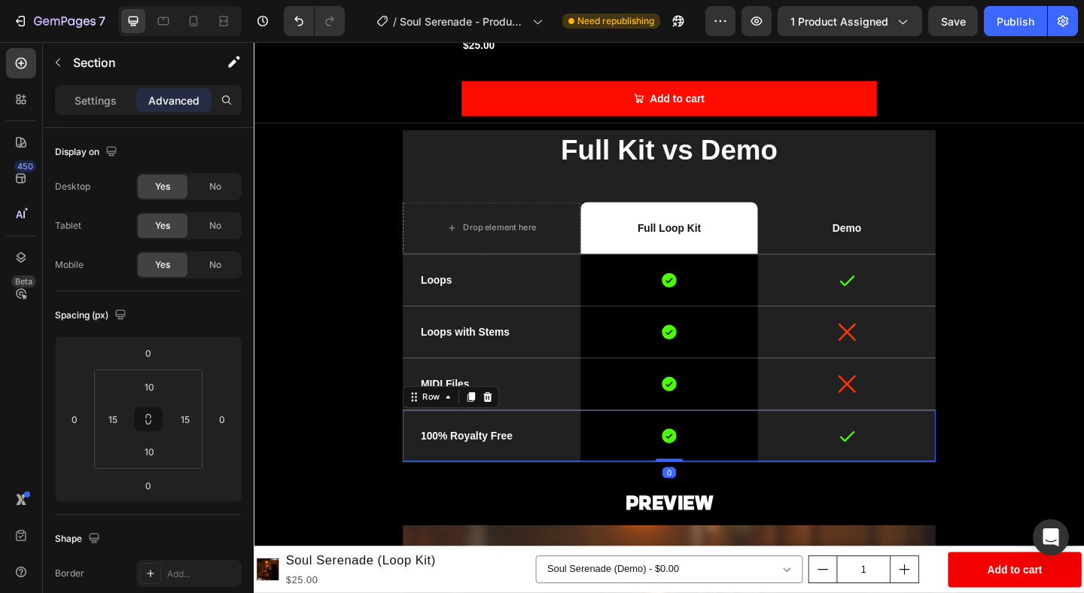
click at [989, 498] on div "Icon" at bounding box center [898, 471] width 193 height 56
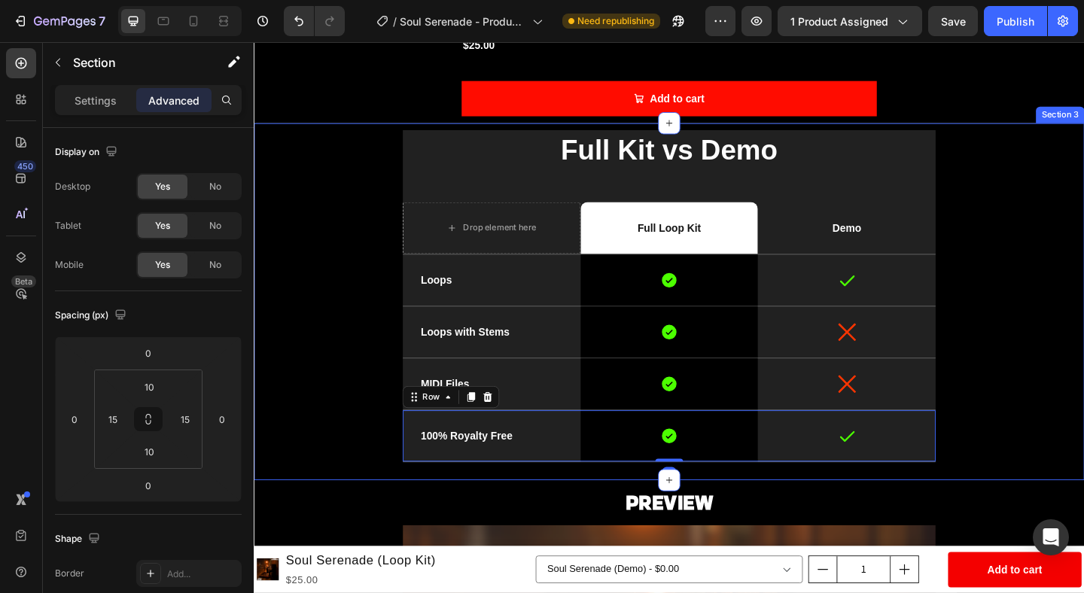
click at [1002, 500] on div "Full Kit vs Demo Heading Drop element here Full Loop Kit Text Block Row Demo Te…" at bounding box center [705, 325] width 881 height 374
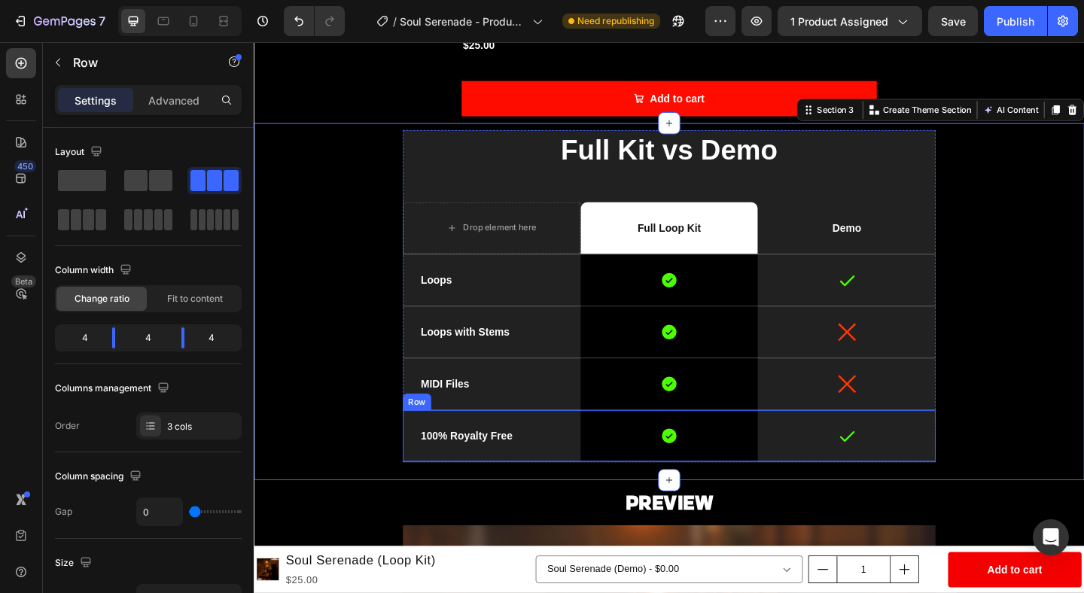
click at [991, 497] on div "Icon" at bounding box center [898, 471] width 193 height 56
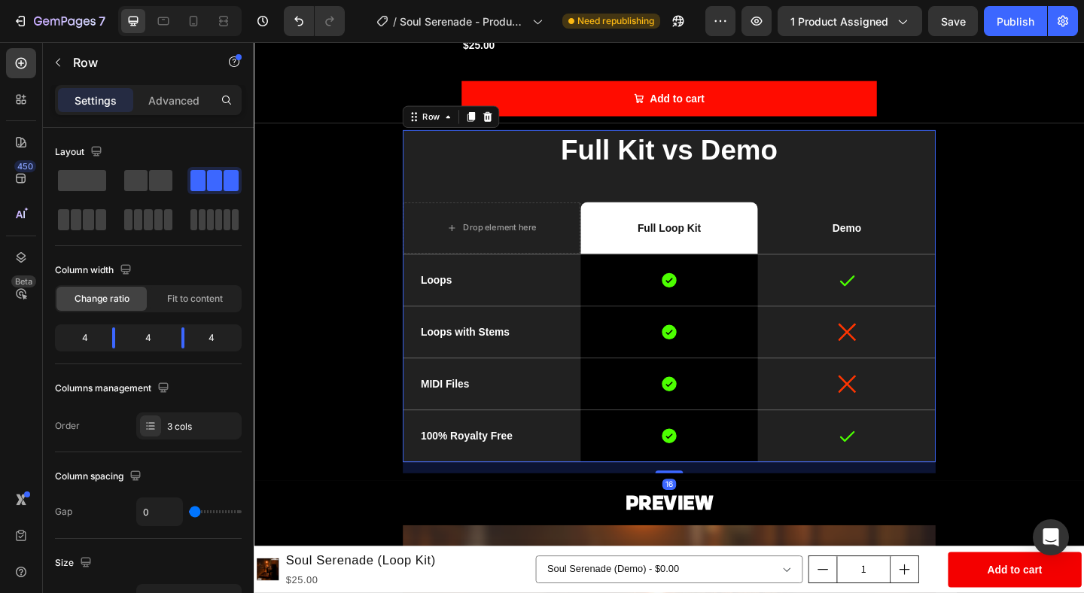
click at [989, 187] on div "Full Kit vs Demo Heading Drop element here Full Loop Kit Text Block Row Demo Te…" at bounding box center [706, 319] width 580 height 362
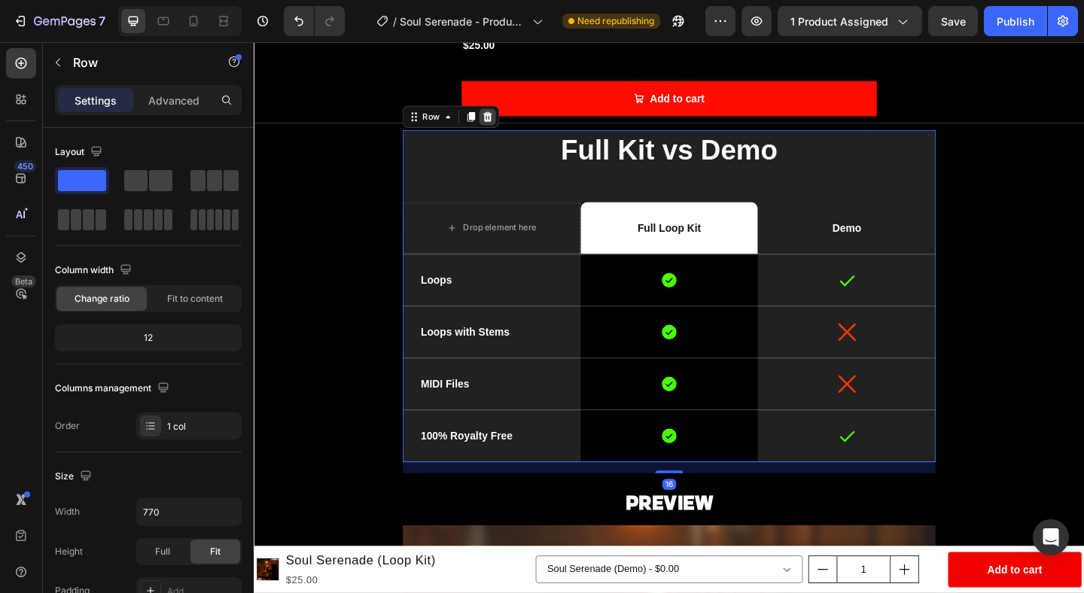
click at [510, 122] on icon at bounding box center [509, 122] width 10 height 11
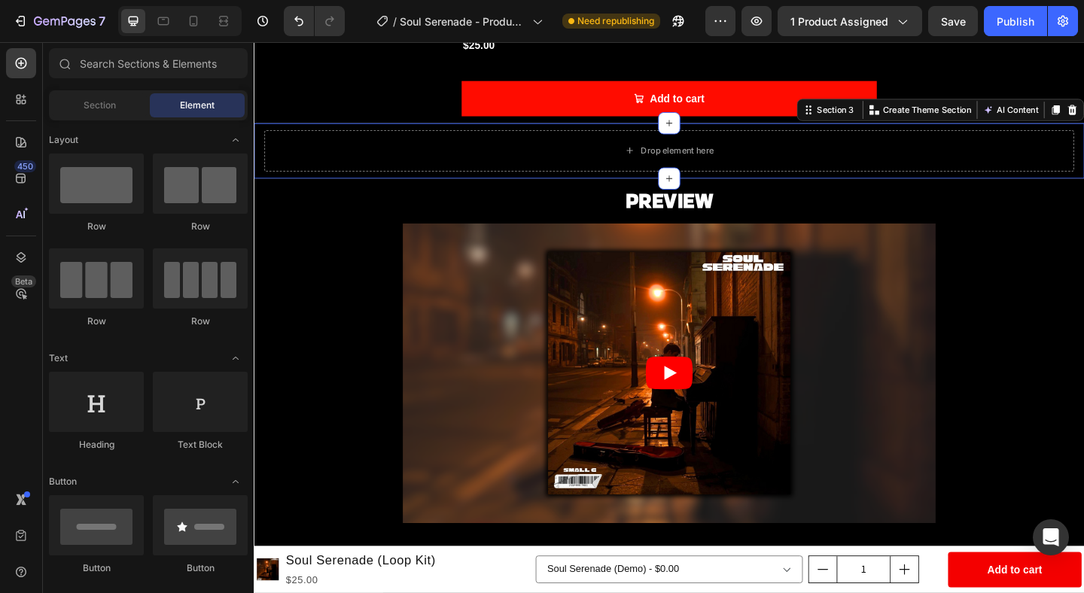
click at [290, 188] on div "Drop element here Section 3 Create Theme Section AI Content Write with GemAI Wh…" at bounding box center [705, 160] width 903 height 60
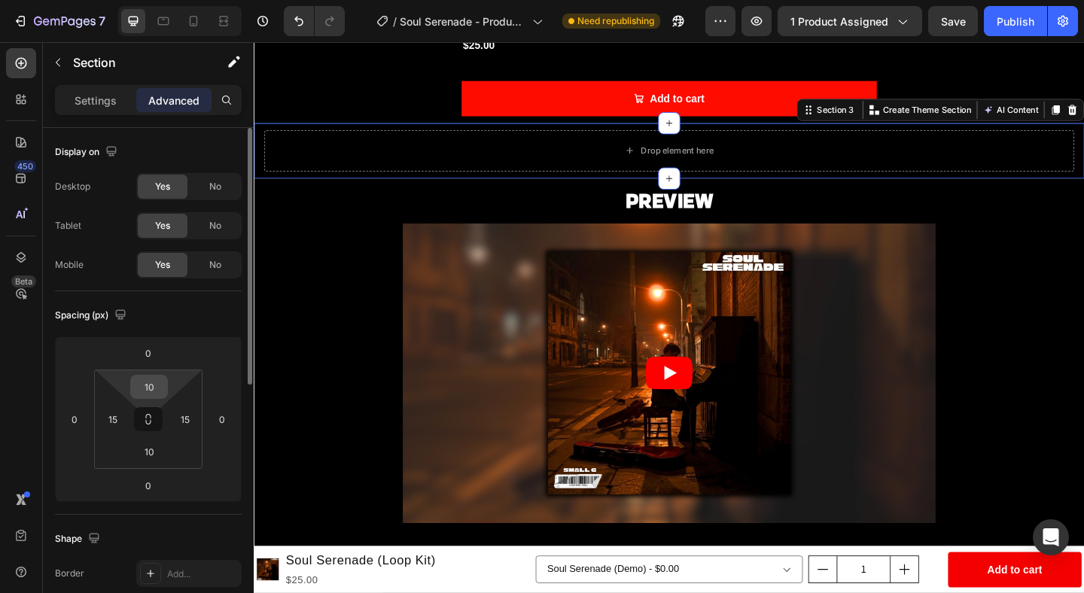
click at [154, 387] on input "10" at bounding box center [149, 387] width 30 height 23
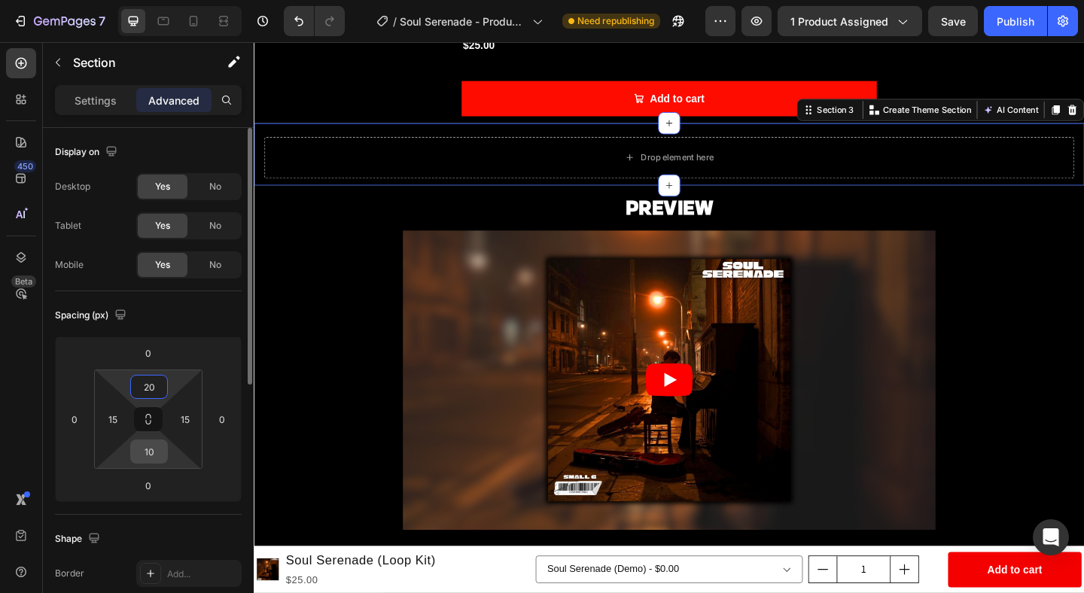
type input "20"
click at [149, 453] on input "10" at bounding box center [149, 451] width 30 height 23
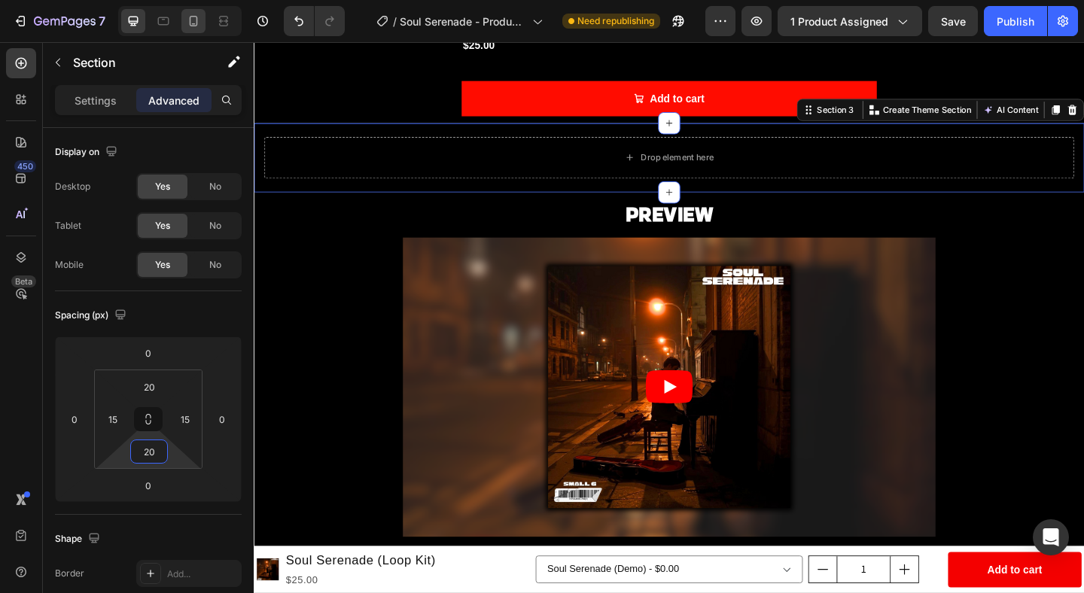
type input "20"
click at [196, 12] on div at bounding box center [193, 21] width 24 height 24
type input "10"
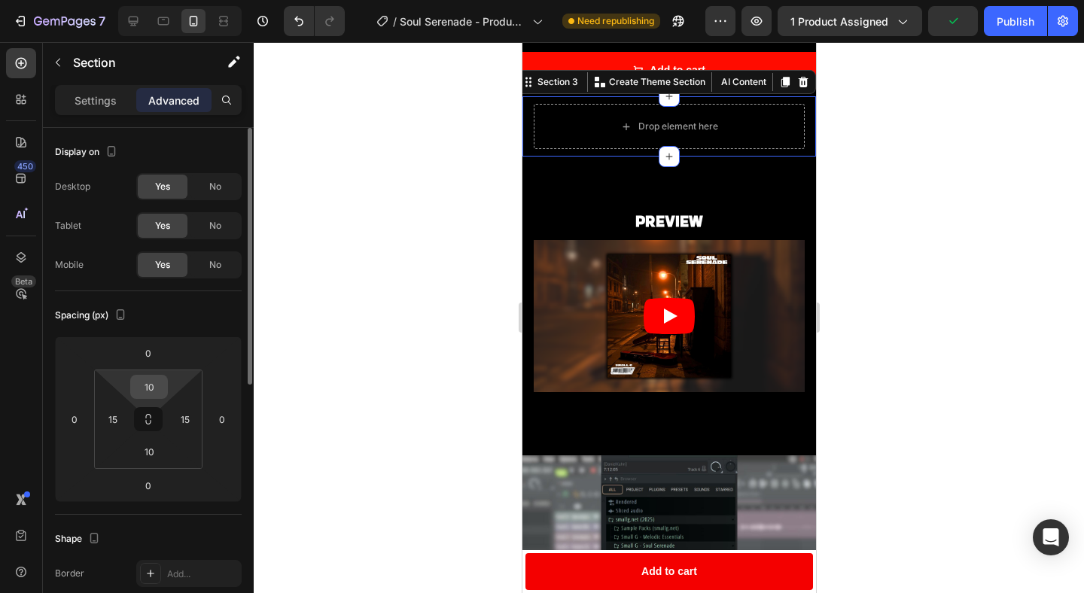
scroll to position [448, 0]
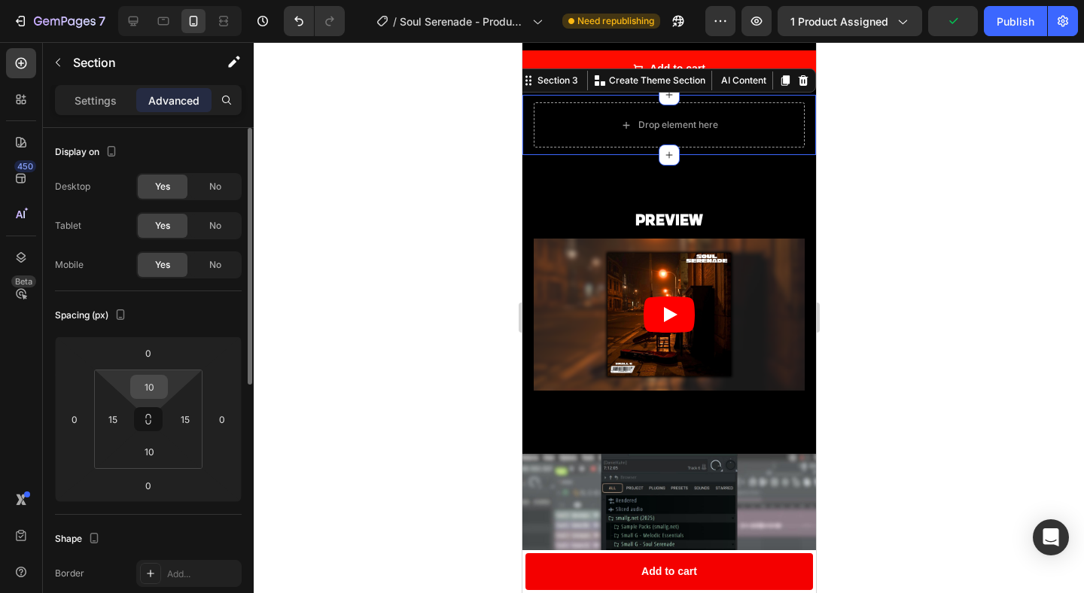
click at [156, 381] on input "10" at bounding box center [149, 387] width 30 height 23
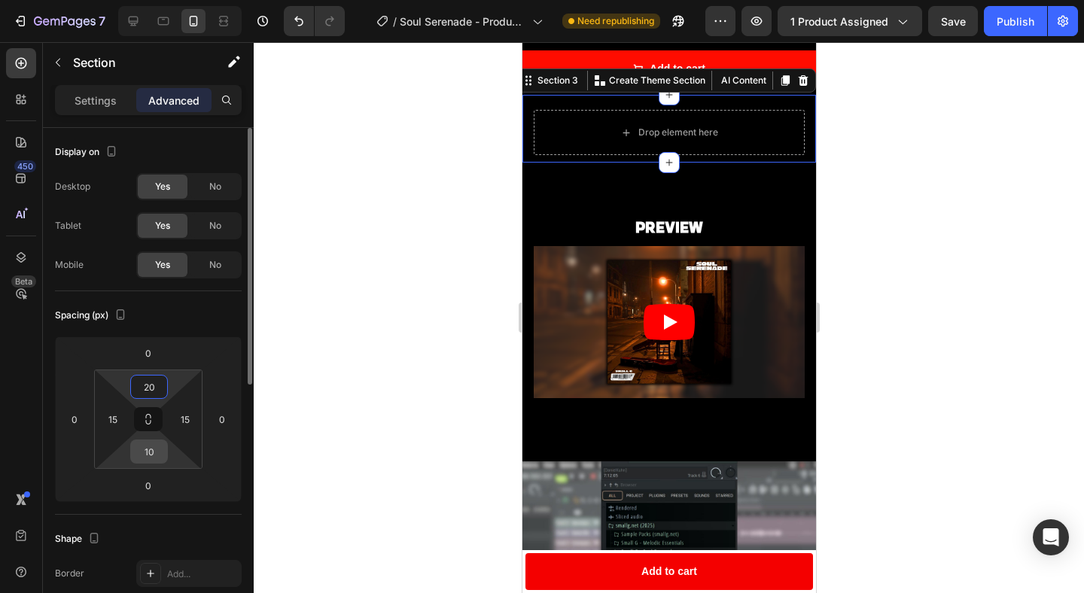
type input "20"
click at [149, 450] on input "10" at bounding box center [149, 451] width 30 height 23
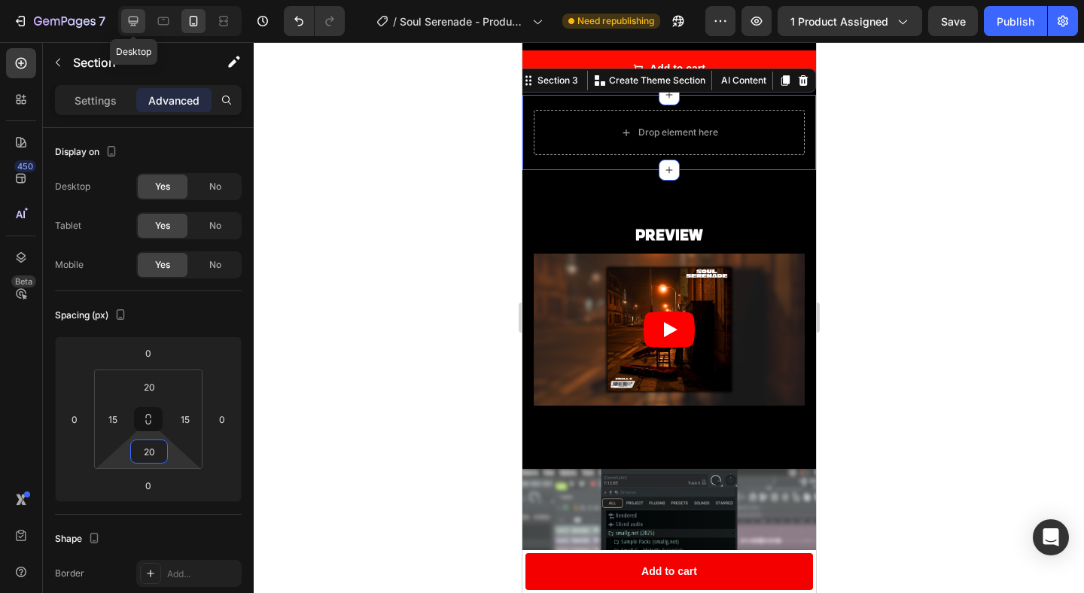
type input "20"
click at [132, 22] on icon at bounding box center [133, 21] width 15 height 15
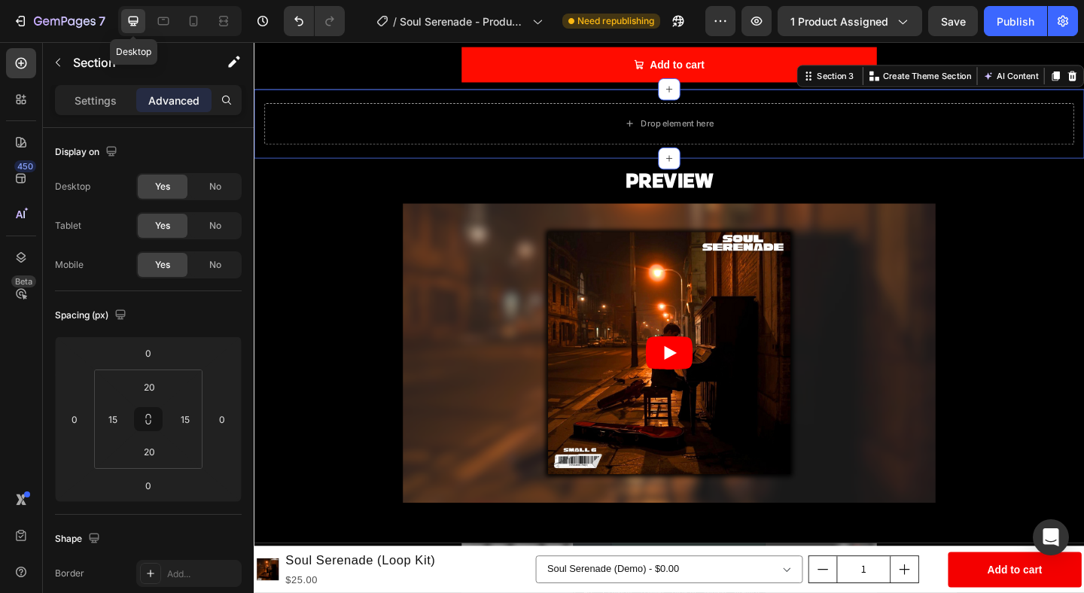
scroll to position [649, 0]
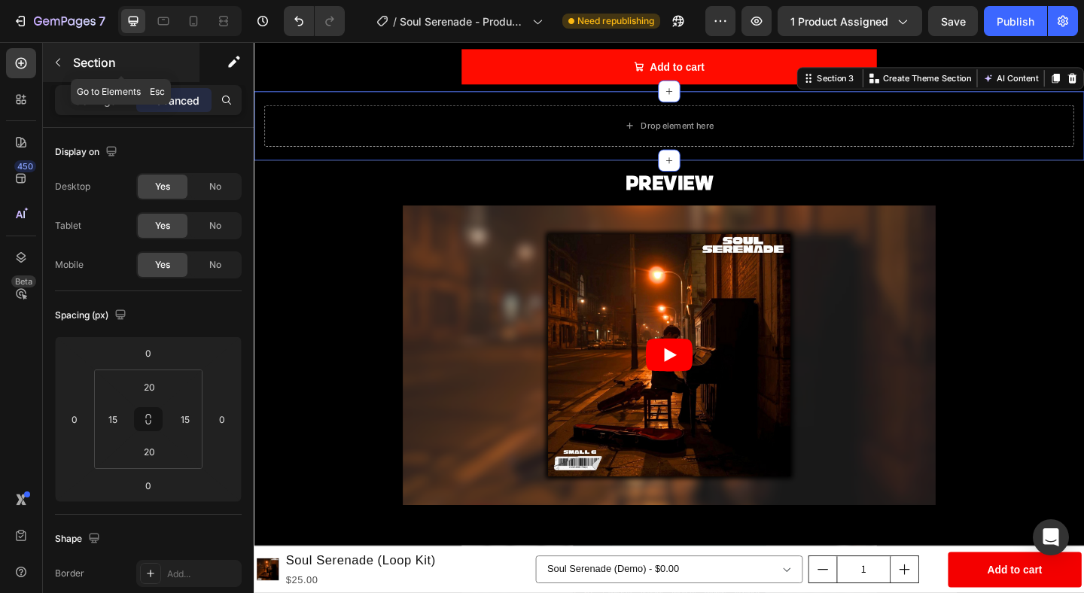
click at [47, 58] on button "button" at bounding box center [58, 62] width 24 height 24
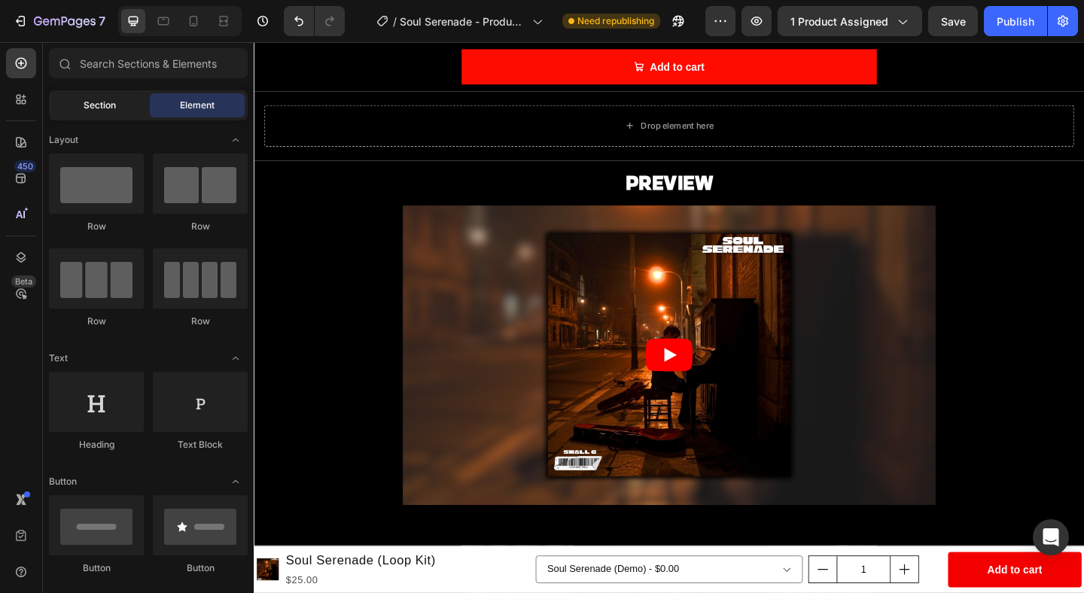
click at [108, 102] on span "Section" at bounding box center [100, 106] width 32 height 14
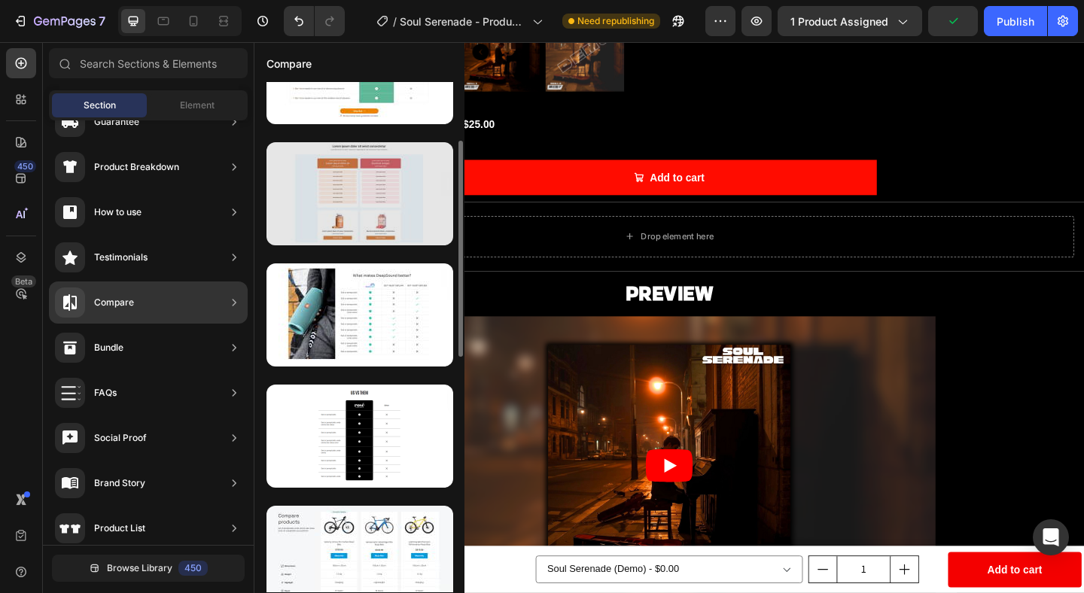
scroll to position [165, 0]
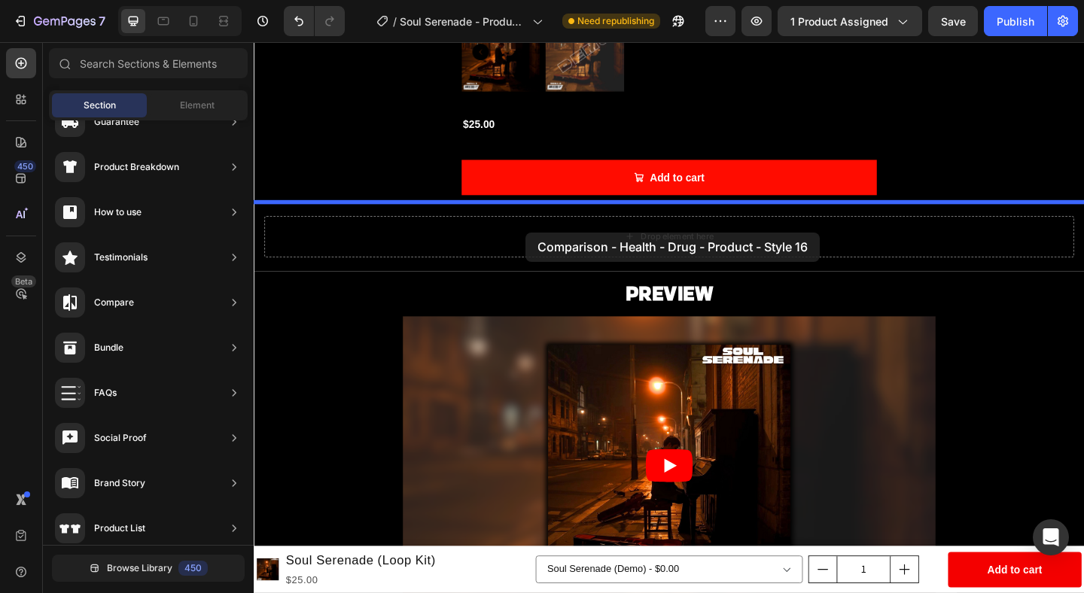
drag, startPoint x: 591, startPoint y: 276, endPoint x: 550, endPoint y: 249, distance: 49.5
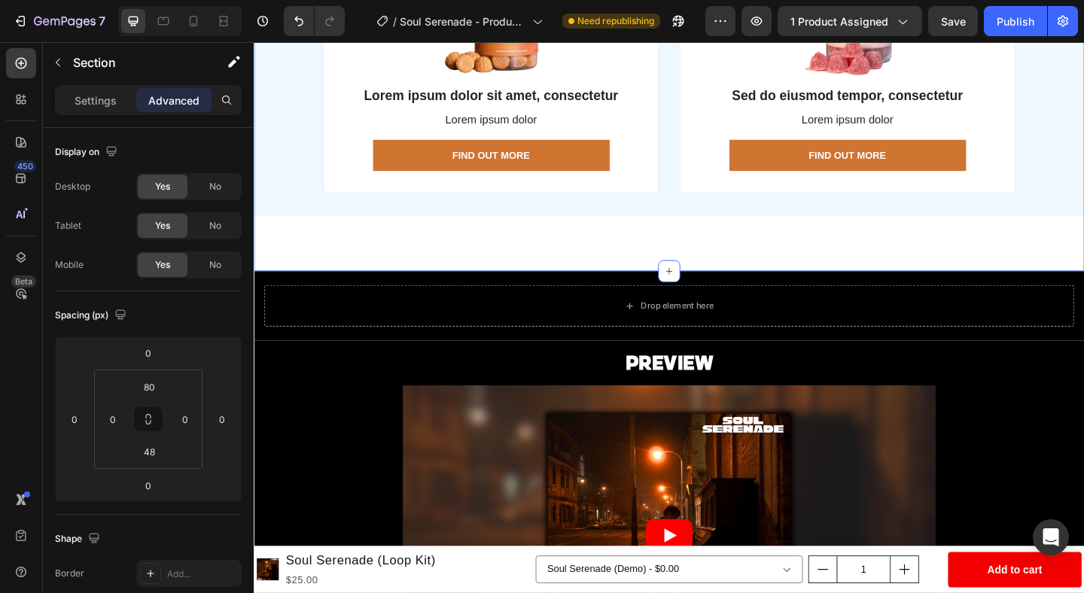
scroll to position [1564, 0]
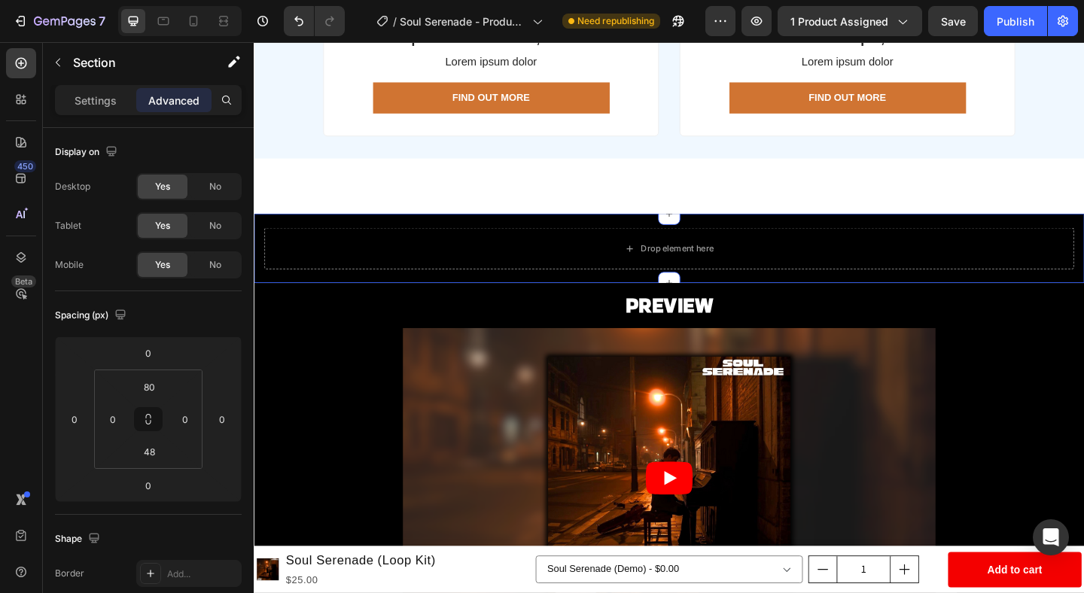
click at [623, 236] on div "Drop element here Section 4 Create Theme Section AI Content Write with GemAI Wh…" at bounding box center [705, 266] width 903 height 75
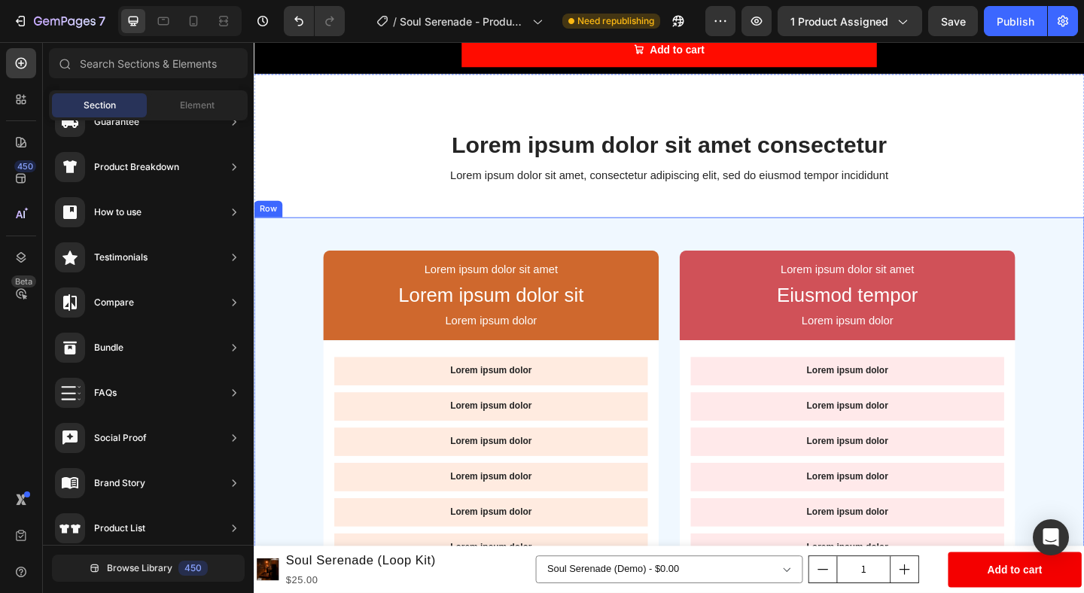
scroll to position [659, 0]
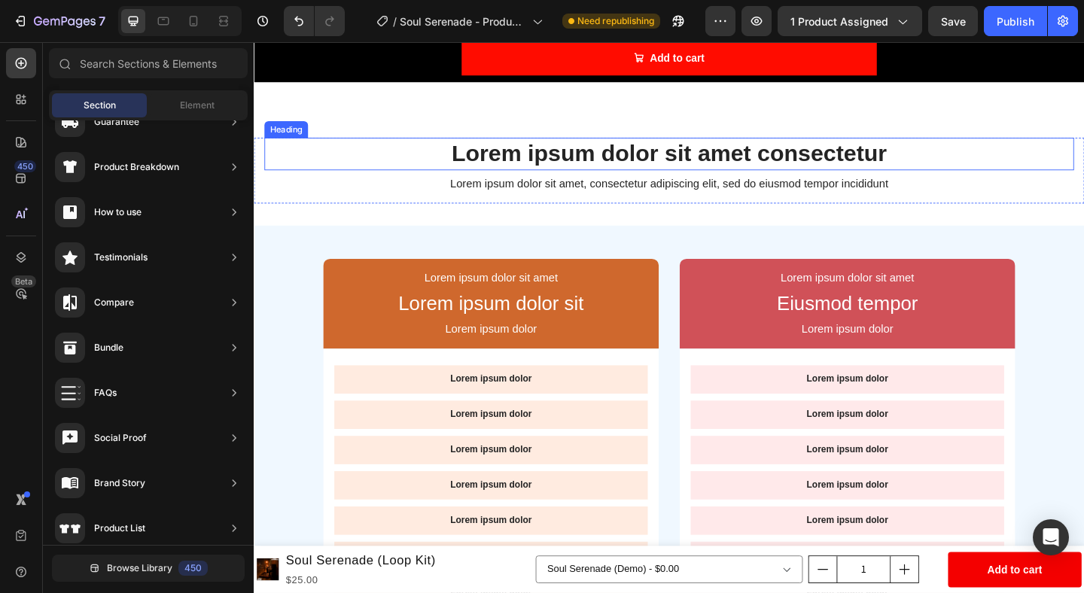
click at [721, 171] on h2 "Lorem ipsum dolor sit amet consectetur" at bounding box center [705, 163] width 881 height 35
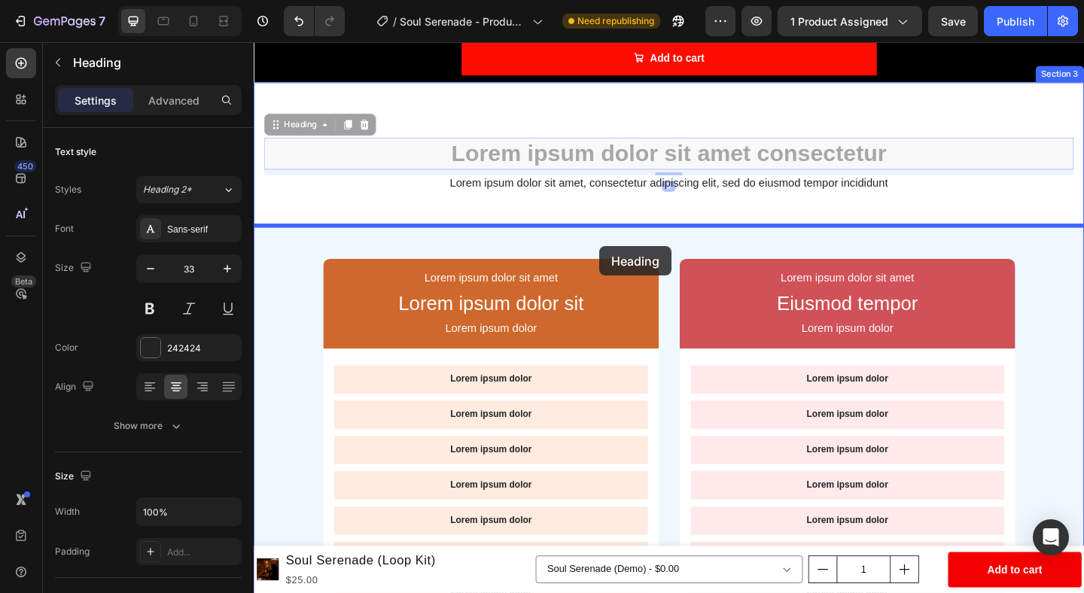
drag, startPoint x: 279, startPoint y: 134, endPoint x: 630, endPoint y: 263, distance: 374.4
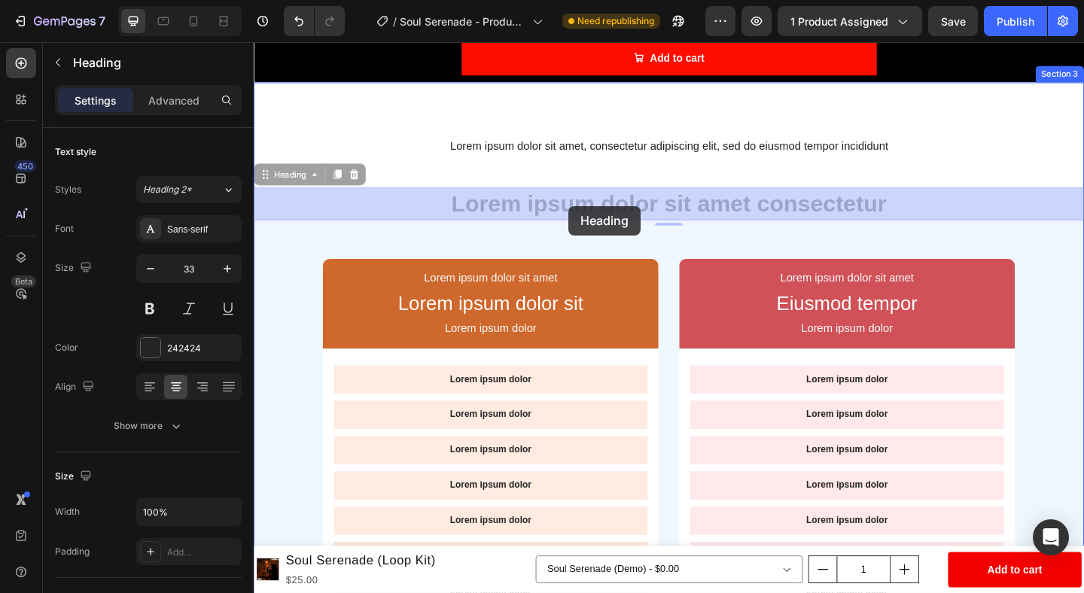
drag, startPoint x: 264, startPoint y: 187, endPoint x: 596, endPoint y: 221, distance: 333.7
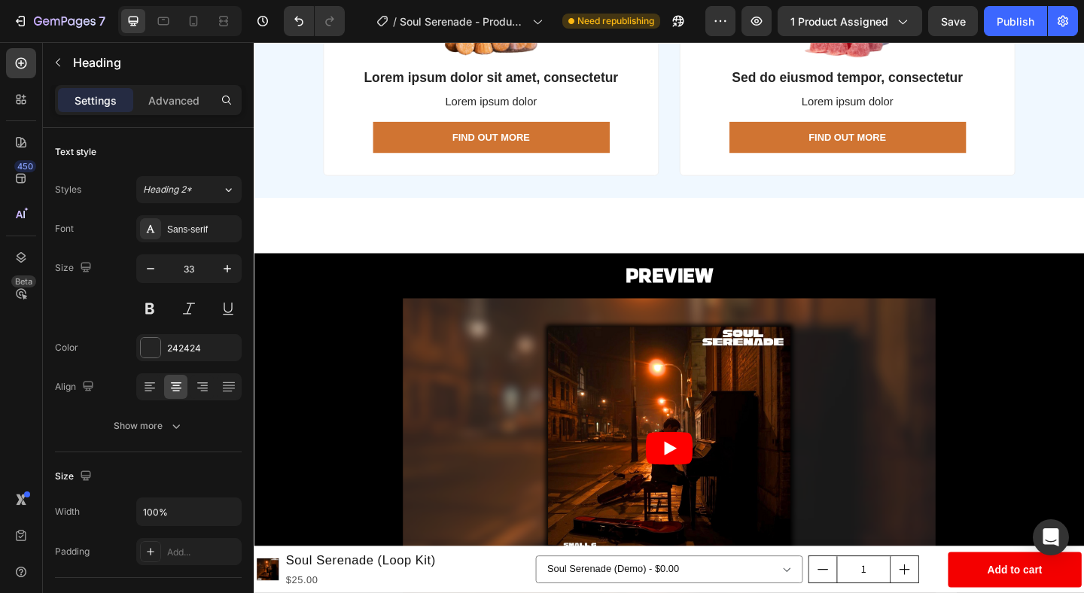
scroll to position [1519, 0]
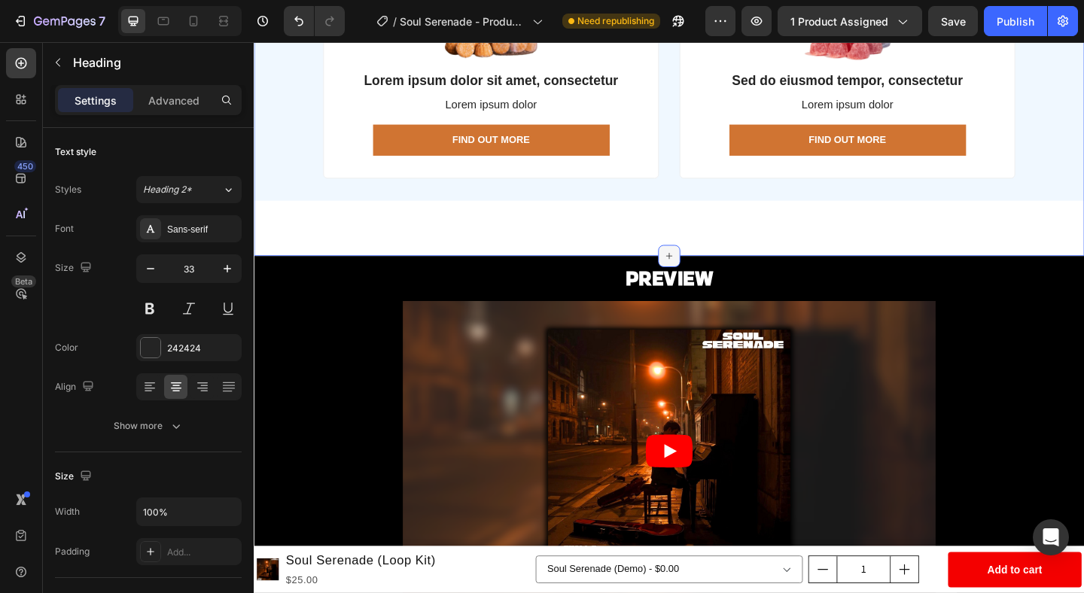
click at [705, 263] on div at bounding box center [705, 275] width 24 height 24
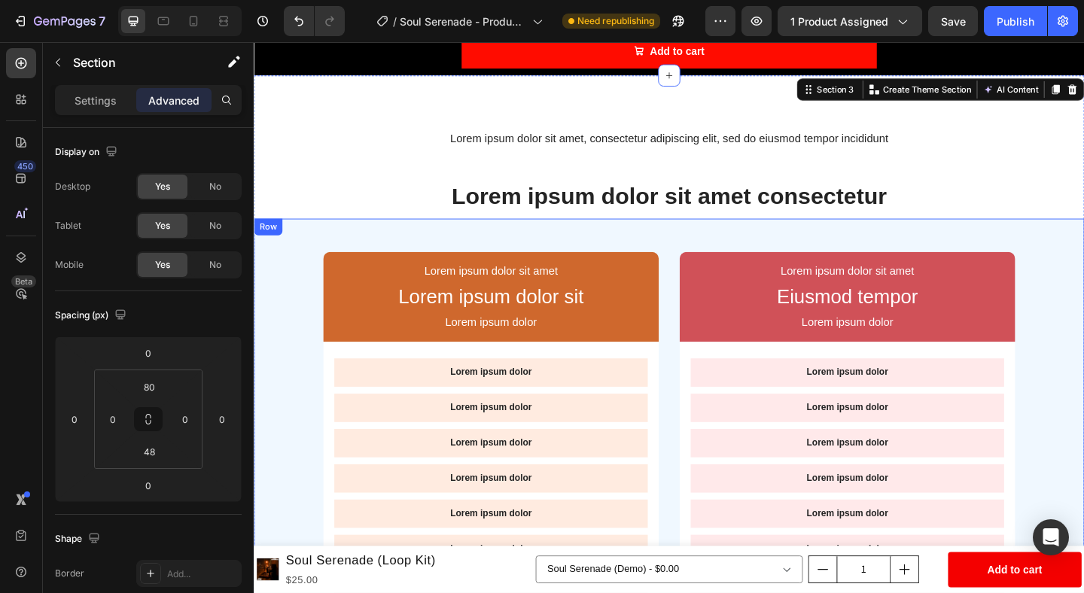
scroll to position [635, 0]
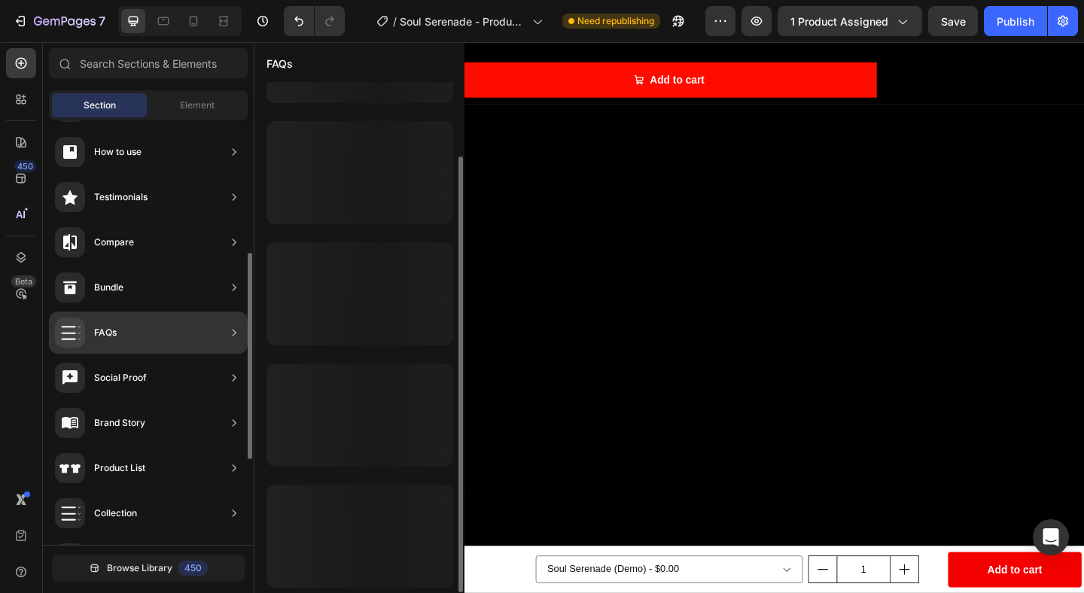
scroll to position [272, 0]
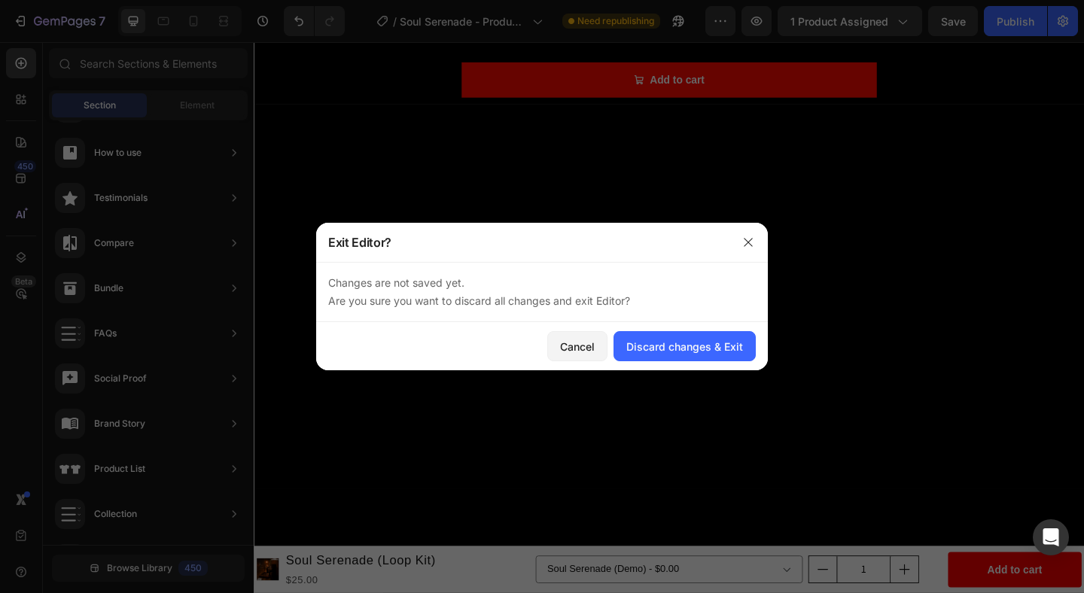
drag, startPoint x: 770, startPoint y: 235, endPoint x: 532, endPoint y: 215, distance: 238.7
click at [770, 235] on div at bounding box center [542, 296] width 1084 height 593
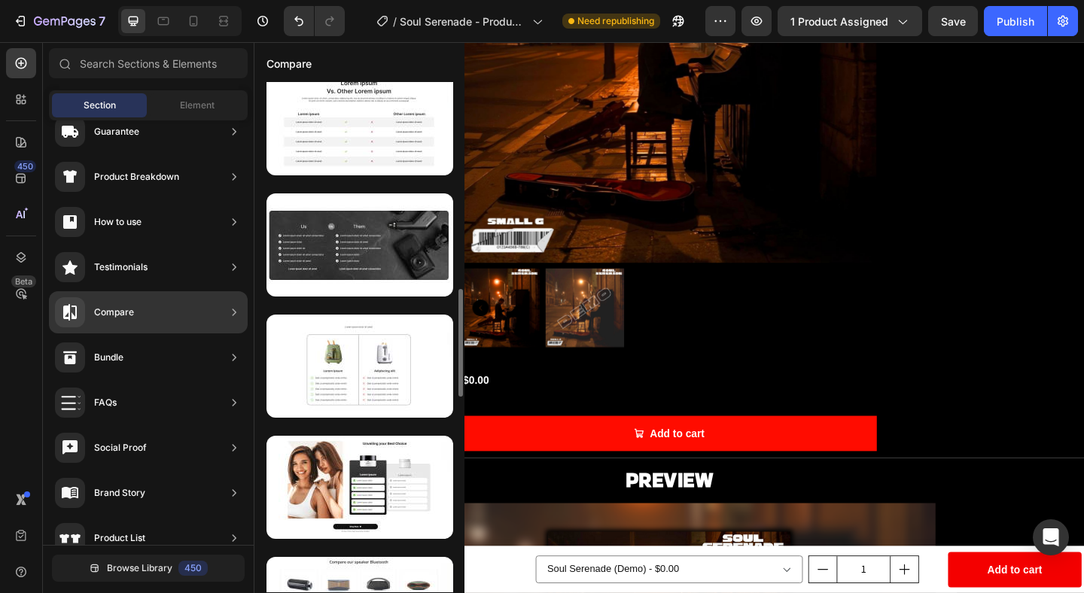
scroll to position [990, 0]
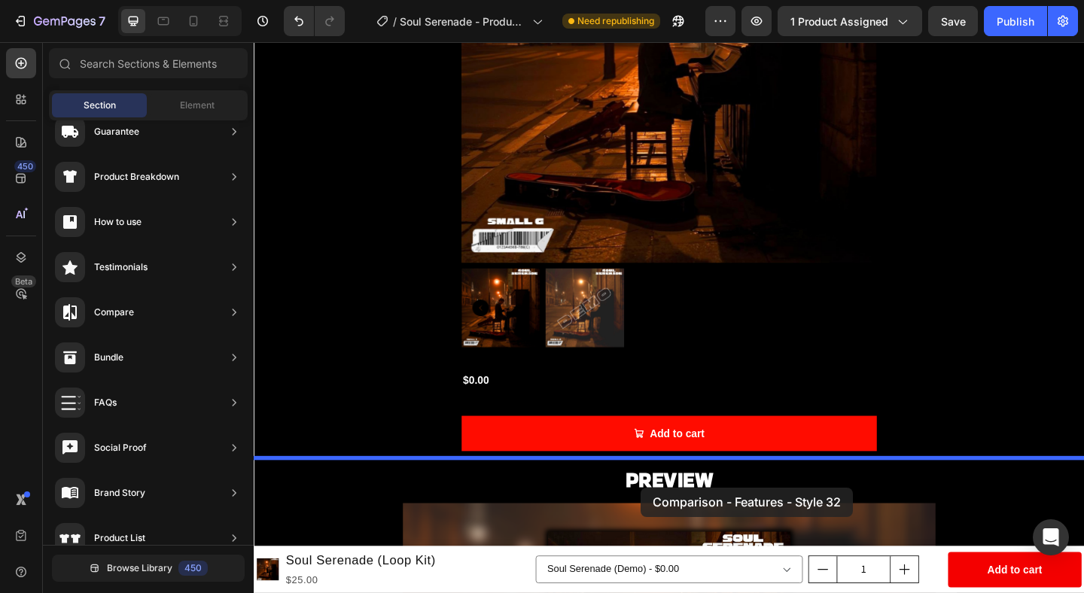
drag, startPoint x: 620, startPoint y: 409, endPoint x: 675, endPoint y: 527, distance: 130.4
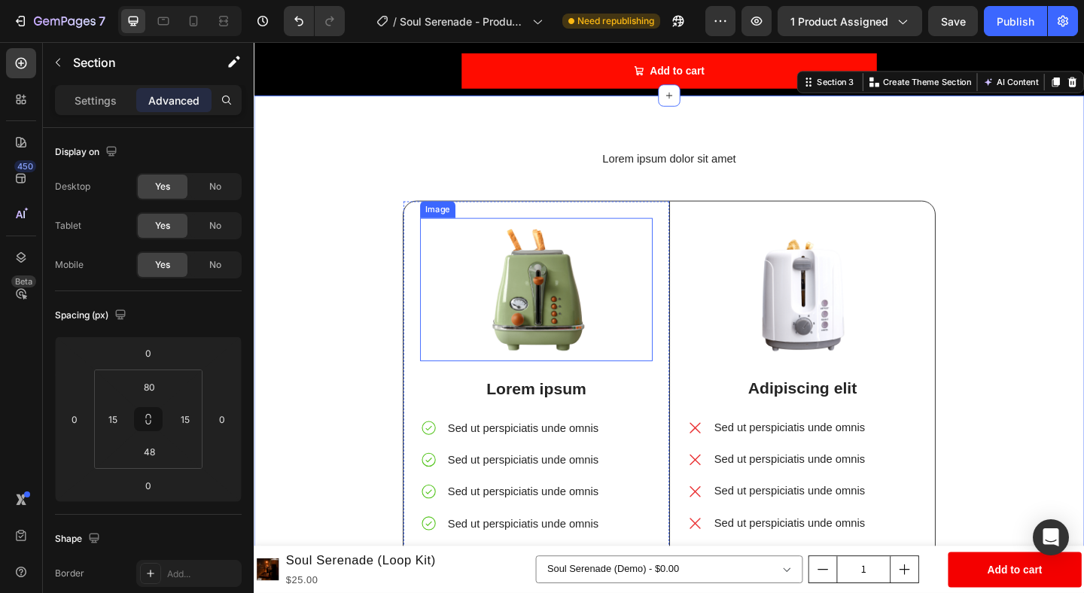
scroll to position [649, 0]
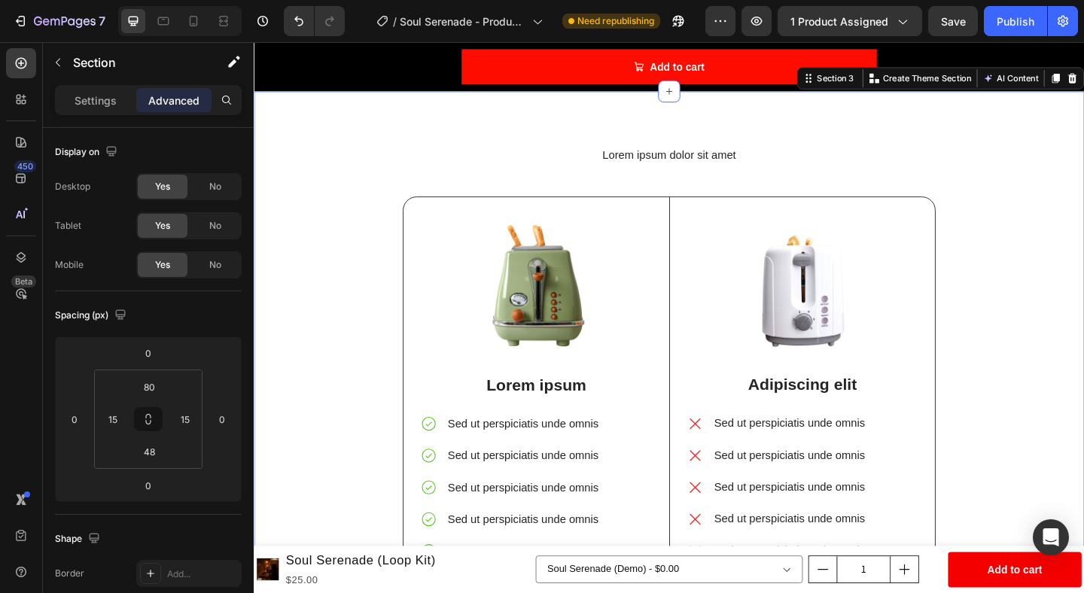
click at [879, 128] on div "Lorem ipsum dolor sit amet Heading Image Lorem ipsum Text Block Sed ut perspici…" at bounding box center [705, 391] width 903 height 591
click at [157, 382] on input "80" at bounding box center [149, 387] width 30 height 23
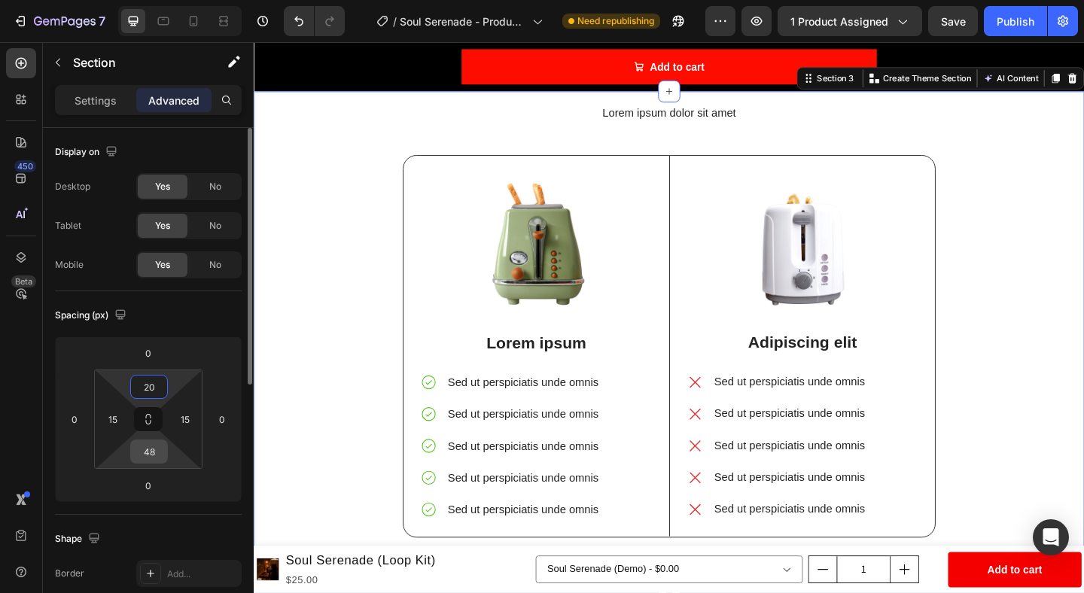
type input "20"
click at [150, 449] on input "48" at bounding box center [149, 451] width 30 height 23
type input "20"
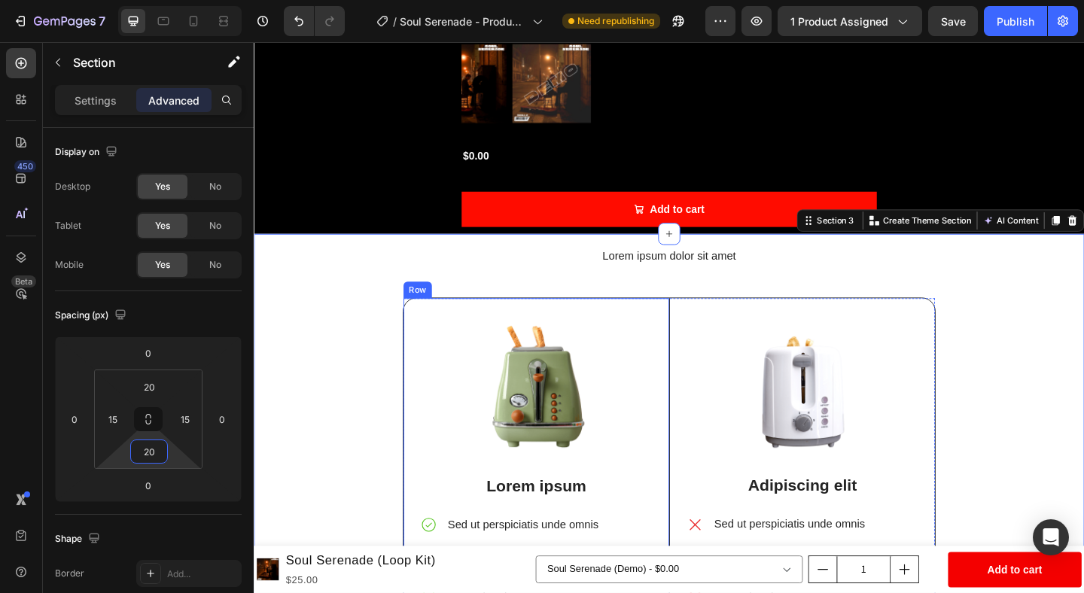
scroll to position [469, 0]
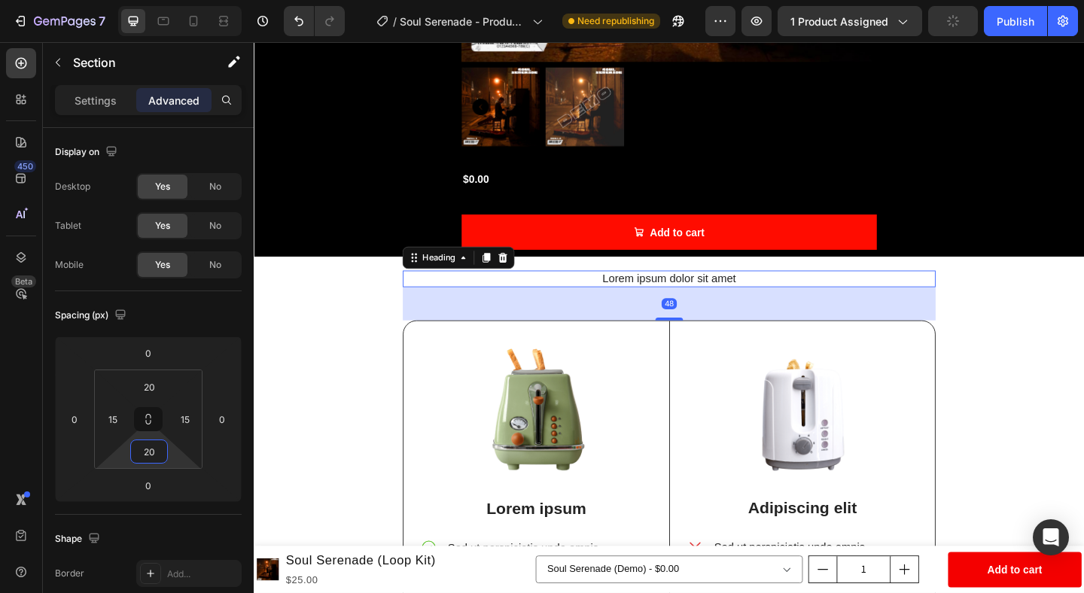
click at [712, 299] on h2 "Lorem ipsum dolor sit amet" at bounding box center [706, 300] width 580 height 19
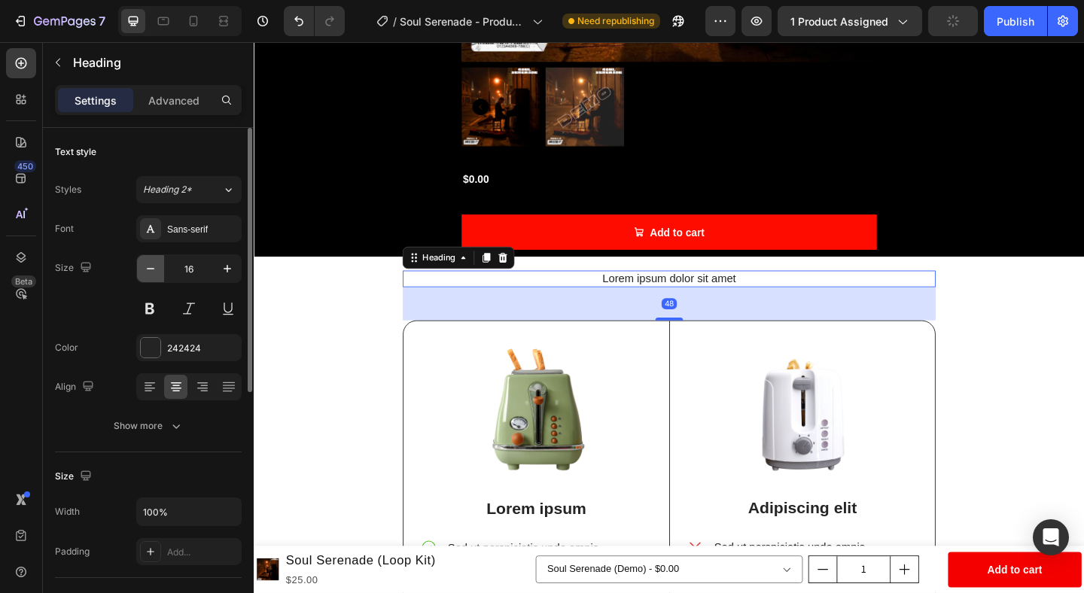
click at [149, 270] on icon "button" at bounding box center [150, 268] width 15 height 15
click at [195, 184] on div "Heading 2*" at bounding box center [173, 190] width 61 height 14
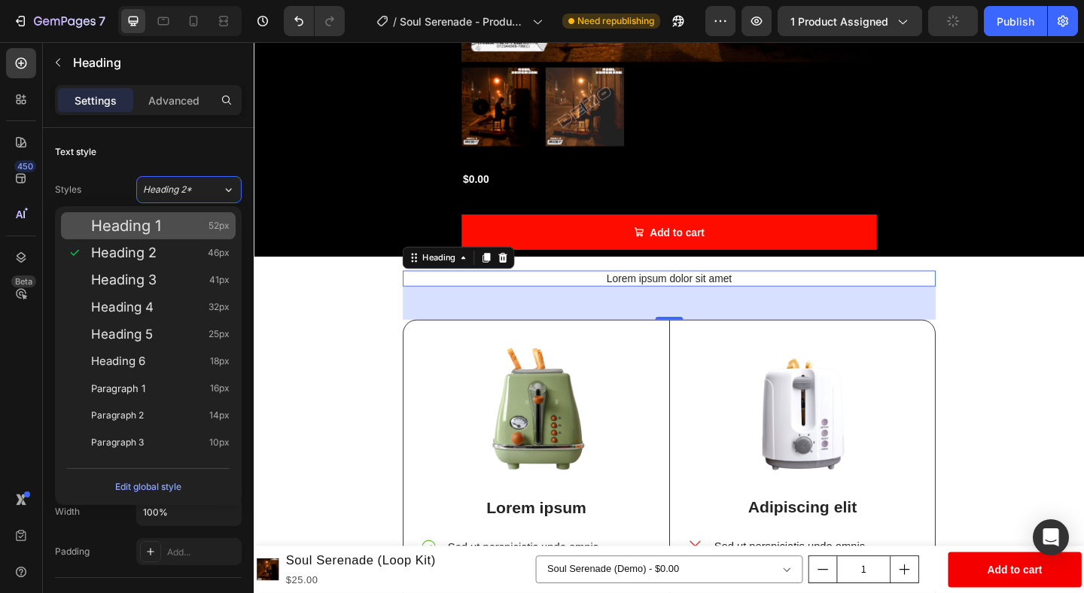
click at [181, 227] on div "Heading 1 52px" at bounding box center [160, 225] width 139 height 15
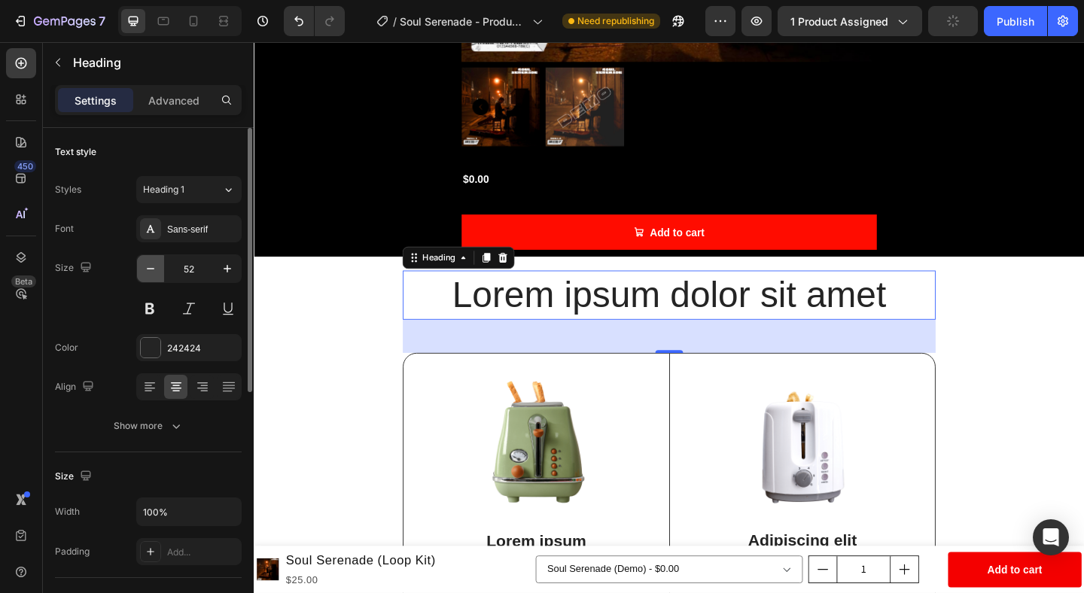
click at [148, 271] on icon "button" at bounding box center [150, 268] width 15 height 15
click at [148, 275] on icon "button" at bounding box center [150, 268] width 15 height 15
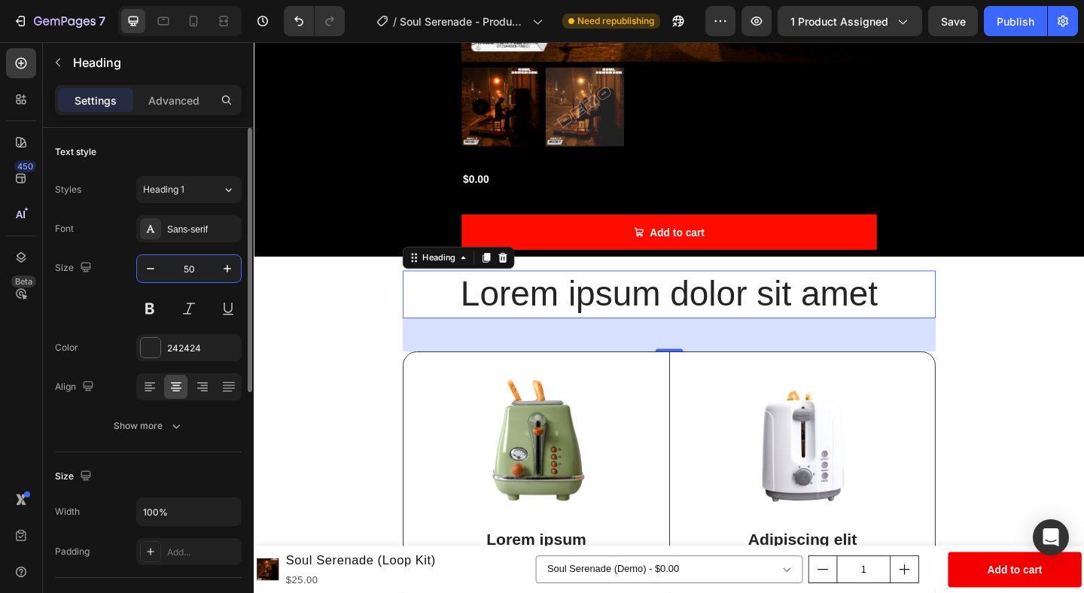
click at [190, 271] on input "50" at bounding box center [189, 268] width 50 height 27
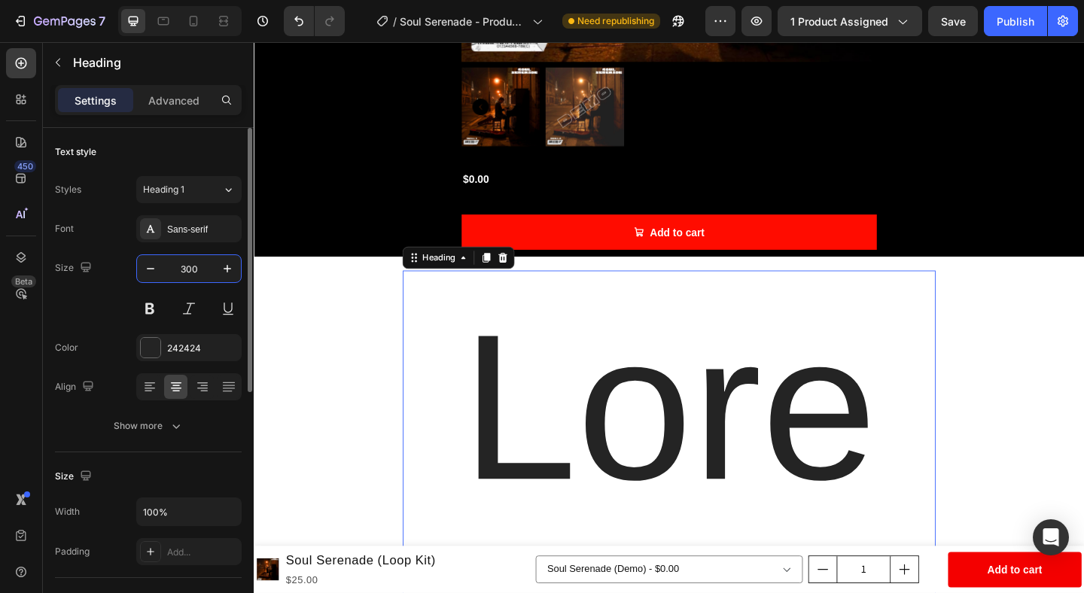
click at [198, 273] on input "300" at bounding box center [189, 268] width 50 height 27
click at [196, 273] on input "300" at bounding box center [189, 268] width 50 height 27
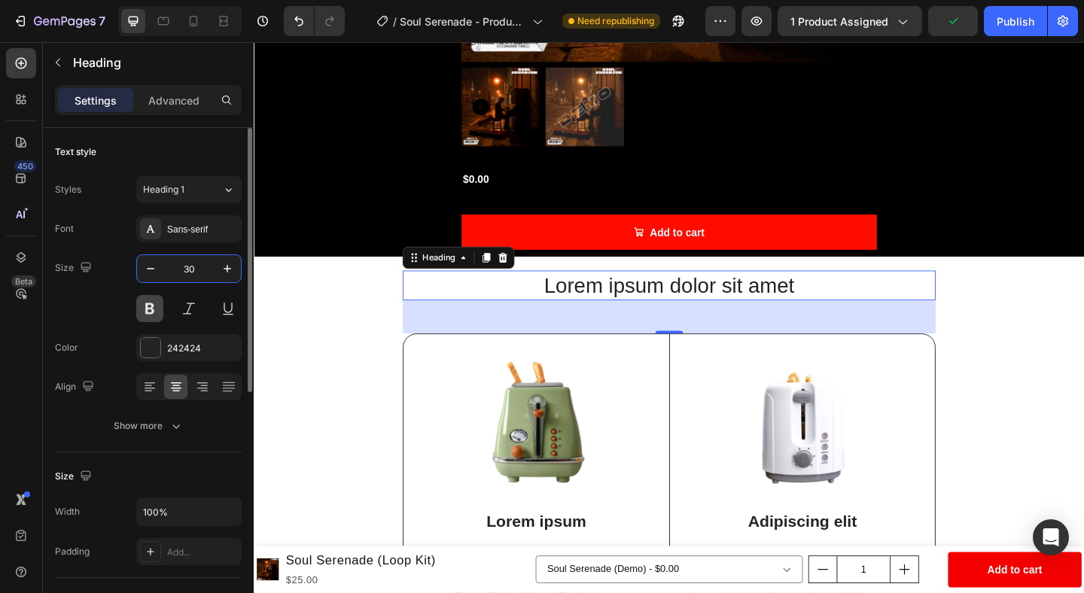
type input "30"
click at [147, 310] on button at bounding box center [149, 308] width 27 height 27
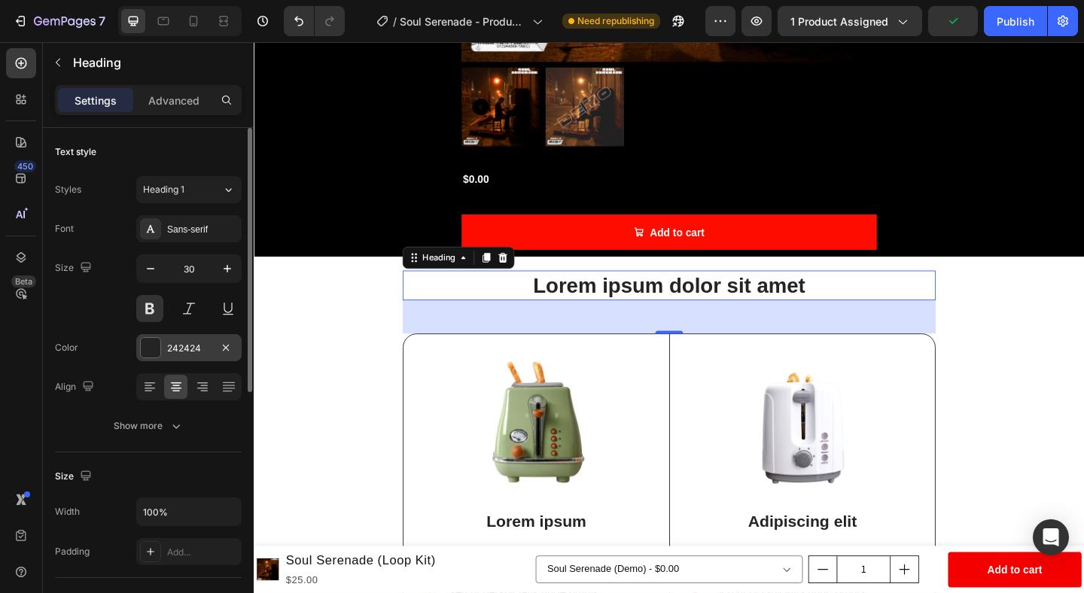
click at [151, 351] on div at bounding box center [151, 348] width 20 height 20
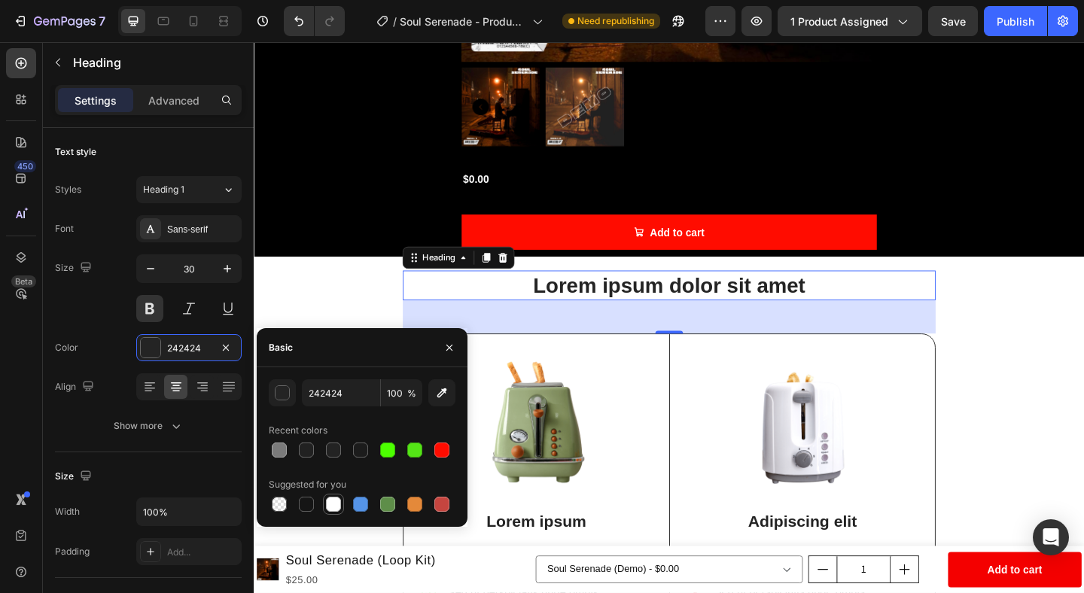
click at [337, 504] on div at bounding box center [333, 504] width 15 height 15
type input "FFFFFF"
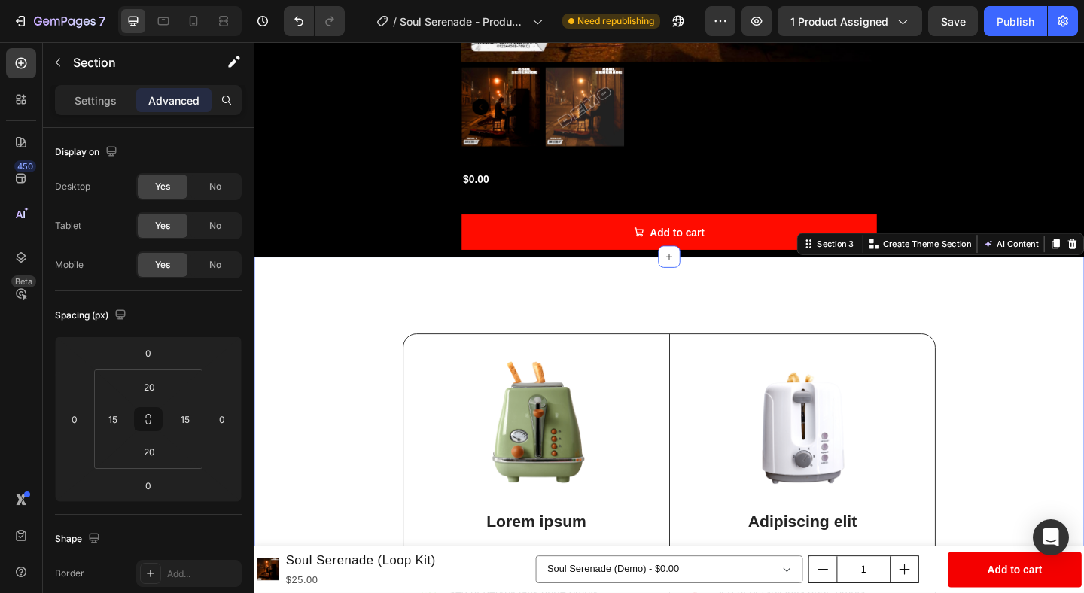
click at [324, 284] on div "Lorem ipsum dolor sit amet Heading Image Lorem ipsum Text Block Sed ut perspici…" at bounding box center [705, 545] width 903 height 539
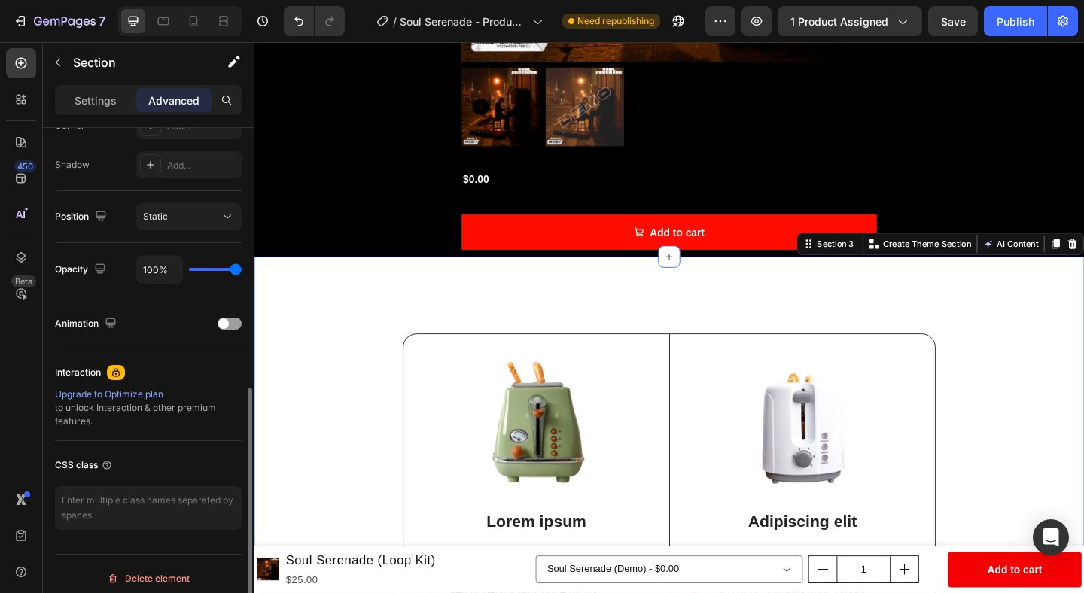
scroll to position [496, 0]
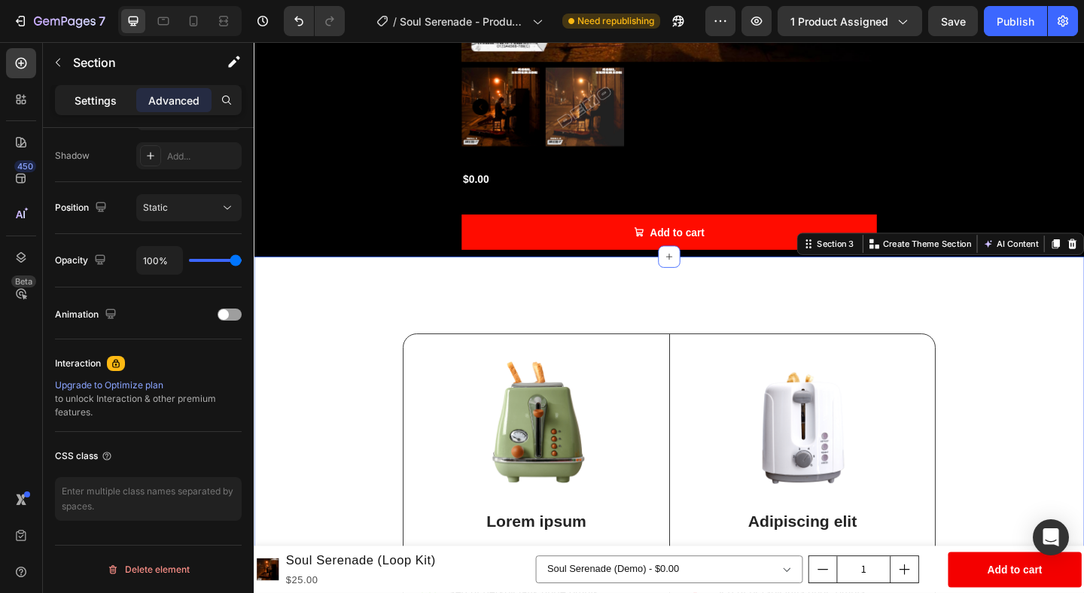
click at [108, 93] on p "Settings" at bounding box center [96, 101] width 42 height 16
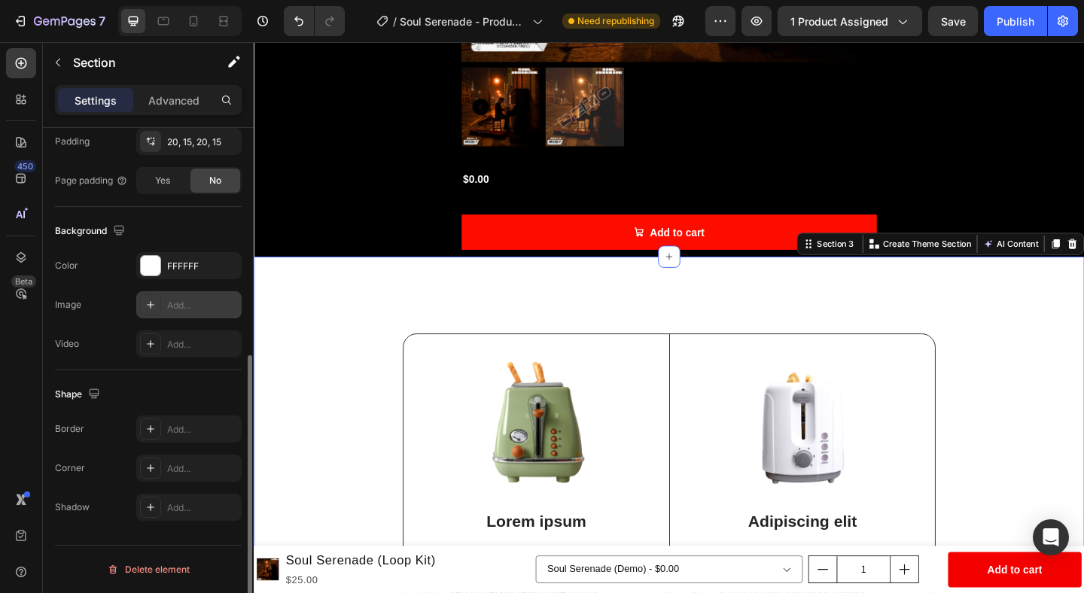
scroll to position [410, 0]
click at [152, 267] on div at bounding box center [151, 266] width 20 height 20
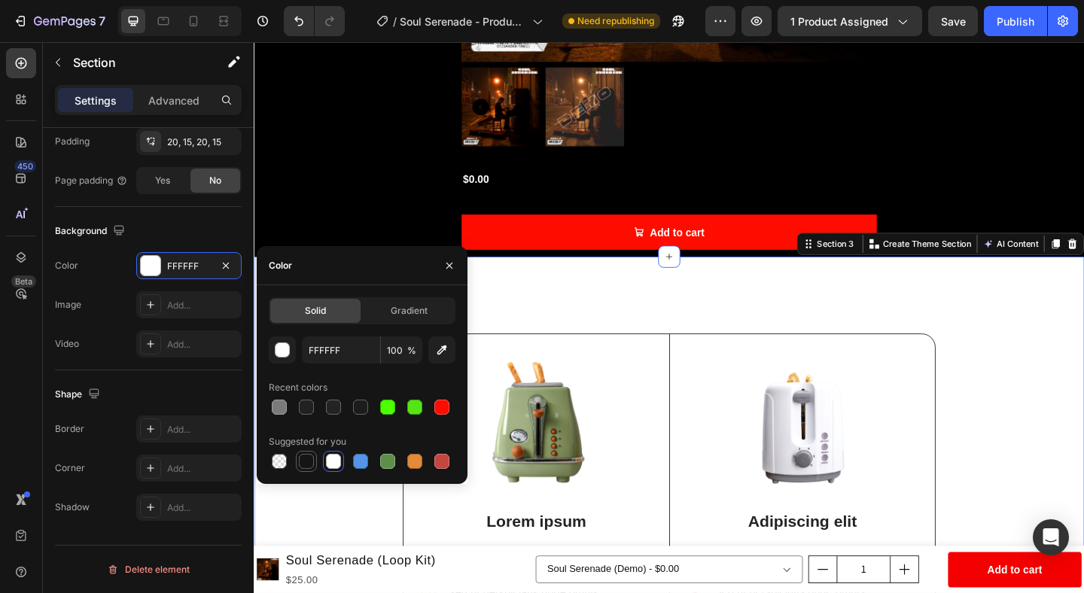
click at [299, 461] on div at bounding box center [306, 461] width 15 height 15
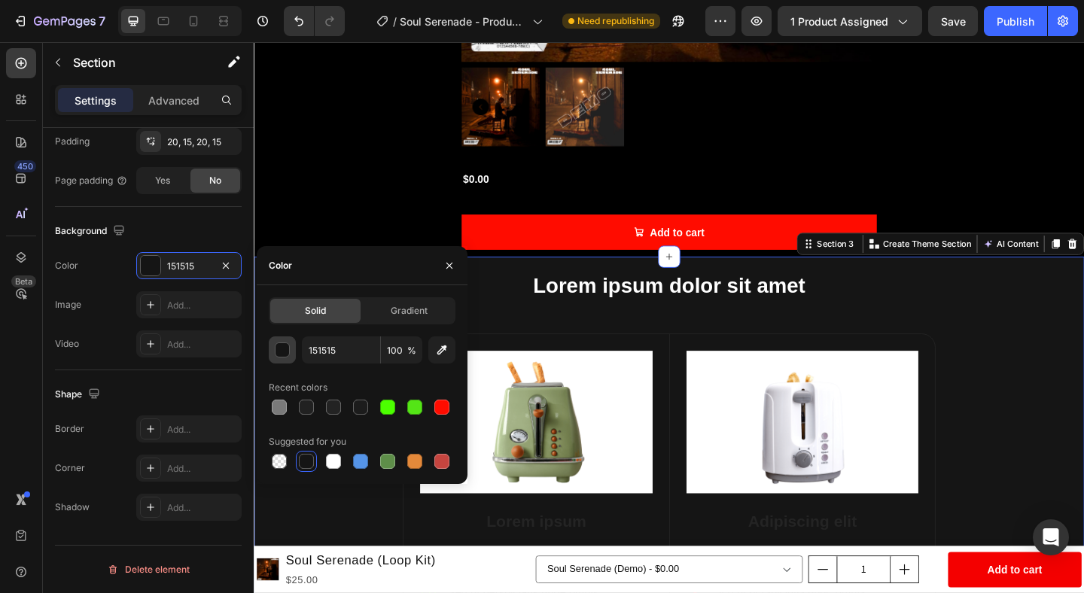
click at [284, 352] on div "button" at bounding box center [283, 350] width 15 height 15
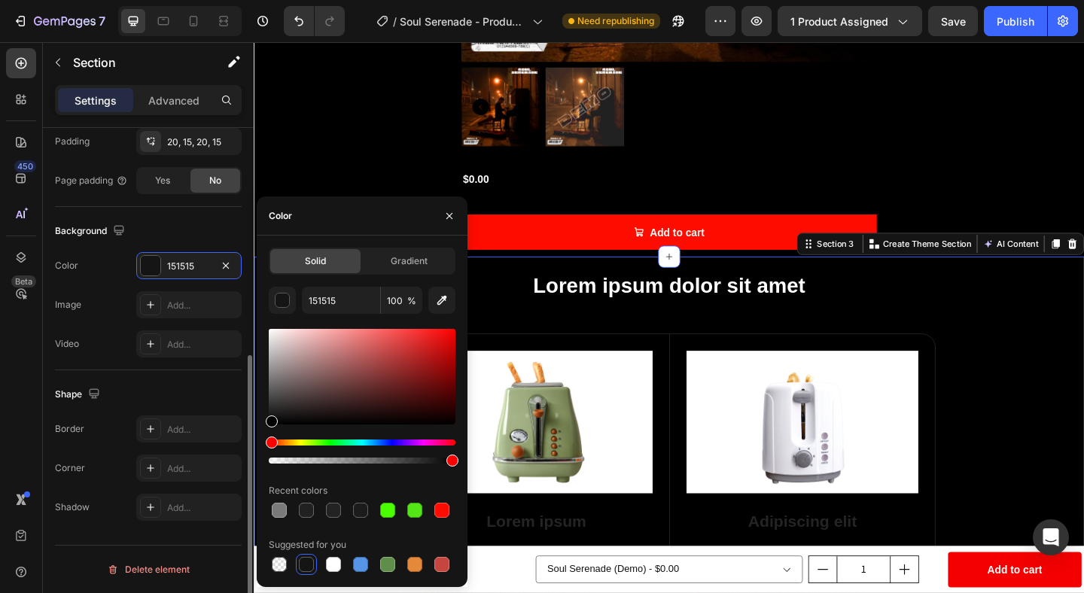
drag, startPoint x: 288, startPoint y: 360, endPoint x: 210, endPoint y: 489, distance: 150.9
click at [210, 489] on div "450 Beta Sections(18) Elements(84) Section Element Hero Section Product Detail …" at bounding box center [127, 317] width 254 height 551
type input "000000"
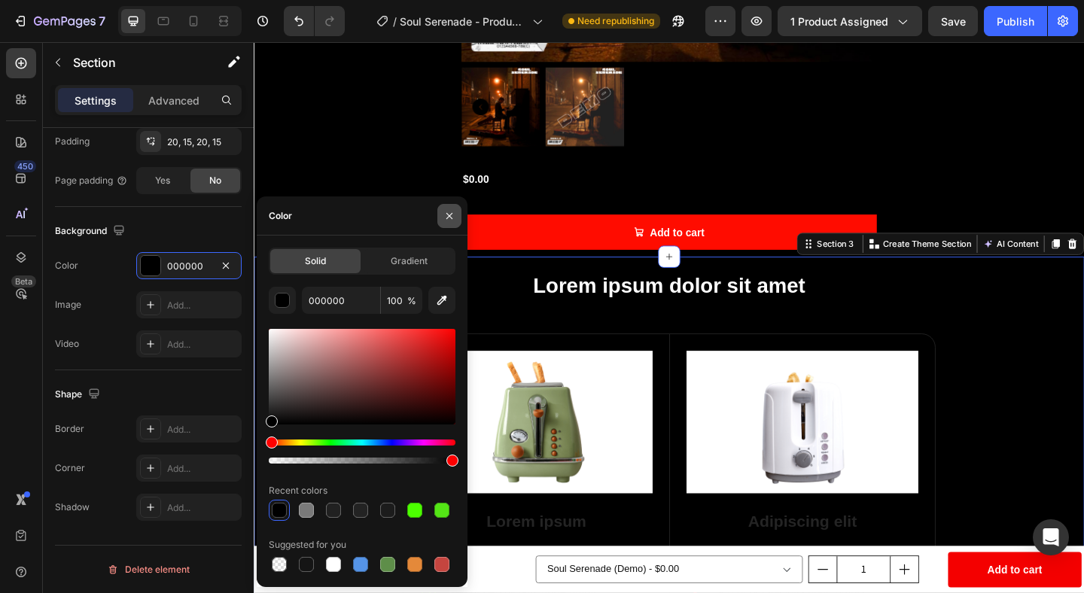
click at [451, 211] on icon "button" at bounding box center [449, 216] width 12 height 12
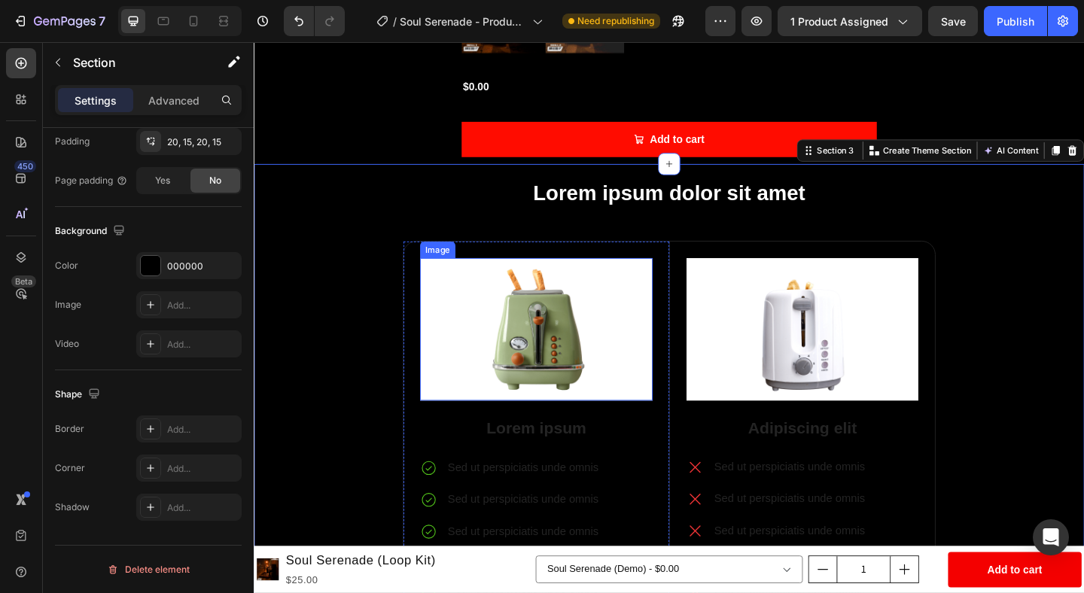
scroll to position [576, 0]
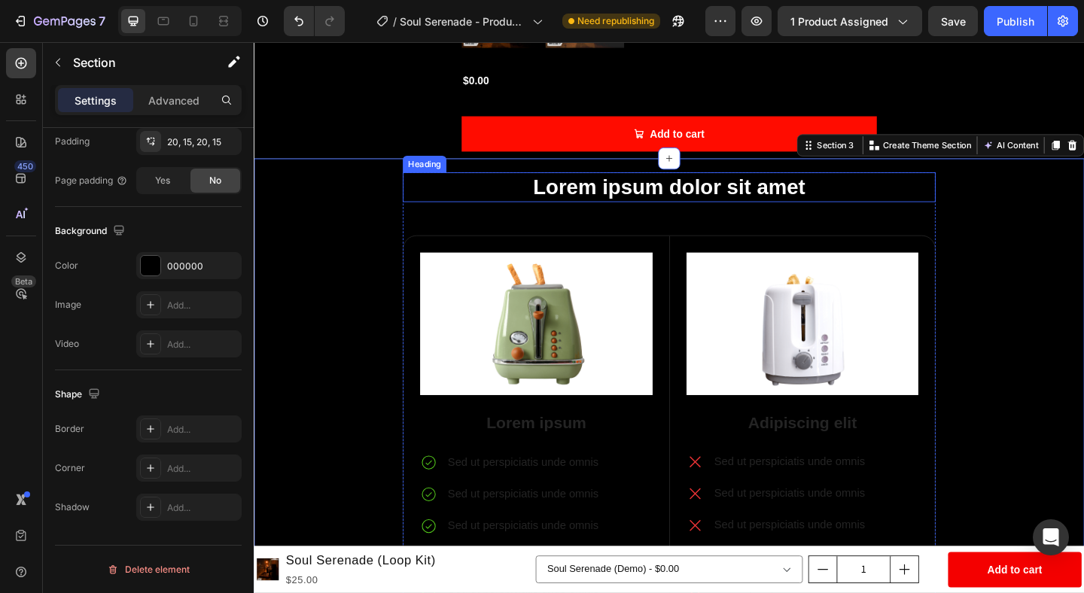
click at [638, 196] on h2 "Lorem ipsum dolor sit amet" at bounding box center [706, 200] width 580 height 32
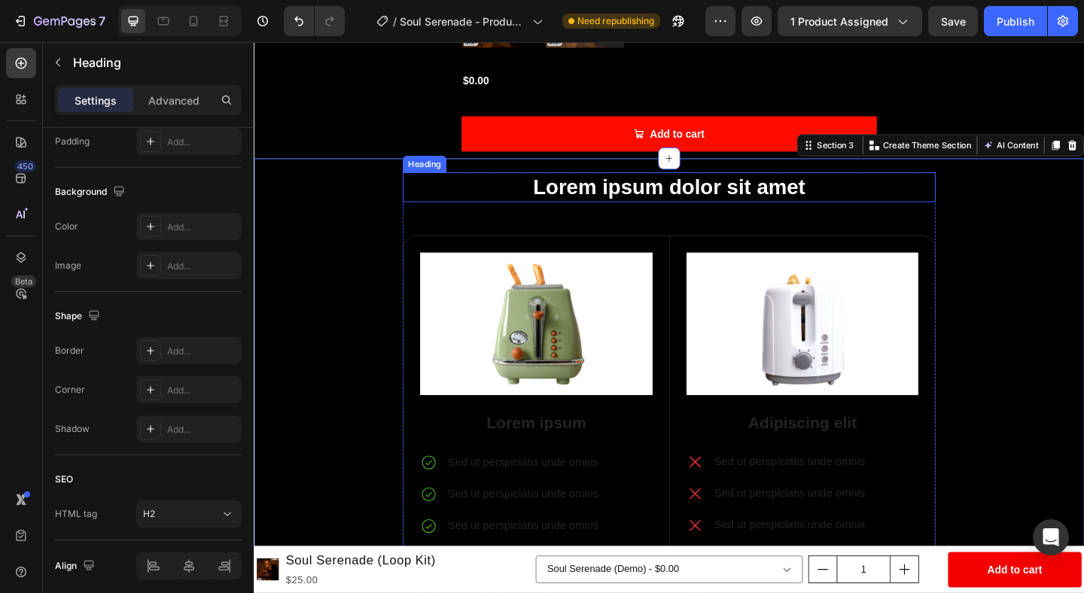
scroll to position [0, 0]
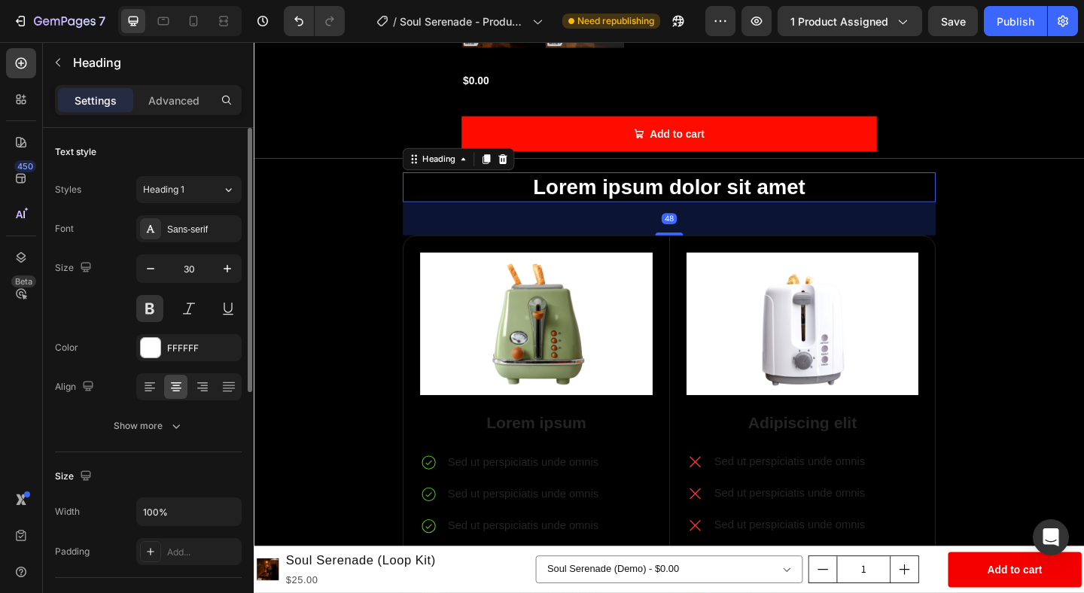
click at [638, 196] on h2 "Lorem ipsum dolor sit amet" at bounding box center [706, 200] width 580 height 32
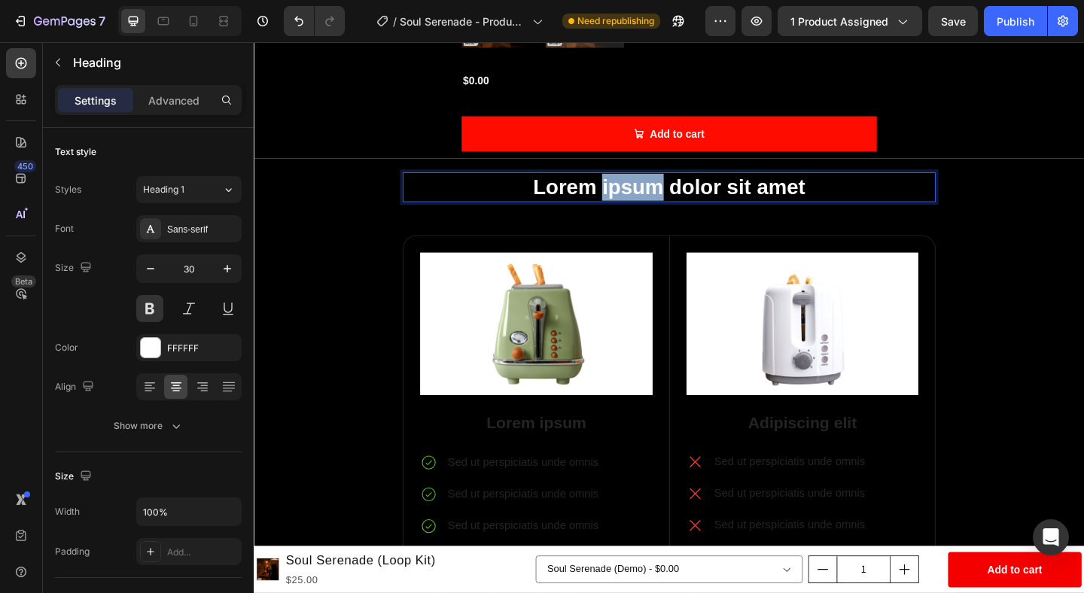
click at [638, 196] on p "Lorem ipsum dolor sit amet" at bounding box center [705, 199] width 577 height 29
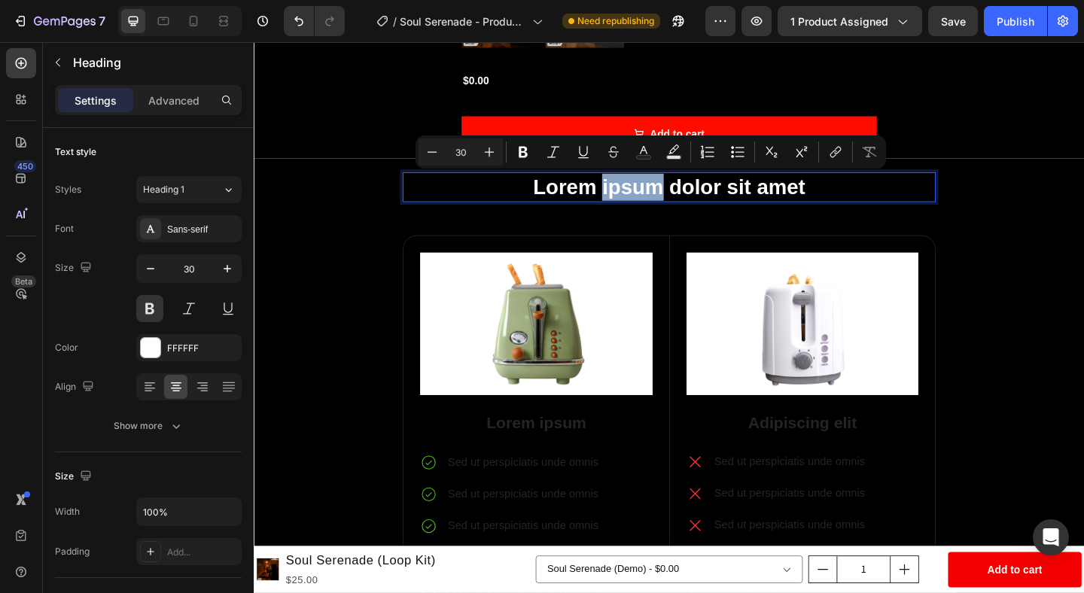
click at [638, 196] on p "Lorem ipsum dolor sit amet" at bounding box center [705, 199] width 577 height 29
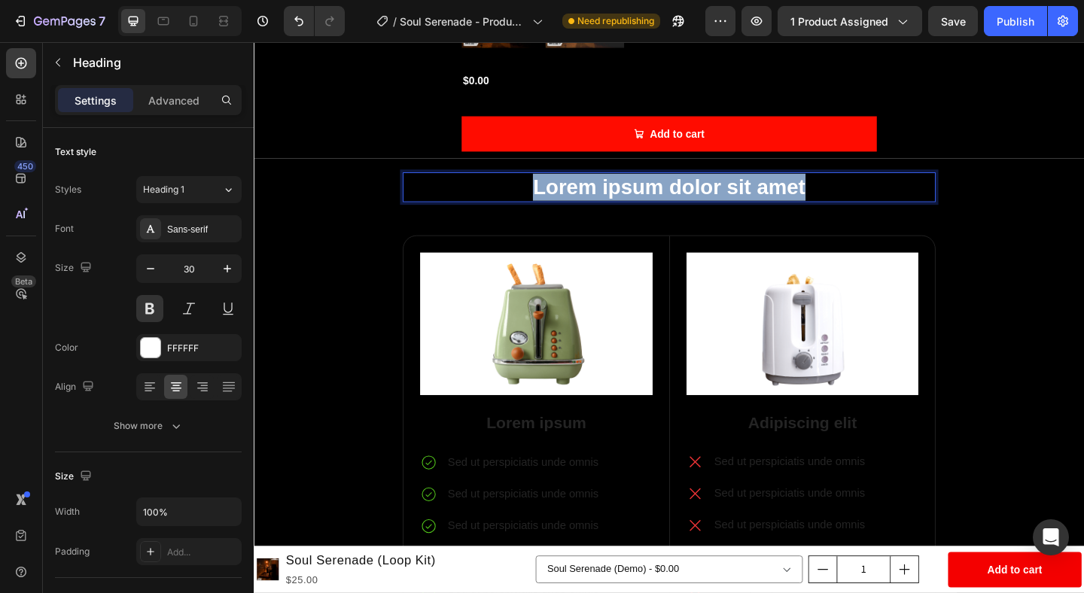
click at [638, 196] on p "Lorem ipsum dolor sit amet" at bounding box center [705, 199] width 577 height 29
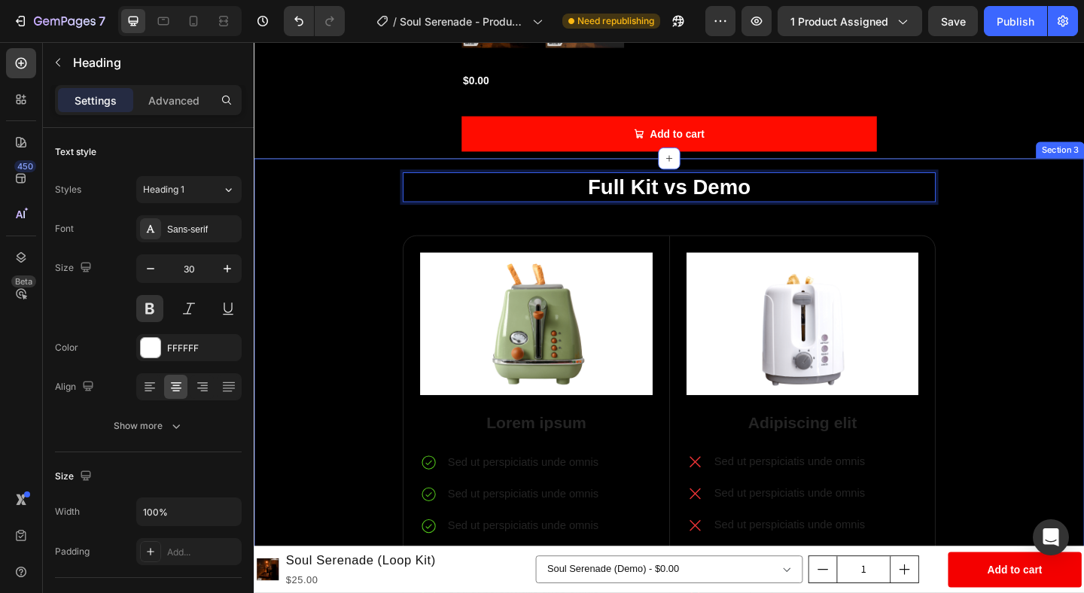
click at [1083, 214] on div "Full Kit vs Demo Heading 48 Image Lorem ipsum Text Block Sed ut perspiciatis un…" at bounding box center [705, 438] width 881 height 509
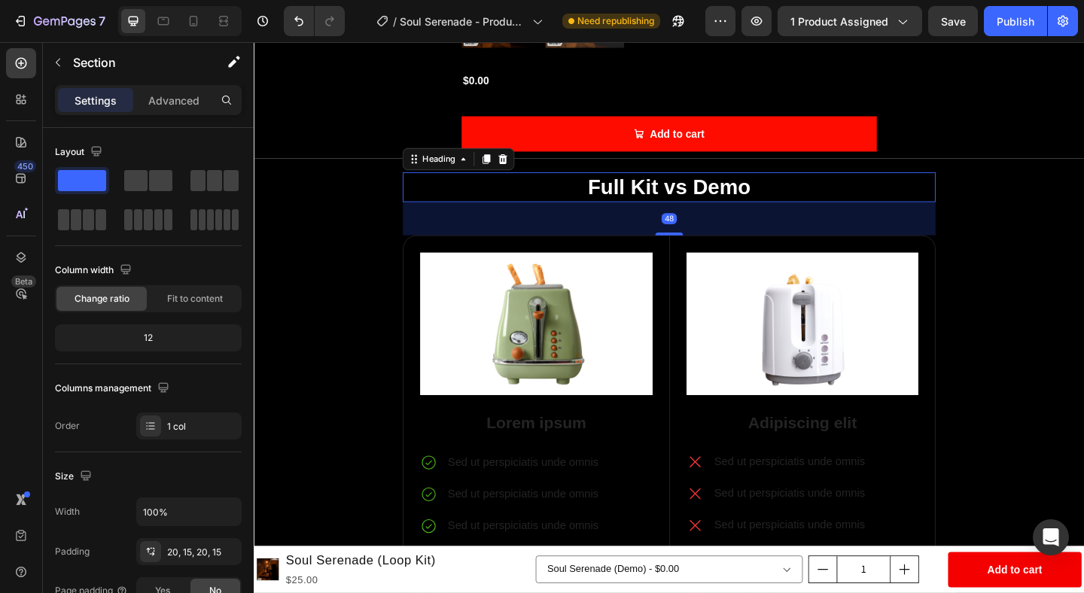
click at [842, 207] on p "Full Kit vs Demo" at bounding box center [705, 199] width 577 height 29
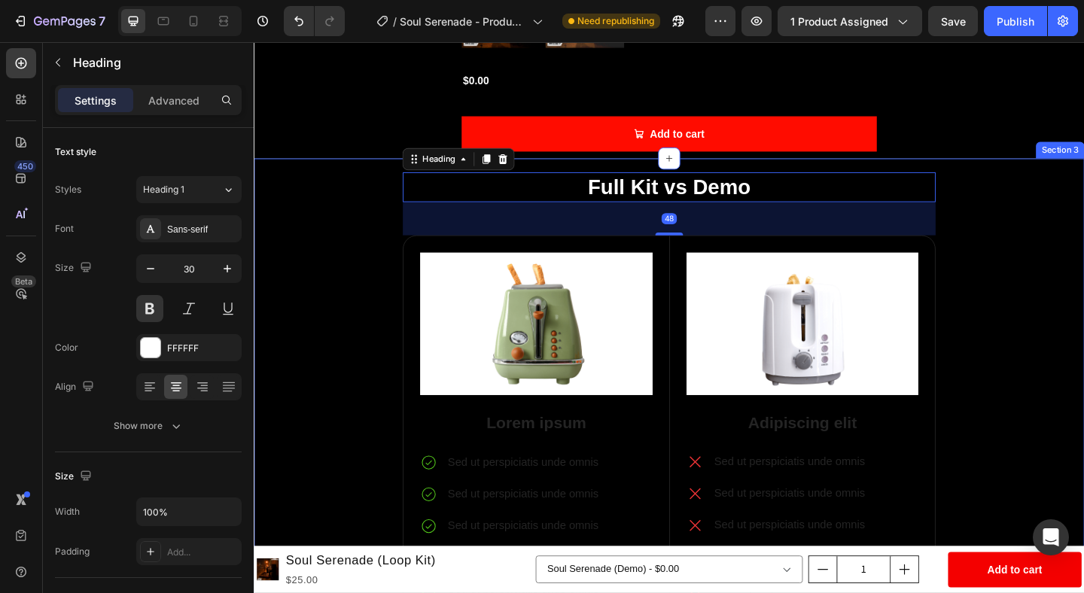
click at [291, 340] on div "Full Kit vs Demo Heading 48 Image Lorem ipsum Text Block Sed ut perspiciatis un…" at bounding box center [705, 438] width 881 height 509
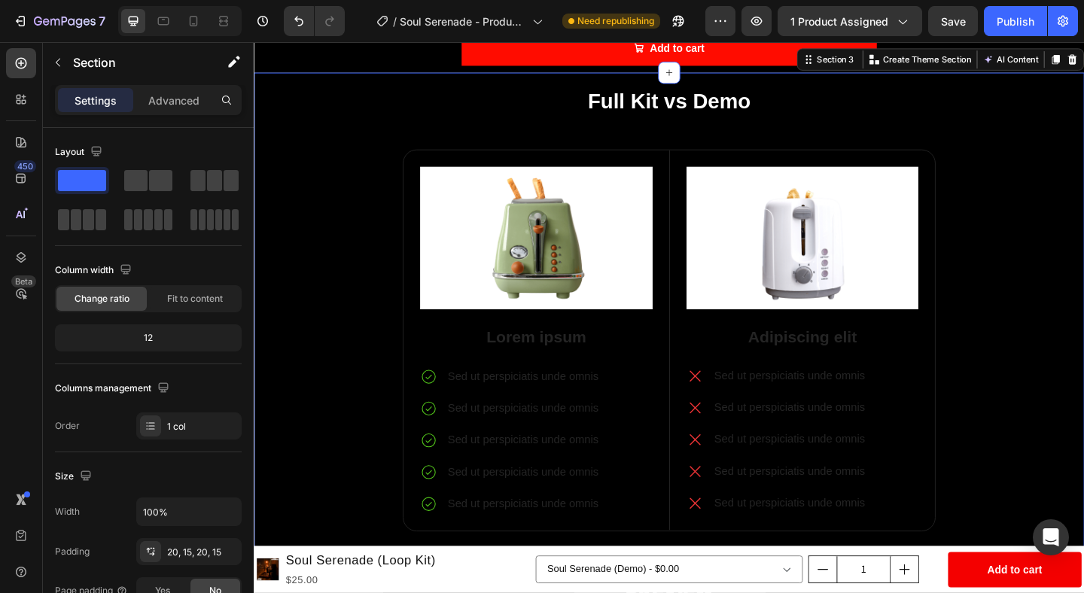
scroll to position [696, 0]
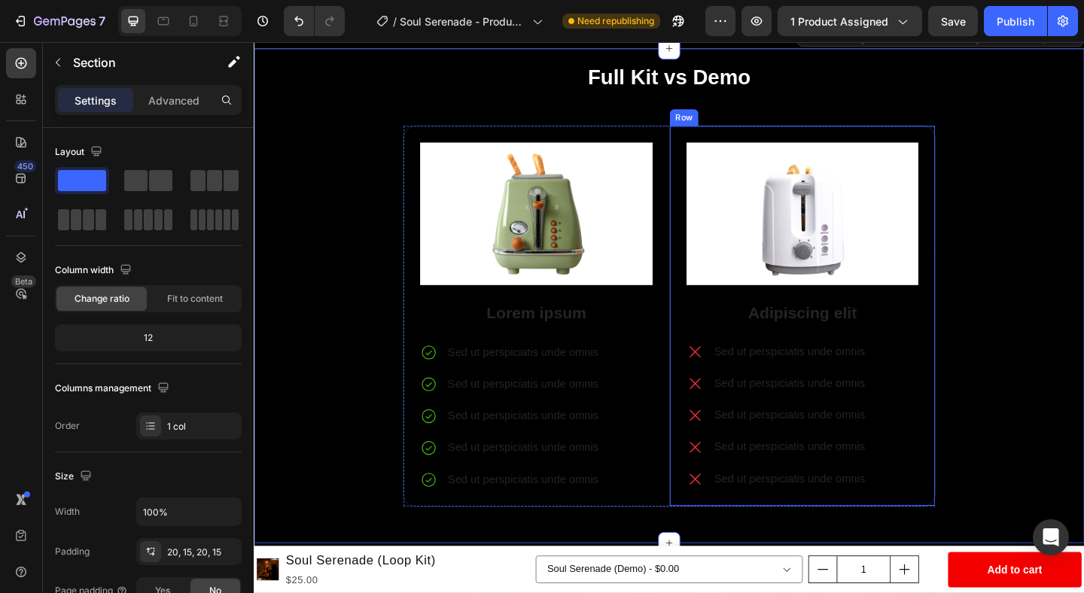
click at [757, 136] on div "Image Adipiscing elit Text Block Sed ut perspiciatis unde omnis Sed ut perspici…" at bounding box center [849, 340] width 289 height 414
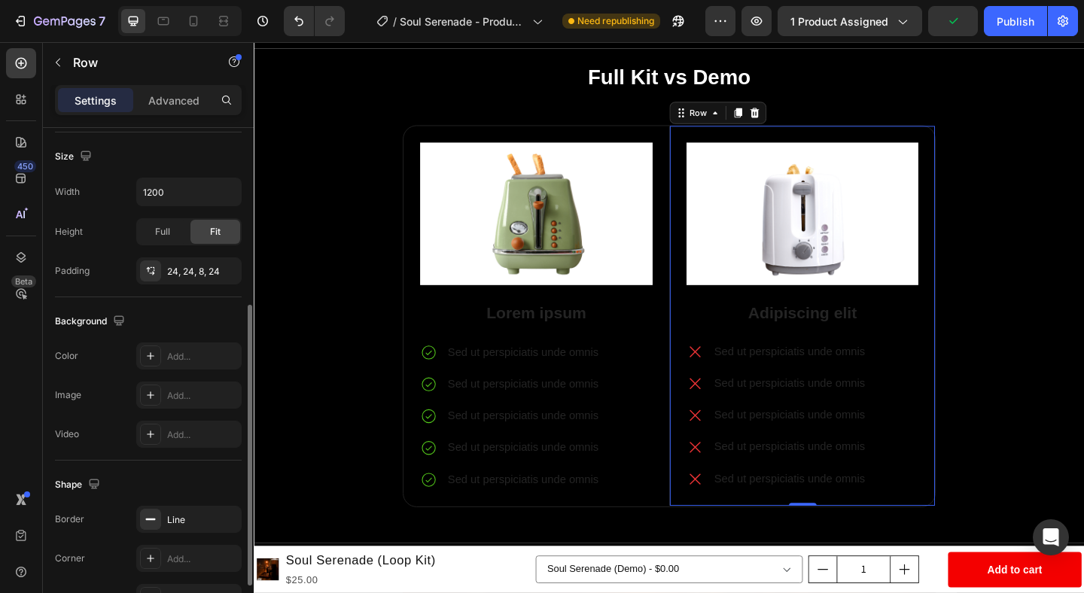
scroll to position [329, 0]
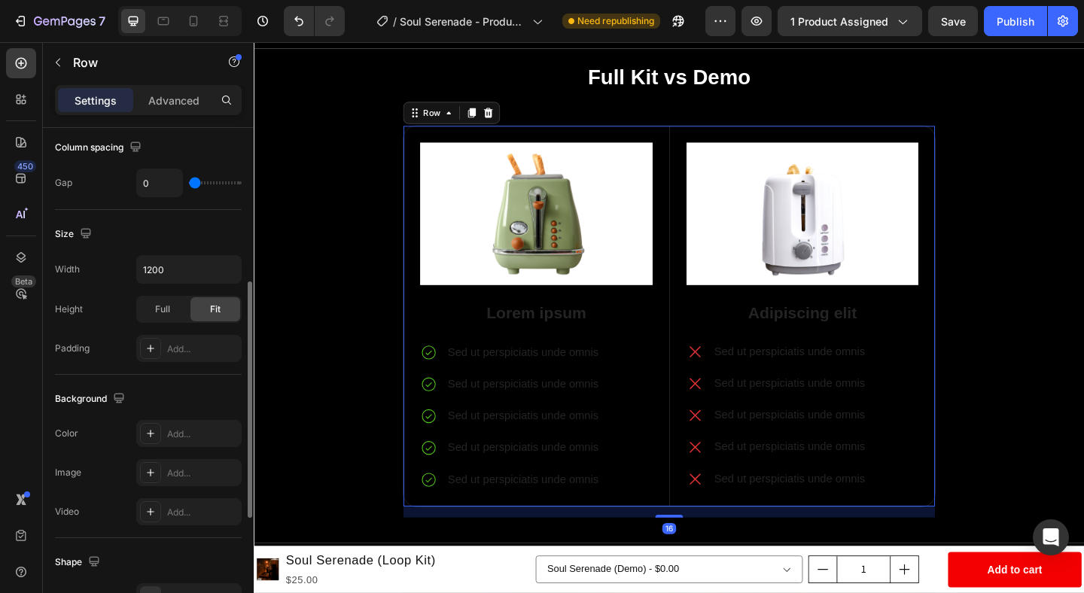
click at [416, 281] on div "Image Lorem ipsum Text Block Sed ut perspiciatis unde omnis Sed ut perspiciatis…" at bounding box center [706, 341] width 580 height 416
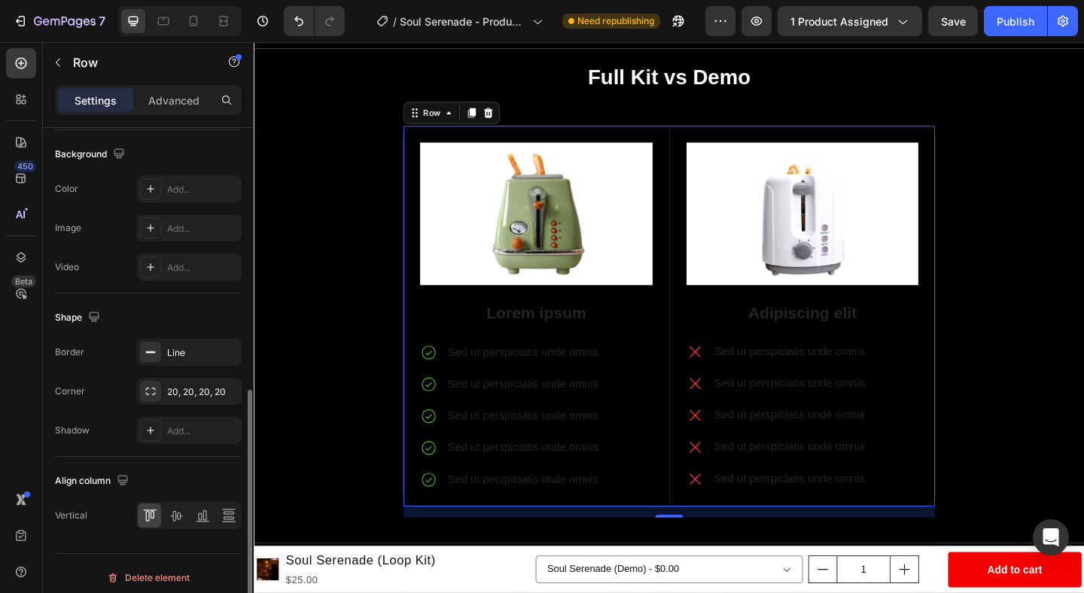
scroll to position [582, 0]
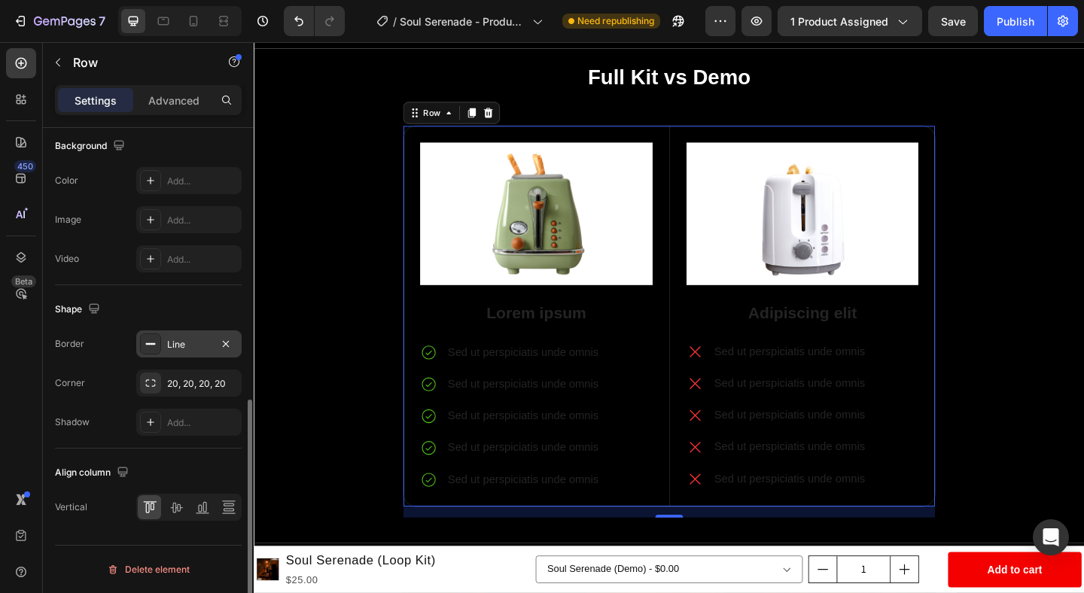
click at [156, 341] on icon at bounding box center [151, 344] width 12 height 12
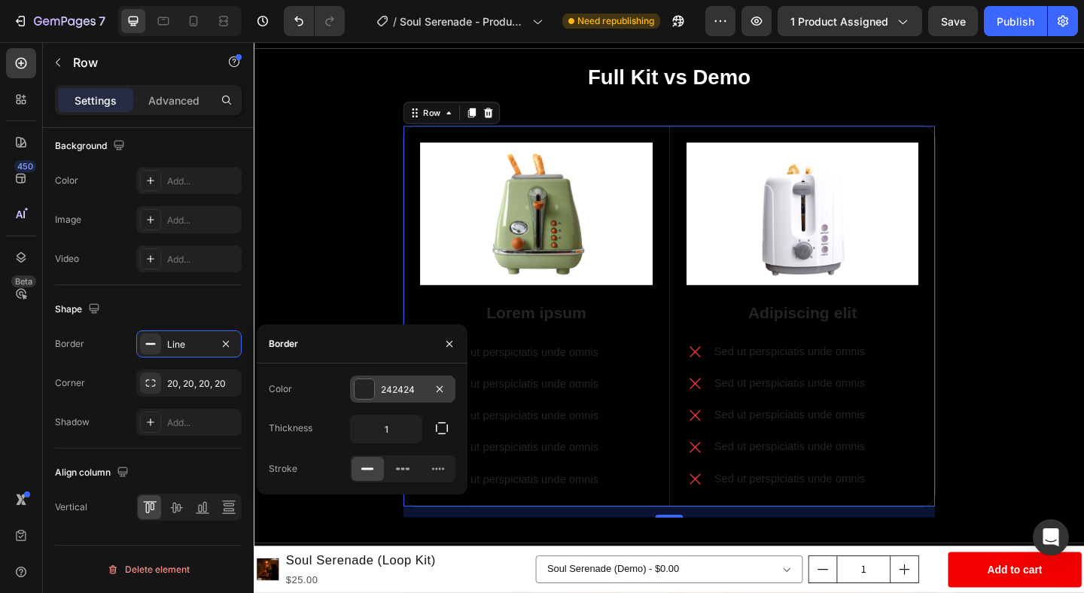
click at [359, 386] on div at bounding box center [365, 389] width 20 height 20
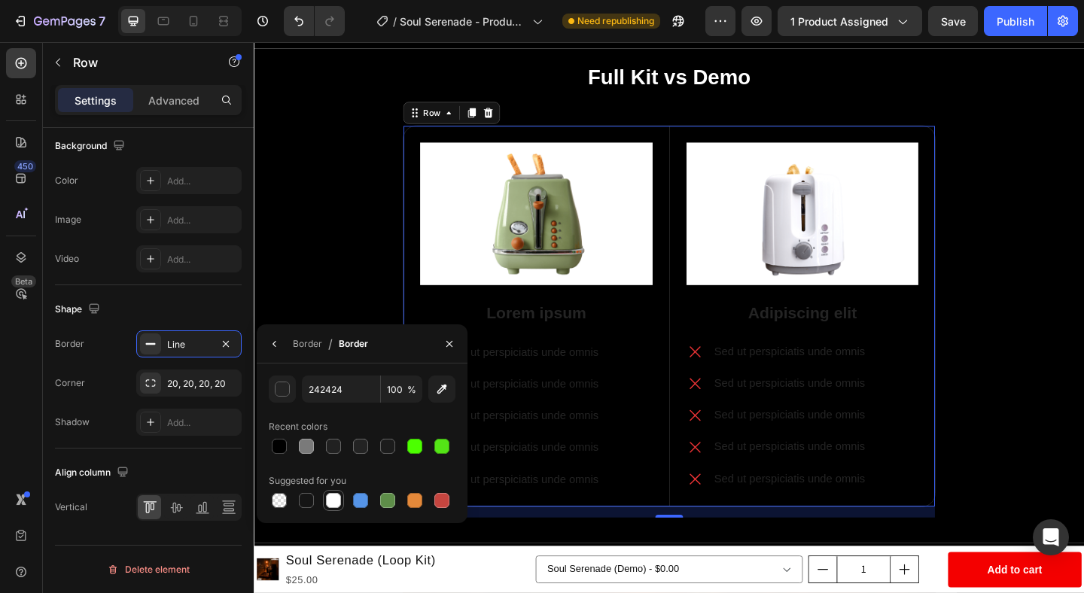
click at [337, 505] on div at bounding box center [333, 500] width 15 height 15
type input "FFFFFF"
click at [329, 327] on div "Full Kit vs Demo Heading Image Lorem ipsum Text Block Sed ut perspiciatis unde …" at bounding box center [705, 318] width 881 height 509
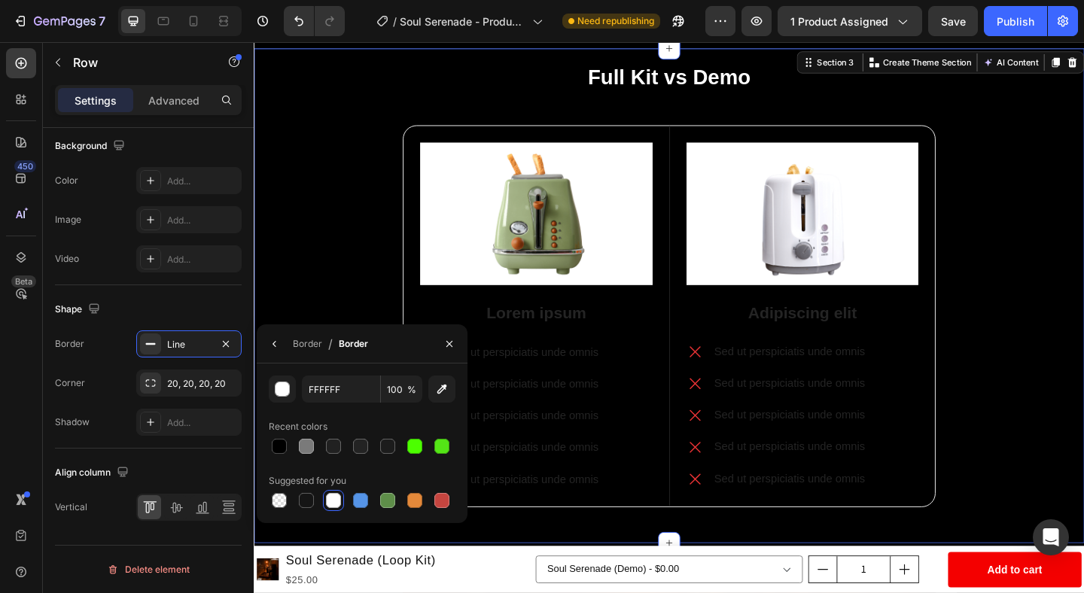
scroll to position [0, 0]
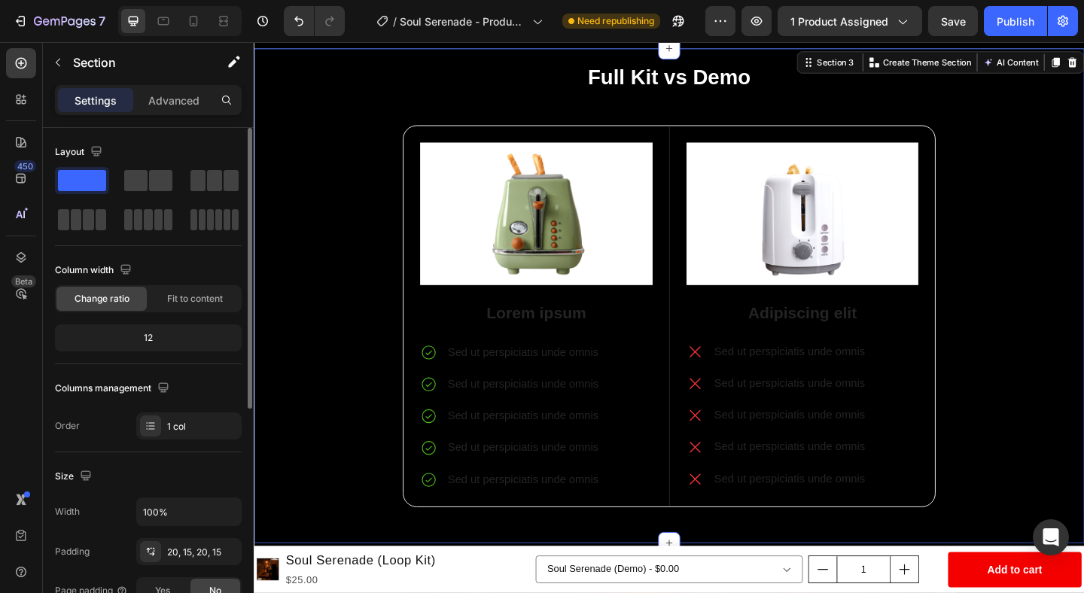
click at [329, 327] on div "Full Kit vs Demo Heading Image Lorem ipsum Text Block Sed ut perspiciatis unde …" at bounding box center [705, 318] width 881 height 509
click at [1083, 253] on div "Full Kit vs Demo Heading Image Lorem ipsum Text Block Sed ut perspiciatis unde …" at bounding box center [705, 318] width 881 height 509
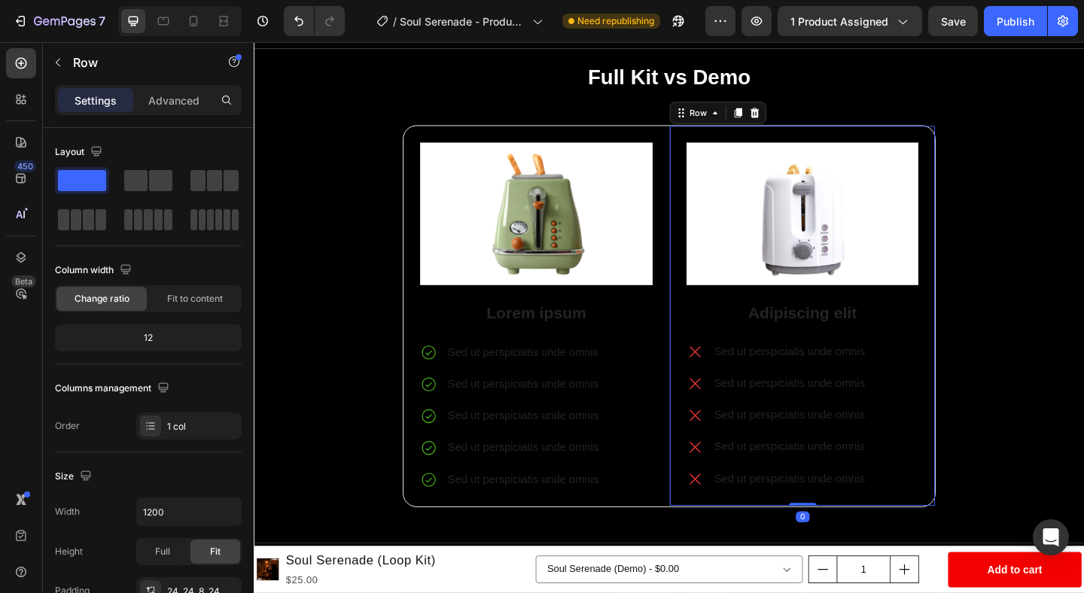
click at [706, 300] on div "Image Adipiscing elit Text Block Sed ut perspiciatis unde omnis Sed ut perspici…" at bounding box center [849, 340] width 289 height 414
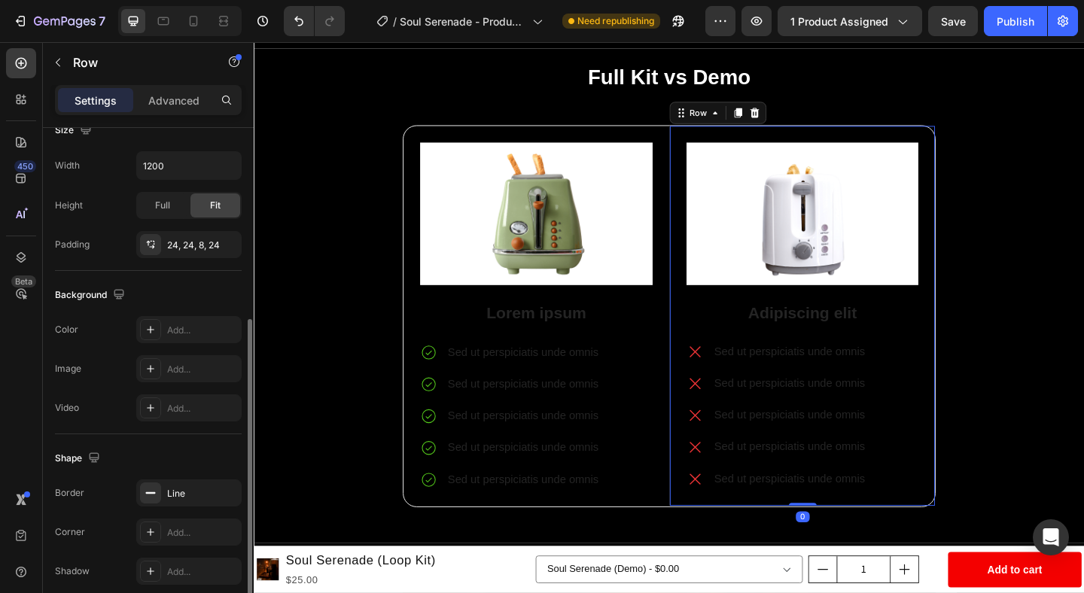
scroll to position [410, 0]
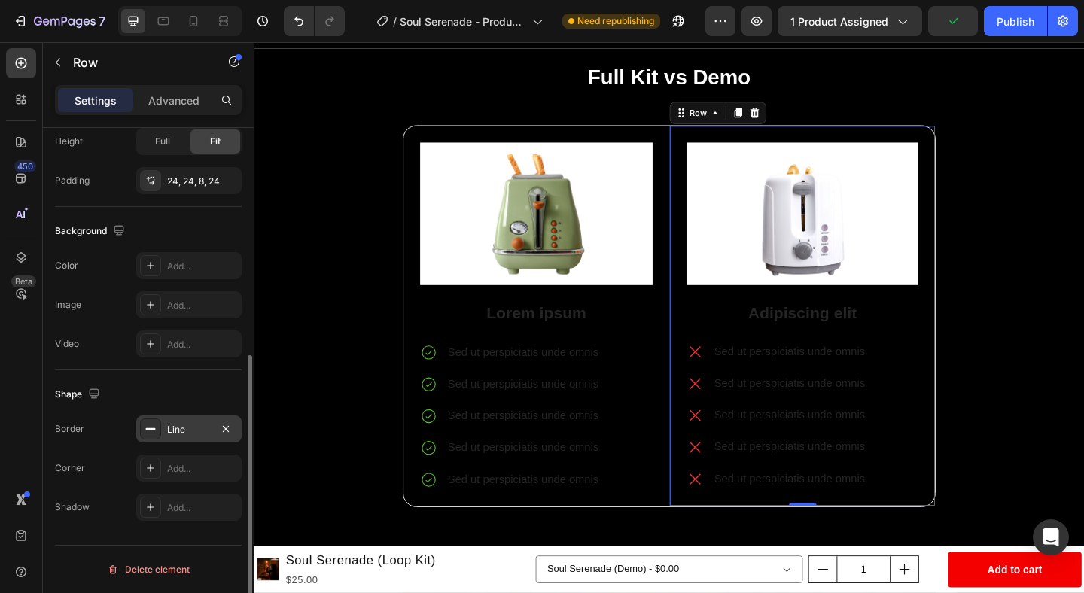
click at [202, 426] on div "Line" at bounding box center [189, 430] width 44 height 14
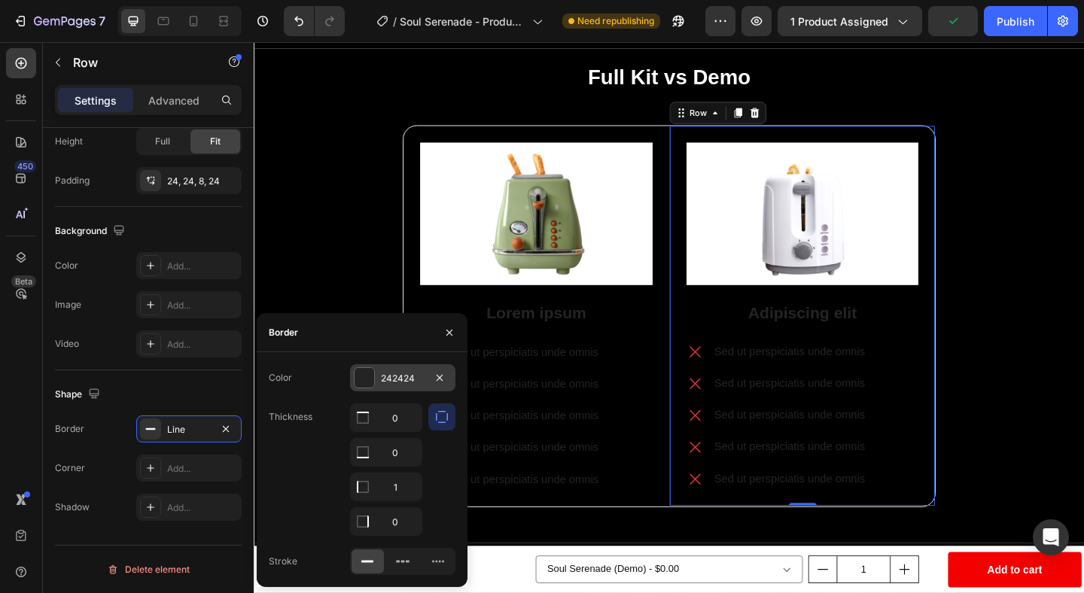
click at [361, 375] on div at bounding box center [365, 378] width 20 height 20
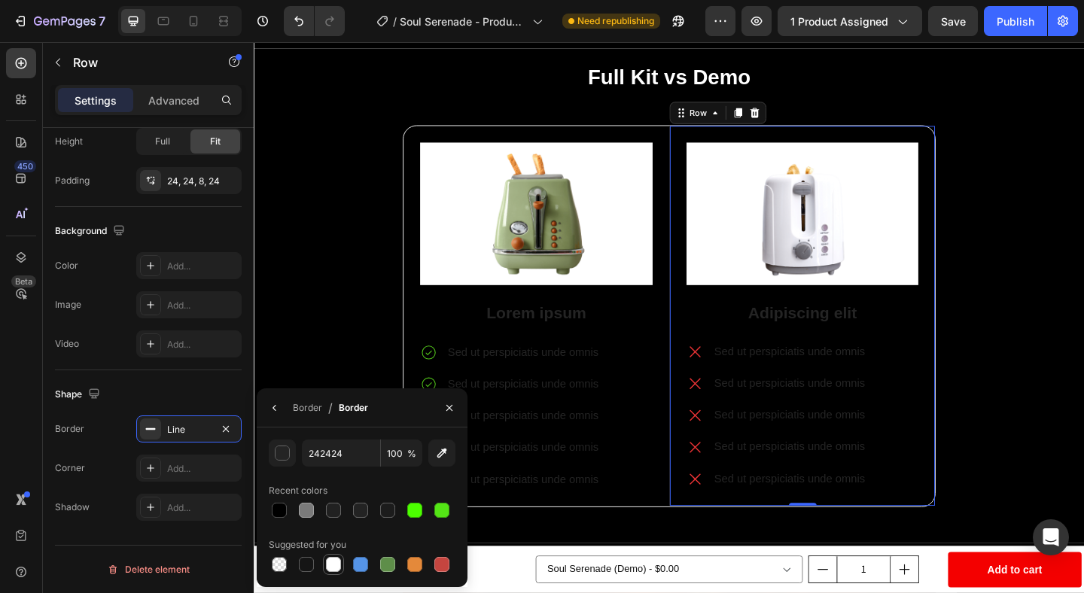
click at [337, 568] on div at bounding box center [333, 564] width 15 height 15
type input "FFFFFF"
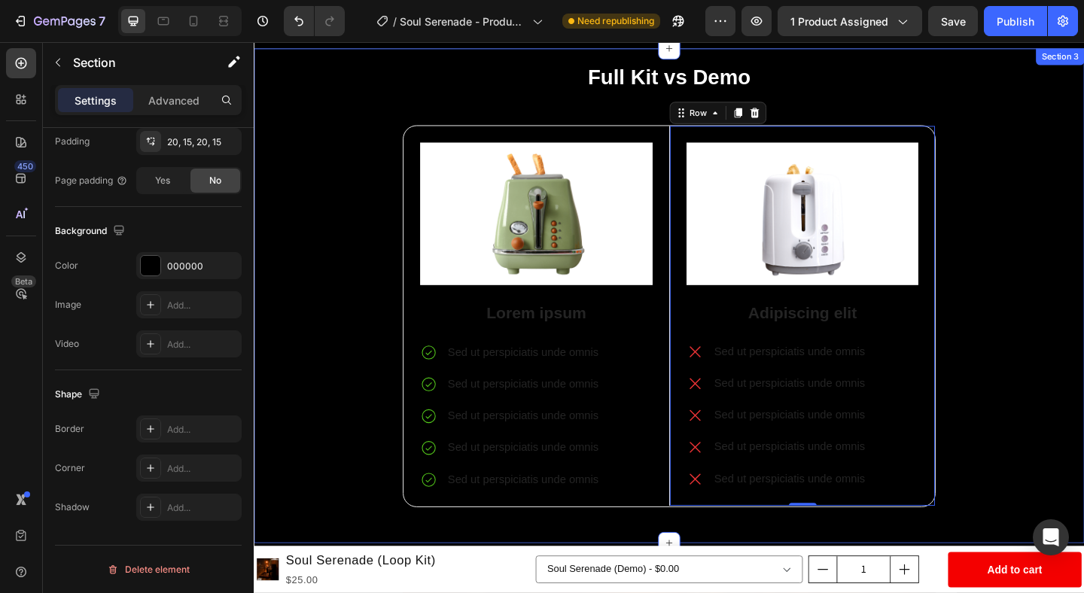
click at [389, 309] on div "Full Kit vs Demo Heading Image Lorem ipsum Text Block Sed ut perspiciatis unde …" at bounding box center [705, 318] width 881 height 509
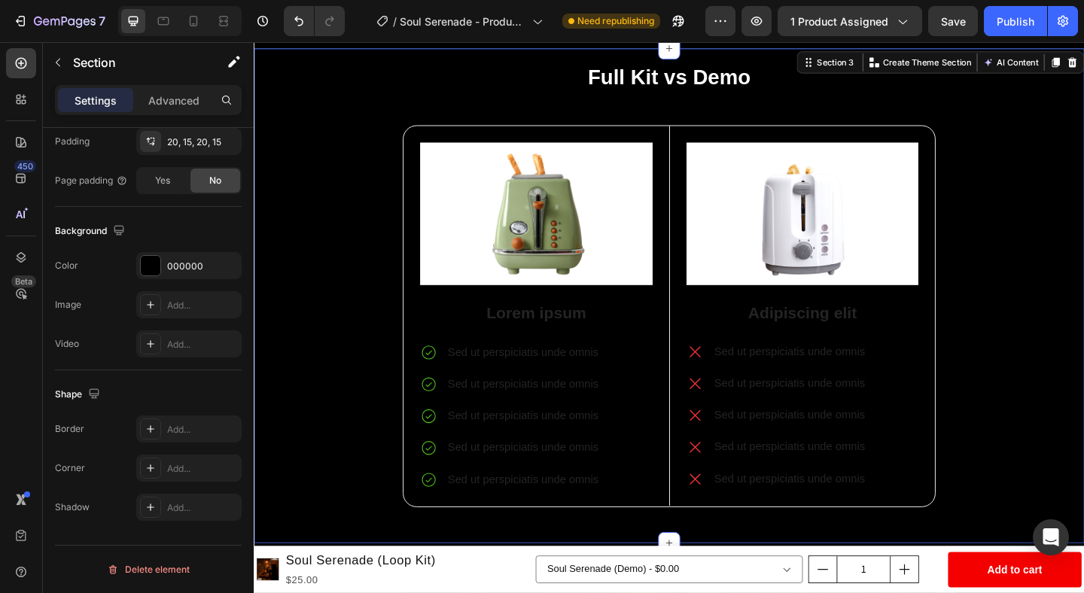
scroll to position [0, 0]
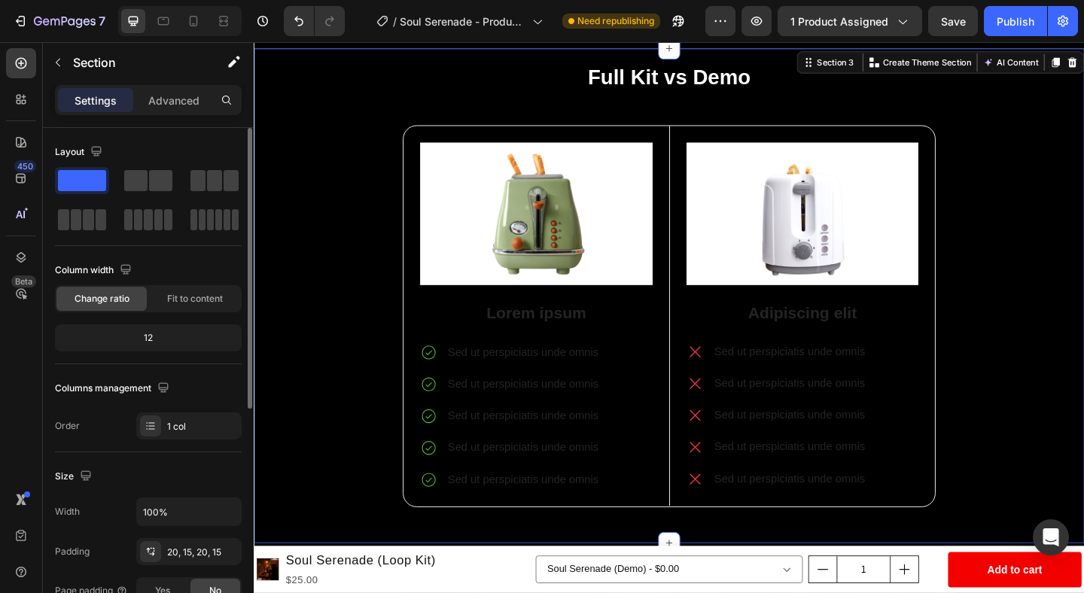
click at [389, 309] on div "Full Kit vs Demo Heading Image Lorem ipsum Text Block Sed ut perspiciatis unde …" at bounding box center [705, 318] width 881 height 509
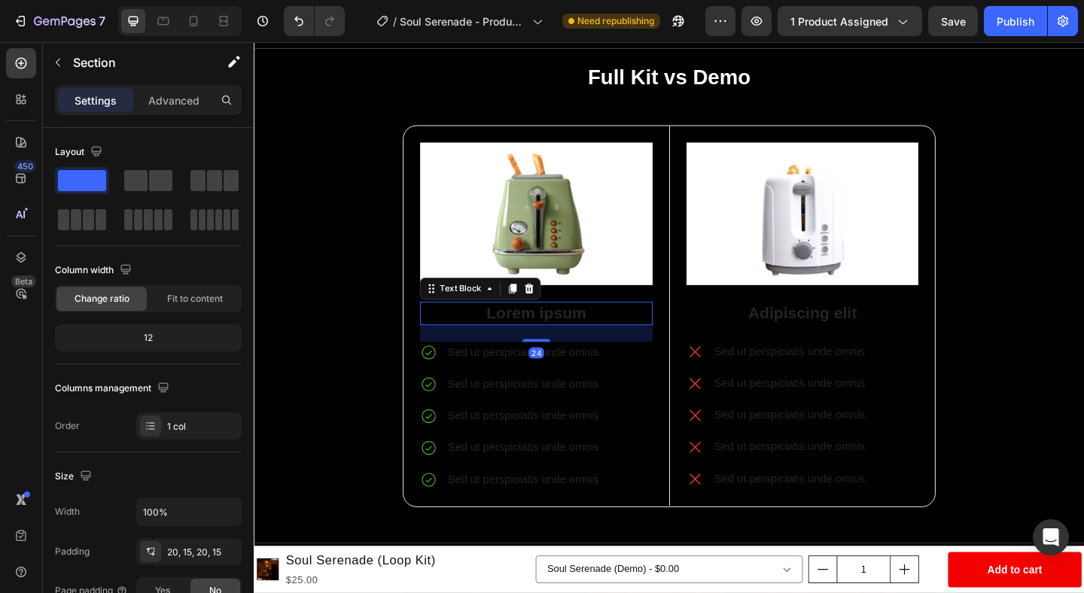
click at [597, 343] on p "Lorem ipsum" at bounding box center [561, 337] width 250 height 23
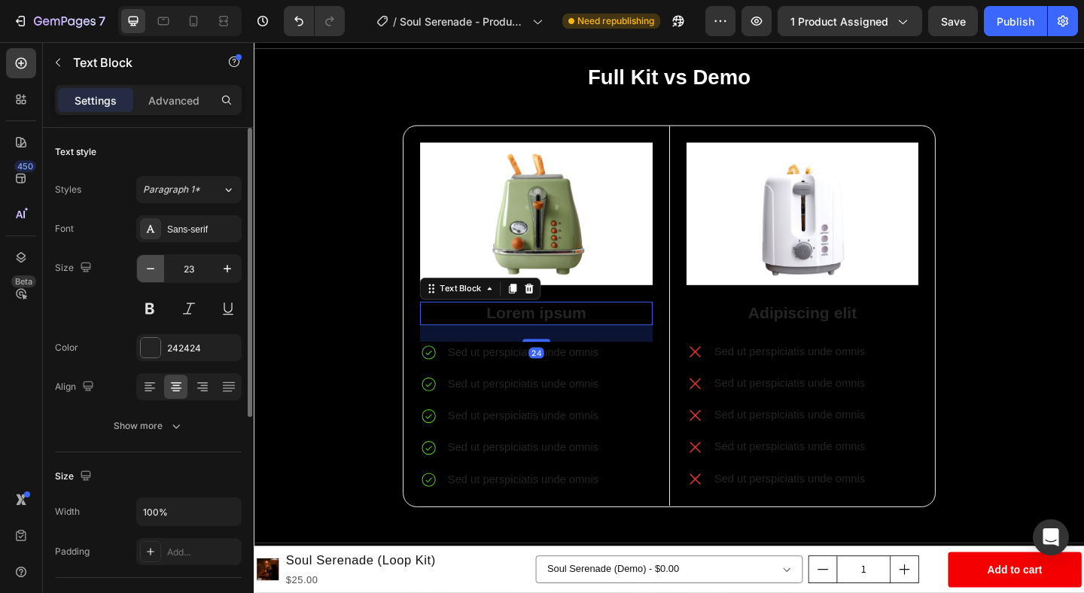
click at [145, 270] on icon "button" at bounding box center [150, 268] width 15 height 15
type input "20"
click at [156, 302] on button at bounding box center [149, 308] width 27 height 27
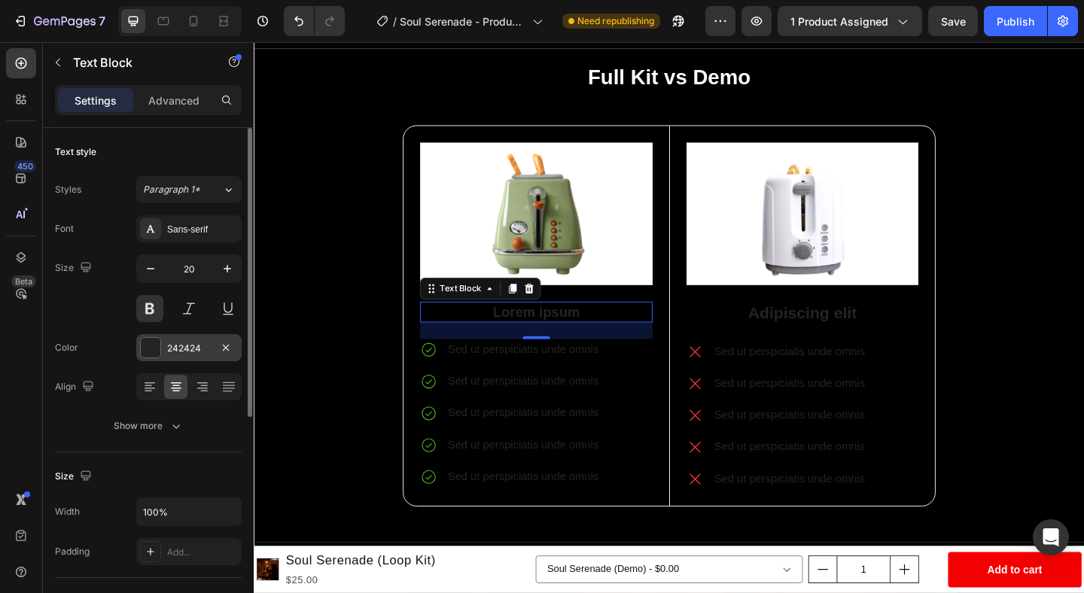
click at [146, 355] on div at bounding box center [151, 348] width 20 height 20
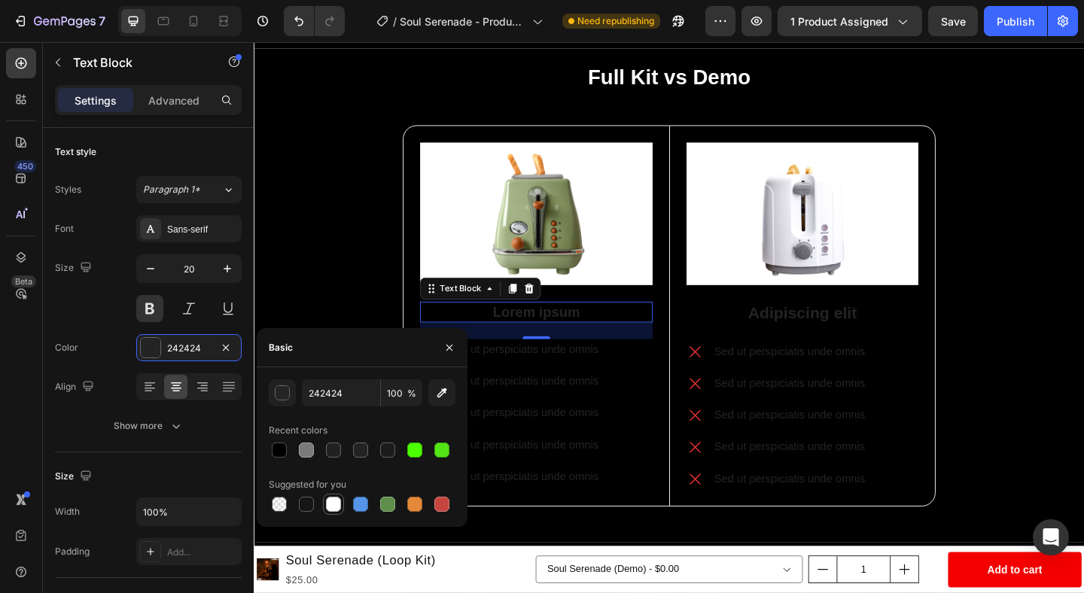
click at [331, 507] on div at bounding box center [333, 504] width 15 height 15
type input "FFFFFF"
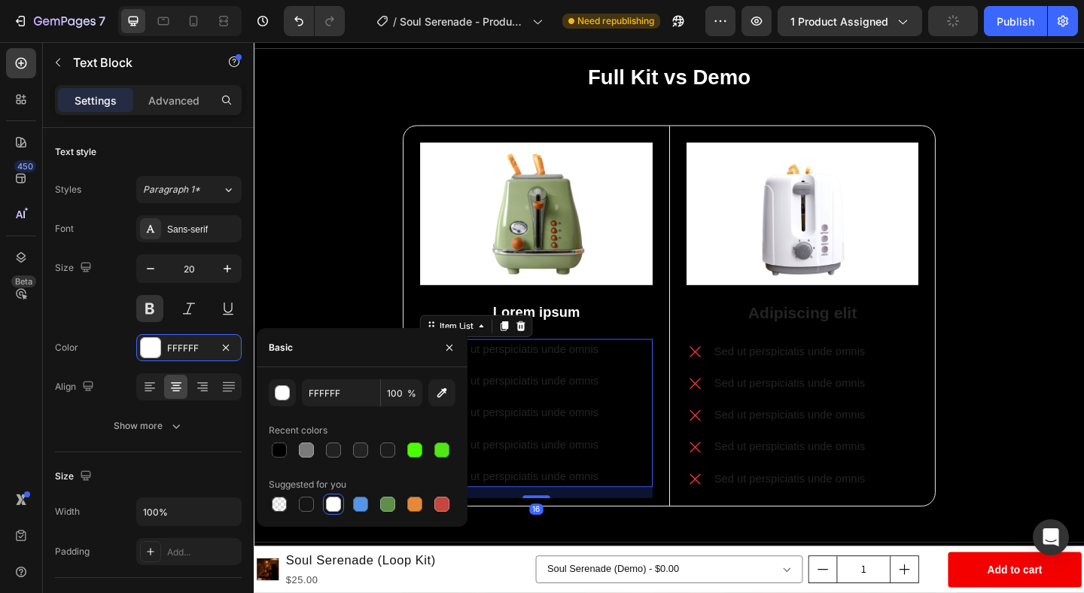
click at [680, 372] on div "Sed ut perspiciatis unde omnis Sed ut perspiciatis unde omnis Sed ut perspiciat…" at bounding box center [560, 445] width 253 height 161
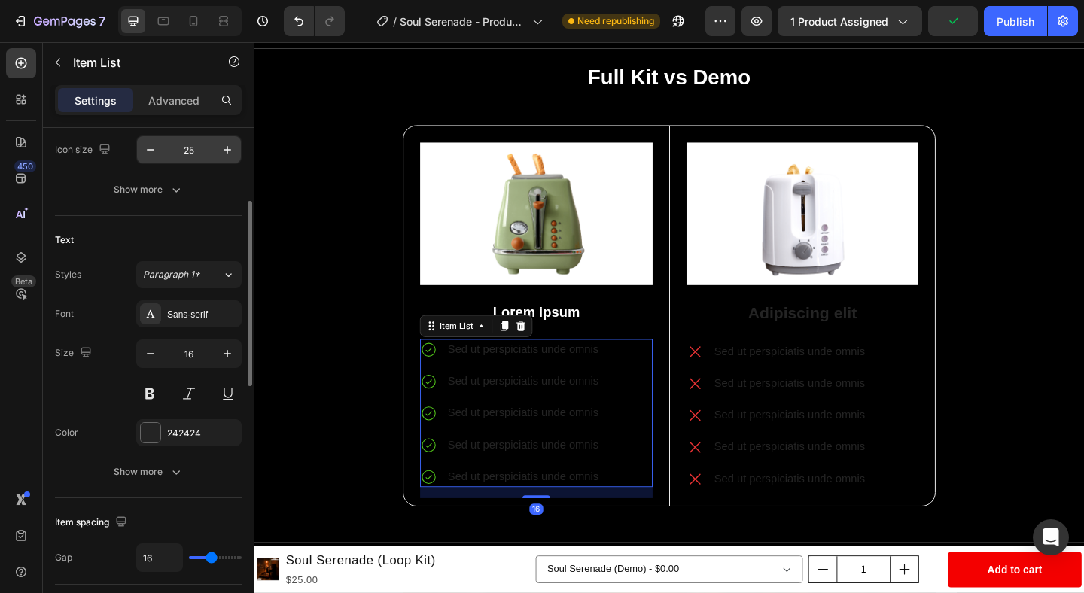
scroll to position [263, 0]
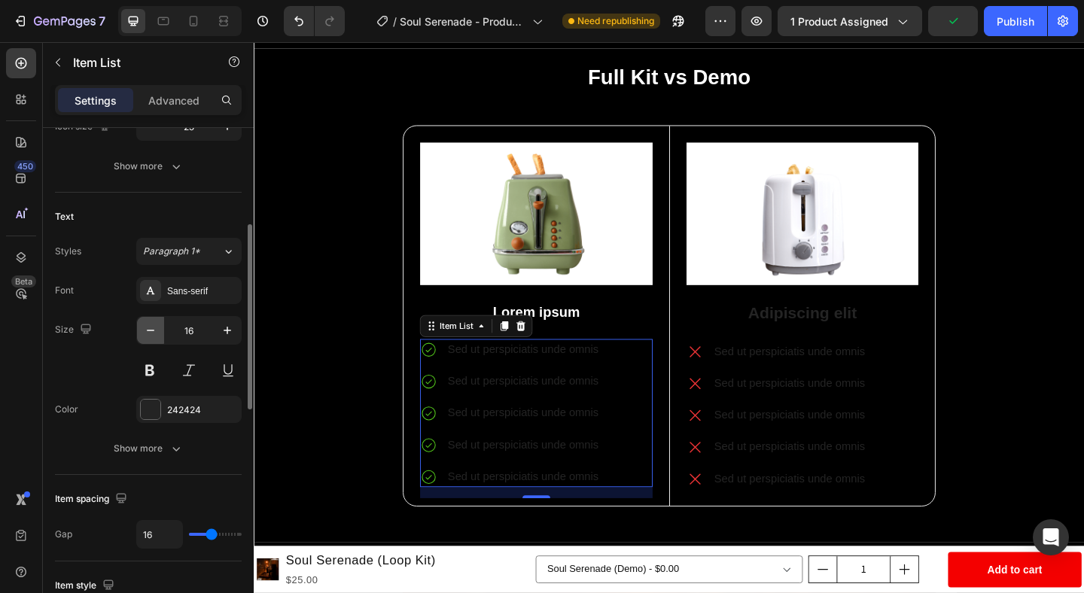
click at [150, 337] on icon "button" at bounding box center [150, 330] width 15 height 15
type input "15"
click at [146, 377] on button at bounding box center [149, 370] width 27 height 27
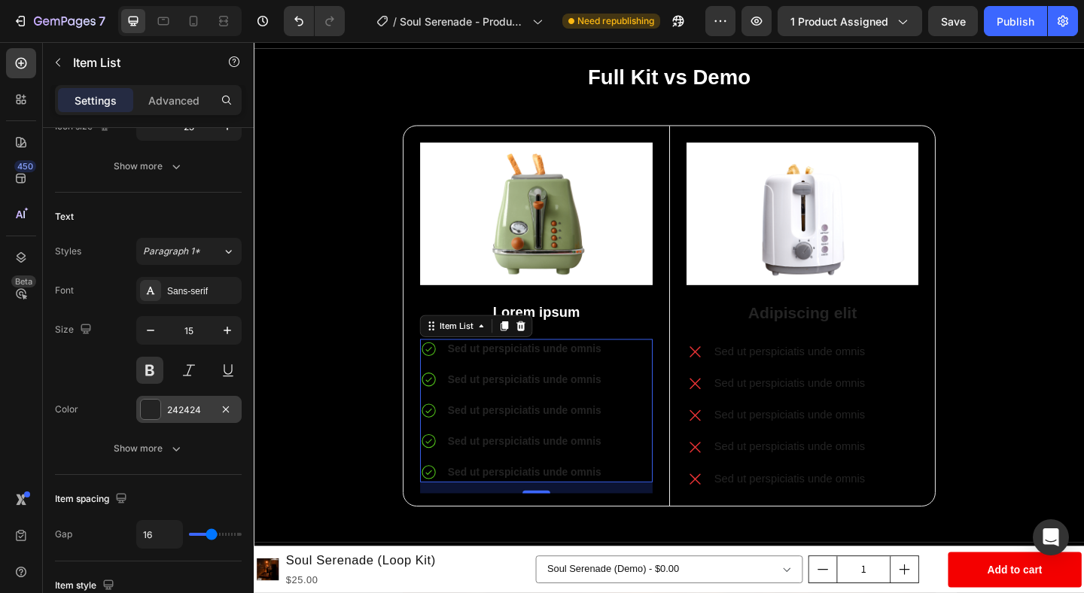
click at [151, 408] on div at bounding box center [151, 410] width 20 height 20
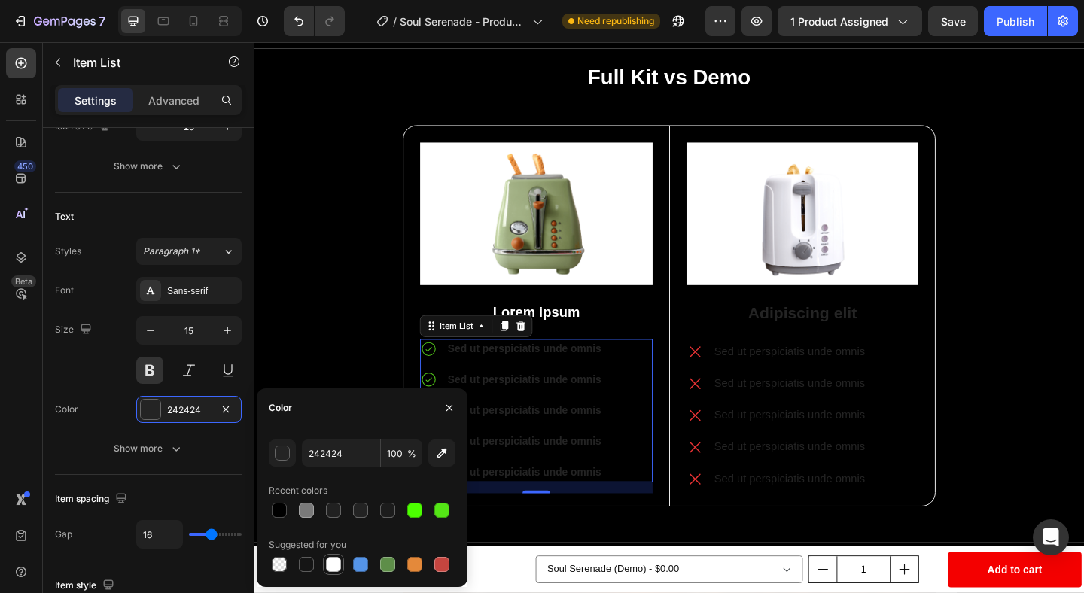
click at [337, 568] on div at bounding box center [333, 564] width 15 height 15
type input "FFFFFF"
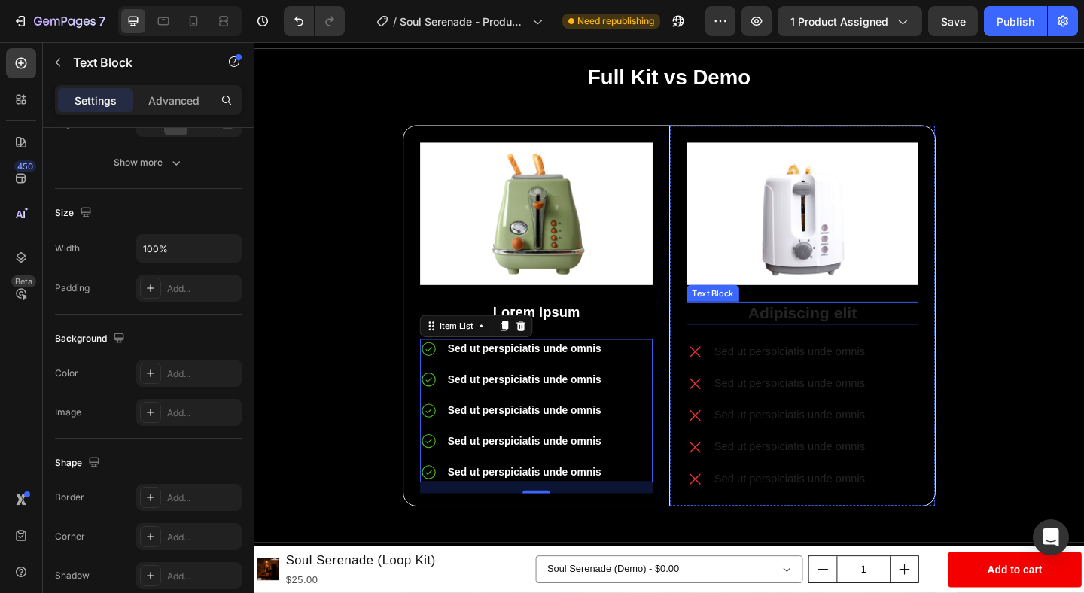
click at [885, 337] on p "Adipiscing elit" at bounding box center [850, 337] width 249 height 23
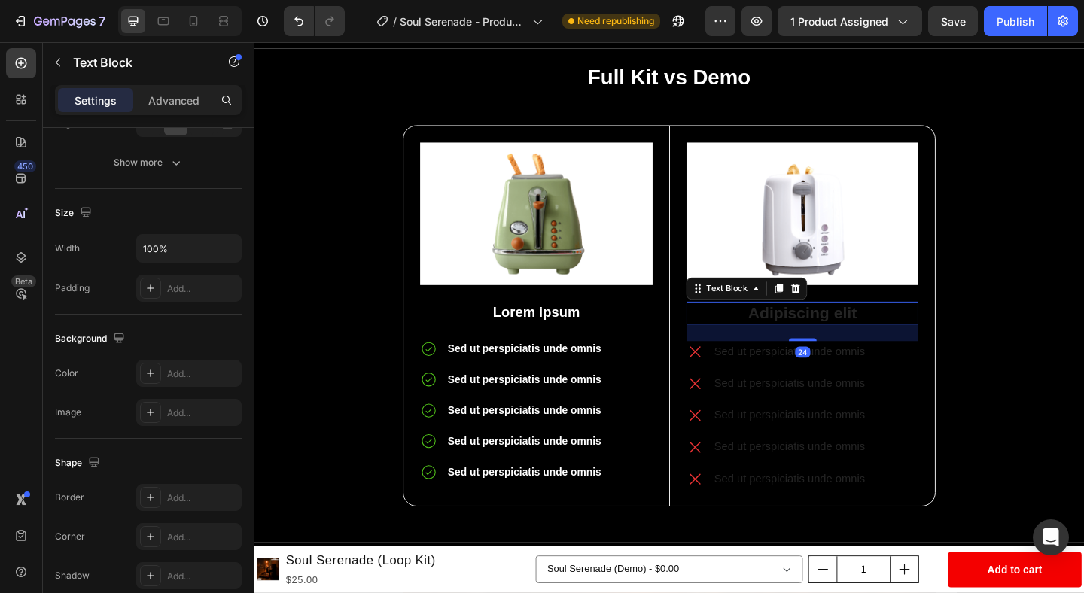
scroll to position [0, 0]
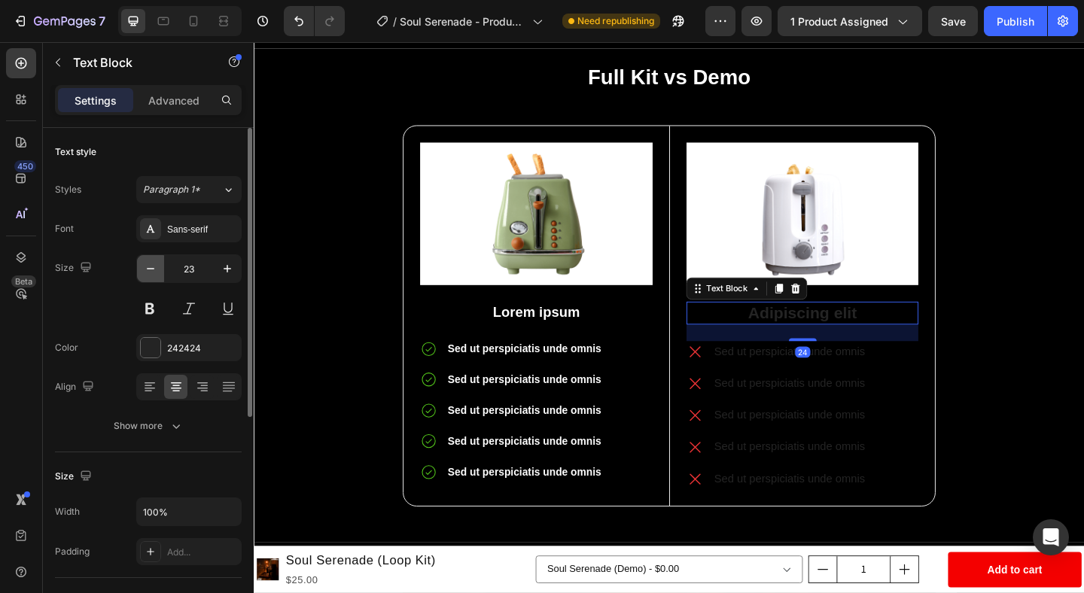
click at [147, 272] on icon "button" at bounding box center [150, 268] width 15 height 15
type input "20"
click at [150, 299] on button at bounding box center [149, 308] width 27 height 27
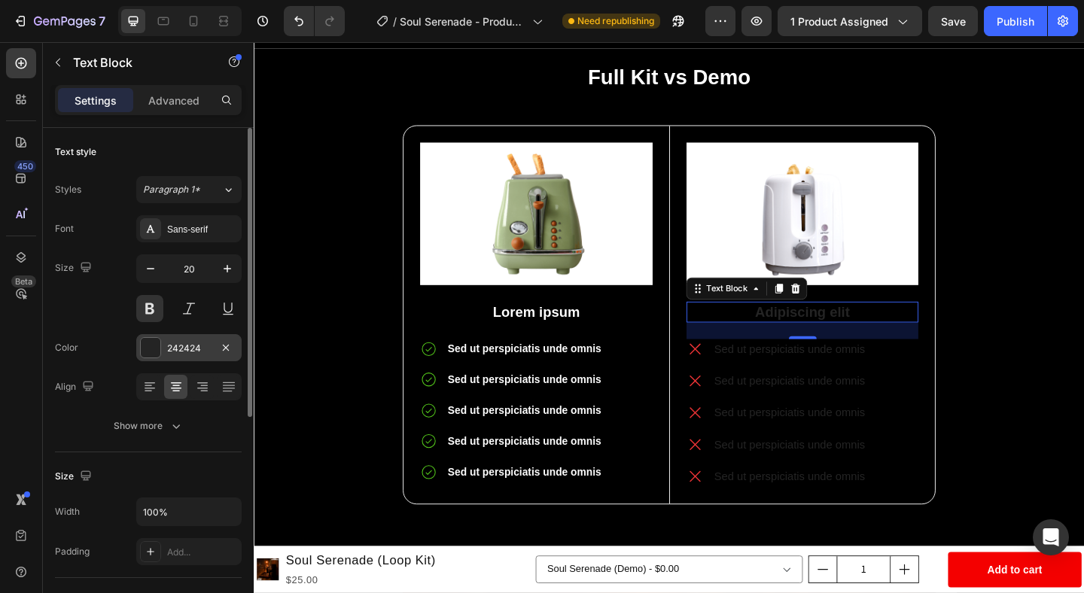
click at [150, 344] on div at bounding box center [151, 348] width 20 height 20
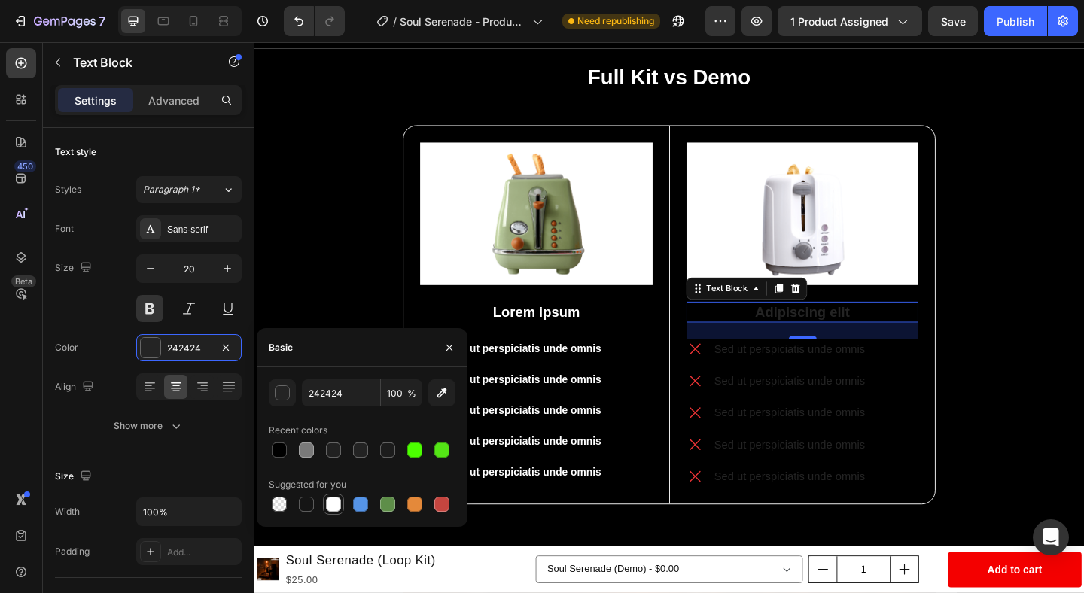
click at [336, 508] on div at bounding box center [333, 504] width 15 height 15
type input "FFFFFF"
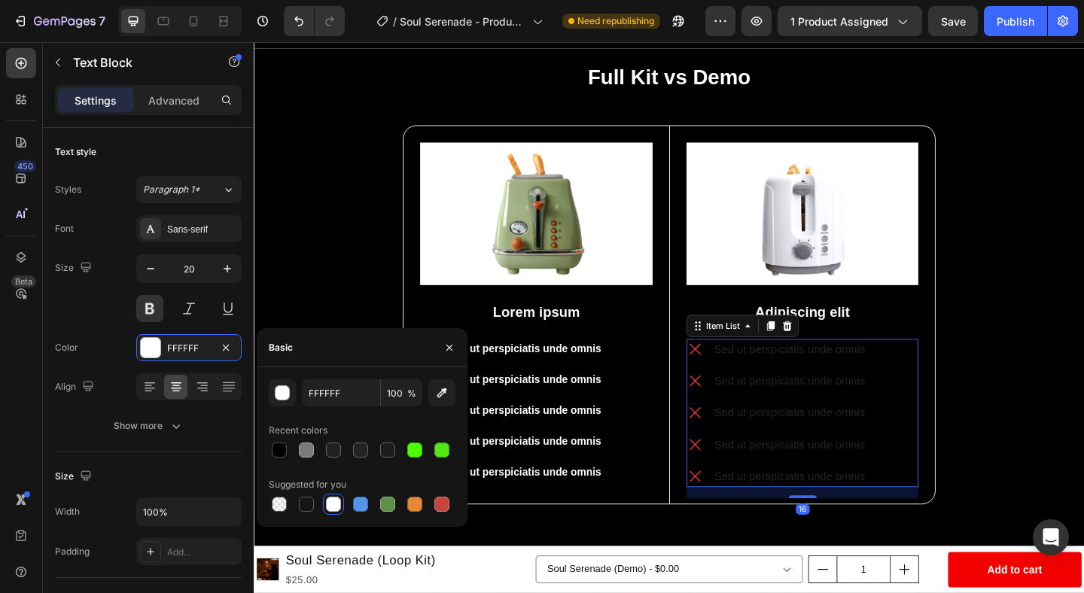
click at [963, 407] on div "Sed ut perspiciatis unde omnis Sed ut perspiciatis unde omnis Sed ut perspiciat…" at bounding box center [850, 445] width 252 height 161
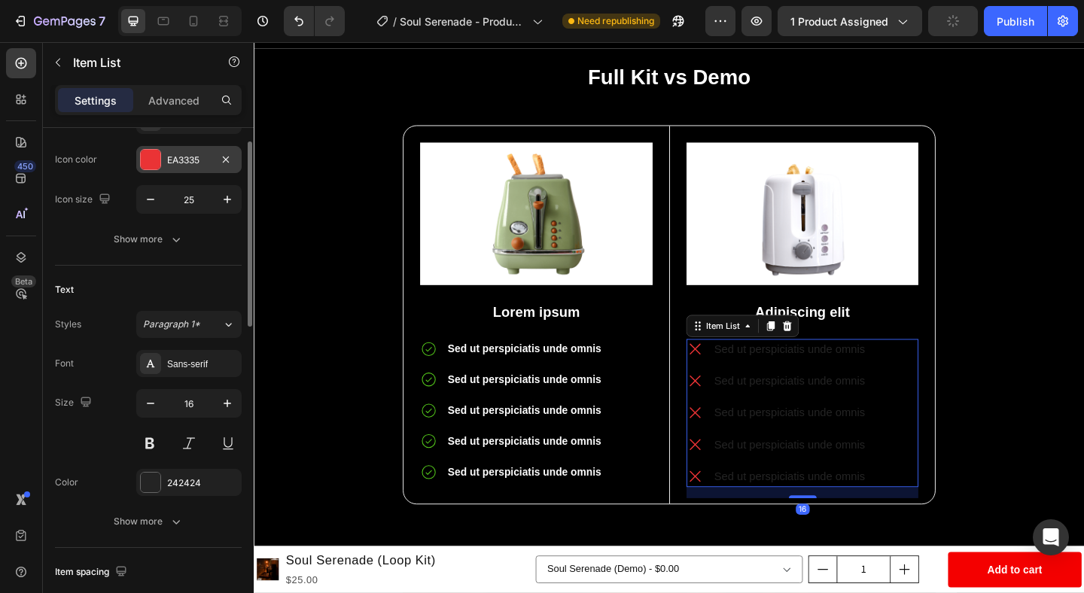
scroll to position [205, 0]
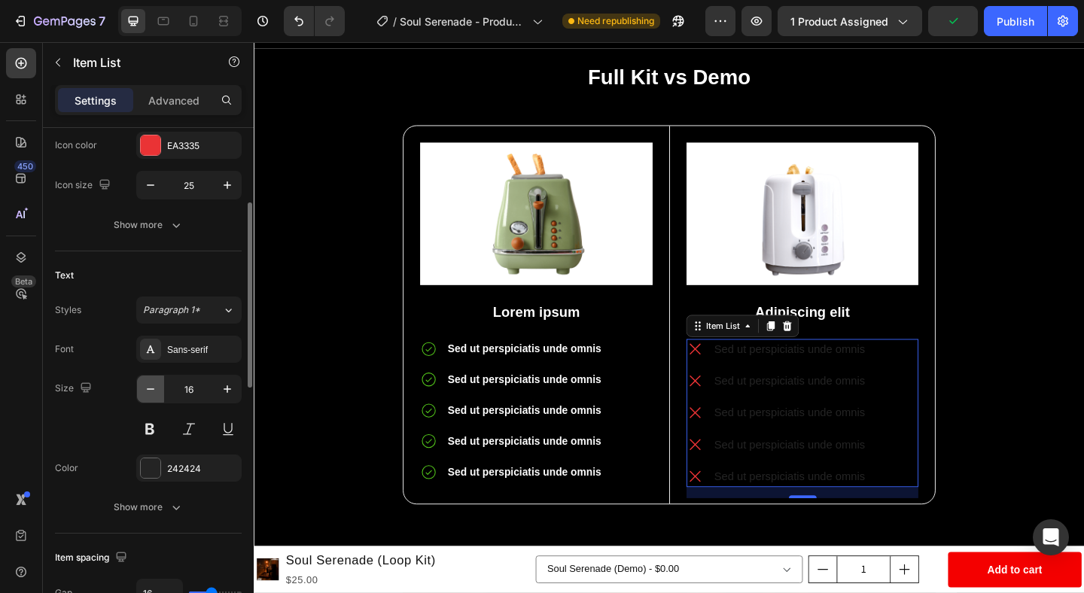
click at [151, 381] on button "button" at bounding box center [150, 389] width 27 height 27
type input "15"
click at [151, 428] on button at bounding box center [149, 429] width 27 height 27
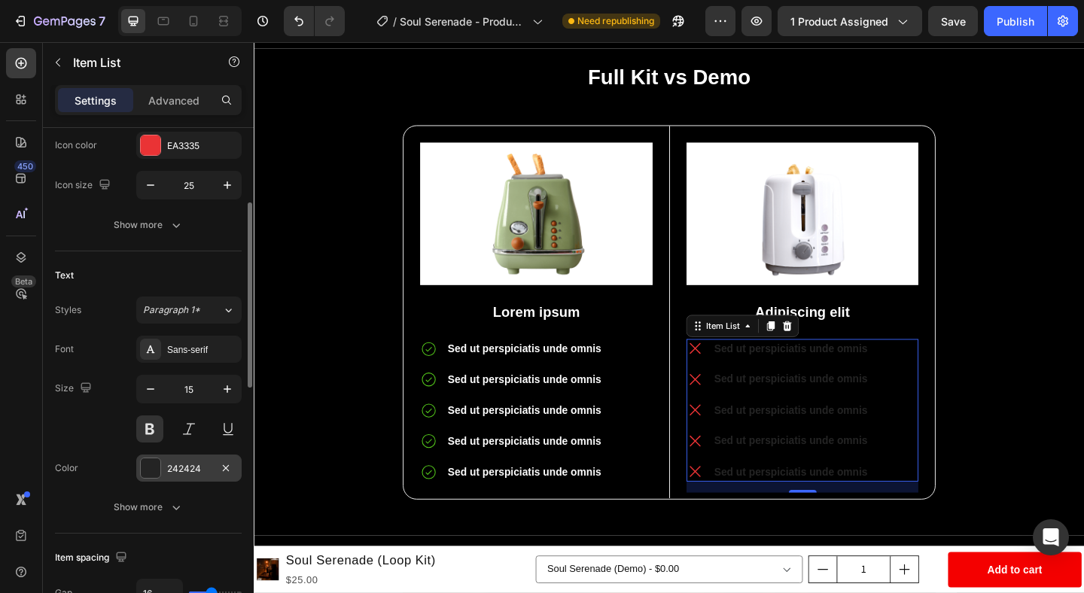
click at [152, 480] on div "242424" at bounding box center [188, 468] width 105 height 27
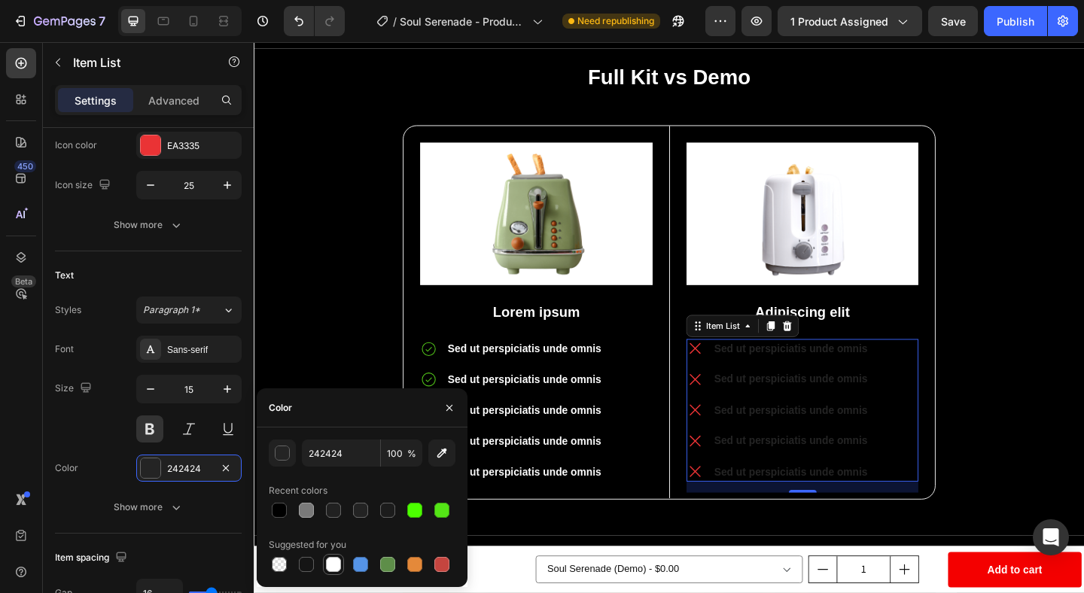
click at [335, 565] on div at bounding box center [333, 564] width 15 height 15
type input "FFFFFF"
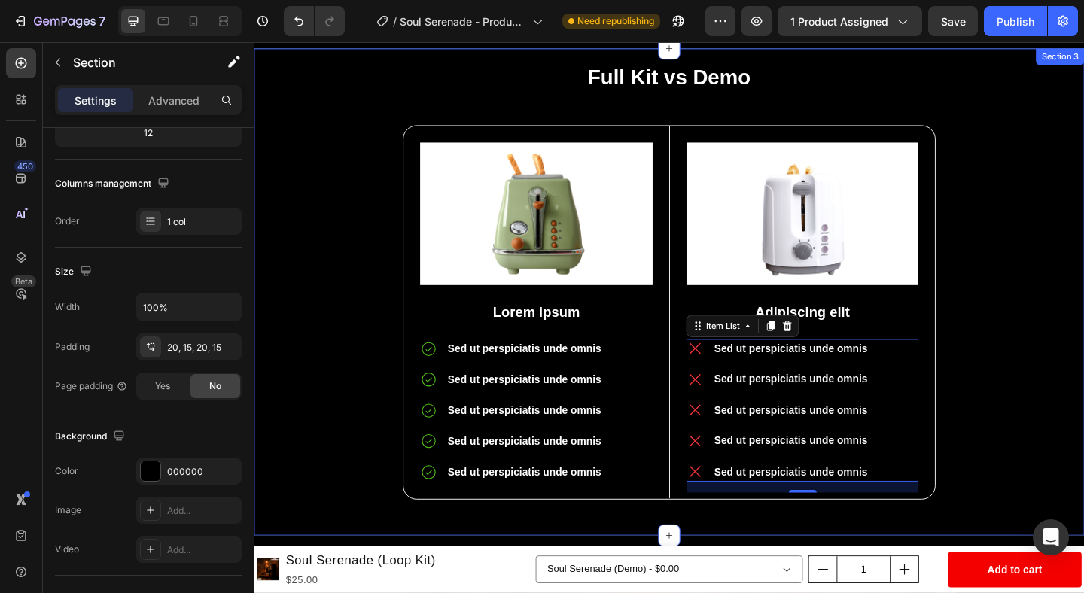
click at [1083, 351] on div "Full Kit vs Demo Heading Image Lorem ipsum Text Block Sed ut perspiciatis unde …" at bounding box center [705, 314] width 881 height 500
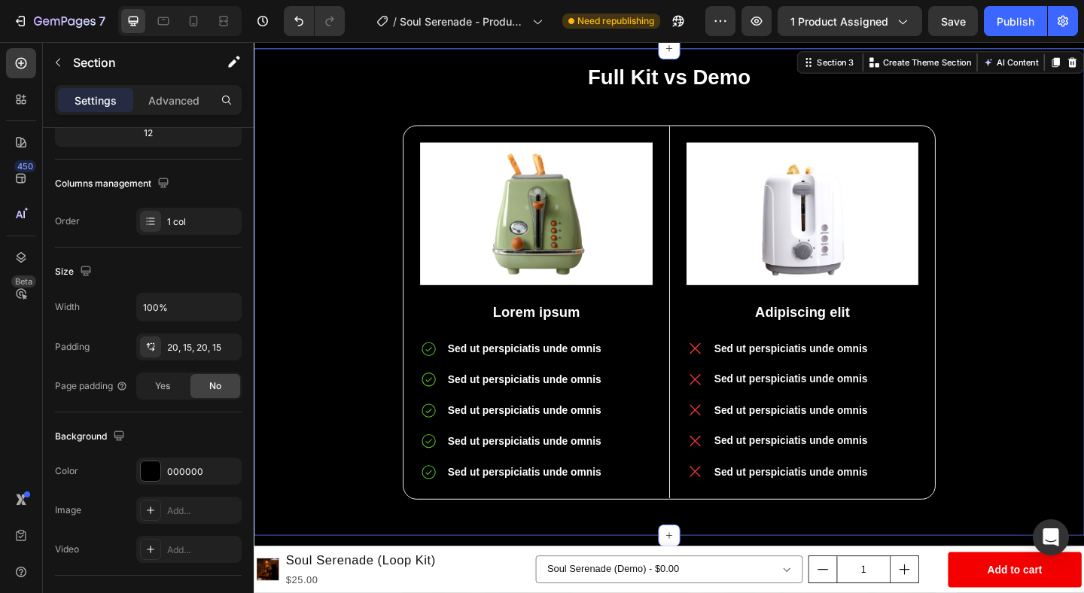
scroll to position [0, 0]
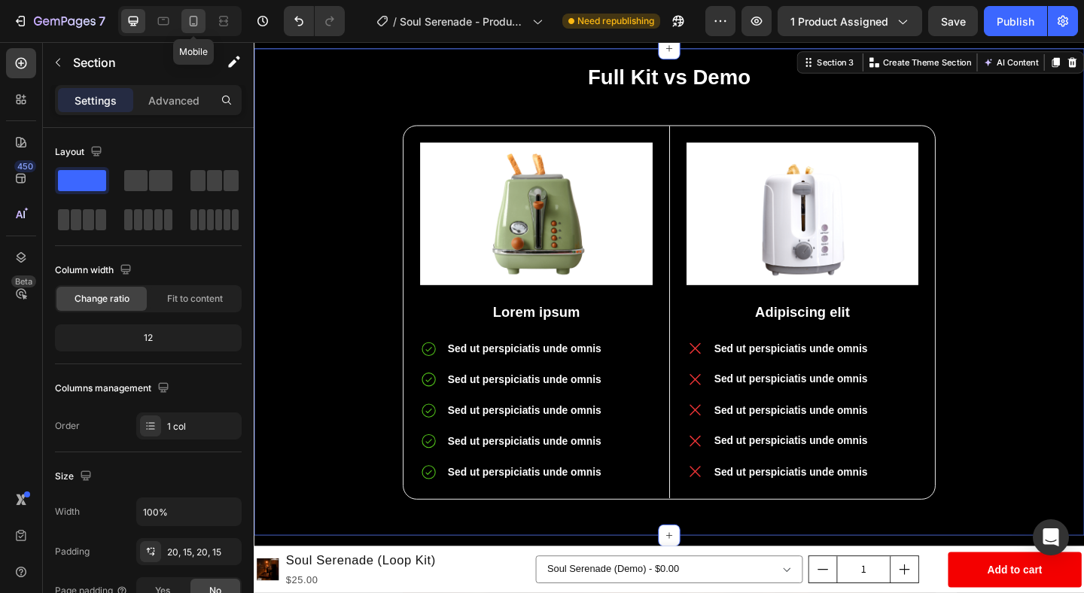
click at [200, 15] on icon at bounding box center [193, 21] width 15 height 15
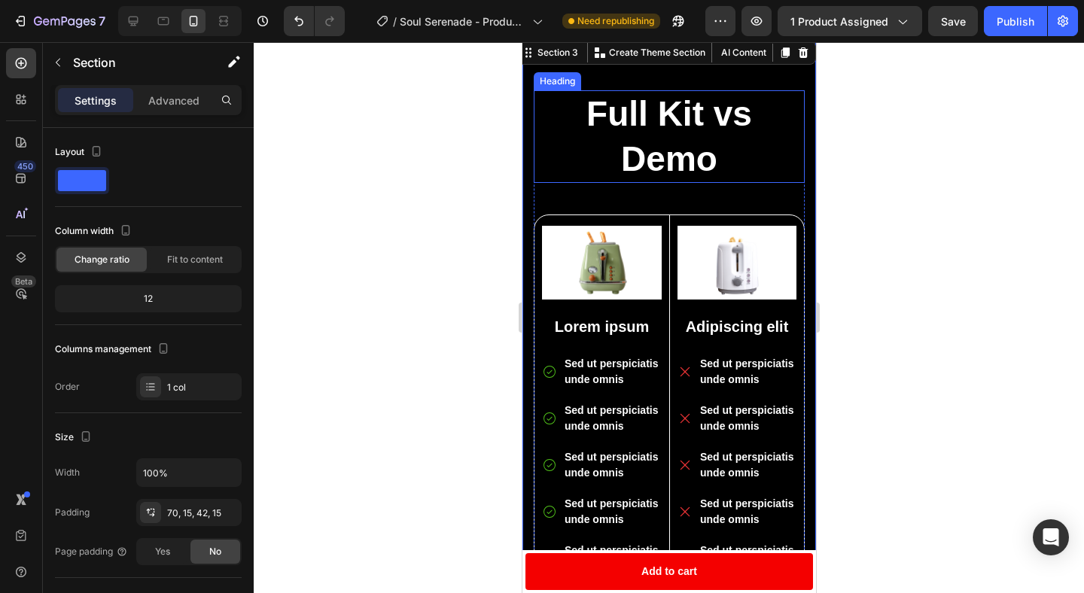
scroll to position [679, 0]
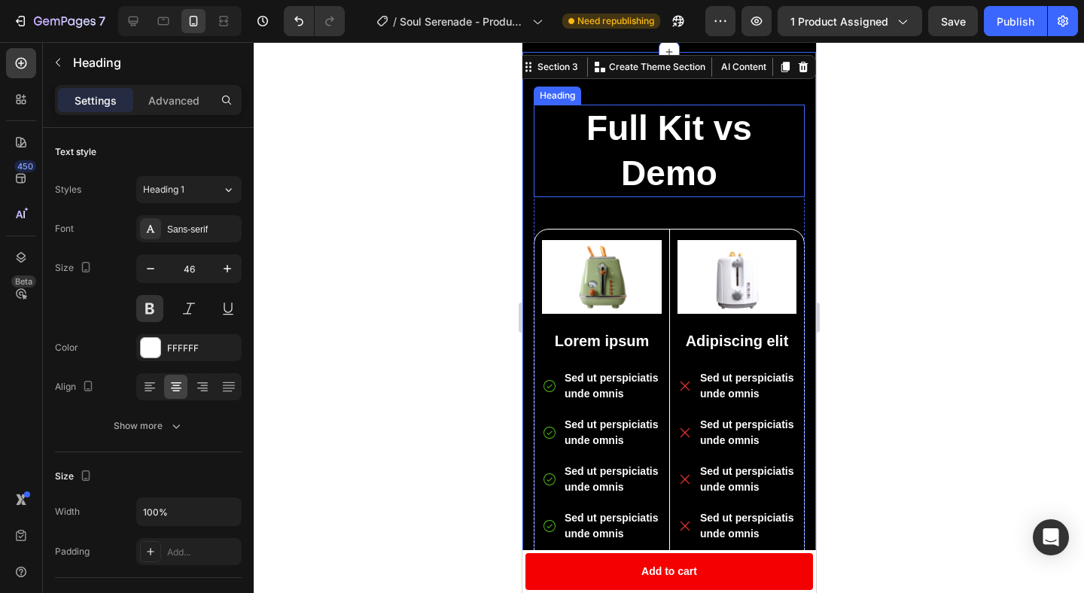
click at [655, 166] on p "Full Kit vs Demo" at bounding box center [669, 151] width 268 height 90
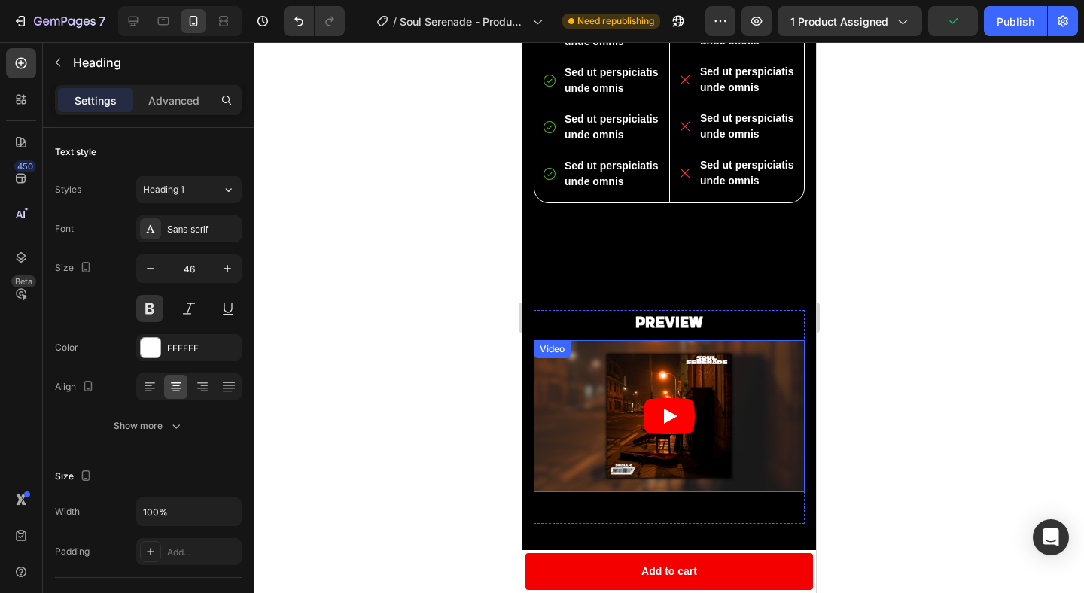
scroll to position [880, 0]
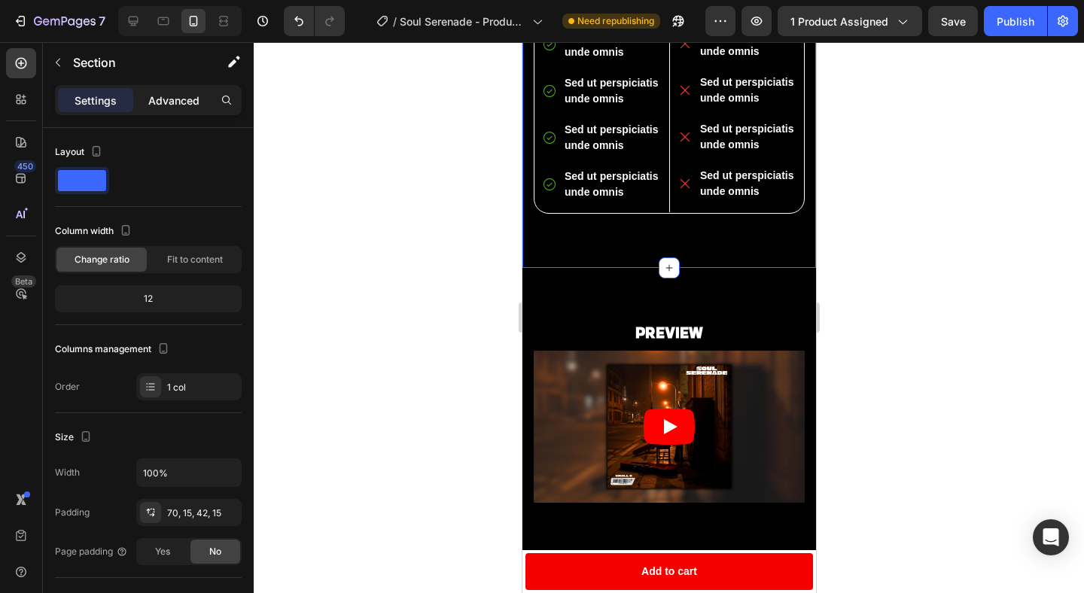
click at [167, 97] on p "Advanced" at bounding box center [173, 101] width 51 height 16
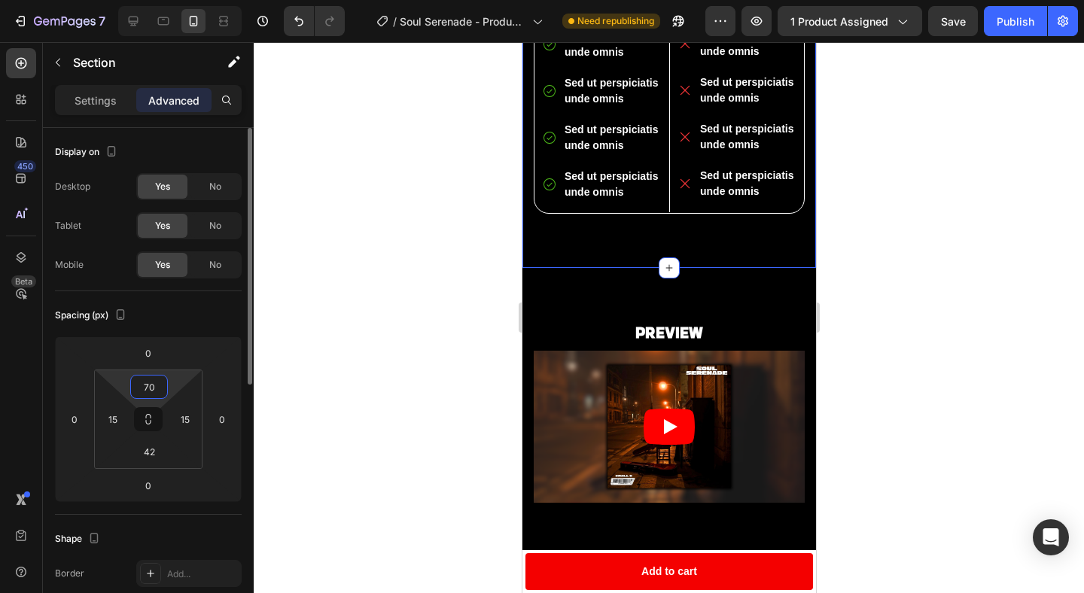
click at [157, 385] on input "70" at bounding box center [149, 387] width 30 height 23
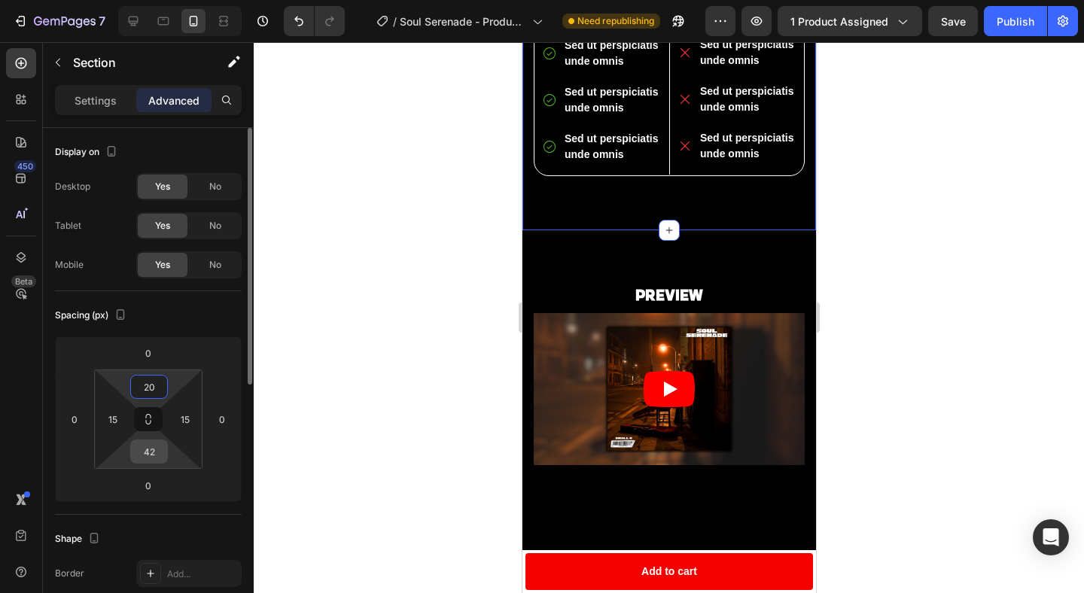
type input "20"
click at [151, 446] on input "42" at bounding box center [149, 451] width 30 height 23
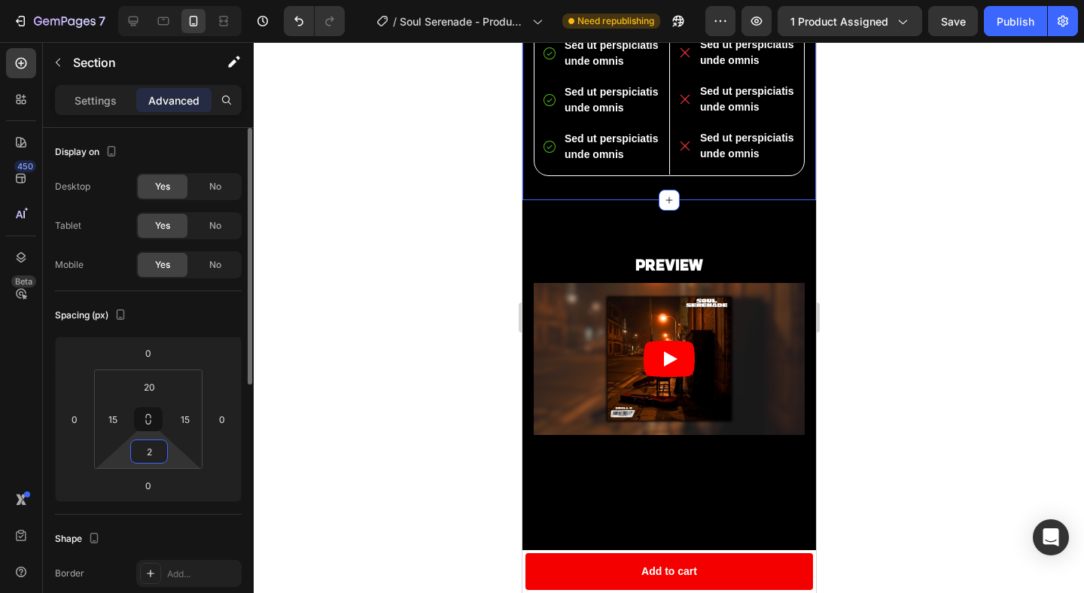
type input "20"
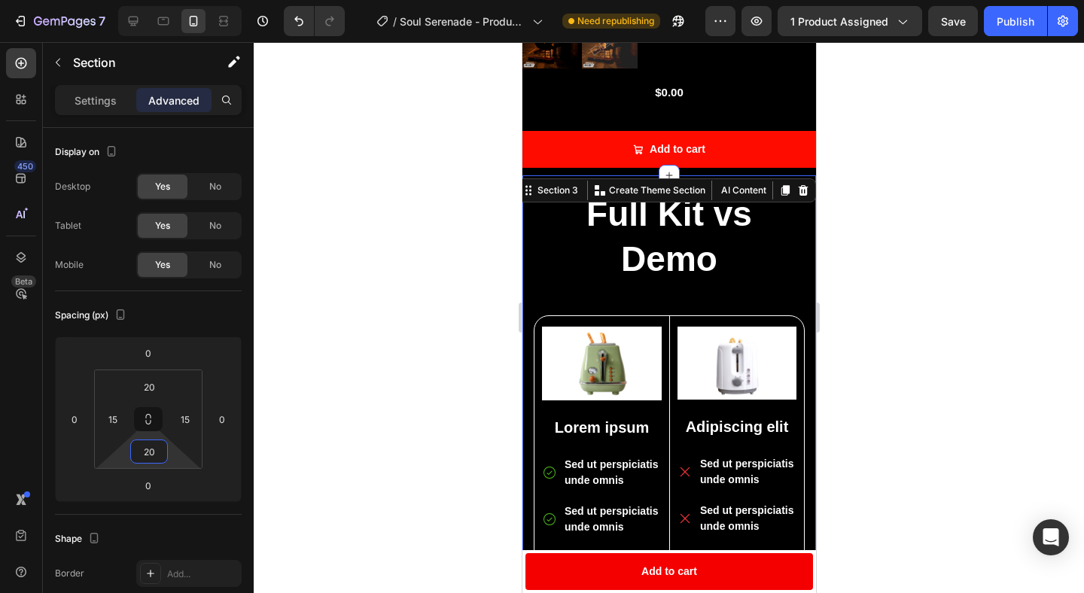
scroll to position [445, 0]
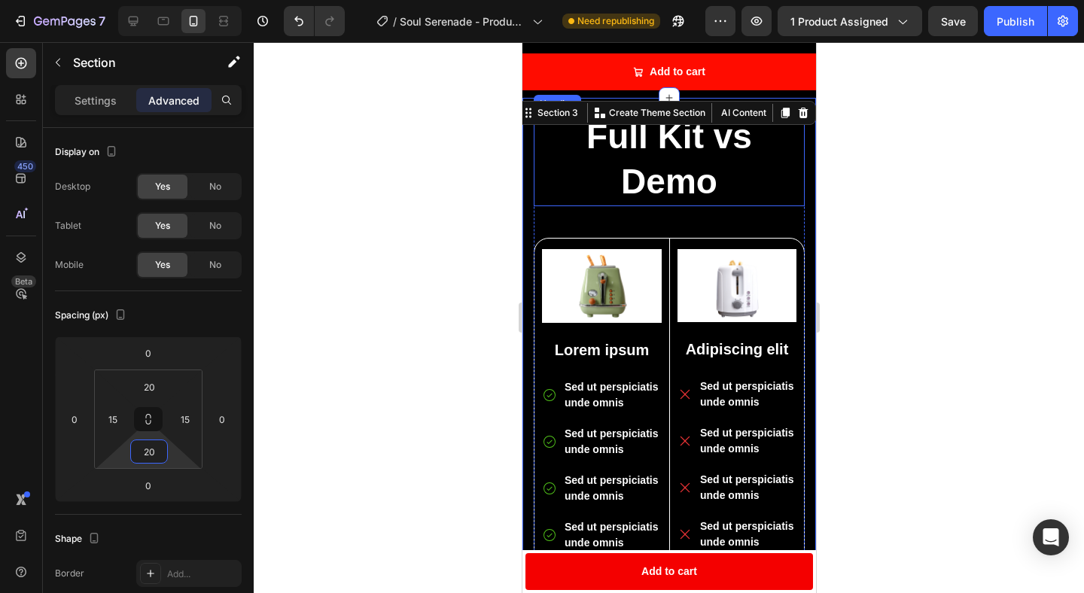
click at [671, 164] on p "Full Kit vs Demo" at bounding box center [669, 159] width 268 height 90
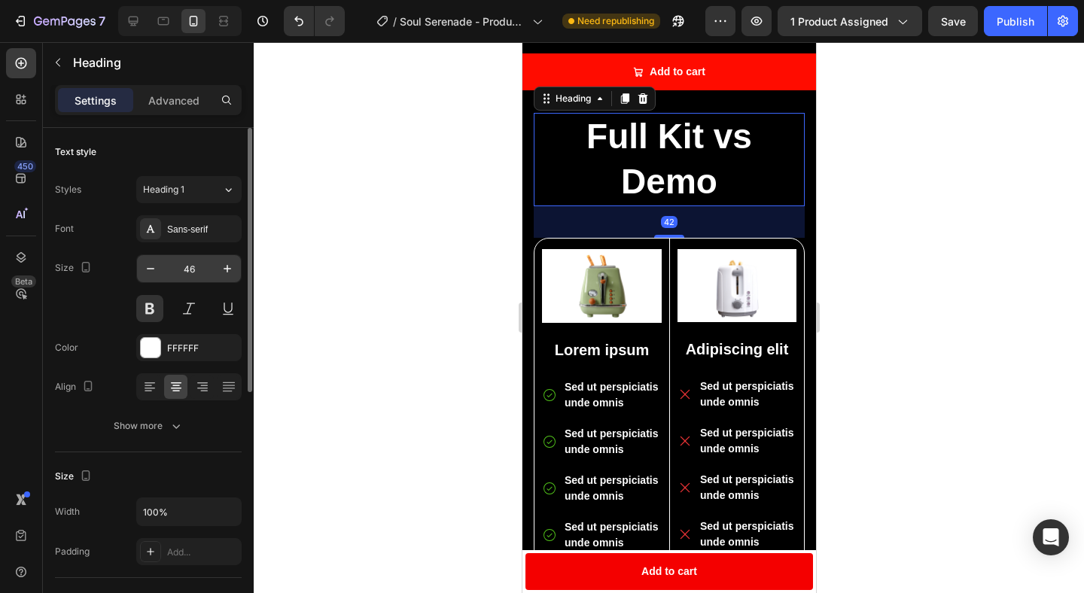
click at [192, 263] on input "46" at bounding box center [189, 268] width 50 height 27
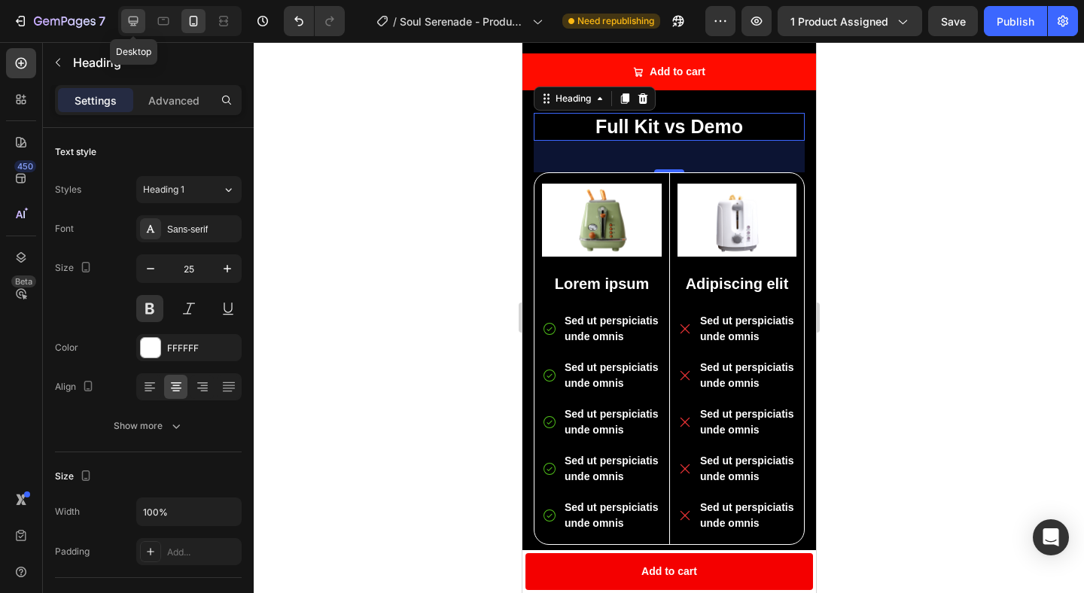
click at [131, 18] on icon at bounding box center [133, 21] width 15 height 15
type input "30"
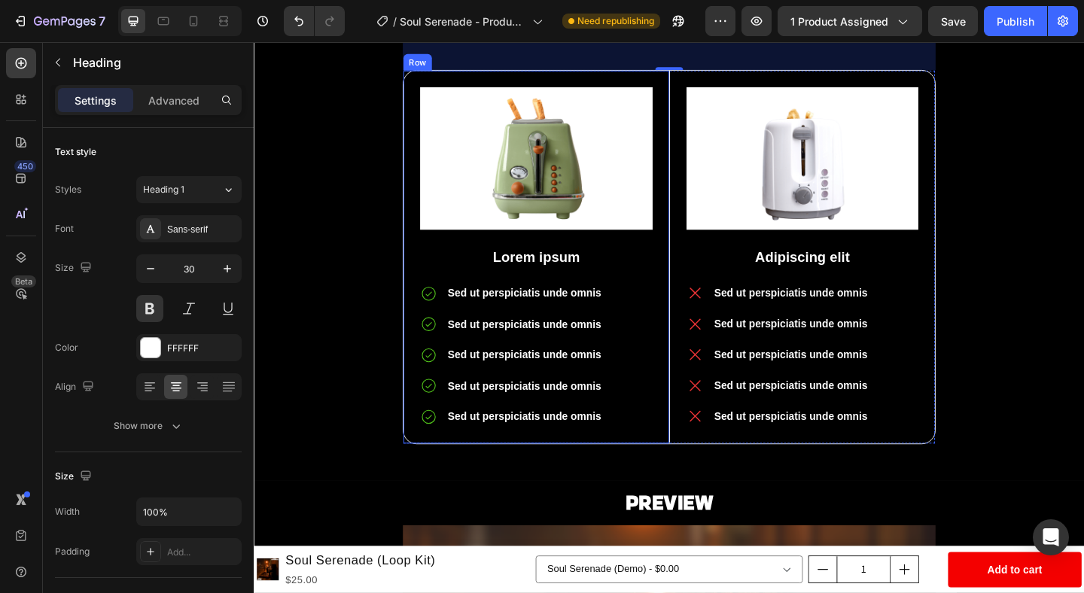
scroll to position [800, 0]
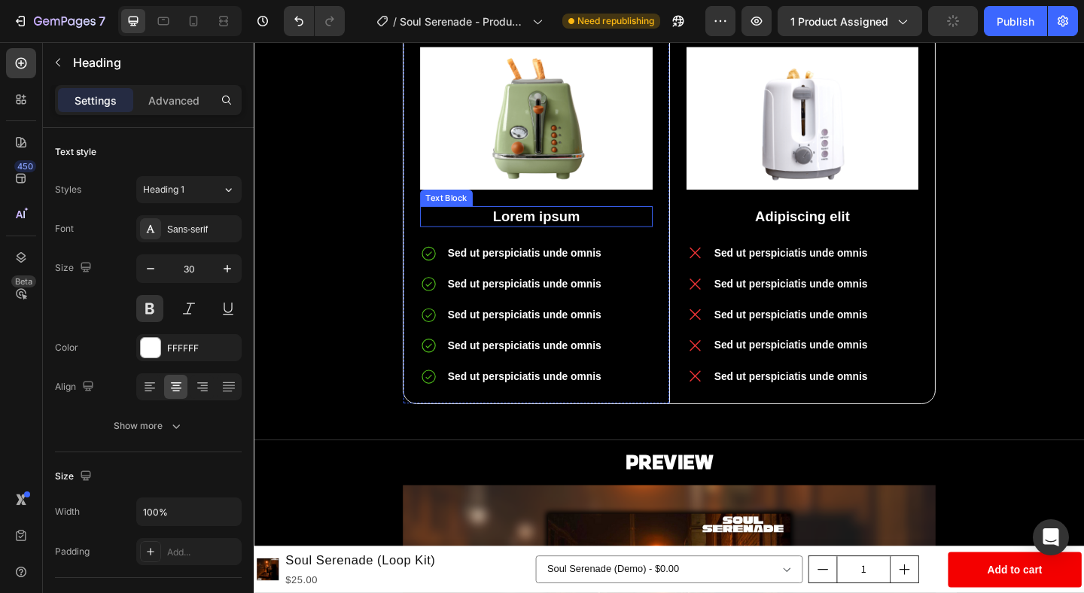
click at [570, 238] on p "Lorem ipsum" at bounding box center [561, 232] width 250 height 20
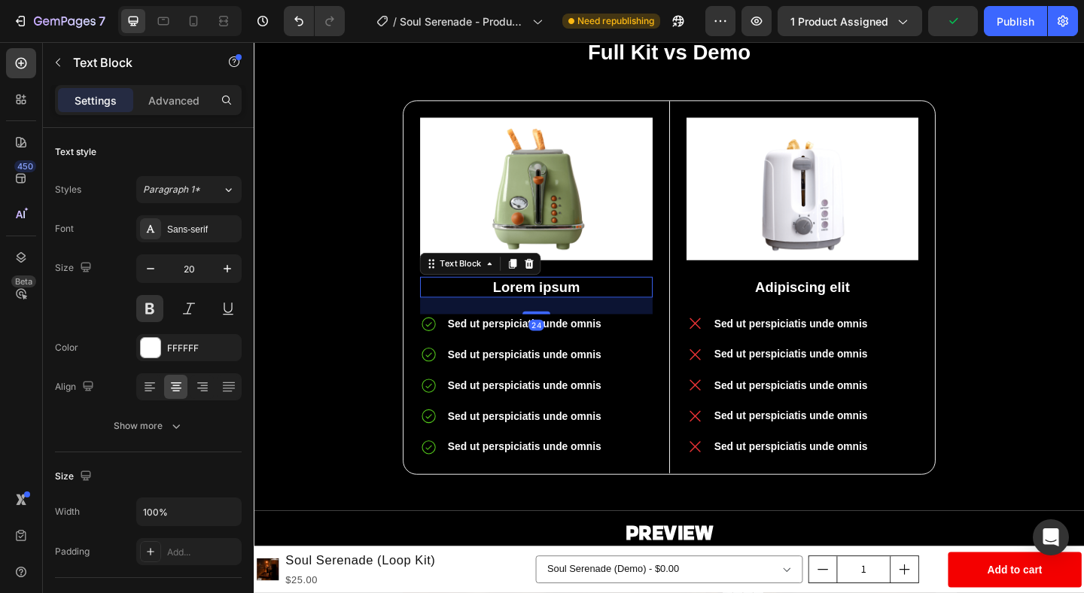
scroll to position [689, 0]
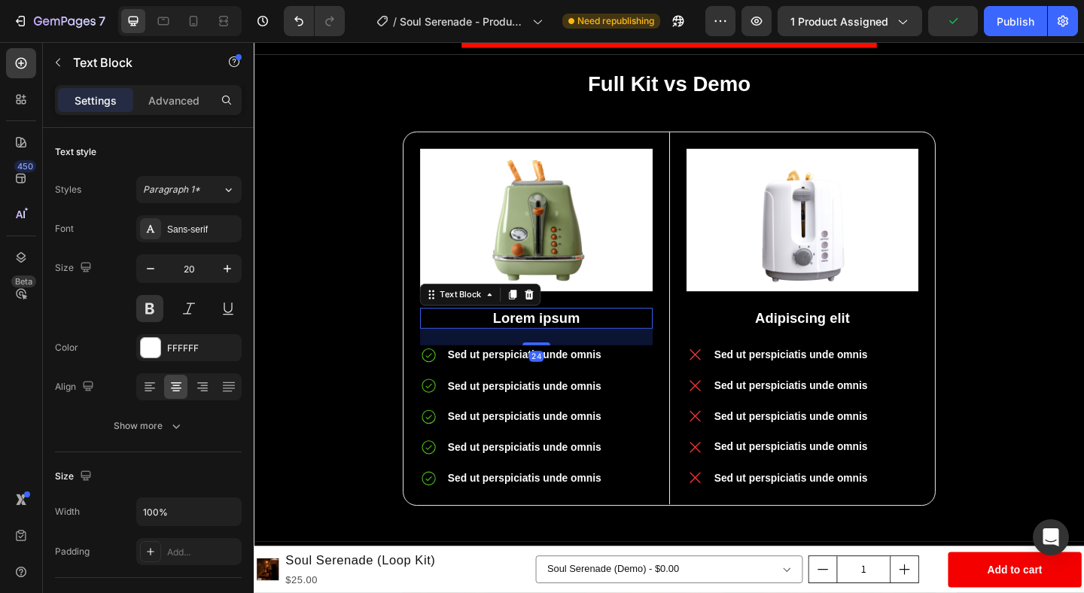
click at [570, 238] on img at bounding box center [560, 236] width 253 height 156
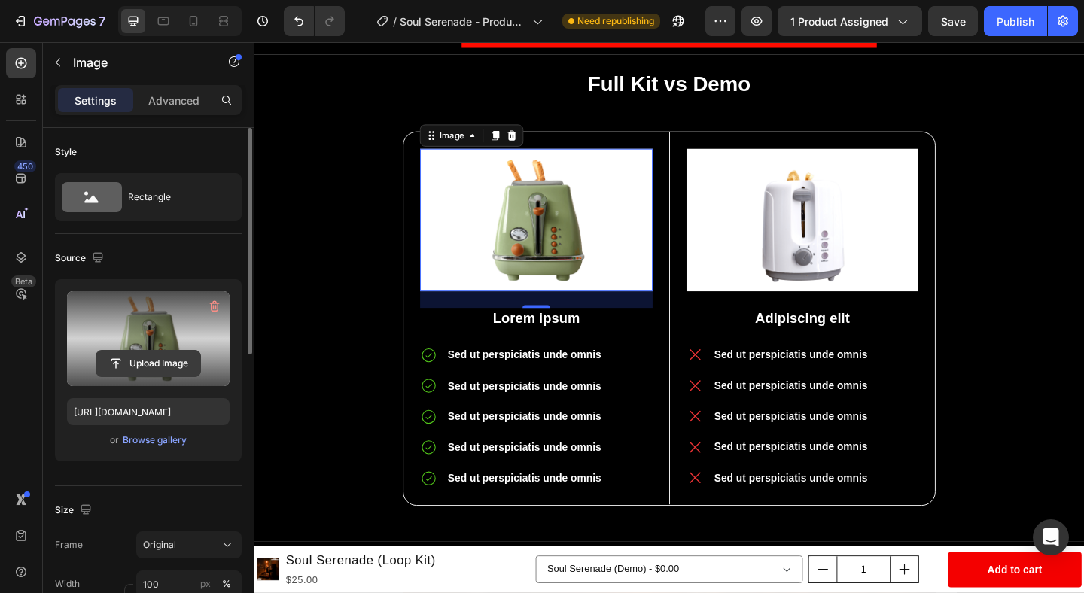
click at [148, 365] on input "file" at bounding box center [148, 364] width 104 height 26
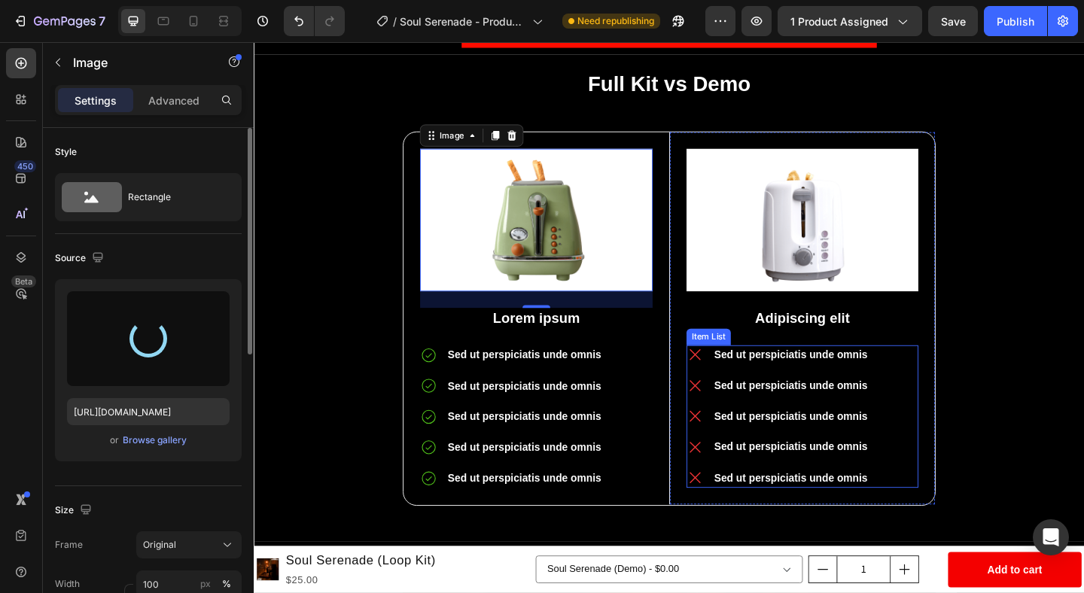
type input "[URL][DOMAIN_NAME]"
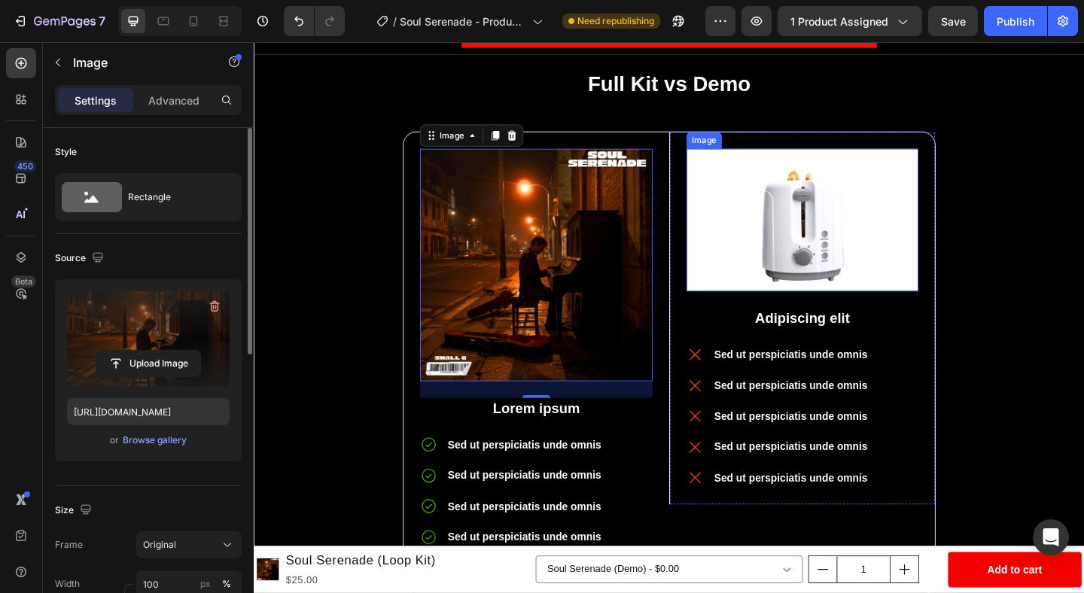
click at [874, 263] on img at bounding box center [850, 235] width 252 height 155
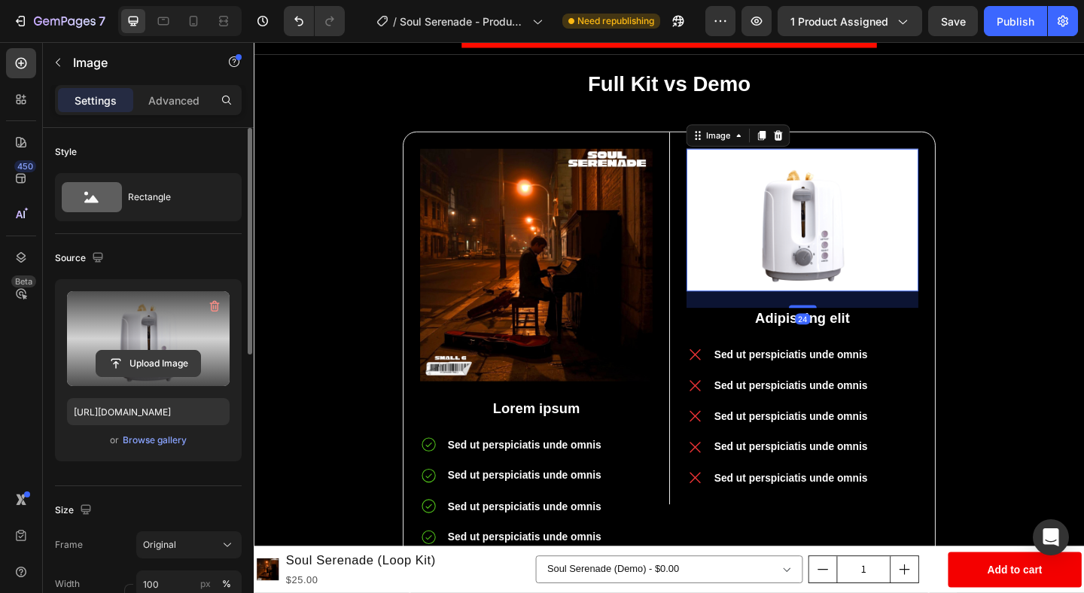
click at [163, 367] on input "file" at bounding box center [148, 364] width 104 height 26
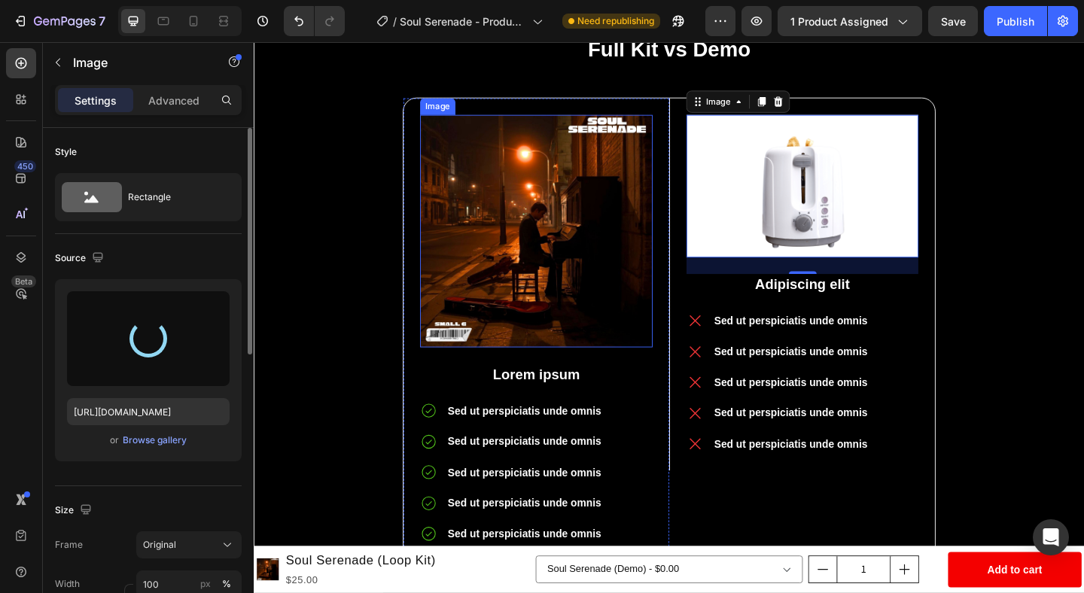
scroll to position [759, 0]
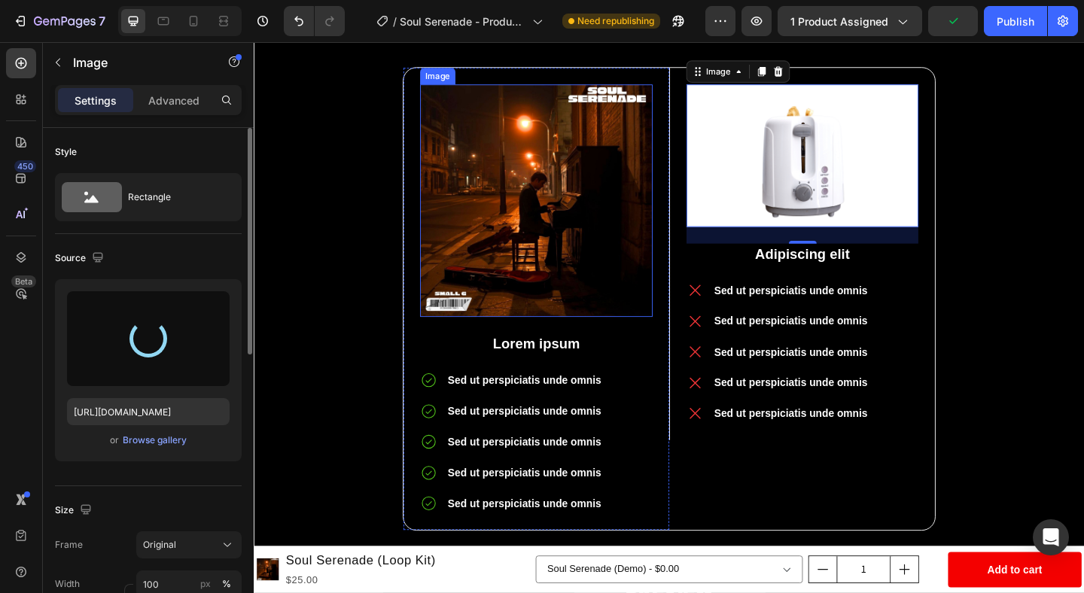
type input "[URL][DOMAIN_NAME]"
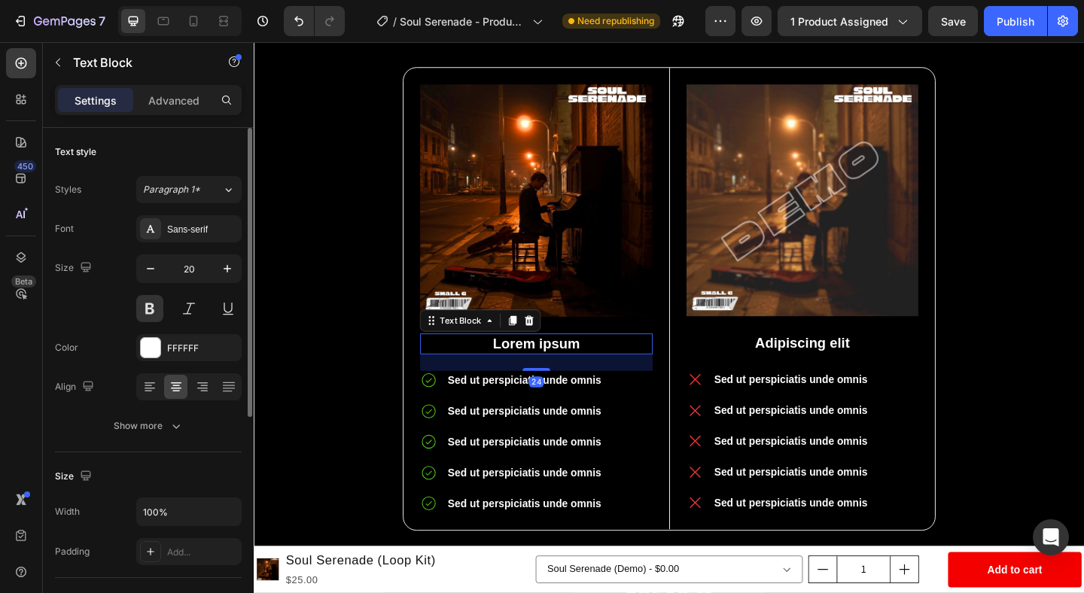
click at [568, 364] on p "Lorem ipsum" at bounding box center [561, 371] width 250 height 20
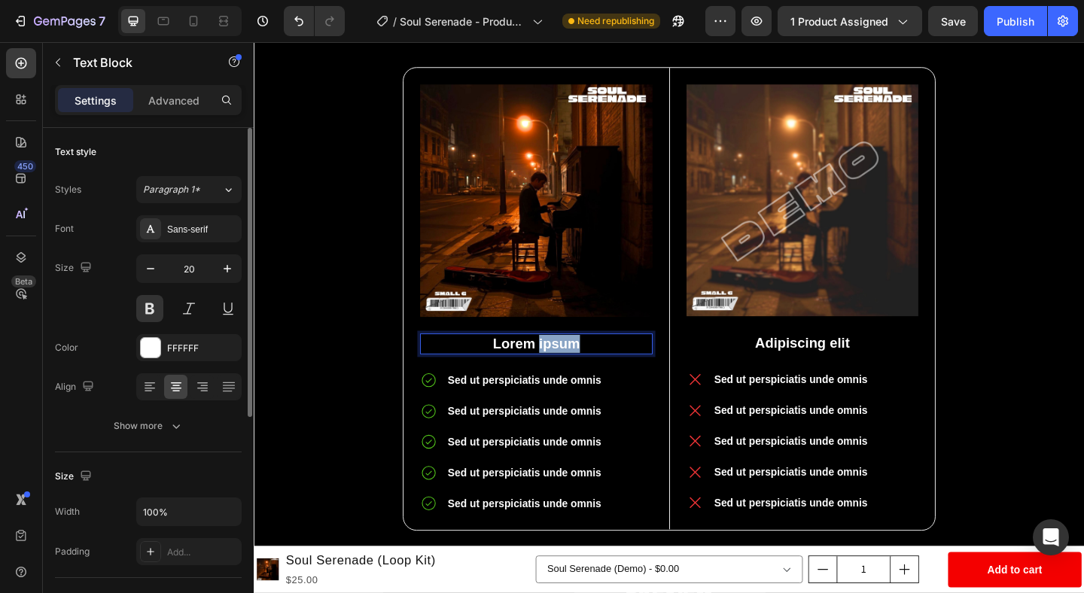
click at [568, 364] on p "Lorem ipsum" at bounding box center [561, 371] width 250 height 20
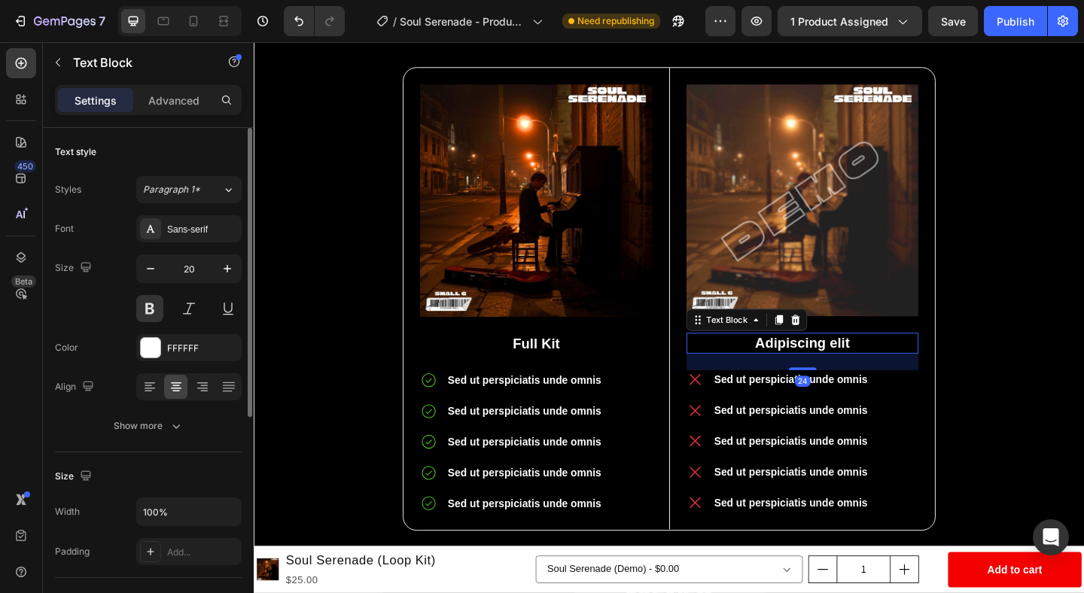
click at [847, 376] on p "Adipiscing elit" at bounding box center [850, 370] width 249 height 20
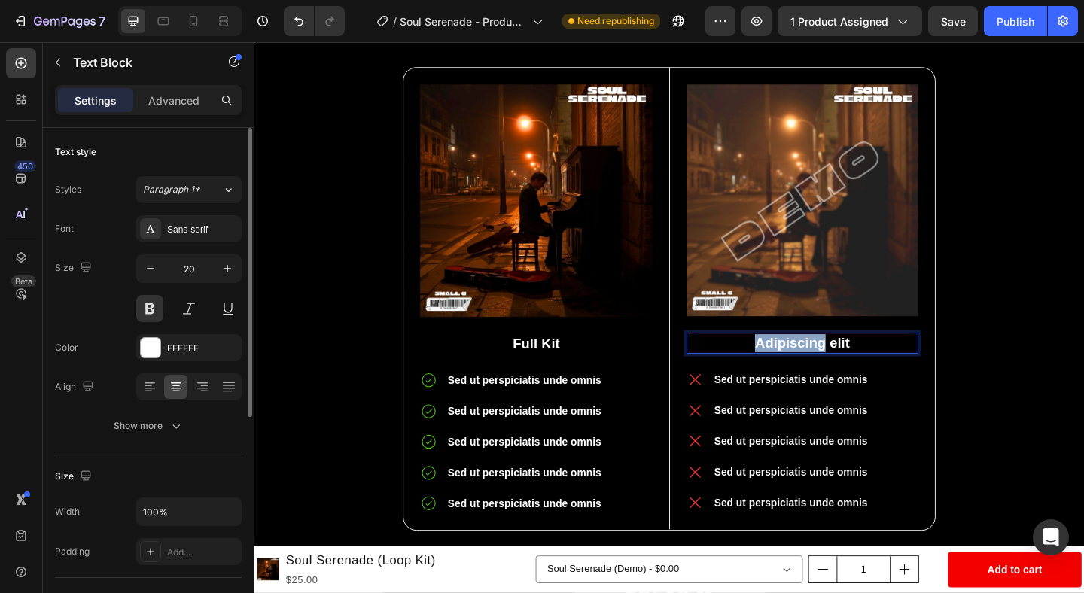
click at [847, 376] on p "Adipiscing elit" at bounding box center [850, 370] width 249 height 20
click at [1083, 354] on div "Full Kit vs Demo Heading Image Full Kit Text Block Sed ut perspiciatis unde omn…" at bounding box center [705, 300] width 881 height 598
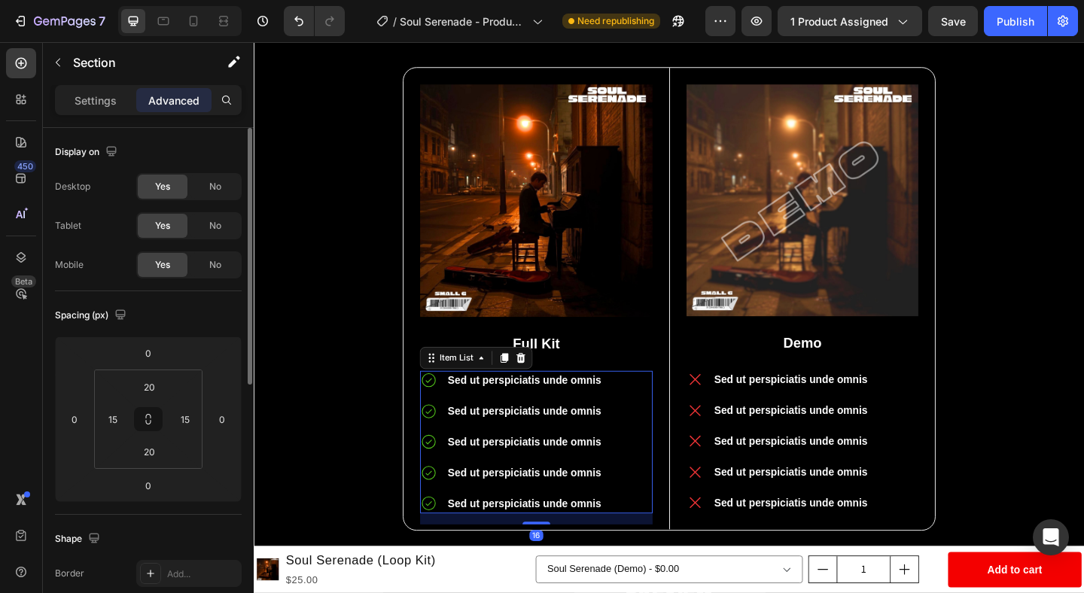
click at [547, 404] on p "Sed ut perspiciatis unde omnis" at bounding box center [548, 410] width 167 height 17
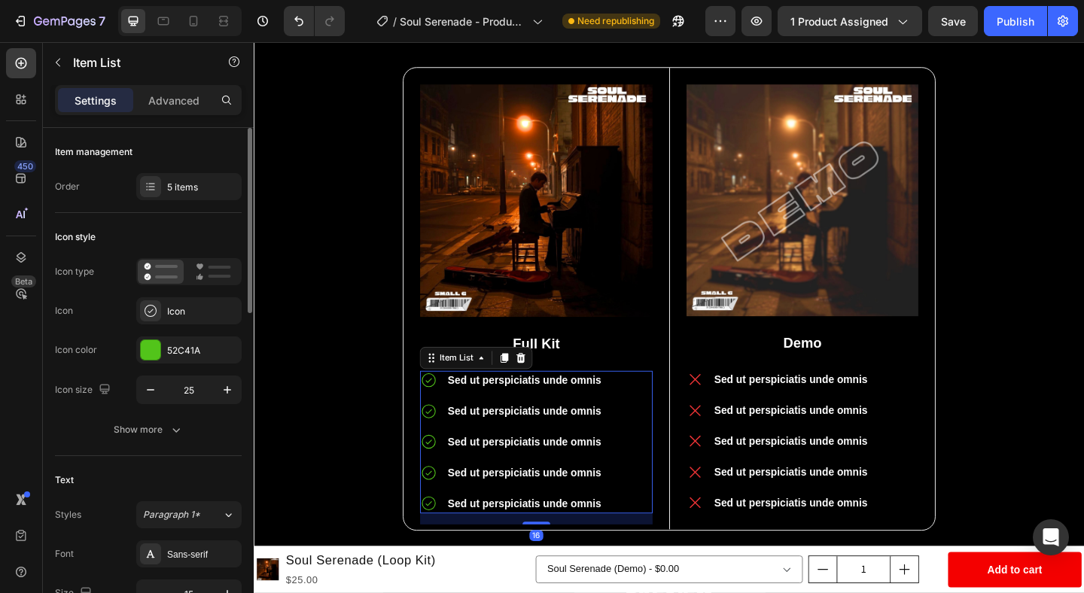
click at [547, 404] on p "Sed ut perspiciatis unde omnis" at bounding box center [548, 410] width 167 height 17
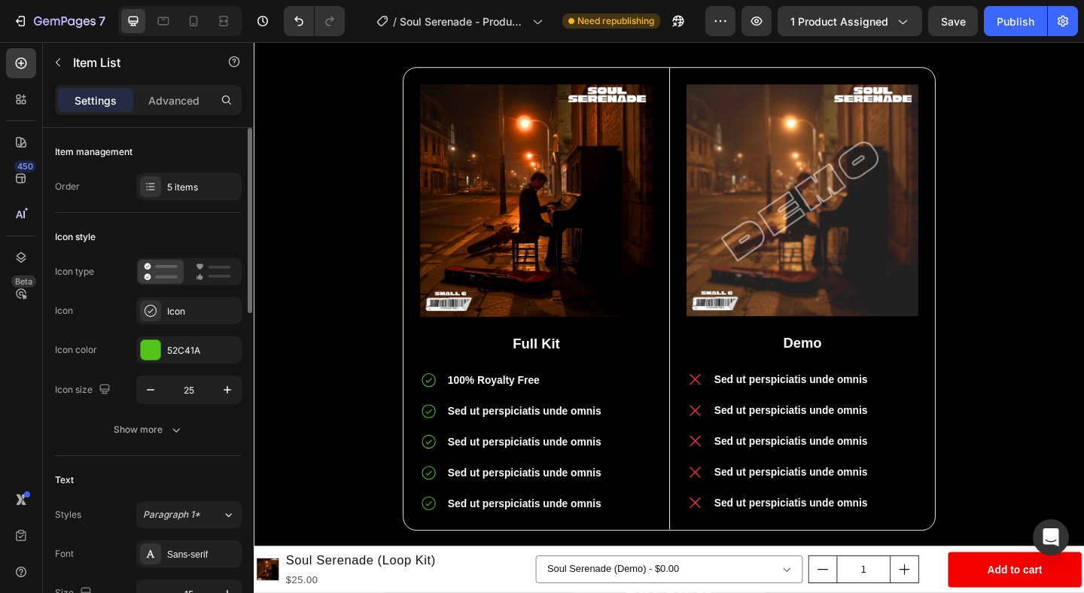
click at [452, 411] on icon at bounding box center [443, 410] width 19 height 19
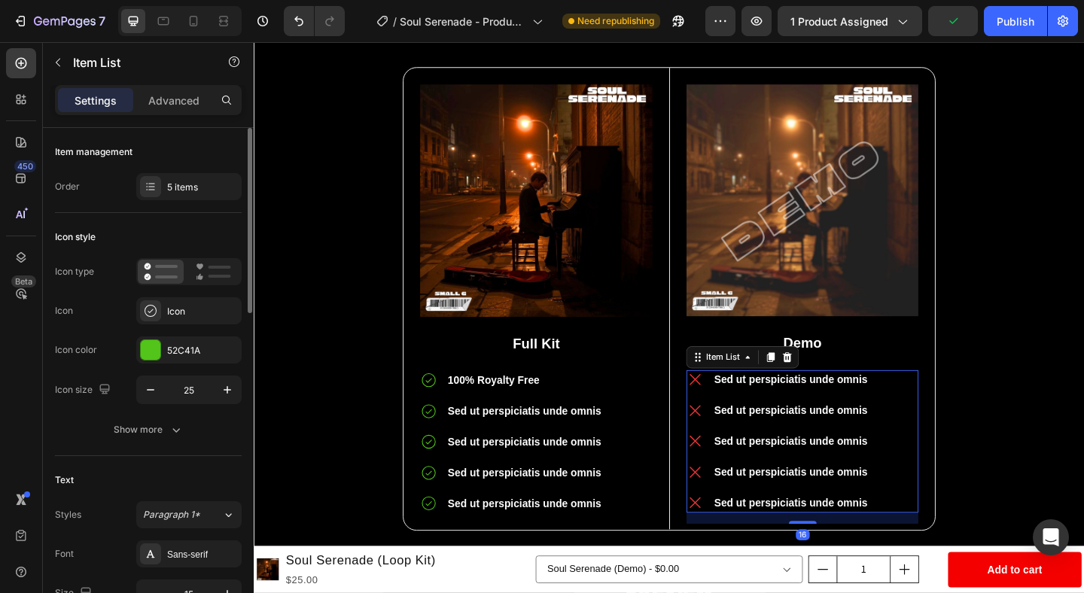
click at [845, 412] on p "Sed ut perspiciatis unde omnis" at bounding box center [837, 409] width 167 height 17
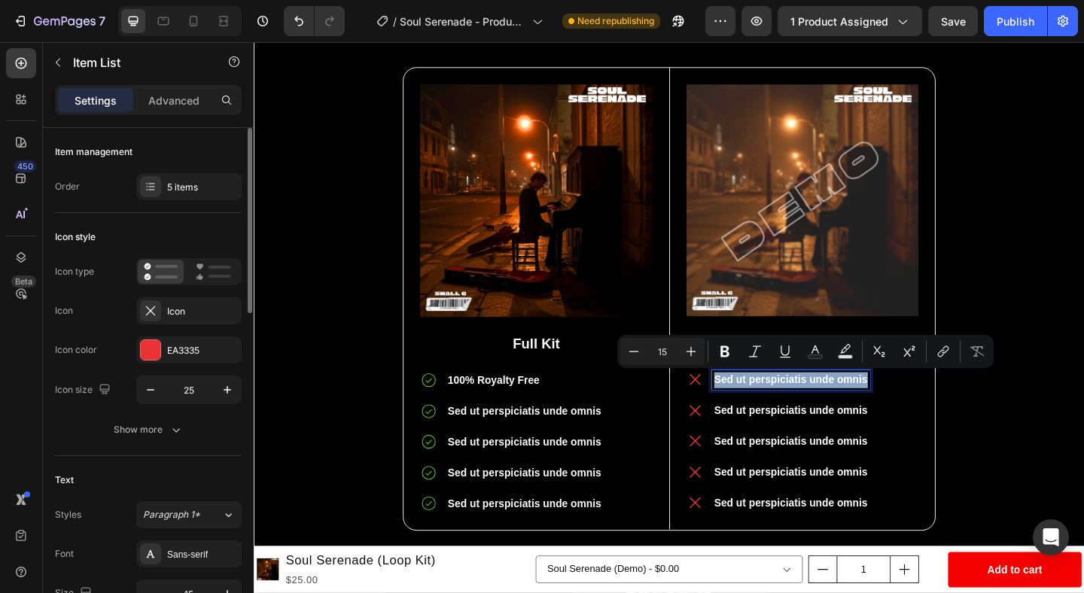
click at [845, 412] on p "Sed ut perspiciatis unde omnis" at bounding box center [837, 409] width 167 height 17
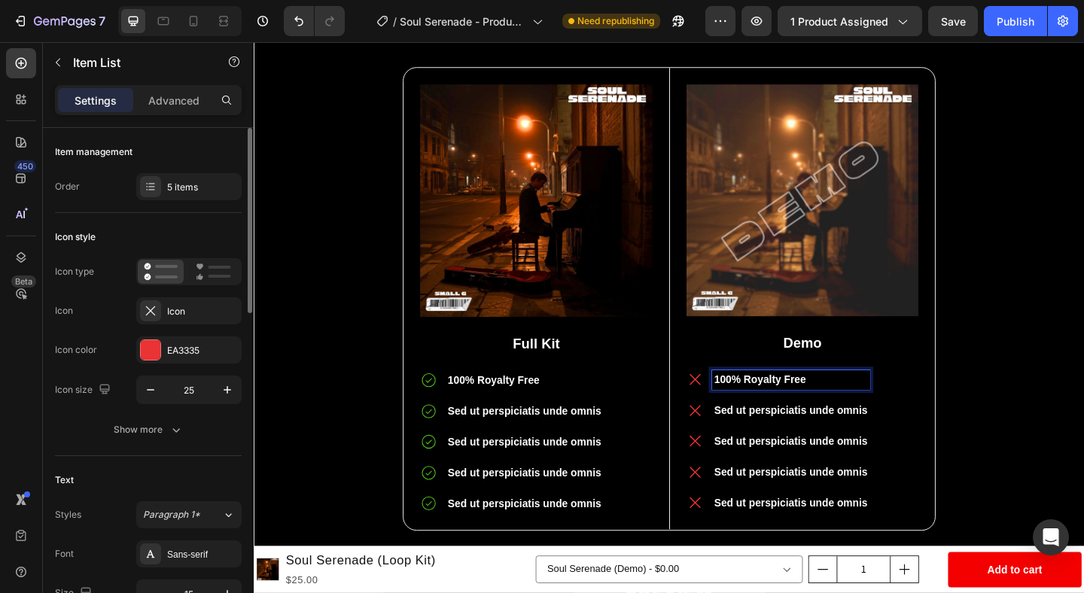
click at [734, 409] on icon at bounding box center [734, 410] width 12 height 12
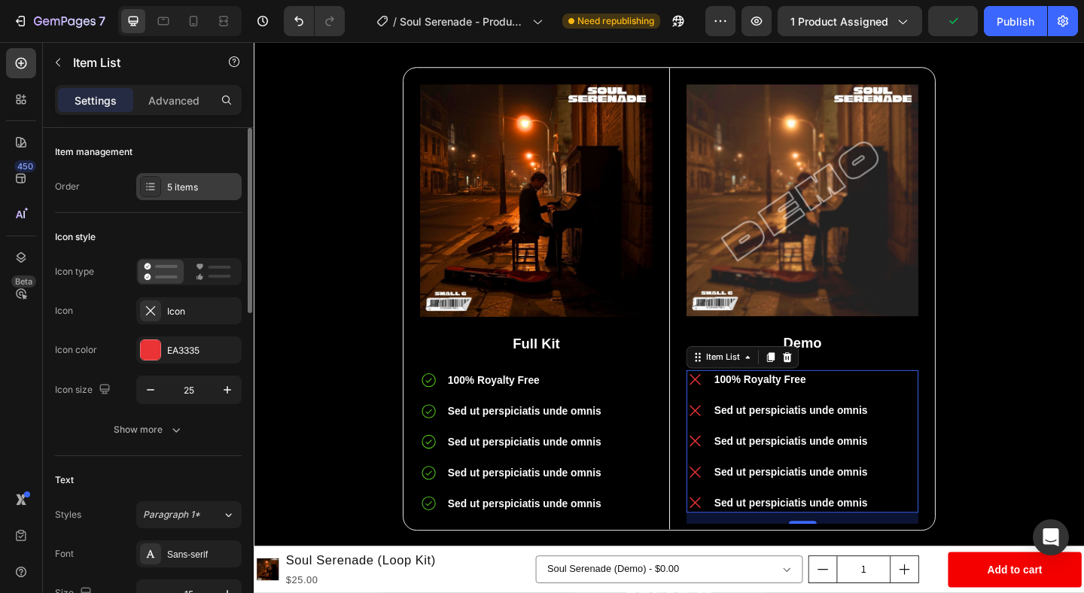
click at [163, 198] on div "5 items" at bounding box center [188, 186] width 105 height 27
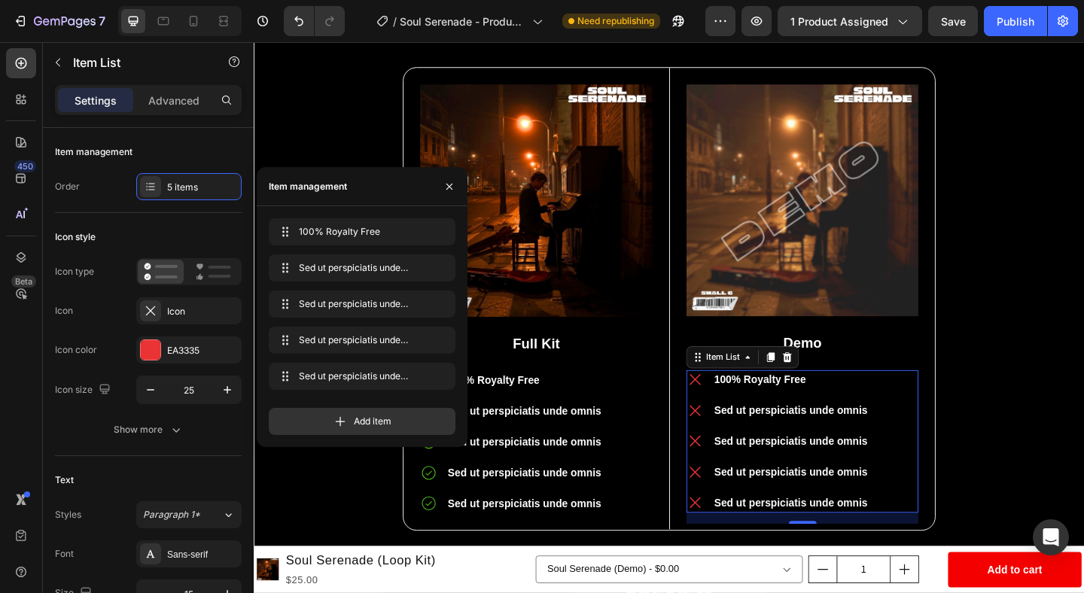
click at [167, 230] on div "Icon style" at bounding box center [148, 237] width 187 height 24
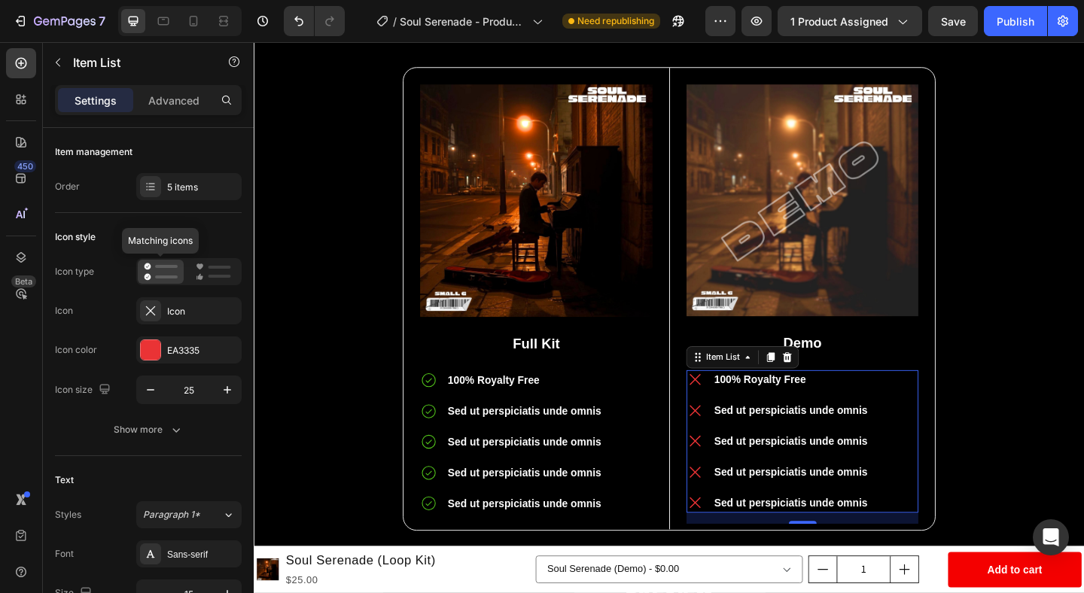
click at [164, 274] on icon at bounding box center [161, 272] width 34 height 18
click at [160, 270] on icon at bounding box center [161, 272] width 34 height 18
click at [190, 314] on div "Icon" at bounding box center [202, 312] width 71 height 14
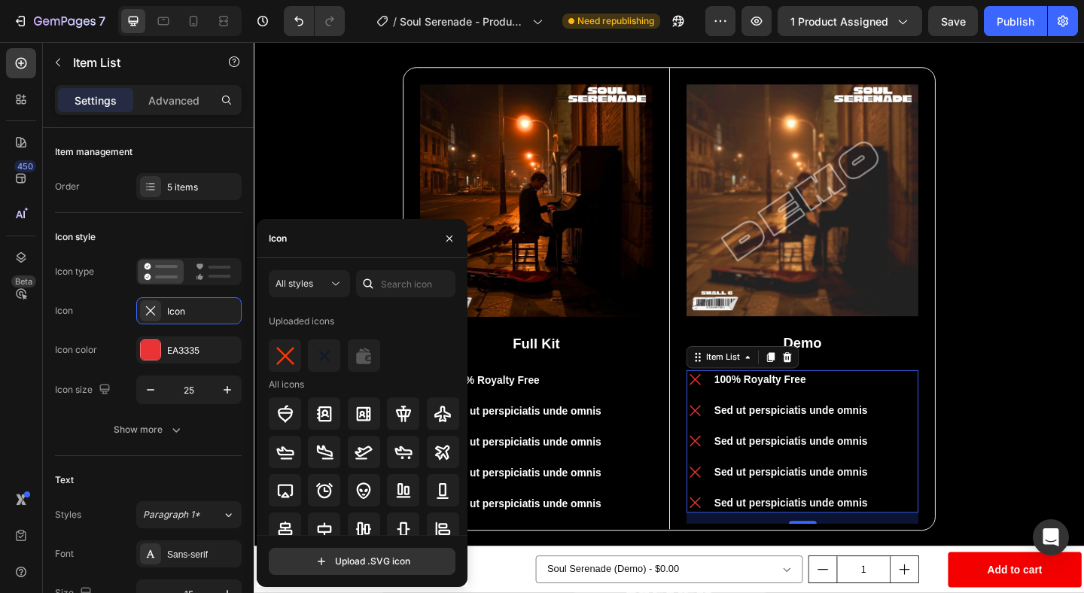
click at [925, 409] on div "100% Royalty Free Sed ut perspiciatis unde omnis Sed ut perspiciatis unde omnis…" at bounding box center [850, 477] width 252 height 156
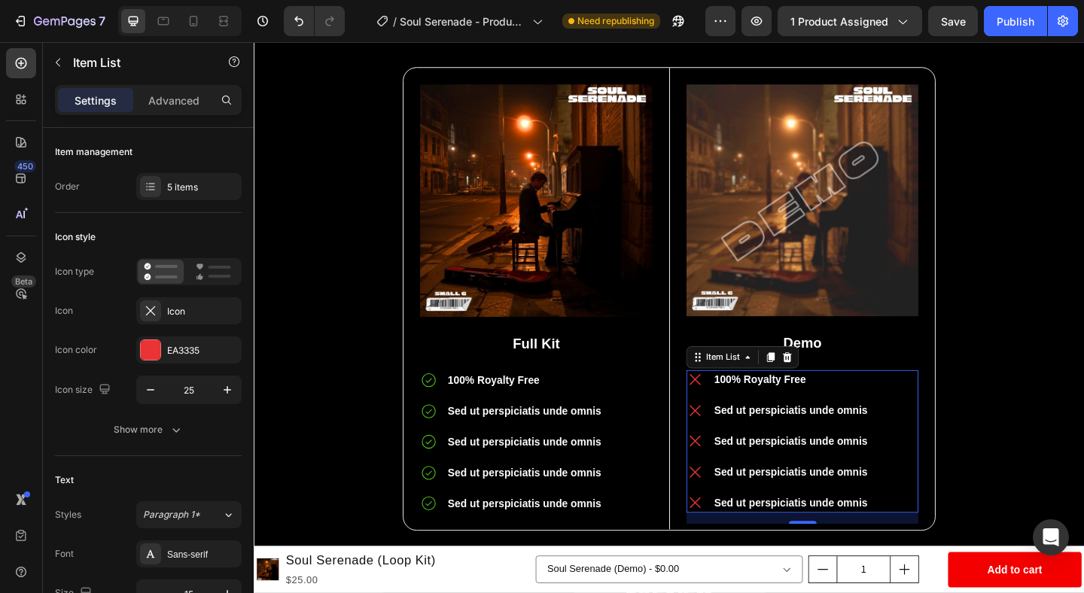
click at [734, 409] on icon at bounding box center [734, 410] width 12 height 12
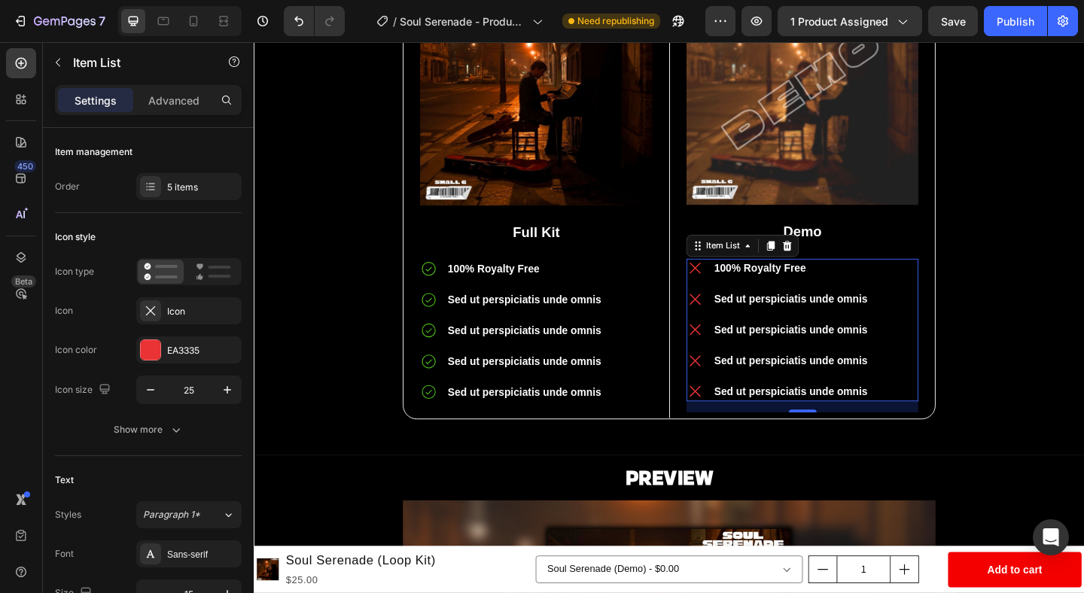
scroll to position [896, 0]
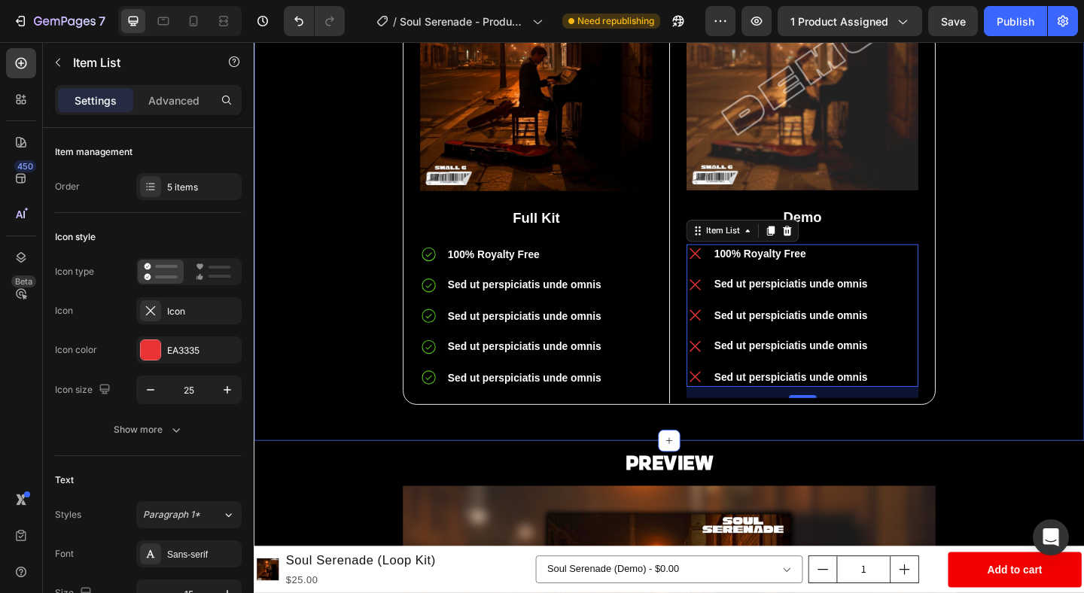
click at [1046, 419] on div "Full Kit vs Demo Heading Image Full Kit Text Block 100% Royalty Free Sed ut per…" at bounding box center [705, 163] width 881 height 598
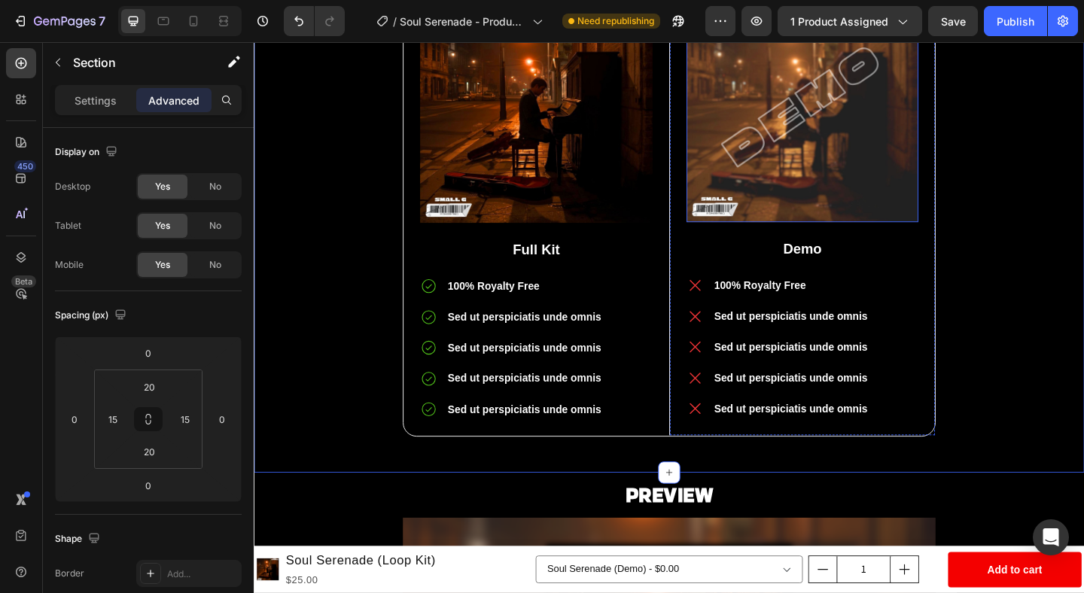
scroll to position [864, 0]
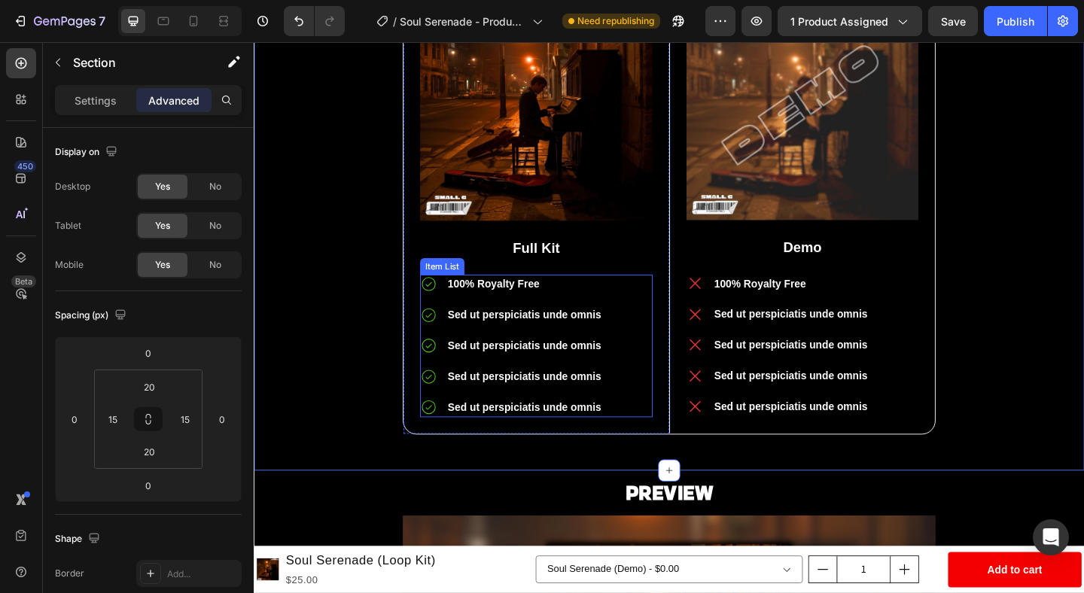
click at [593, 337] on p "Sed ut perspiciatis unde omnis" at bounding box center [548, 339] width 167 height 17
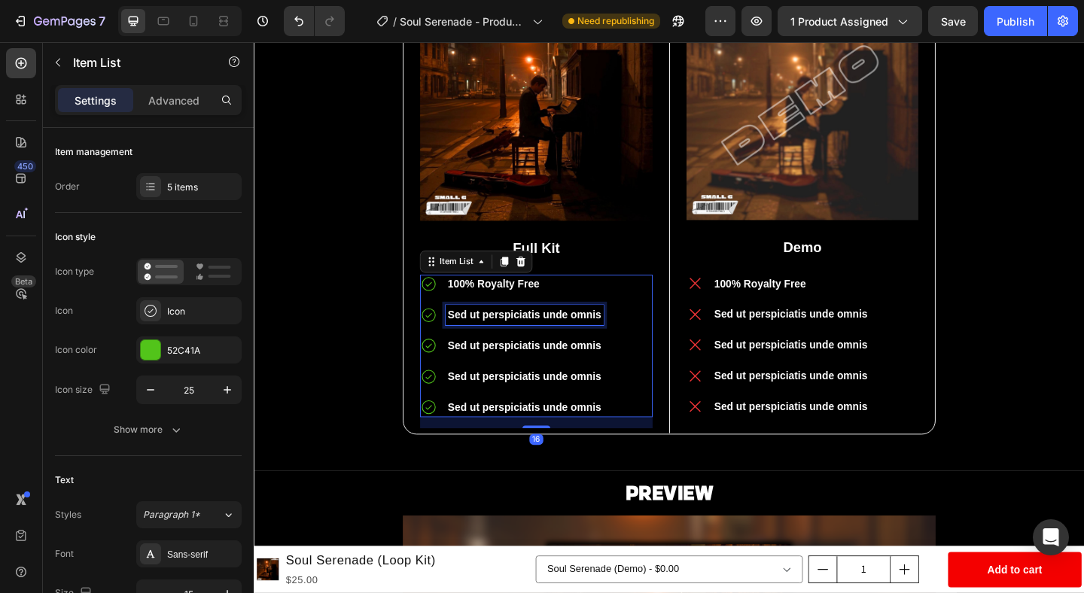
click at [593, 337] on p "Sed ut perspiciatis unde omnis" at bounding box center [548, 339] width 167 height 17
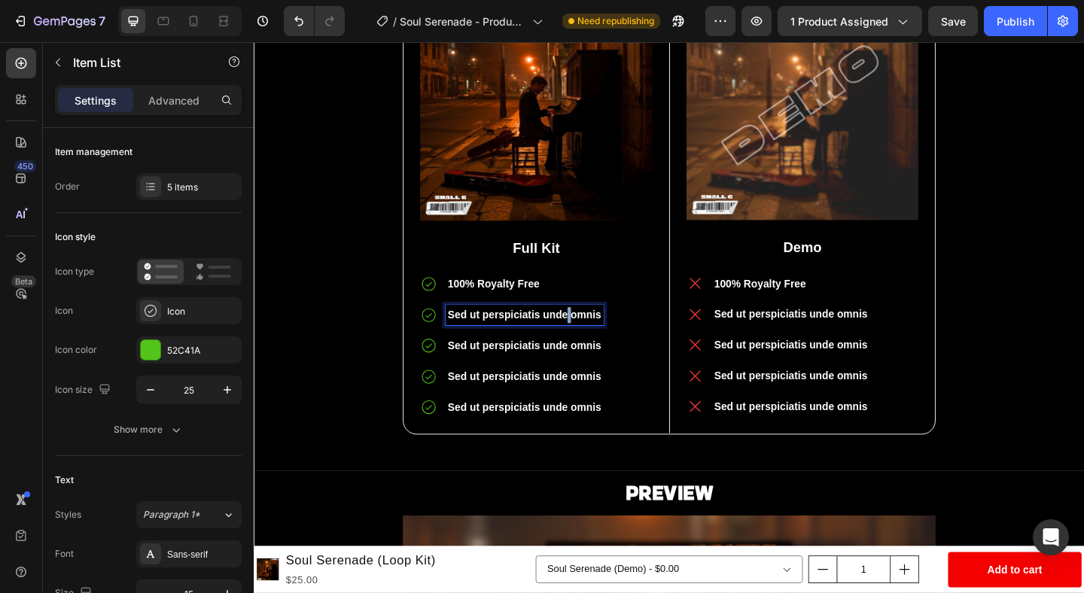
click at [593, 337] on p "Sed ut perspiciatis unde omnis" at bounding box center [548, 339] width 167 height 17
click at [591, 362] on div "Sed ut perspiciatis unde omnis" at bounding box center [548, 373] width 172 height 22
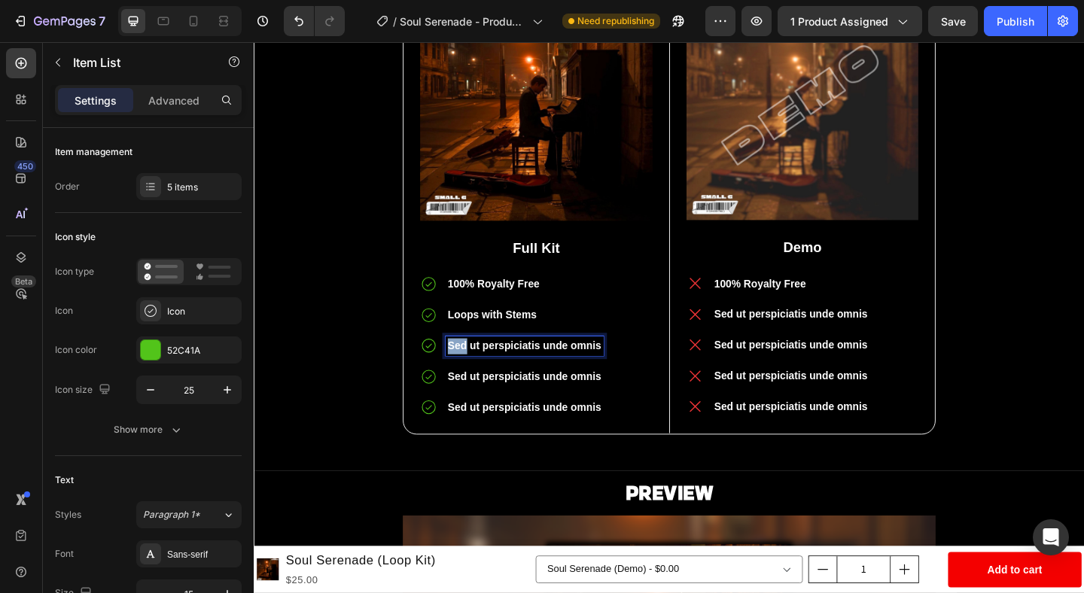
click at [591, 362] on div "Sed ut perspiciatis unde omnis" at bounding box center [548, 373] width 172 height 22
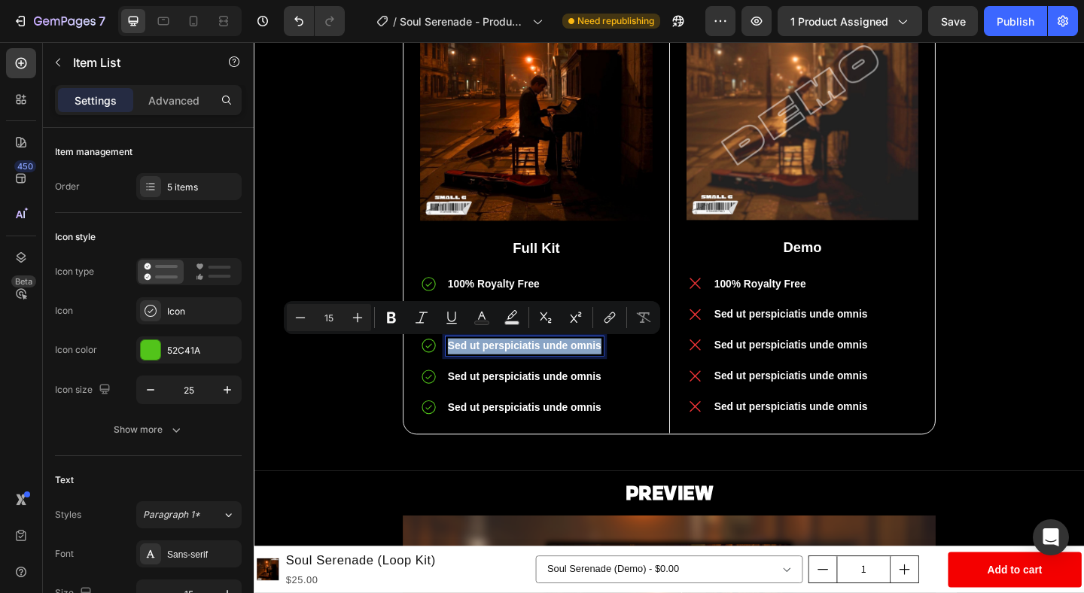
click at [591, 362] on div "Sed ut perspiciatis unde omnis" at bounding box center [548, 373] width 172 height 22
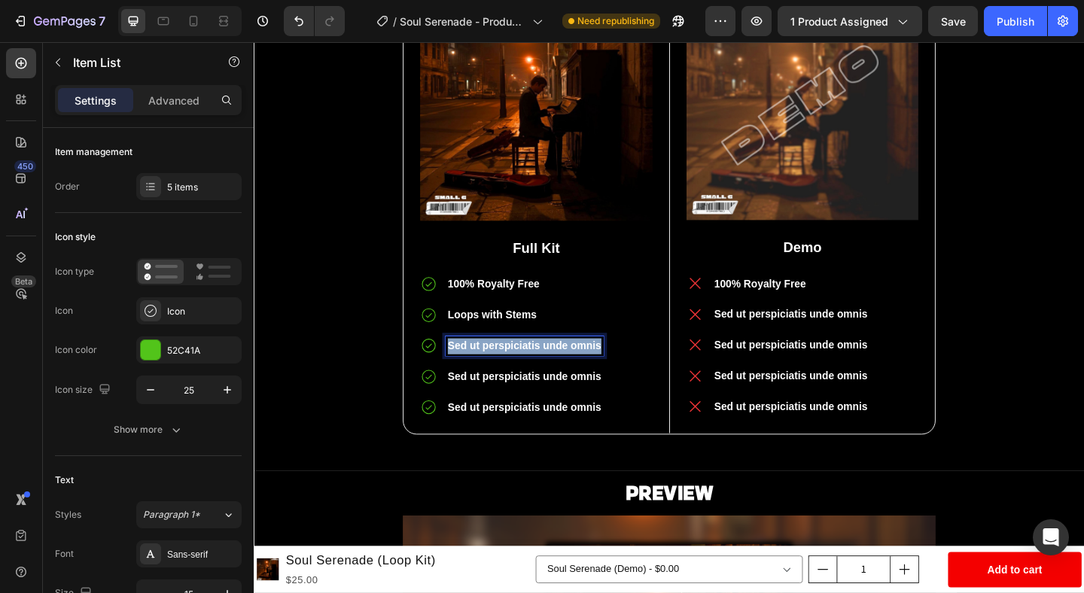
click at [591, 362] on div "Sed ut perspiciatis unde omnis" at bounding box center [548, 373] width 172 height 22
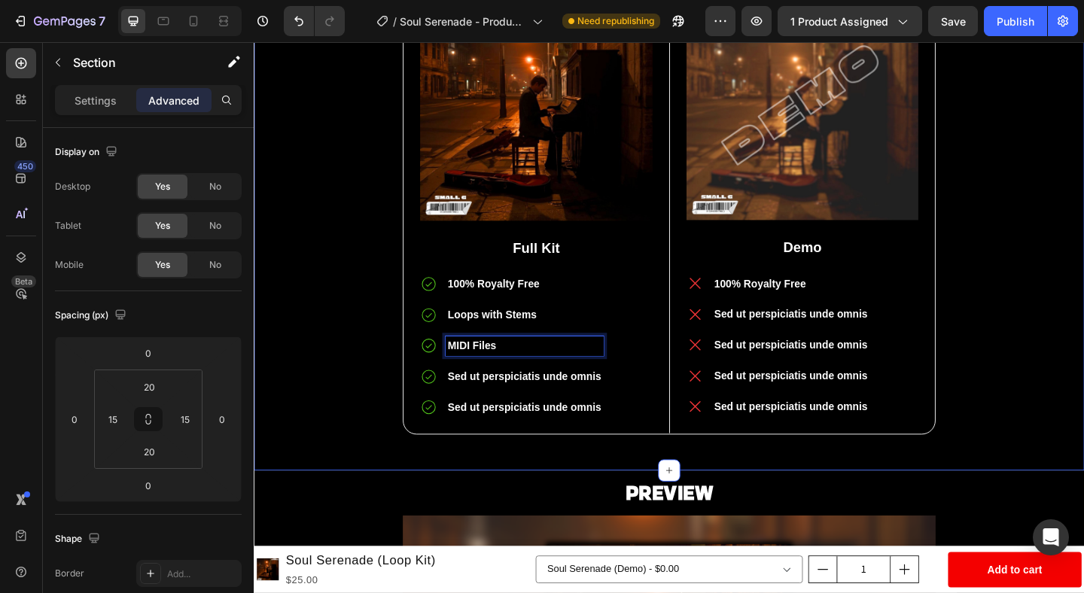
click at [1083, 403] on div "Full Kit vs Demo Heading Image Full Kit Text Block 100% Royalty Free Loops with…" at bounding box center [705, 195] width 881 height 598
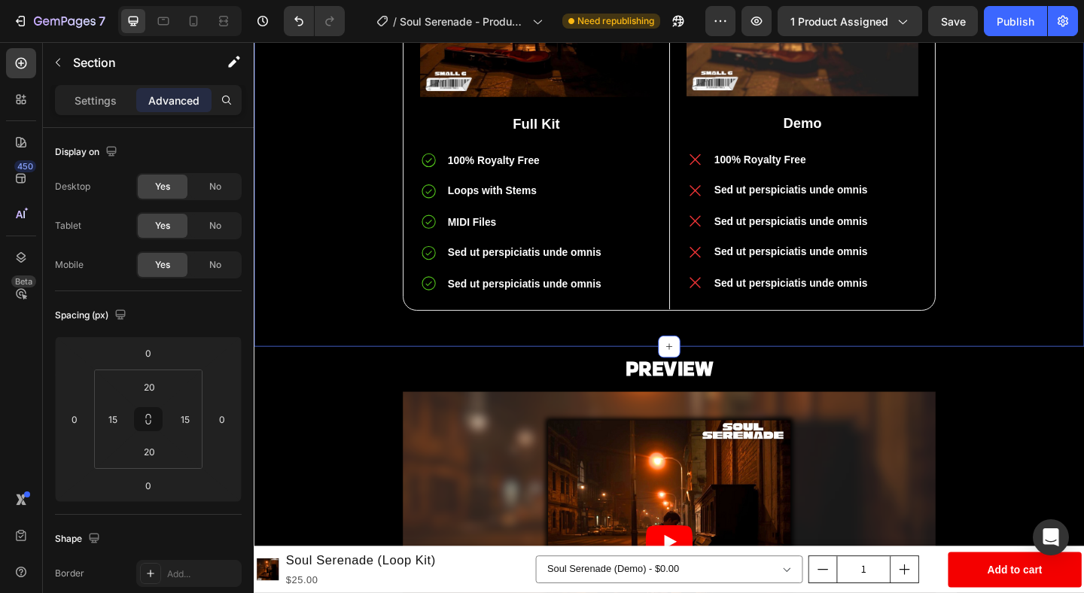
scroll to position [1004, 0]
